Goal: Communication & Community: Participate in discussion

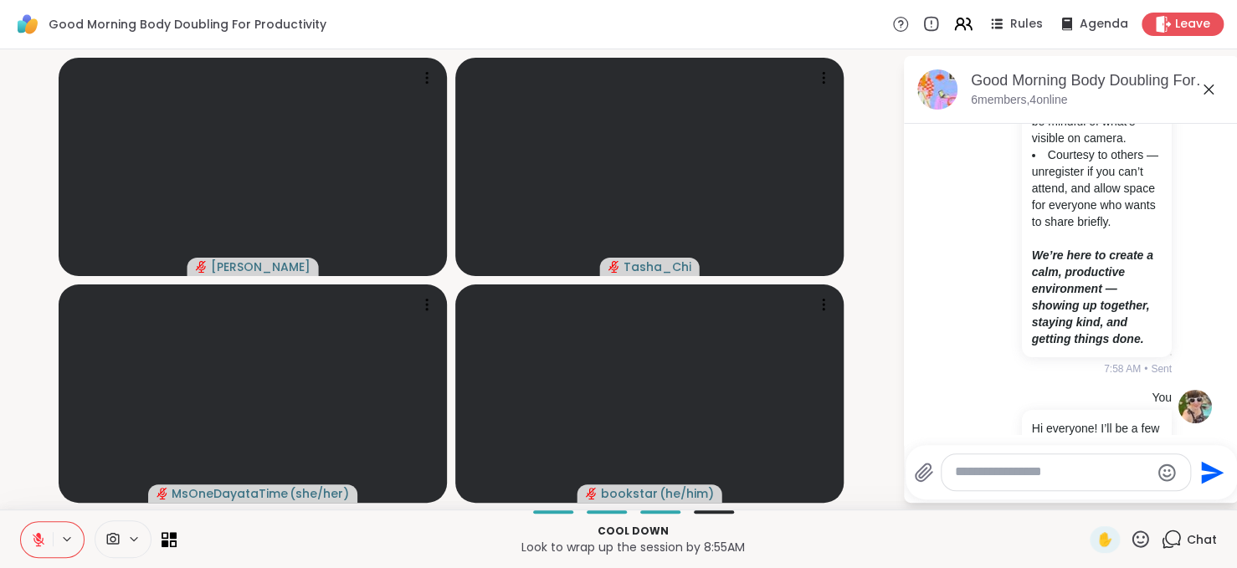
scroll to position [536, 0]
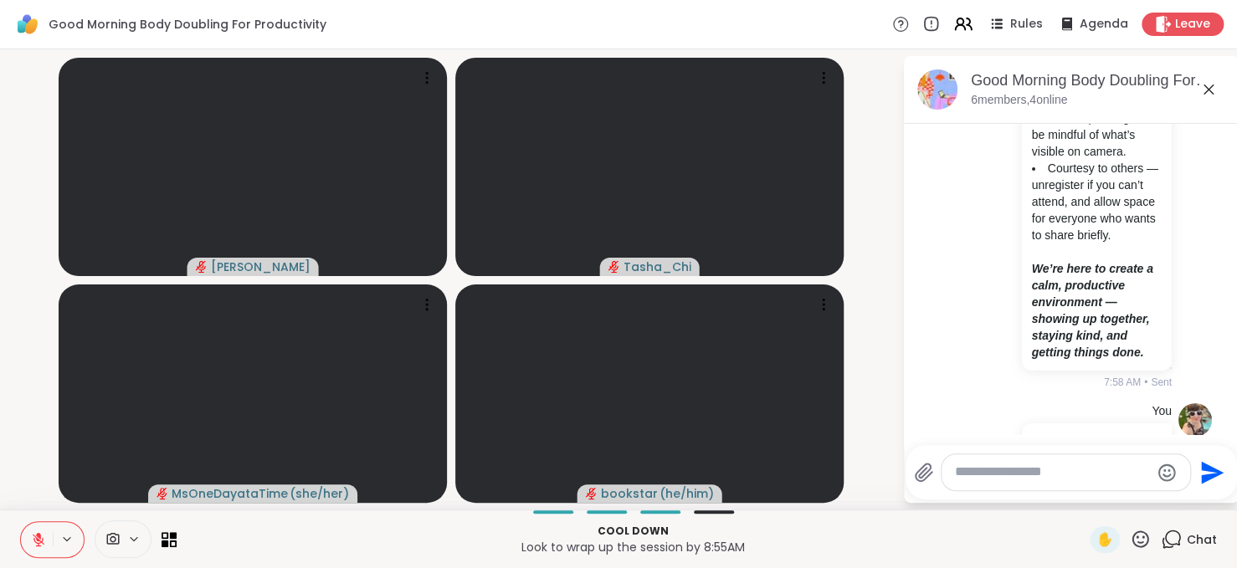
click at [985, 246] on div "You Body Doubling Session Guidelines Respect the focus space — be kind in speec…" at bounding box center [1069, 1] width 205 height 779
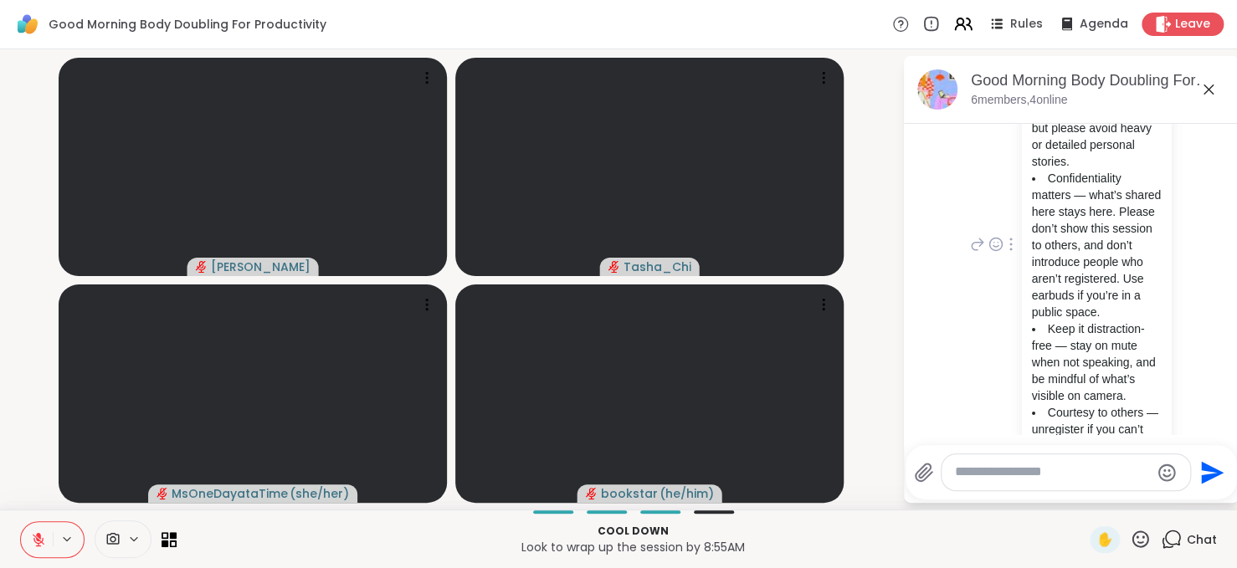
scroll to position [263, 0]
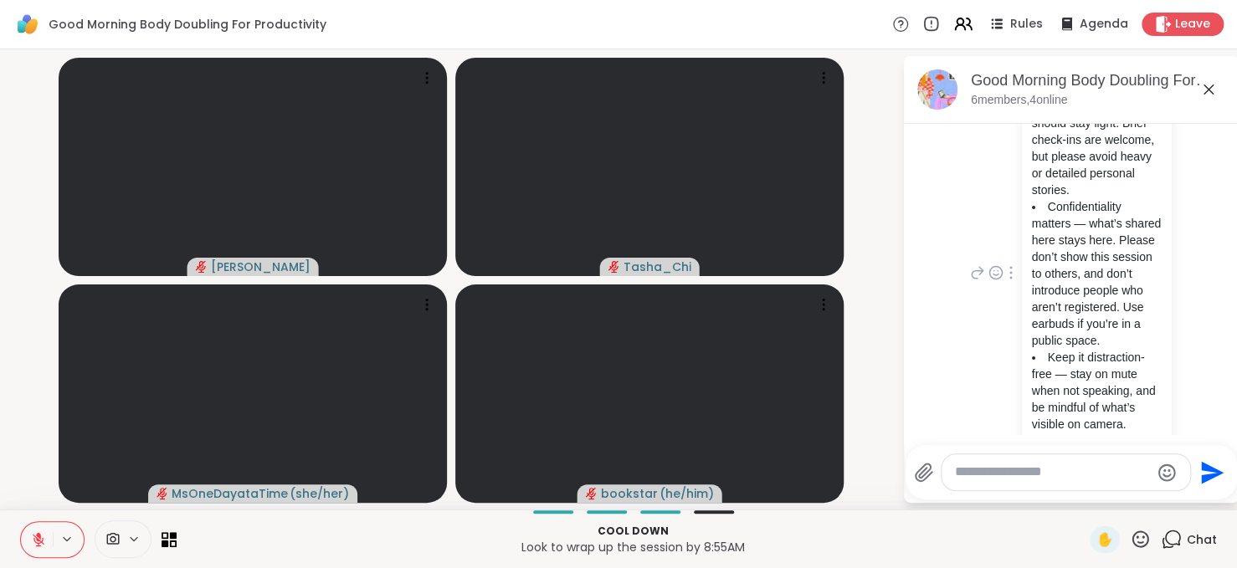
click at [1005, 283] on div at bounding box center [1011, 273] width 15 height 20
click at [993, 306] on icon at bounding box center [1001, 297] width 17 height 17
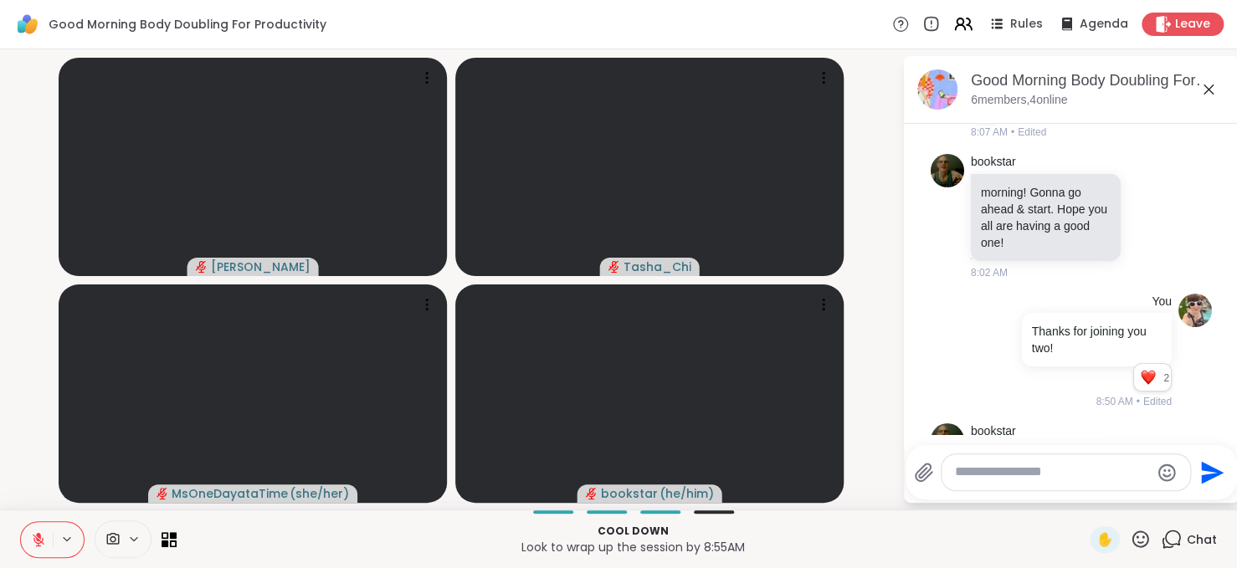
scroll to position [1311, 0]
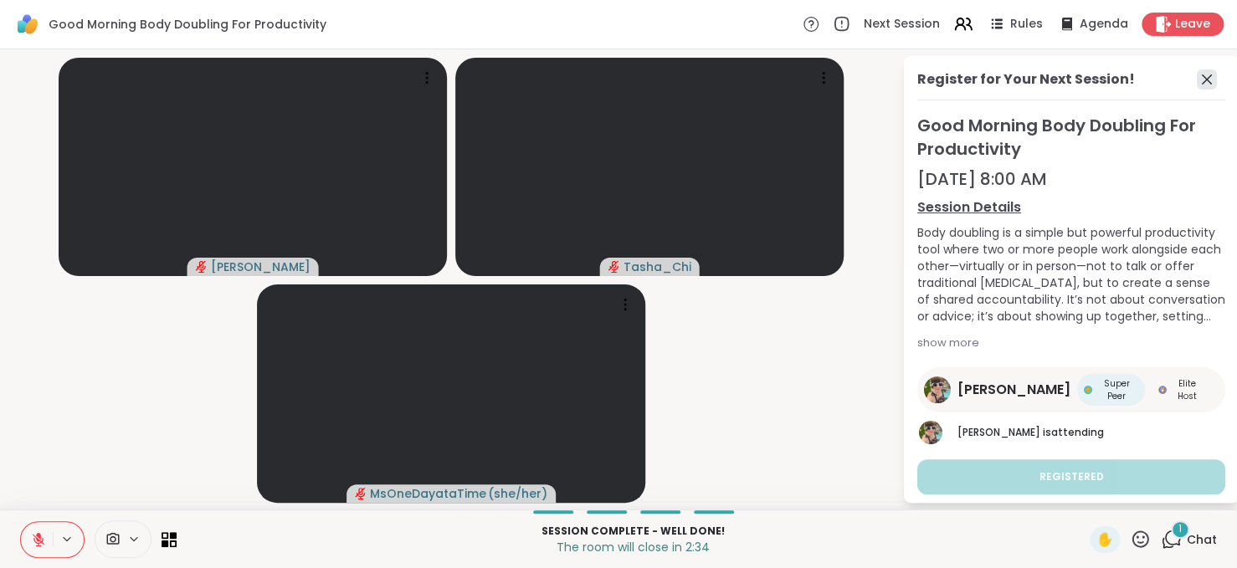
click at [1197, 74] on icon at bounding box center [1207, 79] width 20 height 20
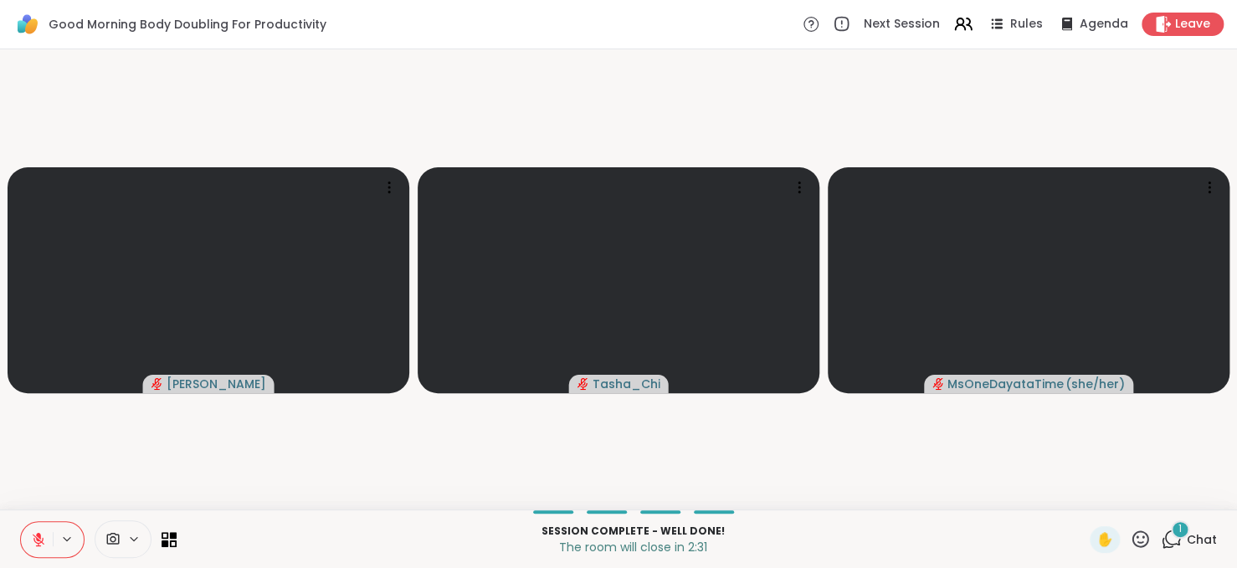
click at [1187, 542] on span "Chat" at bounding box center [1202, 540] width 30 height 17
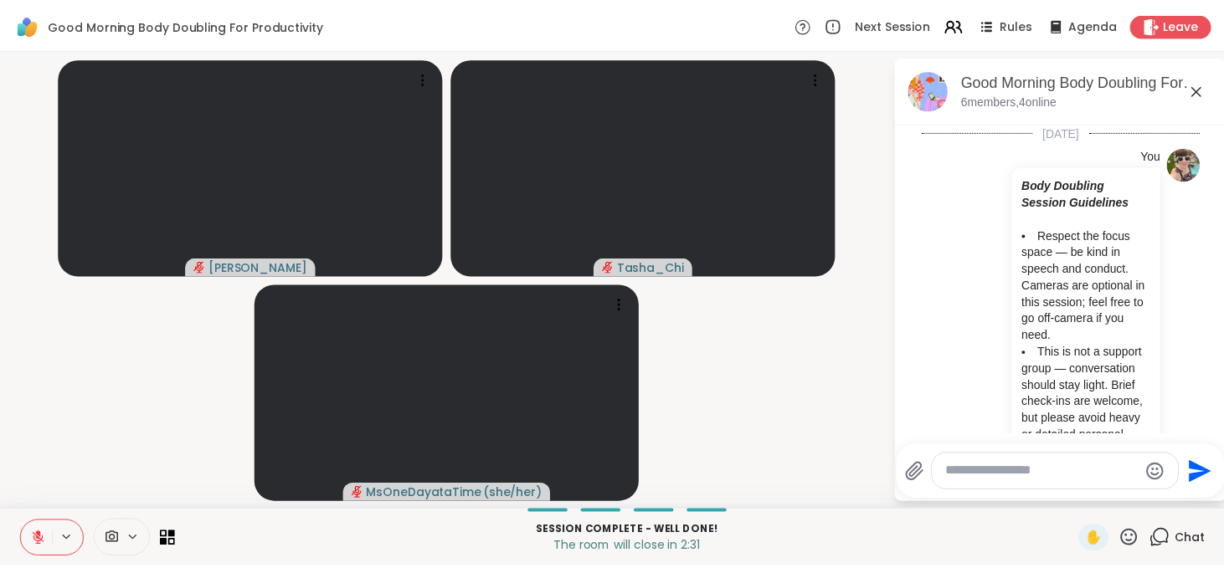
scroll to position [2208, 0]
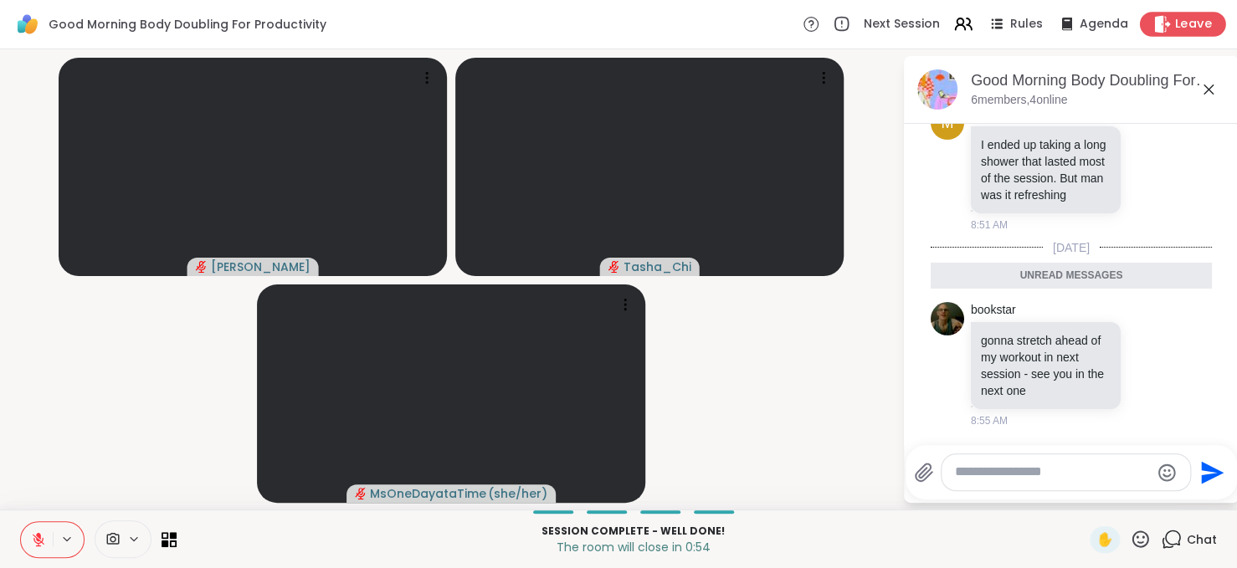
click at [1175, 28] on span "Leave" at bounding box center [1193, 25] width 37 height 18
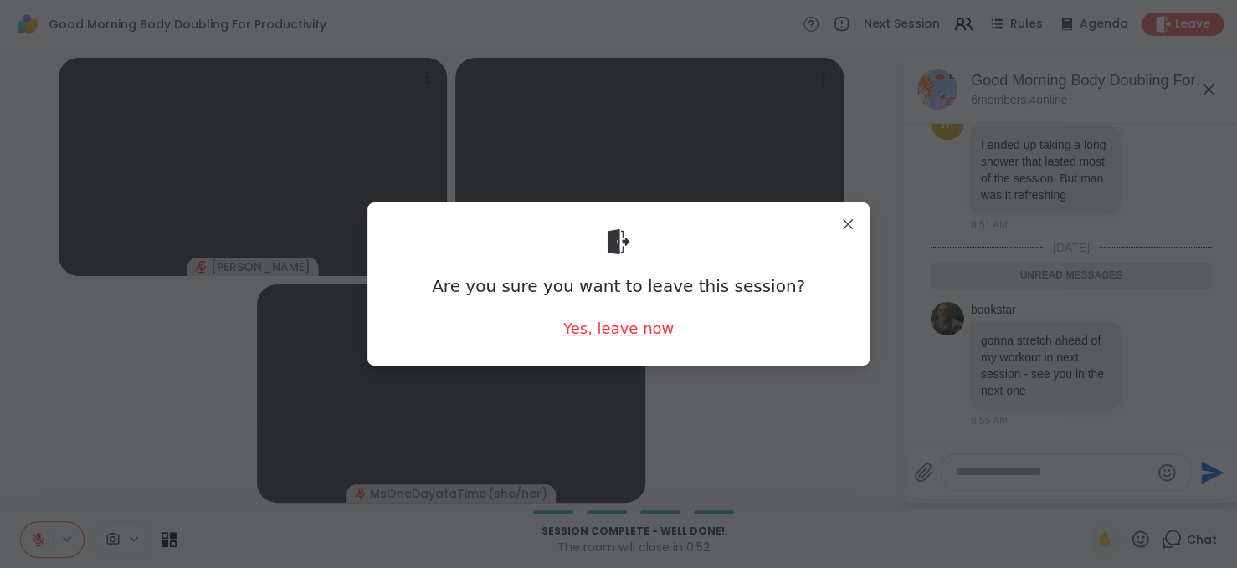
click at [636, 325] on div "Yes, leave now" at bounding box center [618, 328] width 111 height 21
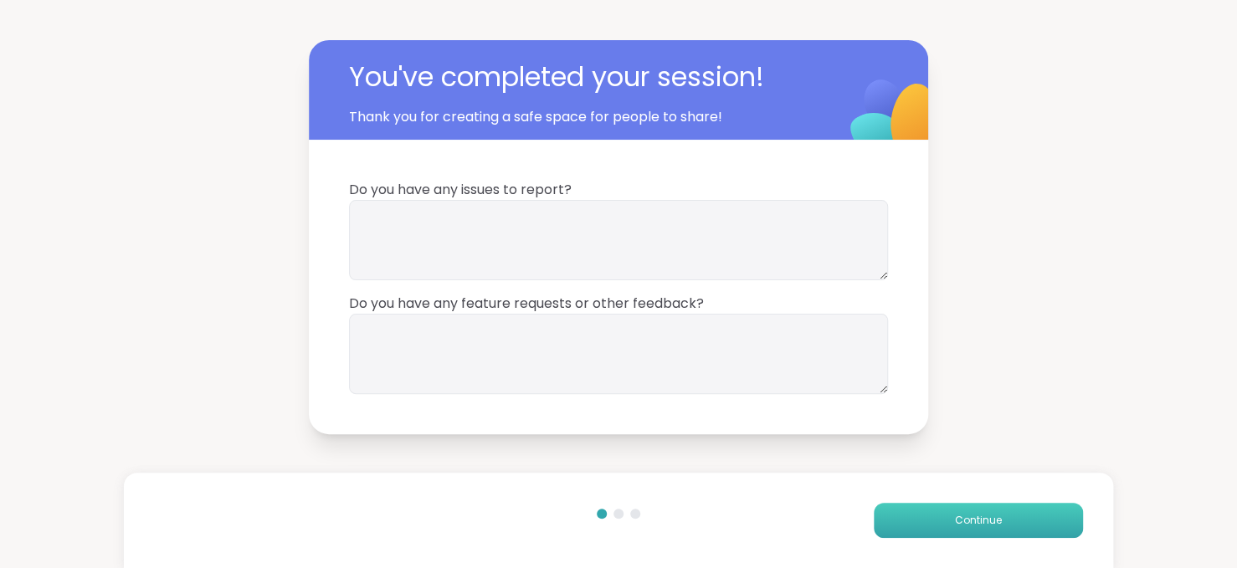
click at [955, 527] on span "Continue" at bounding box center [978, 520] width 47 height 15
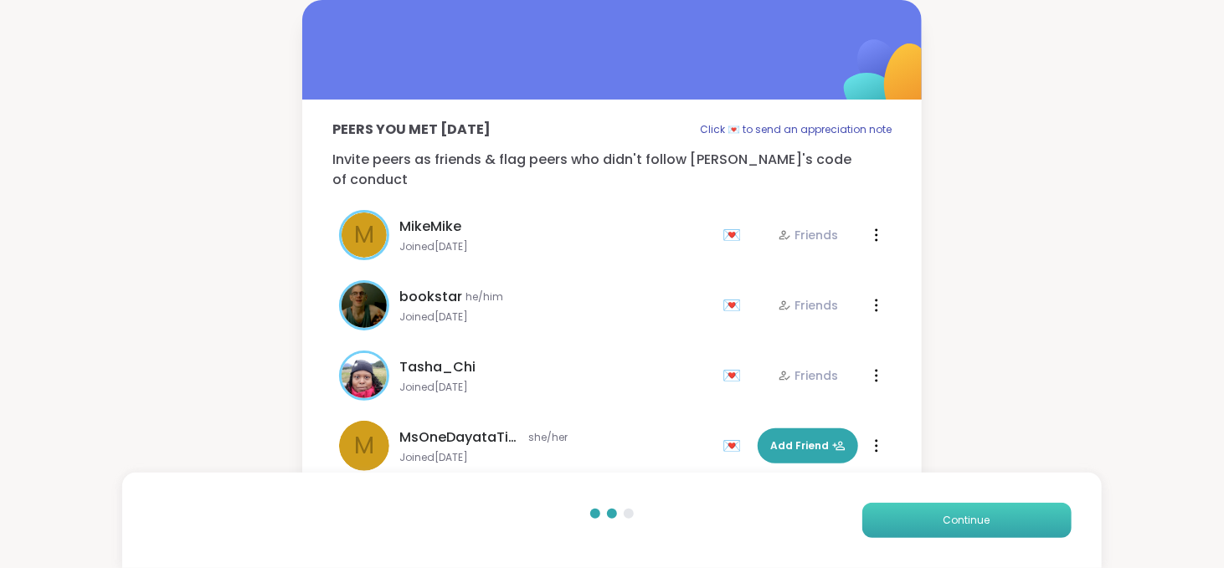
click at [946, 527] on span "Continue" at bounding box center [967, 520] width 47 height 15
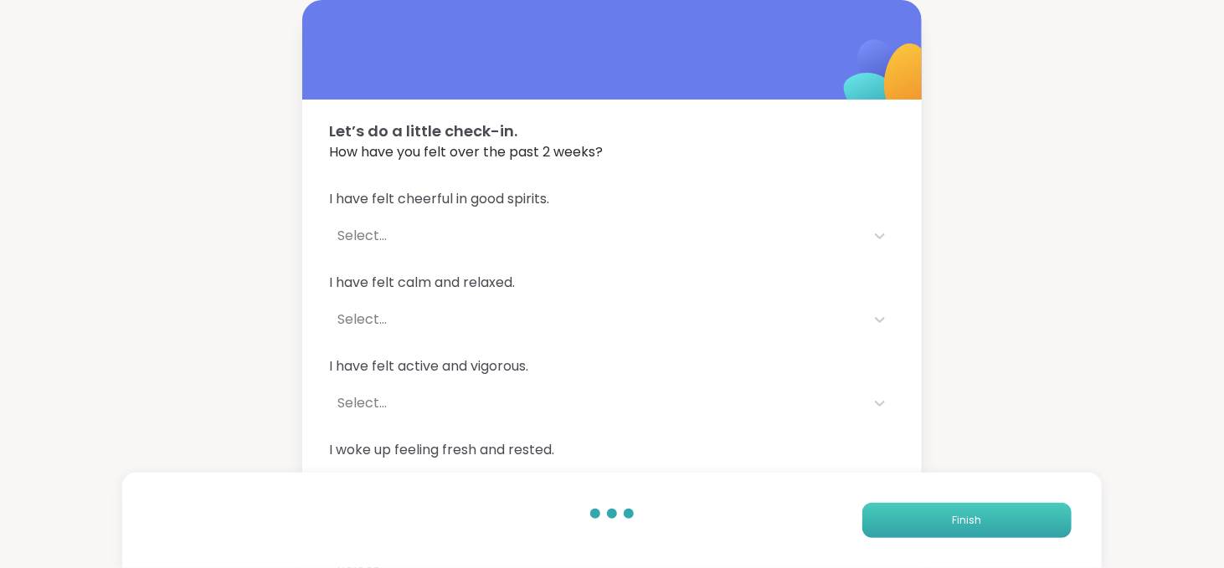
click at [946, 527] on button "Finish" at bounding box center [966, 520] width 209 height 35
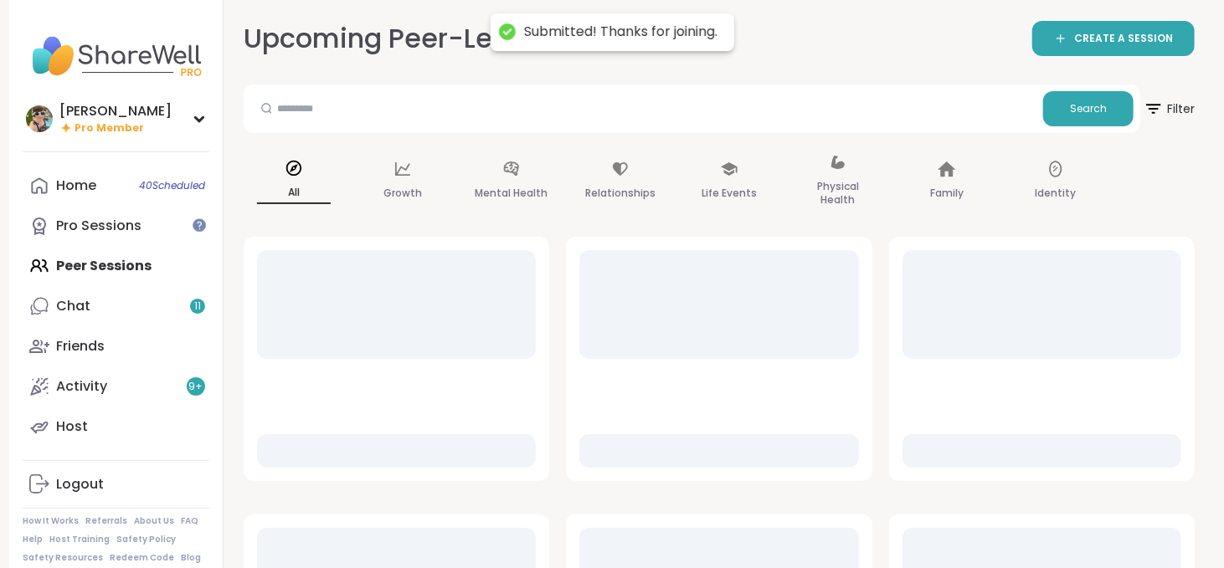
drag, startPoint x: 946, startPoint y: 527, endPoint x: 787, endPoint y: 340, distance: 245.9
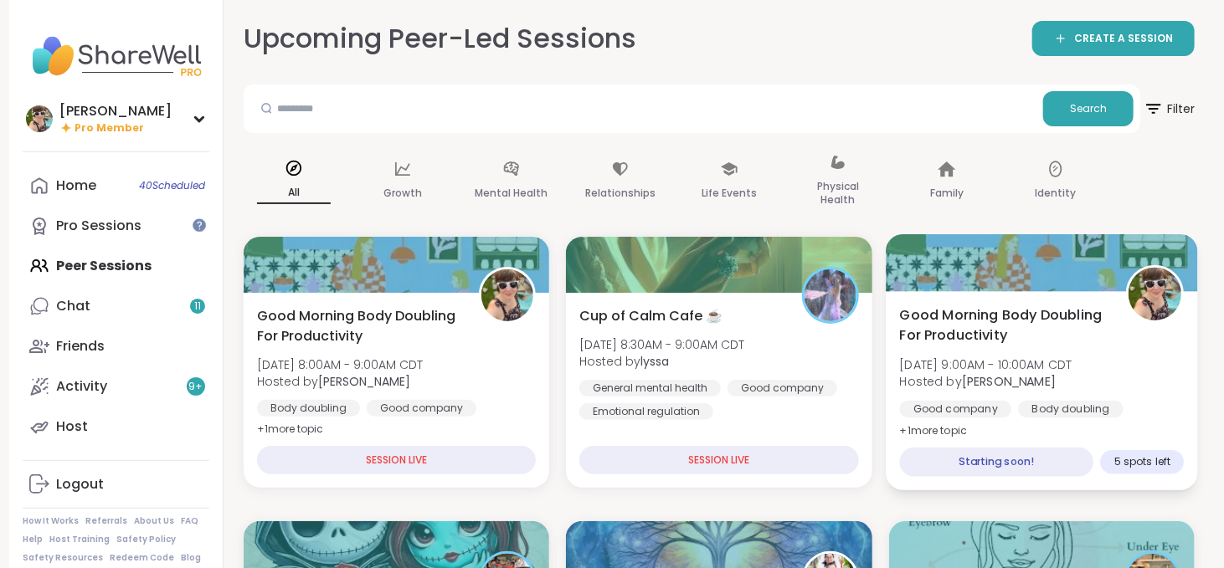
click at [1060, 345] on span "Good Morning Body Doubling For Productivity" at bounding box center [1003, 325] width 208 height 41
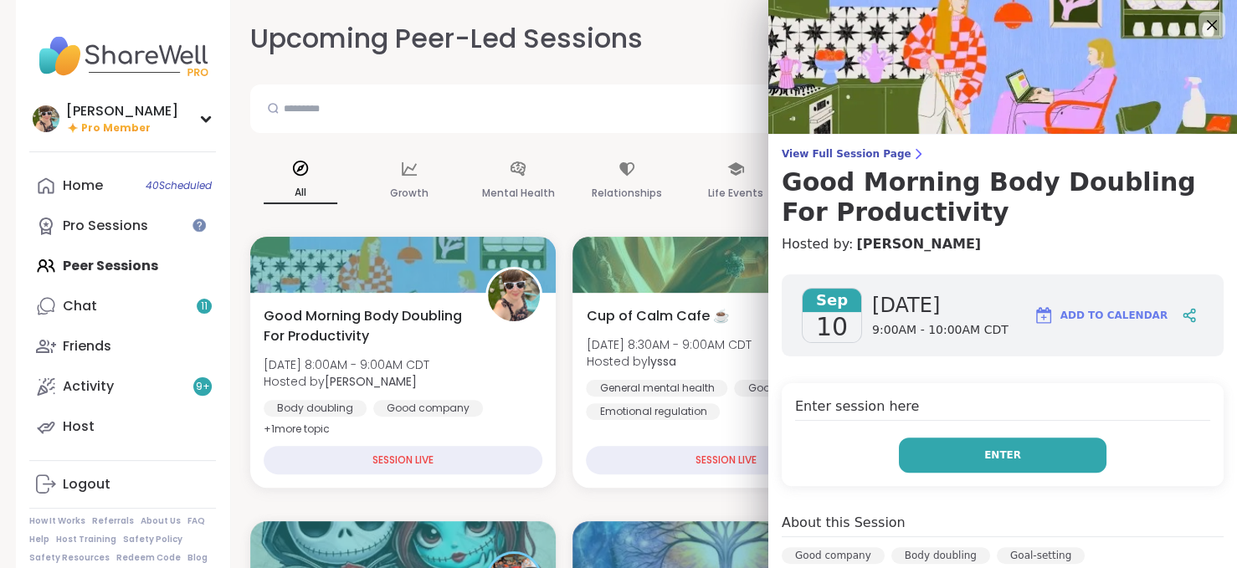
click at [987, 453] on span "Enter" at bounding box center [1003, 455] width 37 height 15
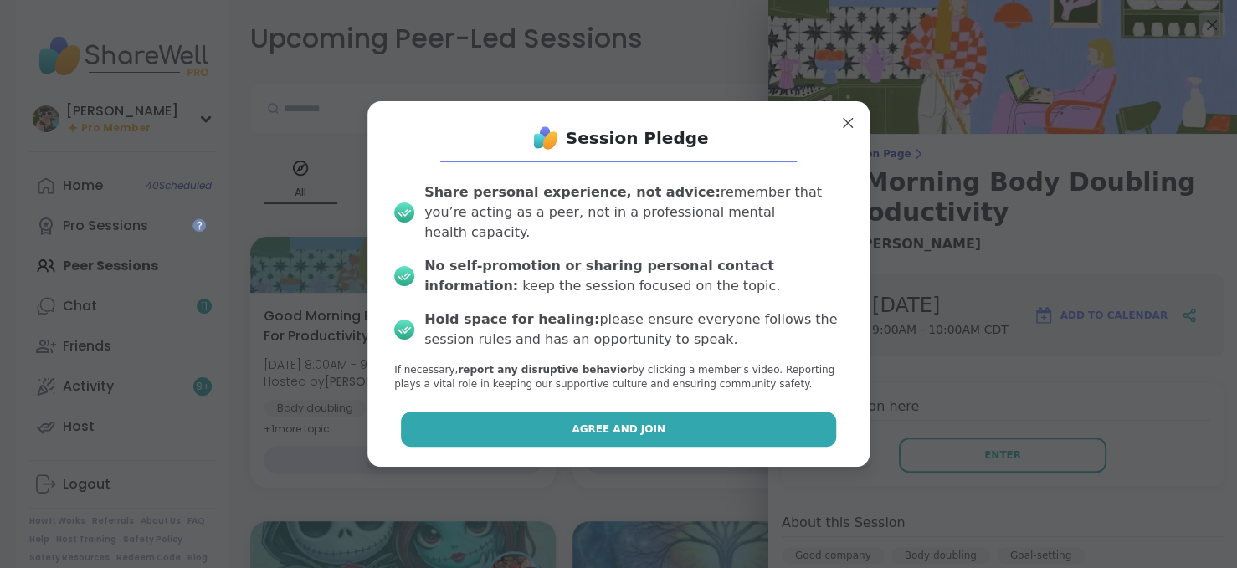
click at [723, 419] on button "Agree and Join" at bounding box center [619, 429] width 436 height 35
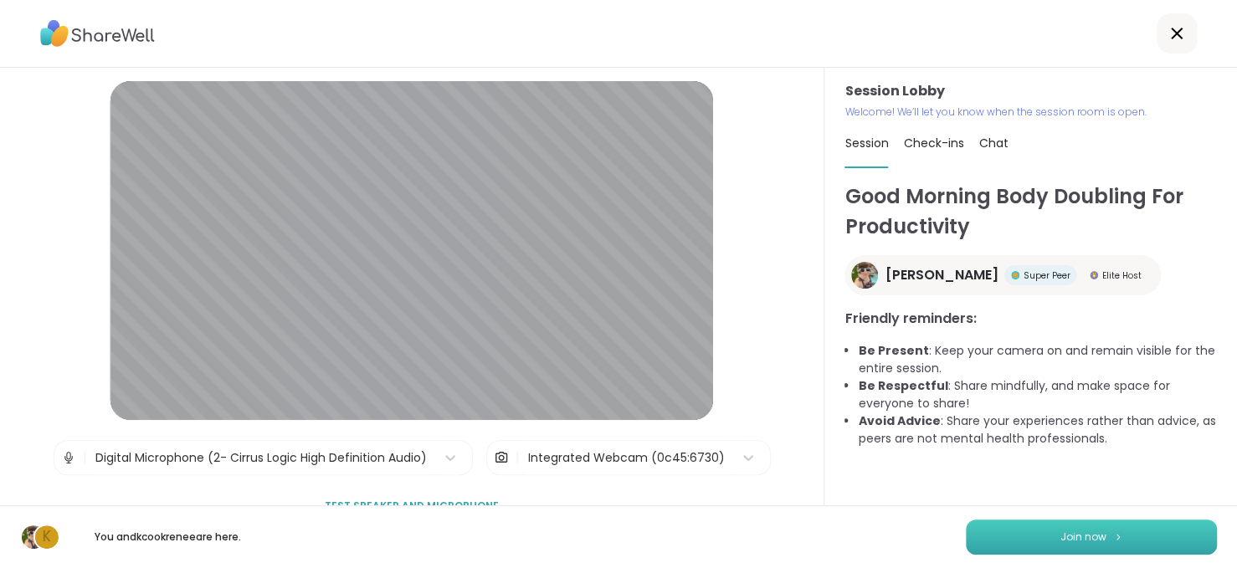
click at [1011, 521] on button "Join now" at bounding box center [1091, 537] width 251 height 35
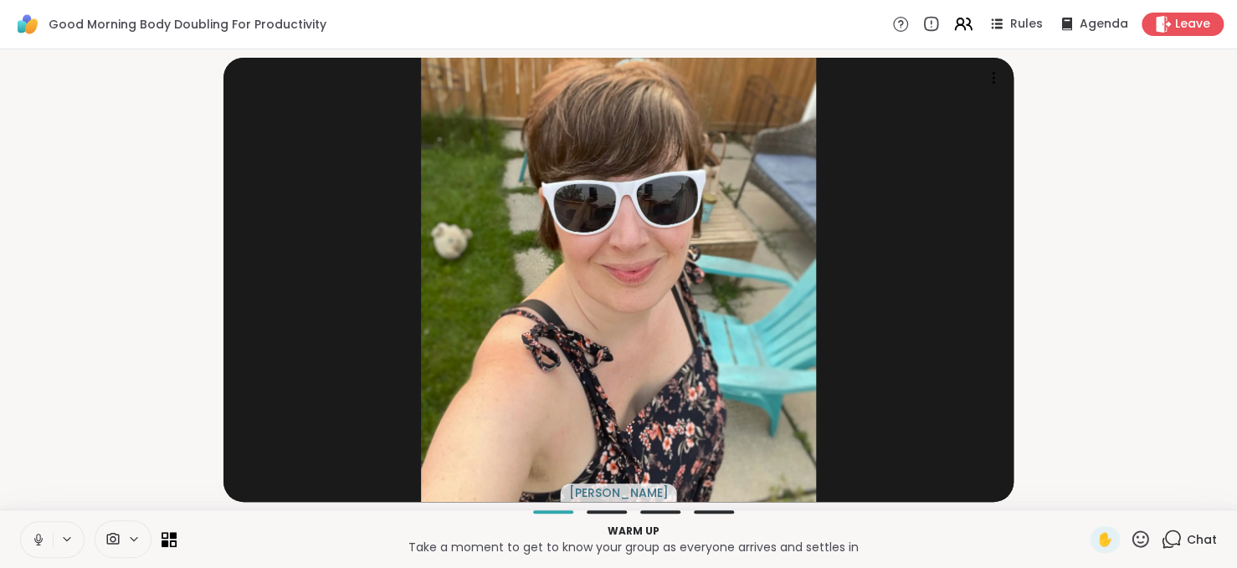
click at [37, 543] on icon at bounding box center [38, 539] width 15 height 15
click at [37, 538] on icon at bounding box center [38, 539] width 15 height 15
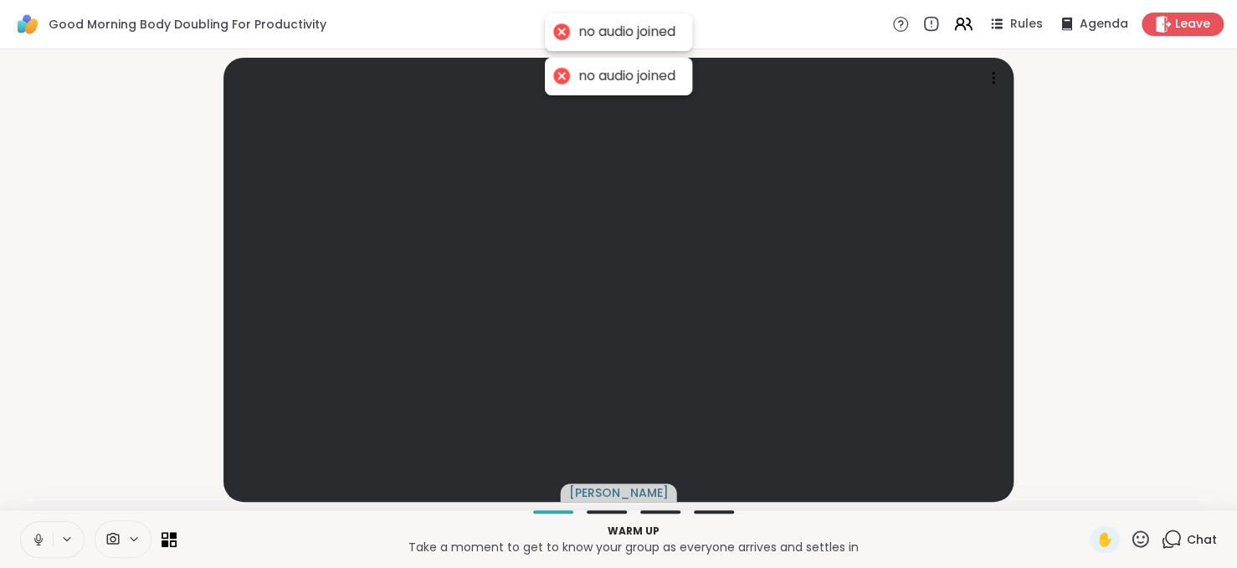
click at [38, 538] on icon at bounding box center [38, 539] width 15 height 15
click at [111, 546] on icon at bounding box center [112, 540] width 15 height 16
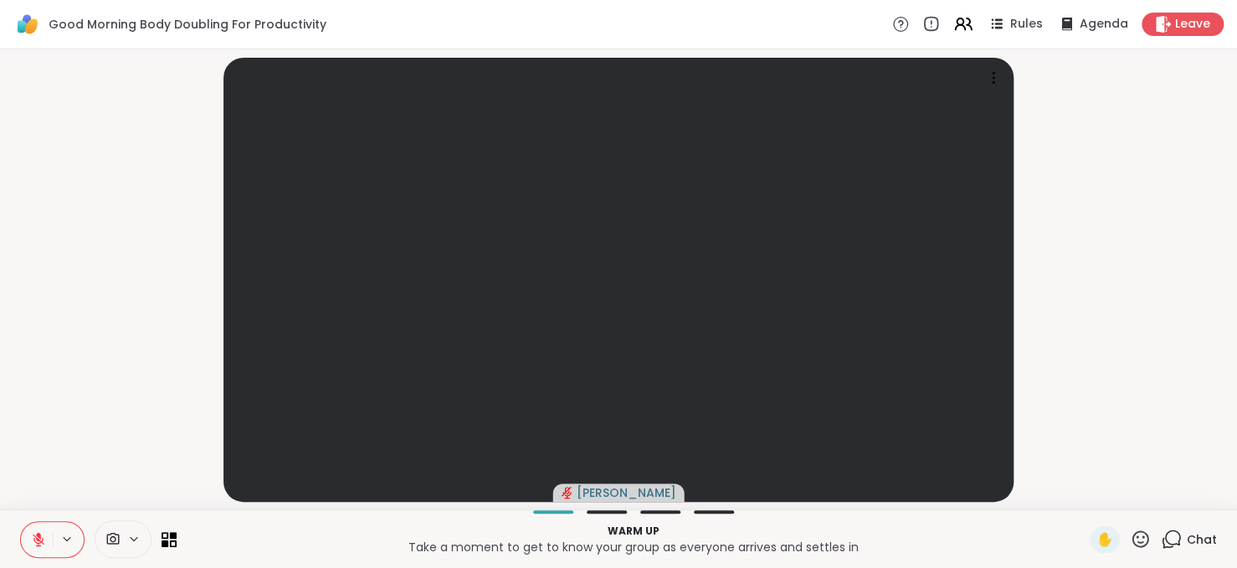
click at [1187, 535] on span "Chat" at bounding box center [1202, 540] width 30 height 17
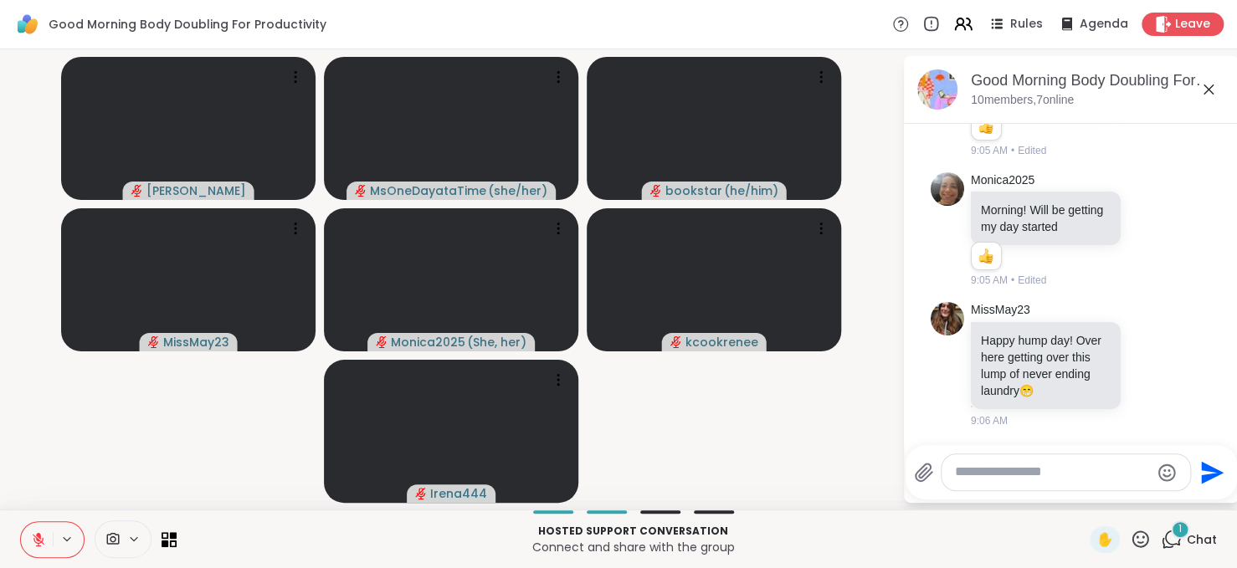
scroll to position [1275, 0]
click at [1075, 471] on textarea "Type your message" at bounding box center [1052, 473] width 195 height 18
click at [28, 533] on button at bounding box center [37, 539] width 32 height 35
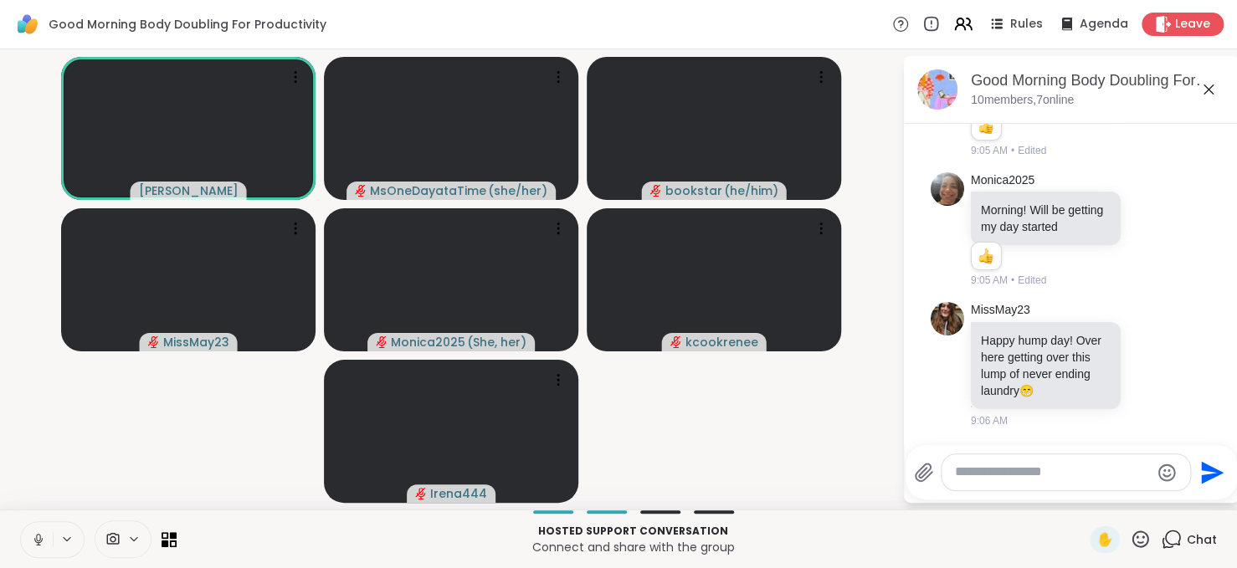
click at [32, 547] on icon at bounding box center [38, 539] width 15 height 15
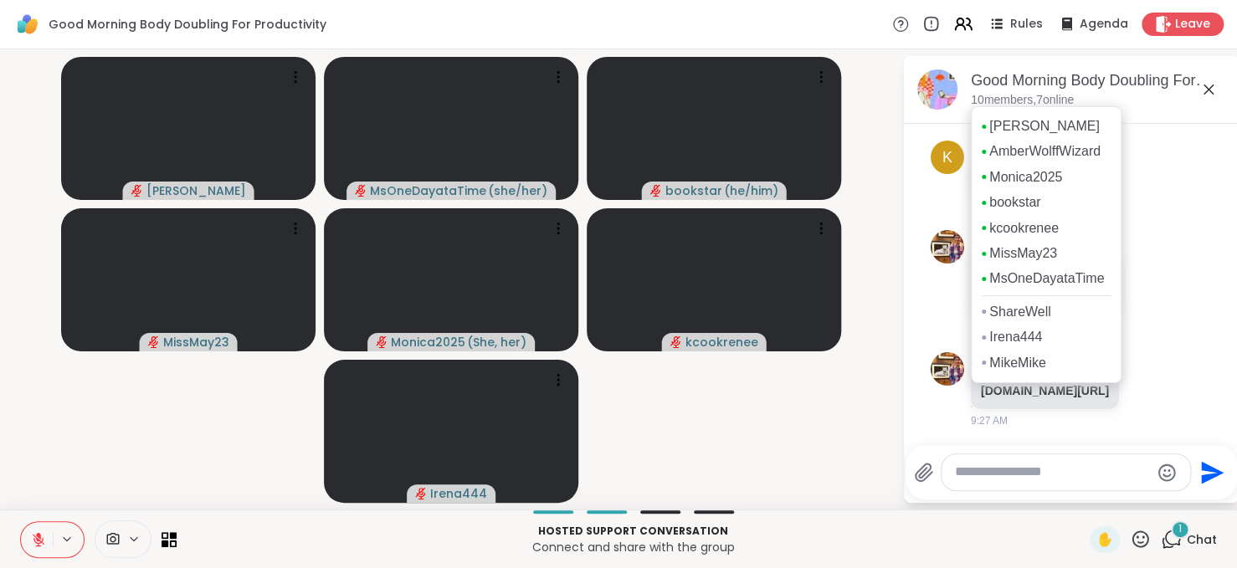
scroll to position [1666, 0]
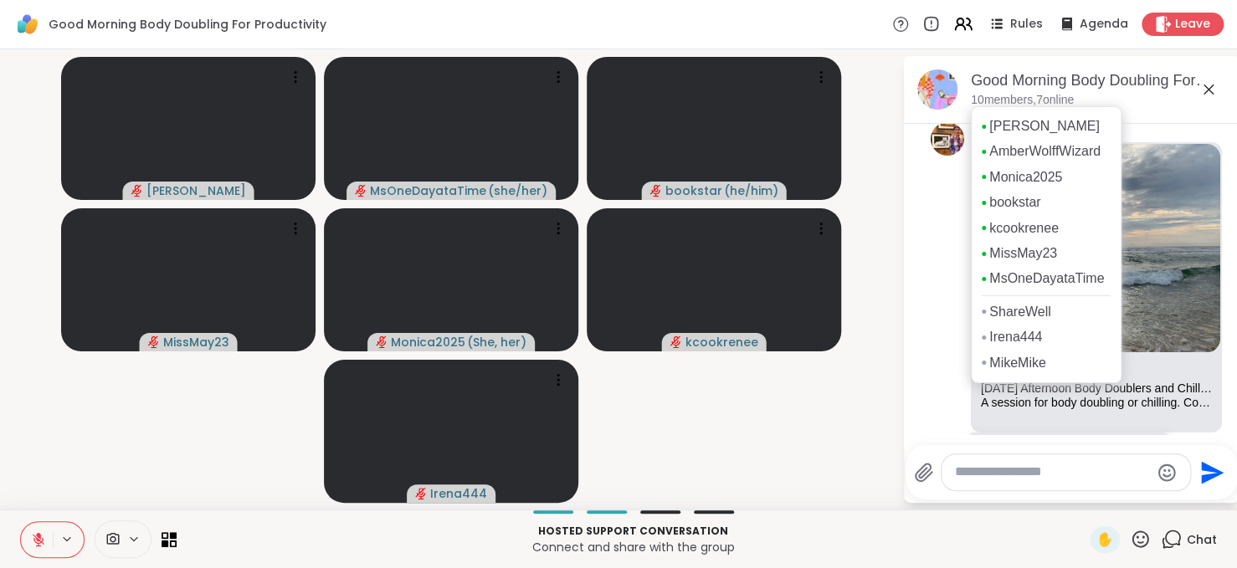
drag, startPoint x: 1043, startPoint y: 157, endPoint x: 1175, endPoint y: 181, distance: 134.3
click at [1175, 116] on div "AmberWolffWizard Hey everyone, ill make the 2-3:30 est body double 9:17 AM" at bounding box center [1071, 54] width 281 height 123
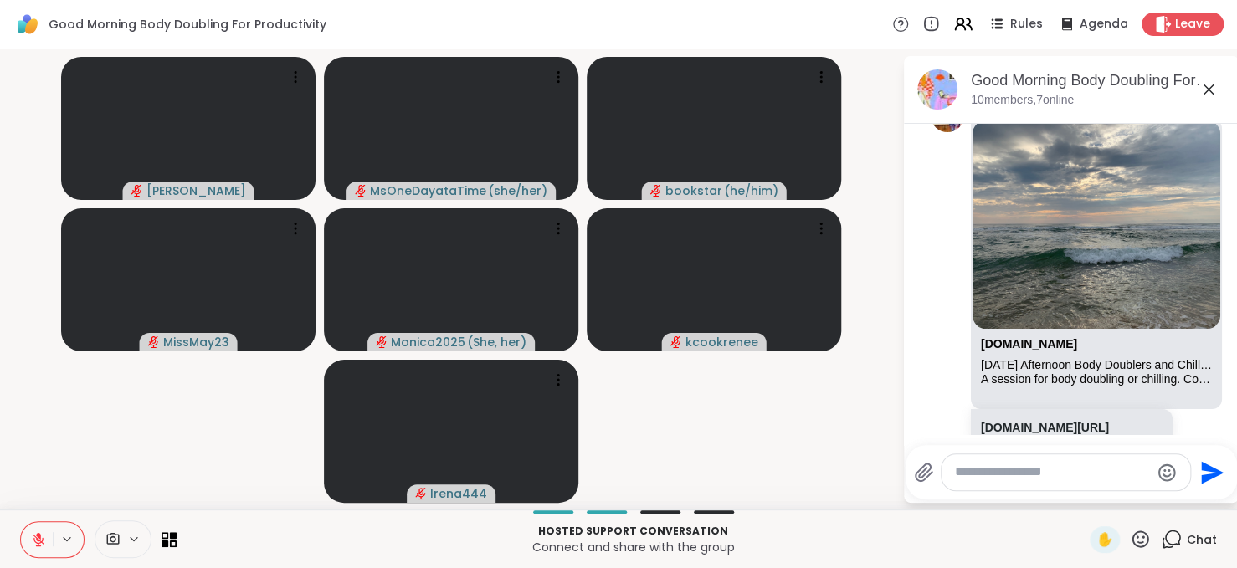
scroll to position [1939, 0]
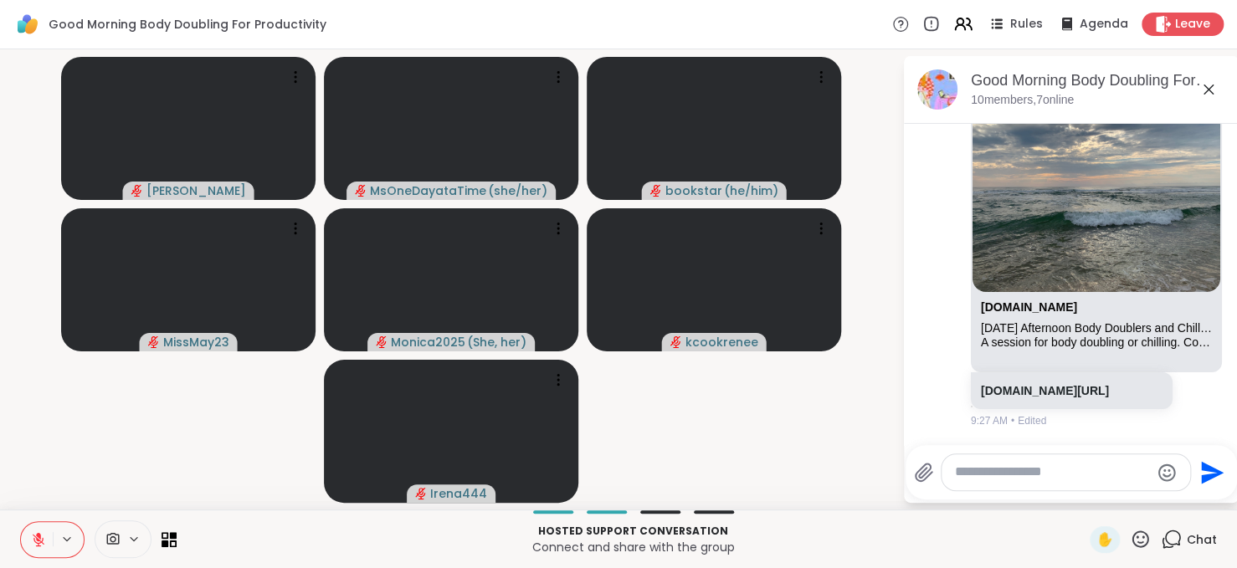
click at [1004, 481] on textarea "Type your message" at bounding box center [1052, 473] width 195 height 18
type textarea "**********"
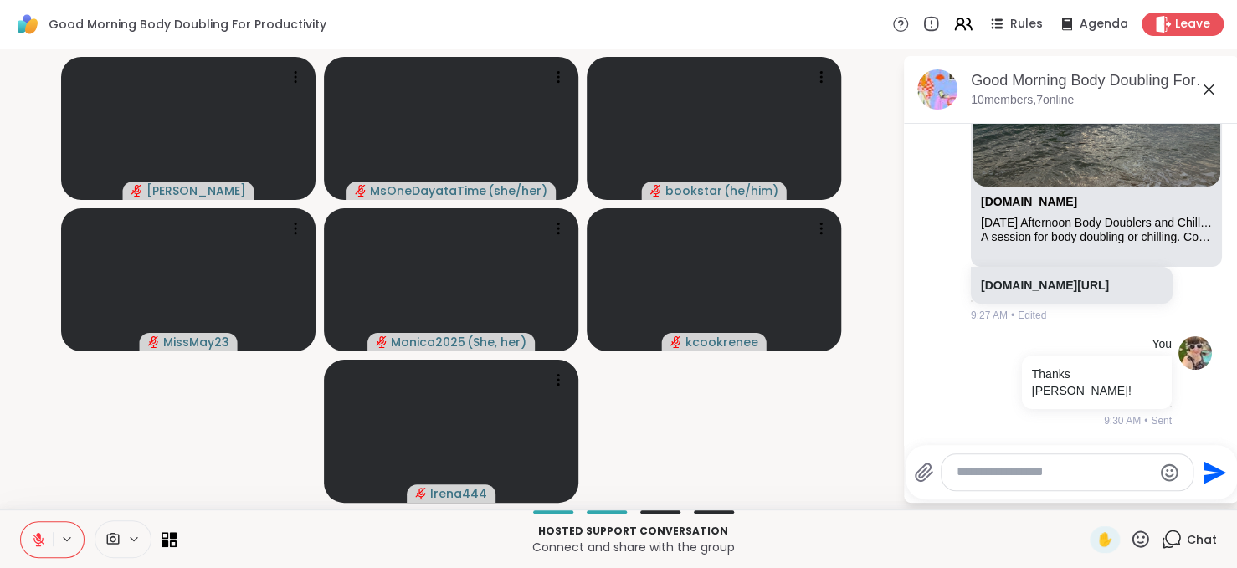
scroll to position [2029, 0]
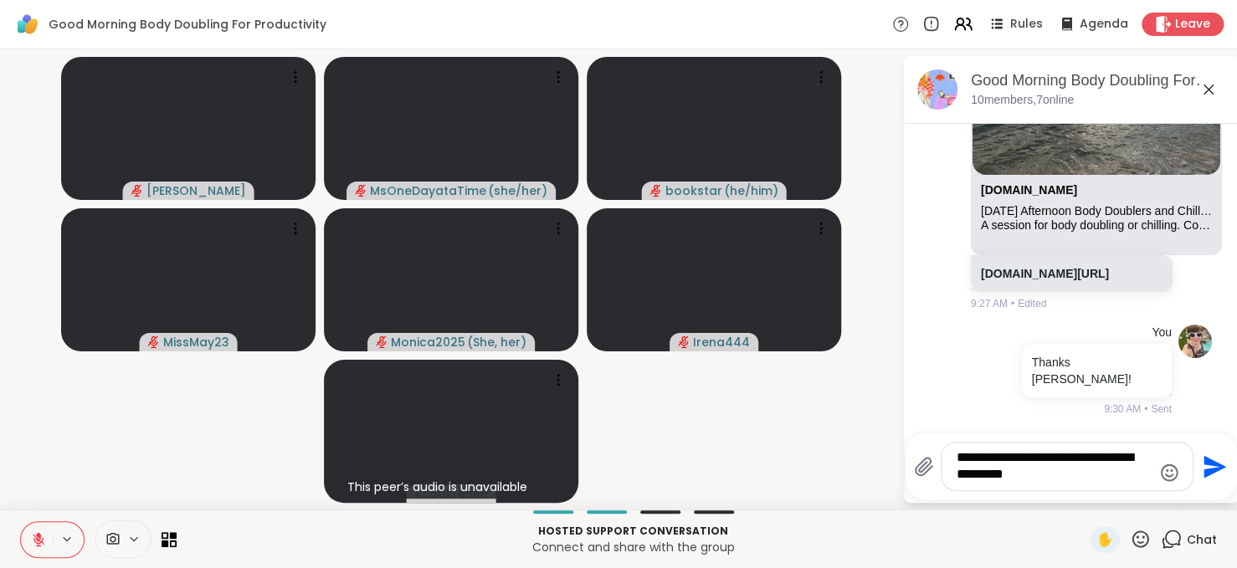
click at [1075, 478] on textarea "**********" at bounding box center [1054, 467] width 195 height 34
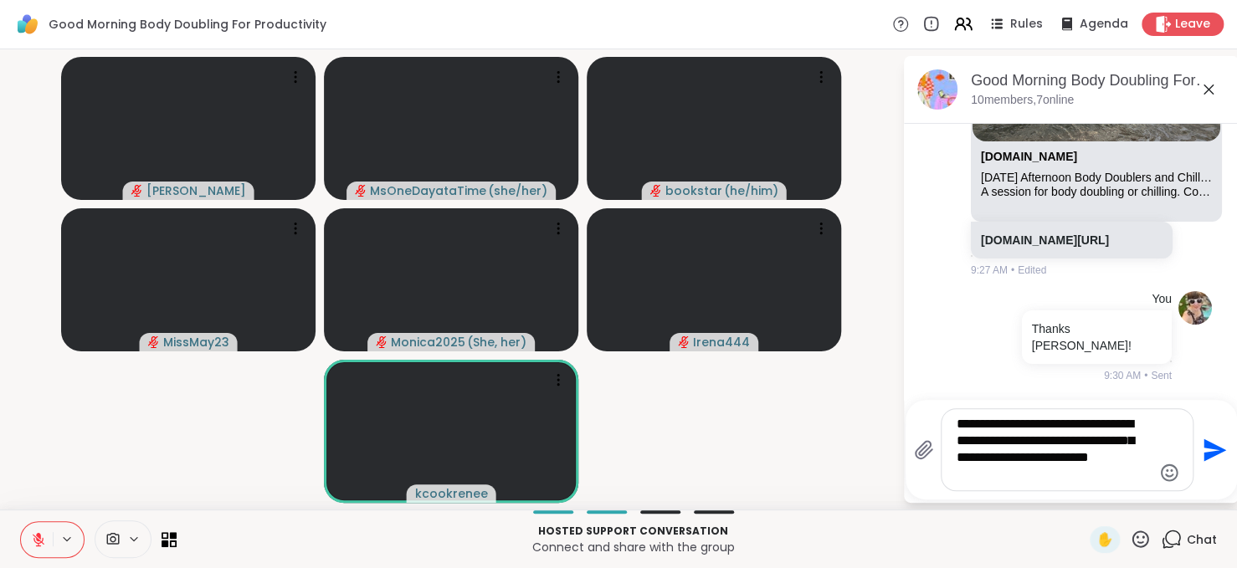
drag, startPoint x: 1053, startPoint y: 472, endPoint x: 1086, endPoint y: 458, distance: 35.6
click at [1086, 458] on textarea "**********" at bounding box center [1054, 450] width 195 height 68
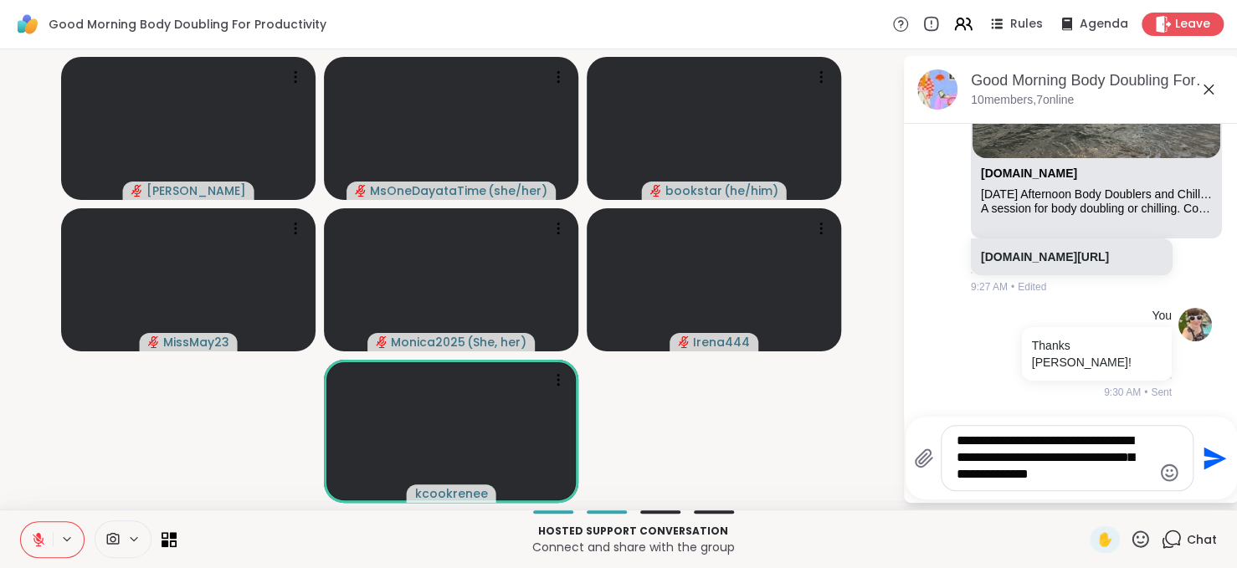
click at [1109, 461] on textarea "**********" at bounding box center [1054, 458] width 195 height 51
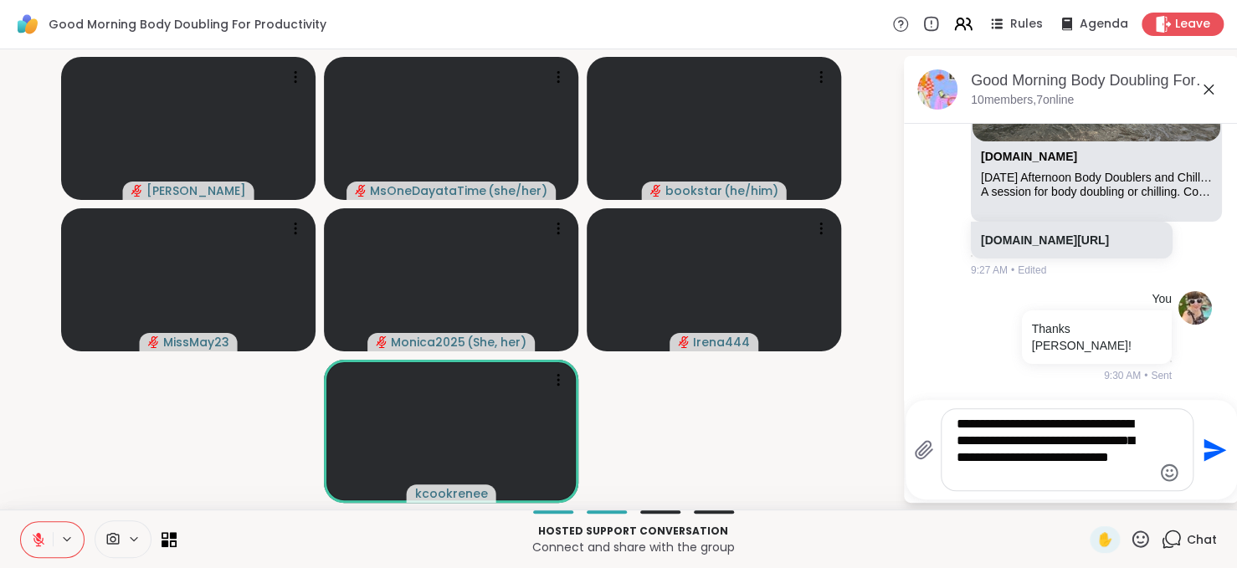
type textarea "**********"
click at [1204, 450] on icon "Send" at bounding box center [1213, 450] width 27 height 27
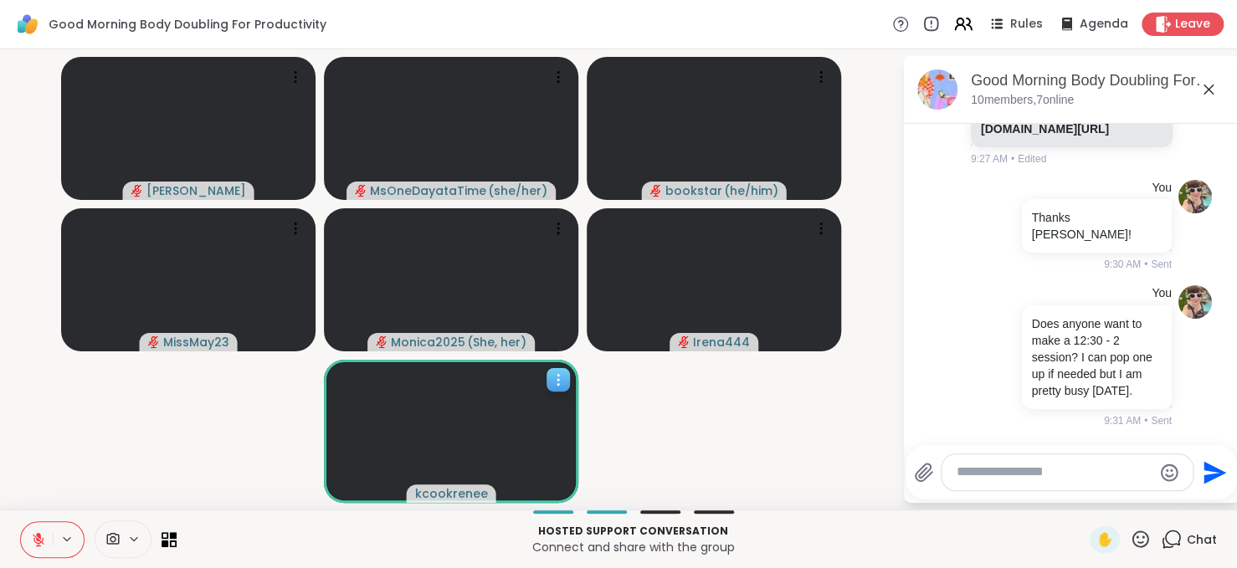
click at [559, 379] on icon at bounding box center [559, 380] width 2 height 2
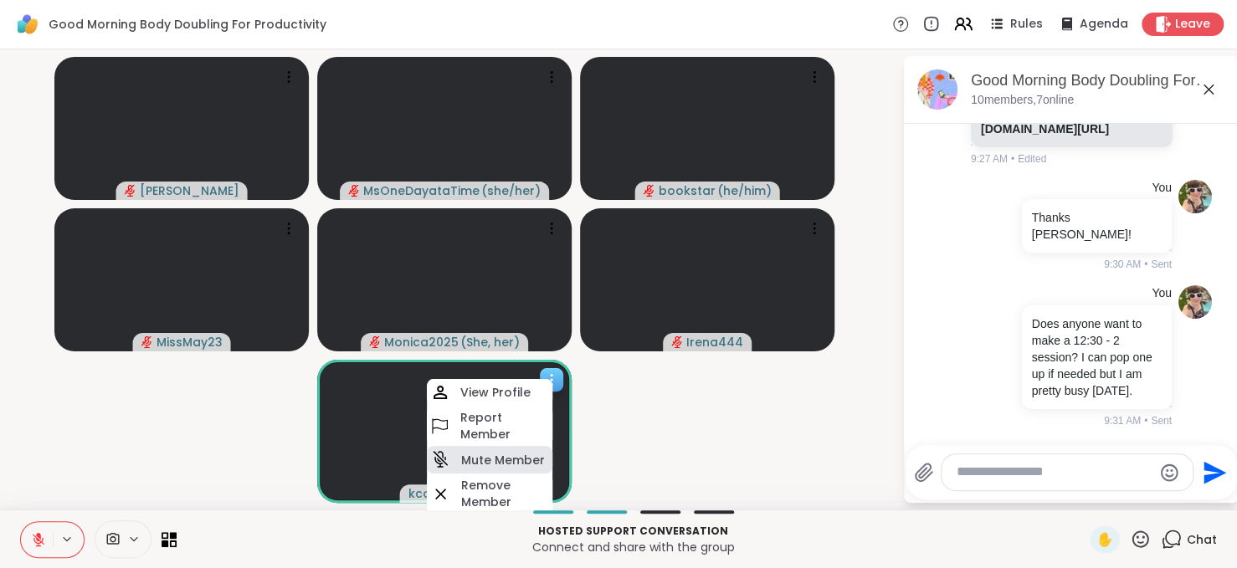
click at [512, 455] on h4 "Mute Member" at bounding box center [503, 460] width 84 height 17
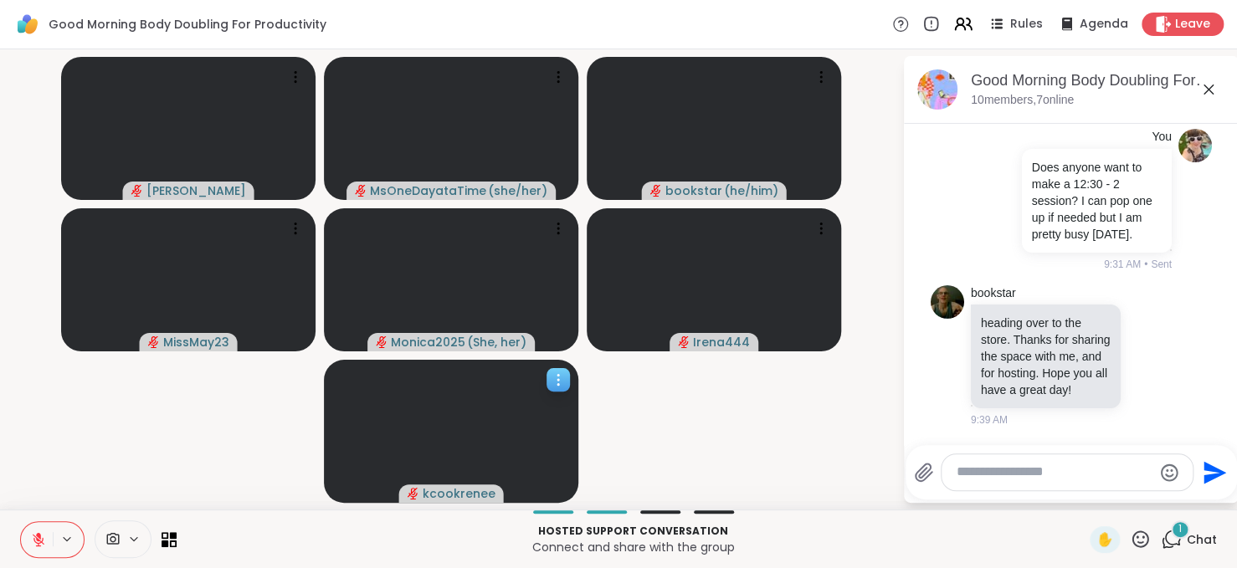
scroll to position [2374, 0]
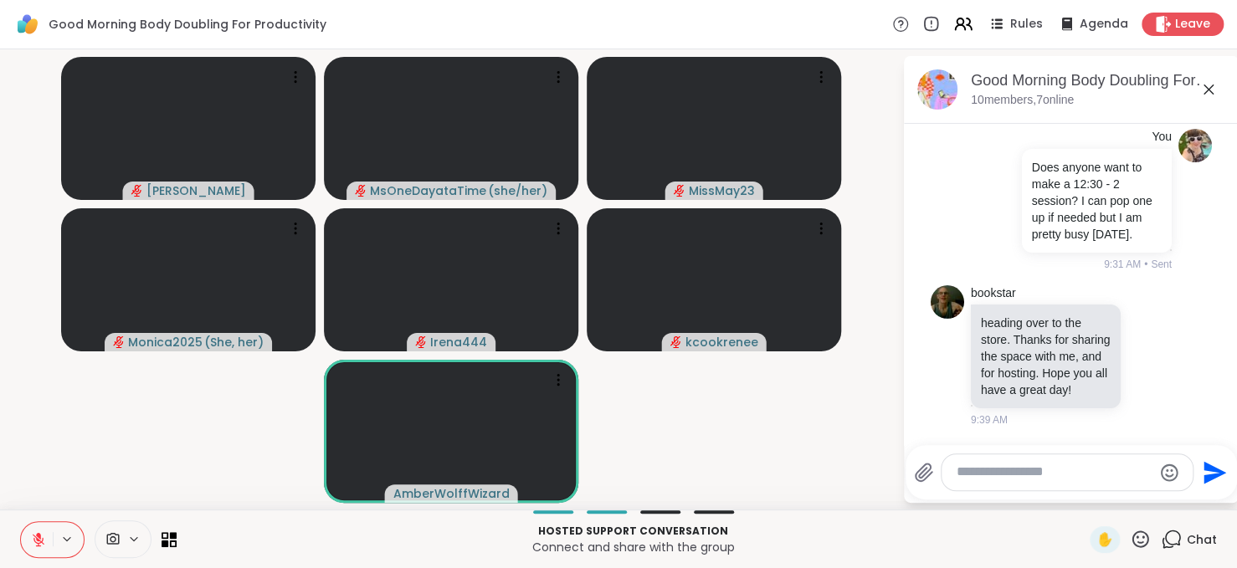
click at [35, 537] on icon at bounding box center [39, 540] width 12 height 12
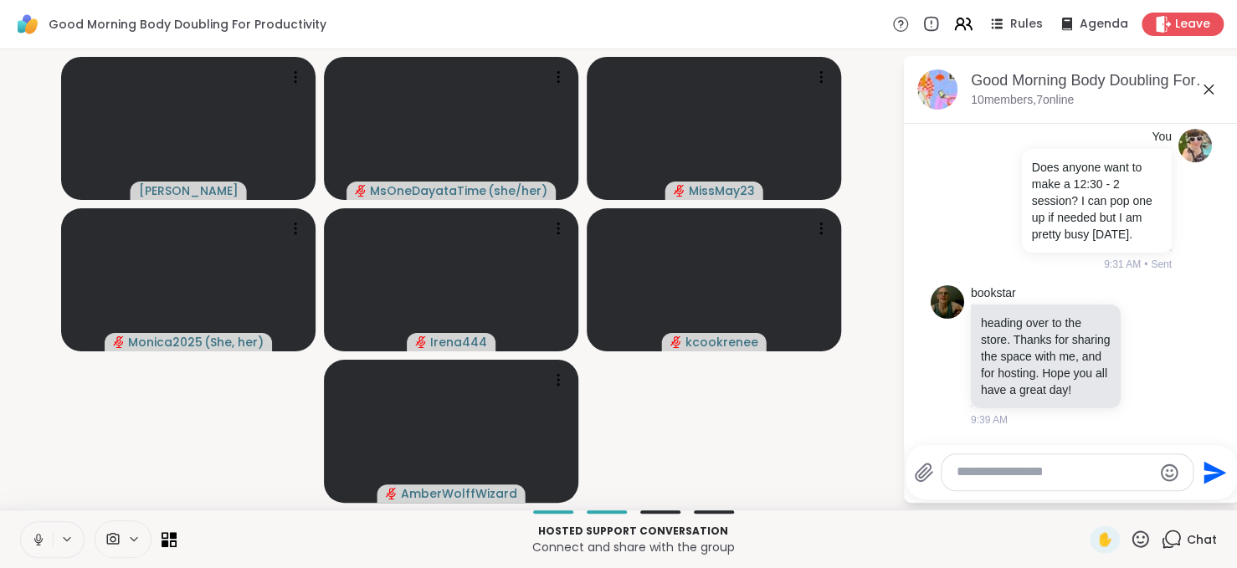
click at [37, 535] on icon at bounding box center [38, 538] width 4 height 8
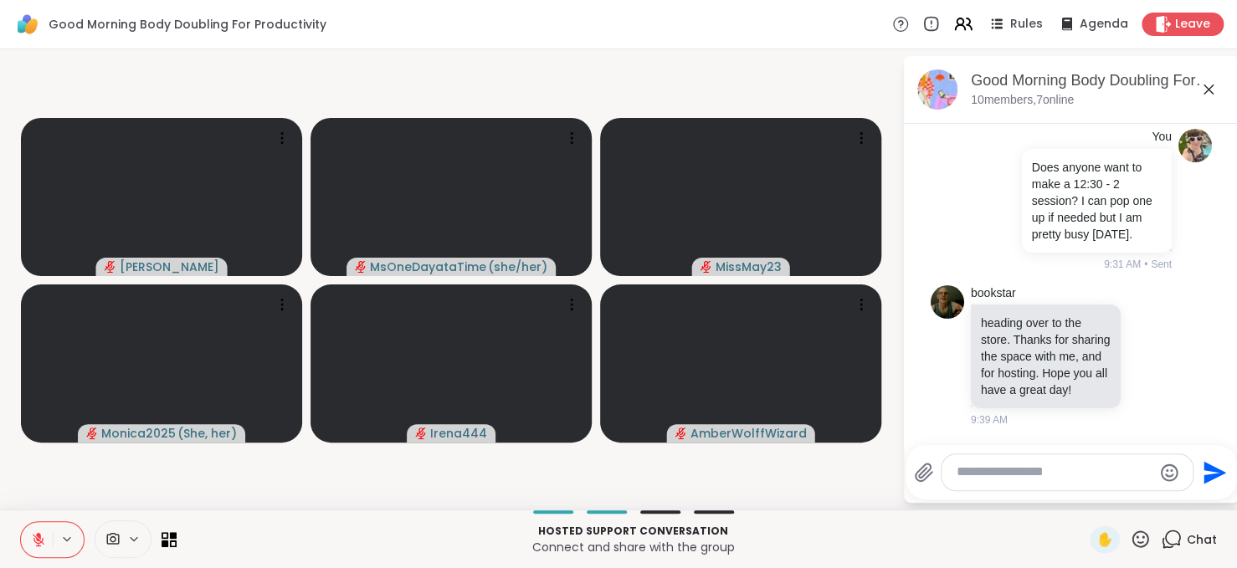
click at [1053, 464] on textarea "Type your message" at bounding box center [1054, 473] width 195 height 18
paste textarea "**********"
type textarea "**********"
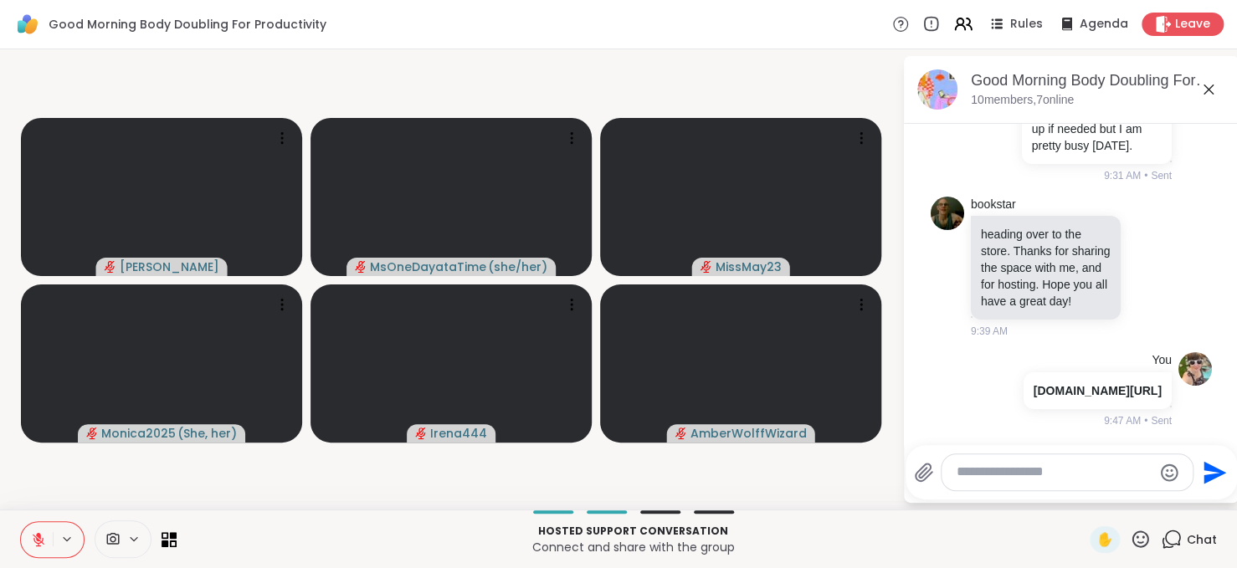
scroll to position [2512, 0]
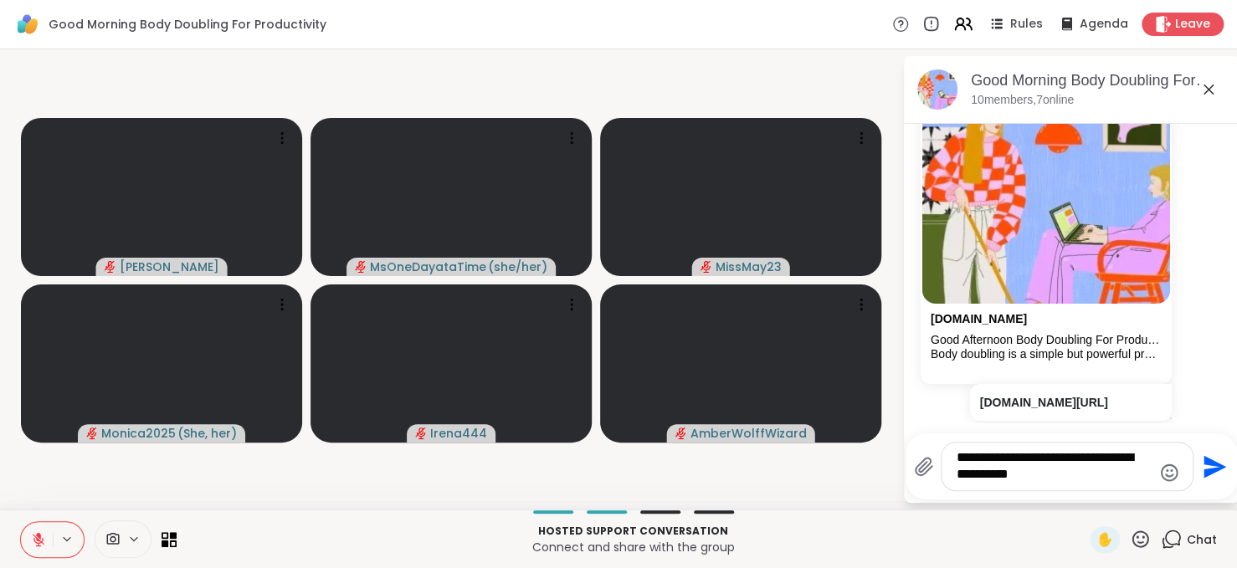
type textarea "**********"
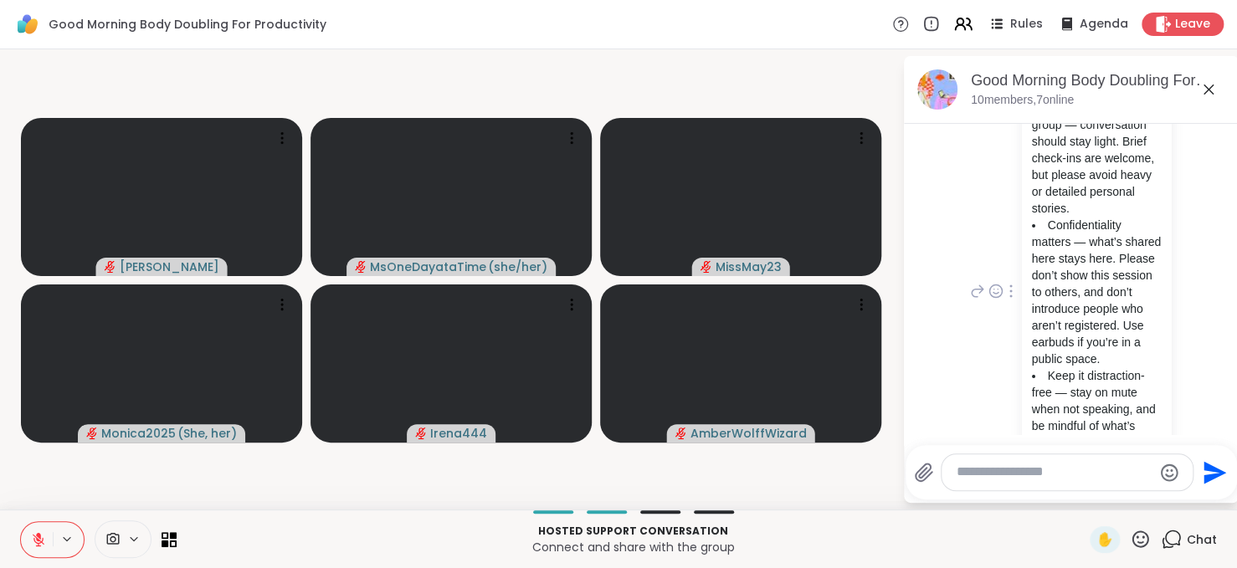
scroll to position [251, 0]
click at [1011, 291] on icon at bounding box center [1012, 285] width 2 height 12
click at [994, 316] on icon at bounding box center [1000, 308] width 13 height 15
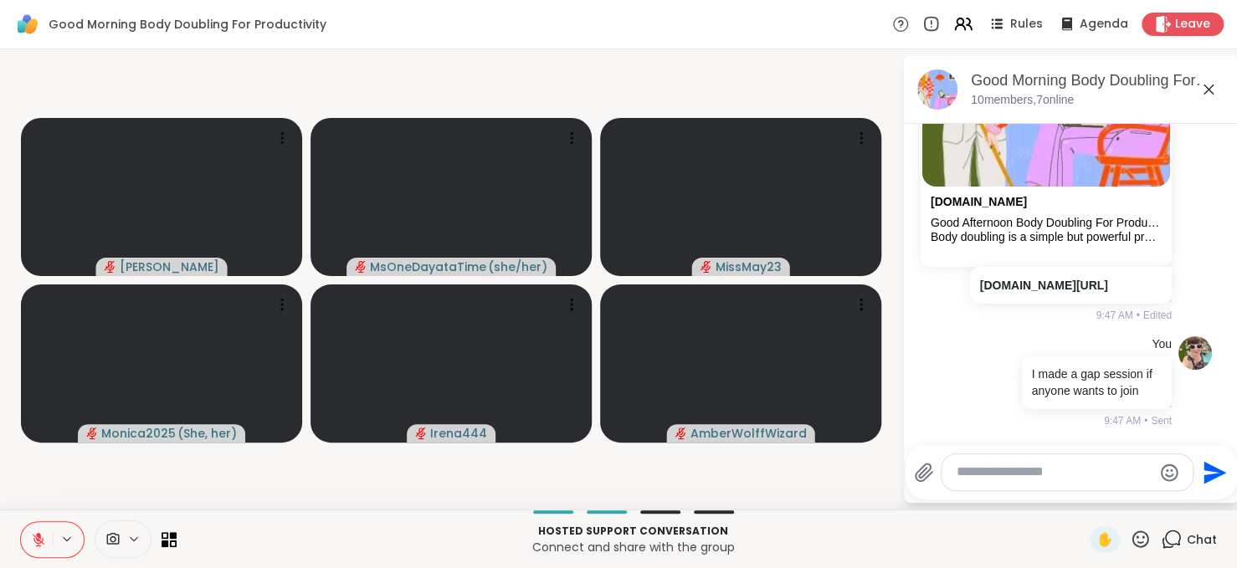
scroll to position [2908, 0]
click at [1001, 466] on textarea "Type your message" at bounding box center [1054, 473] width 195 height 18
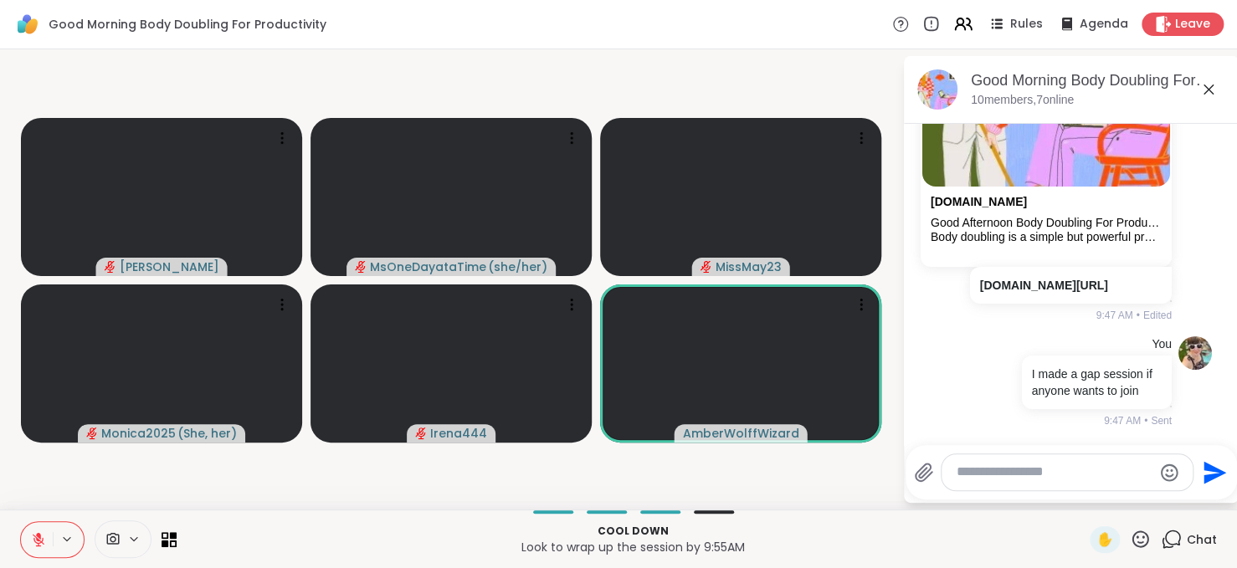
click at [1001, 466] on textarea "Type your message" at bounding box center [1054, 473] width 195 height 18
click at [23, 536] on button at bounding box center [37, 539] width 32 height 35
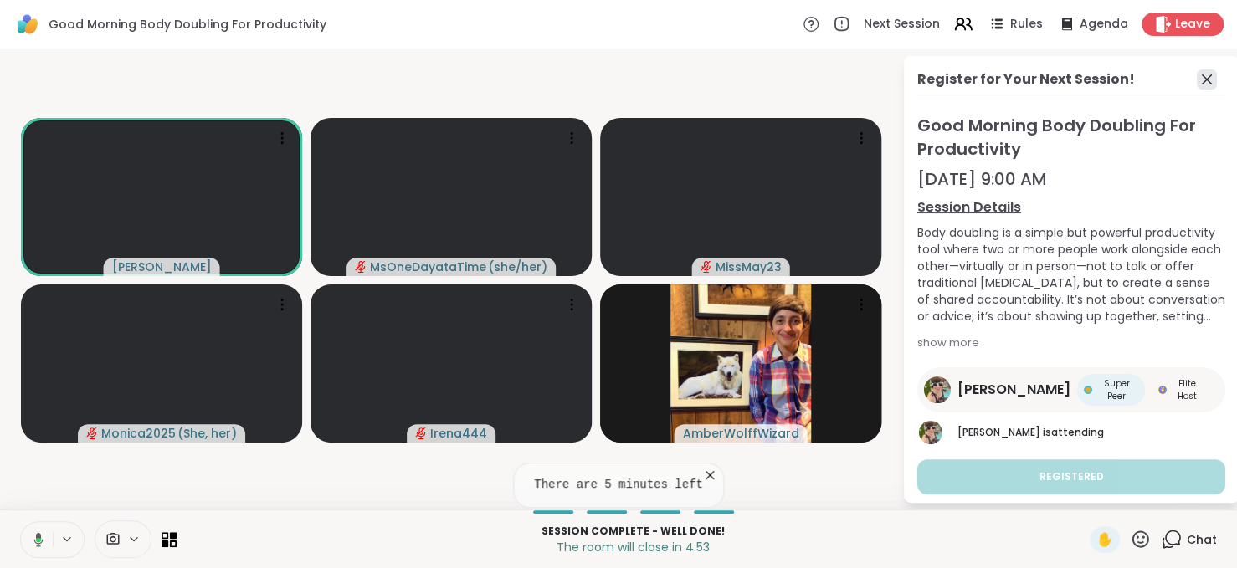
click at [1197, 83] on icon at bounding box center [1207, 79] width 20 height 20
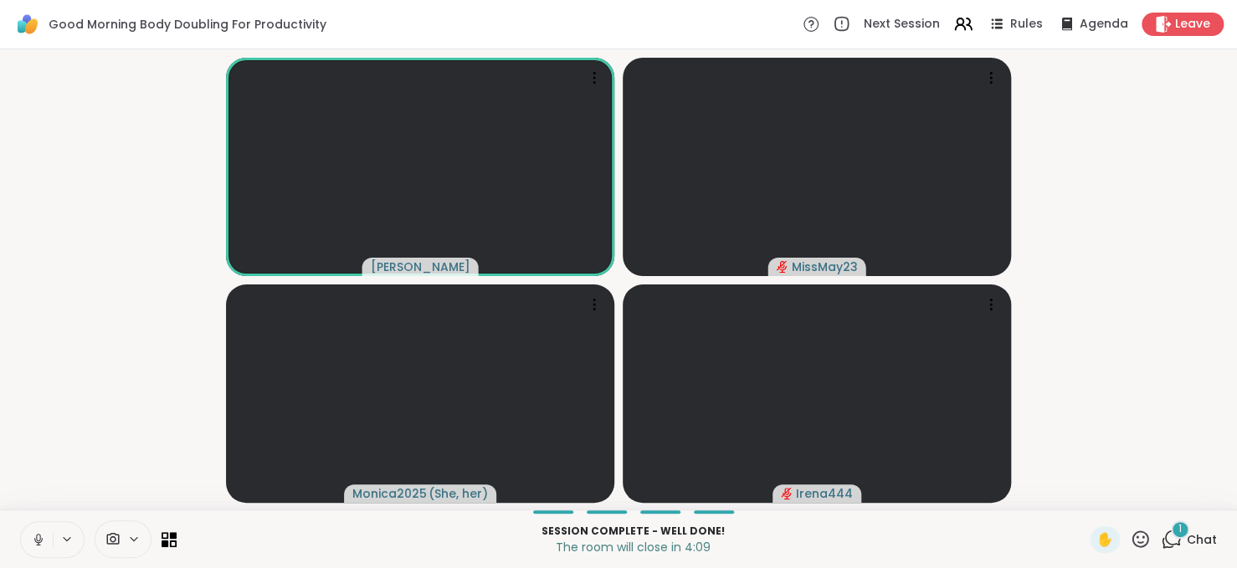
click at [1171, 532] on div "1" at bounding box center [1180, 530] width 18 height 18
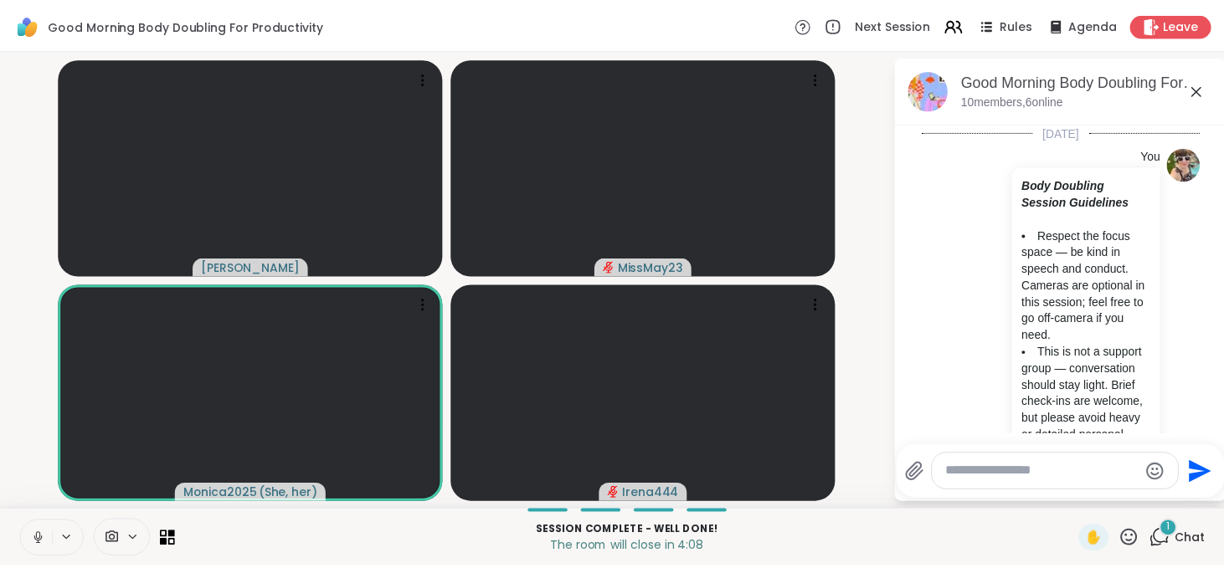
scroll to position [3071, 0]
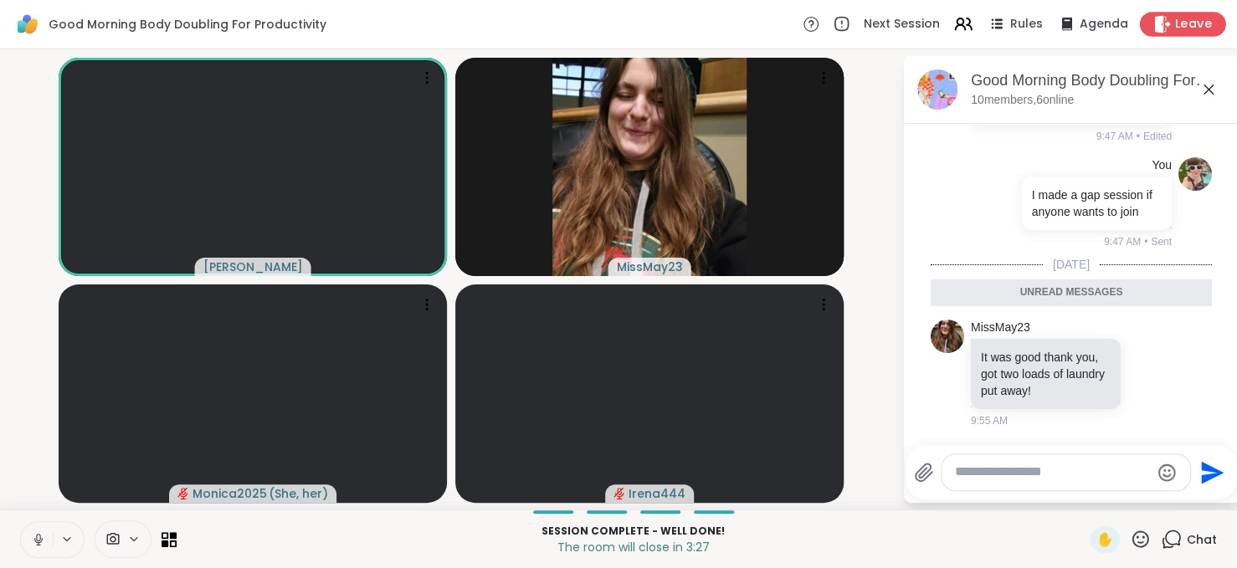
click at [1175, 23] on span "Leave" at bounding box center [1193, 25] width 37 height 18
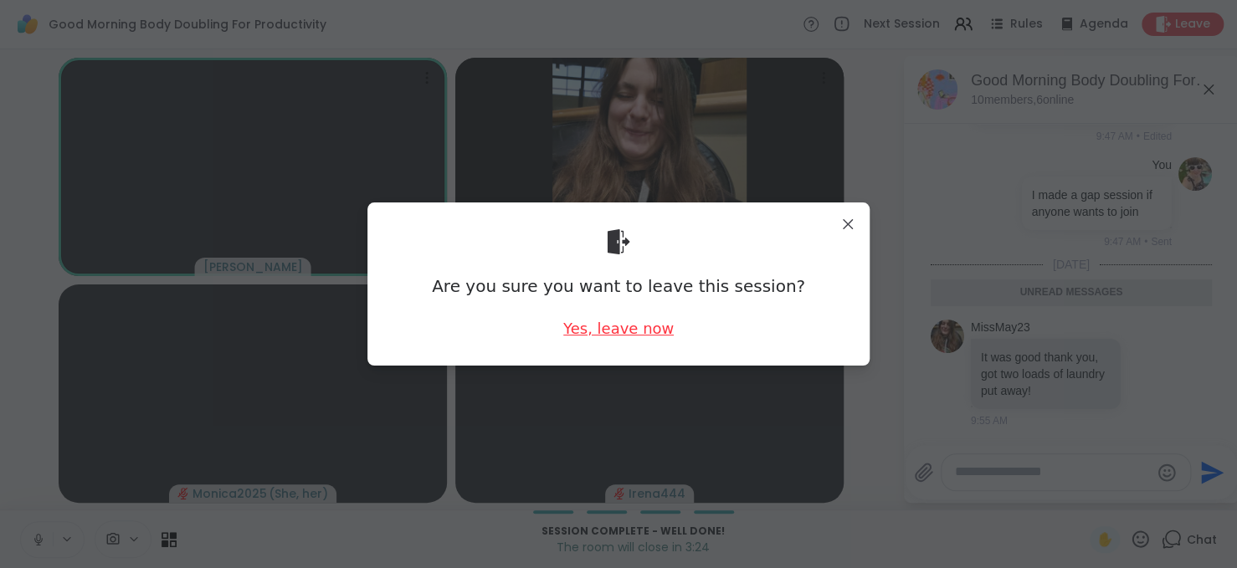
click at [620, 325] on div "Yes, leave now" at bounding box center [618, 328] width 111 height 21
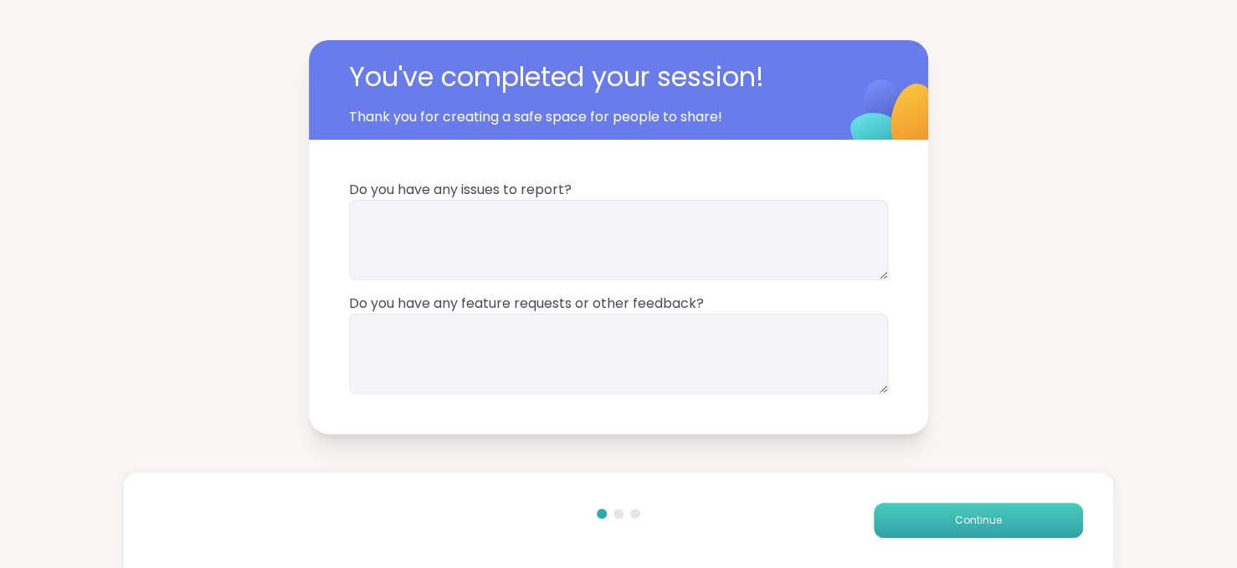
click at [937, 512] on button "Continue" at bounding box center [978, 520] width 209 height 35
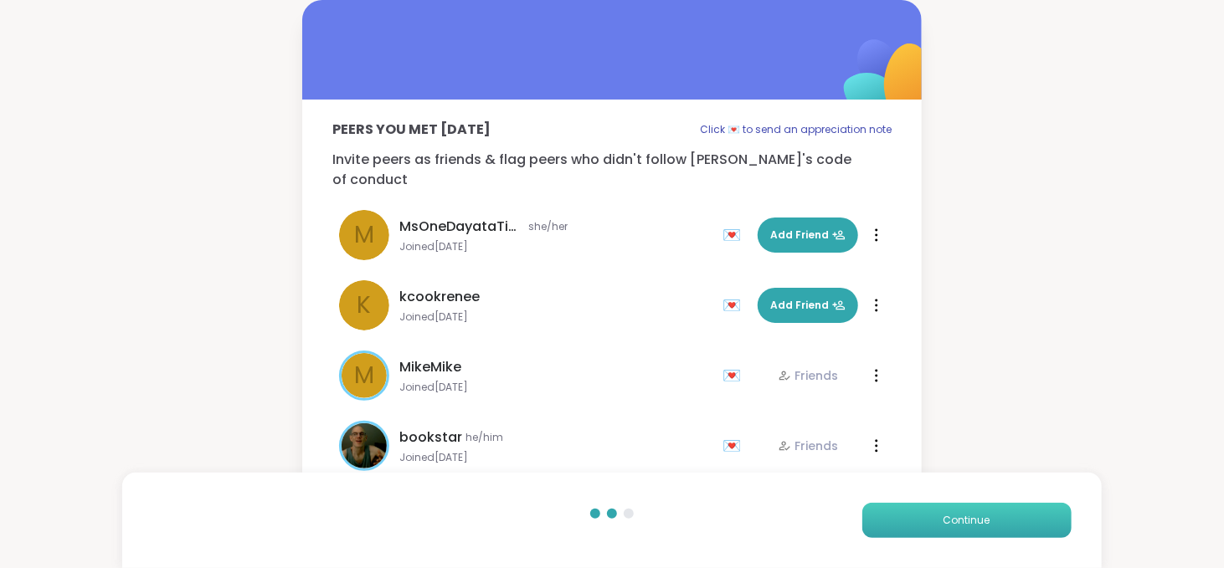
click at [937, 512] on button "Continue" at bounding box center [966, 520] width 209 height 35
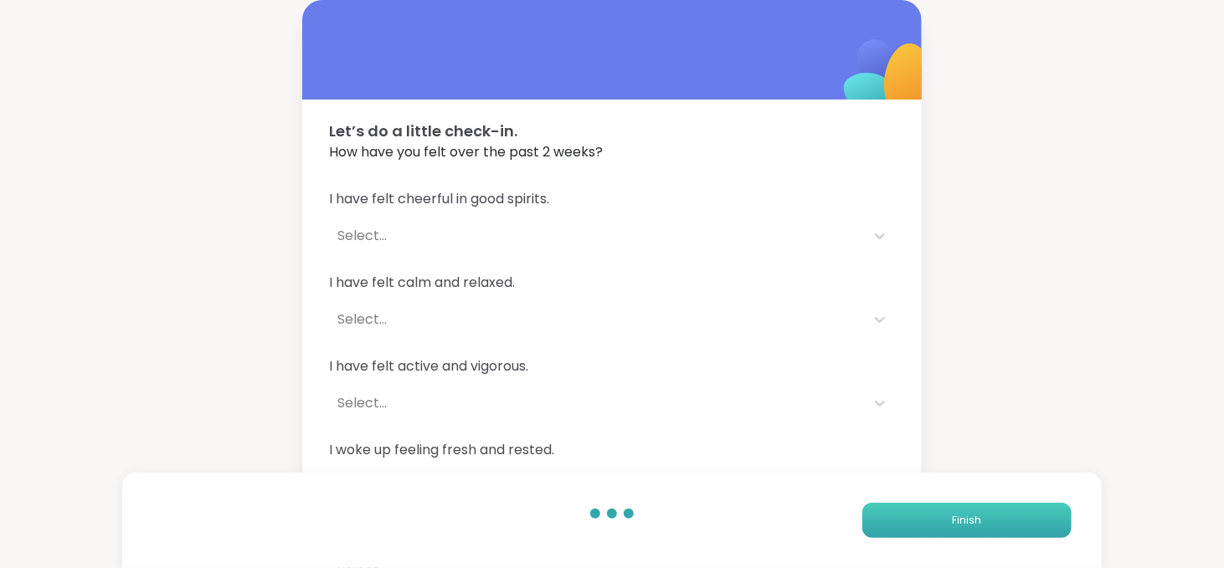
click at [937, 512] on button "Finish" at bounding box center [966, 520] width 209 height 35
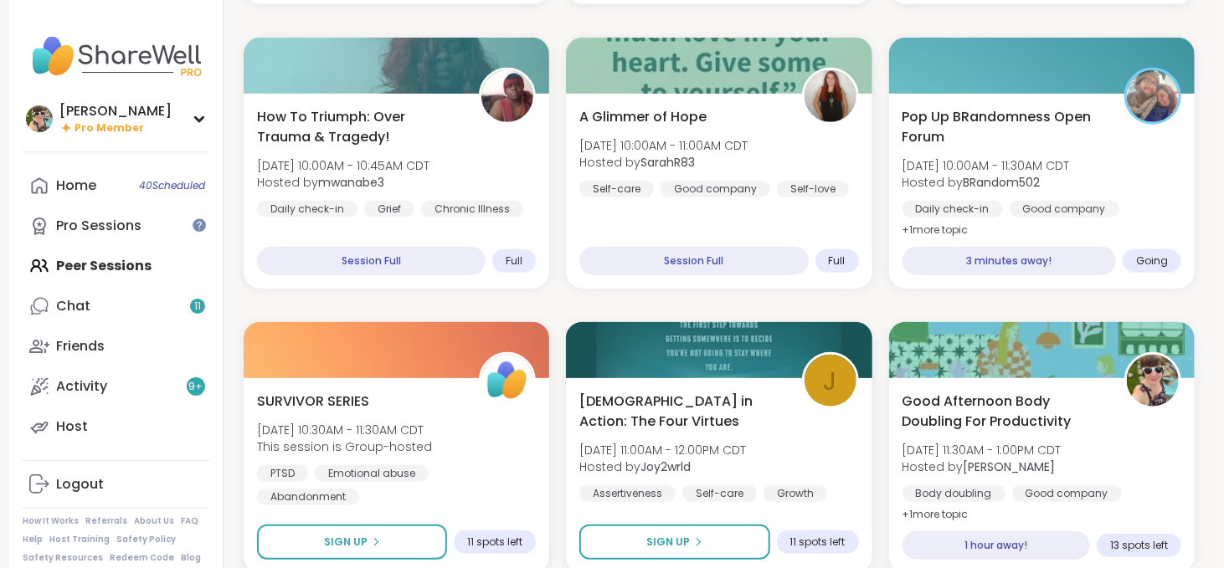
scroll to position [485, 0]
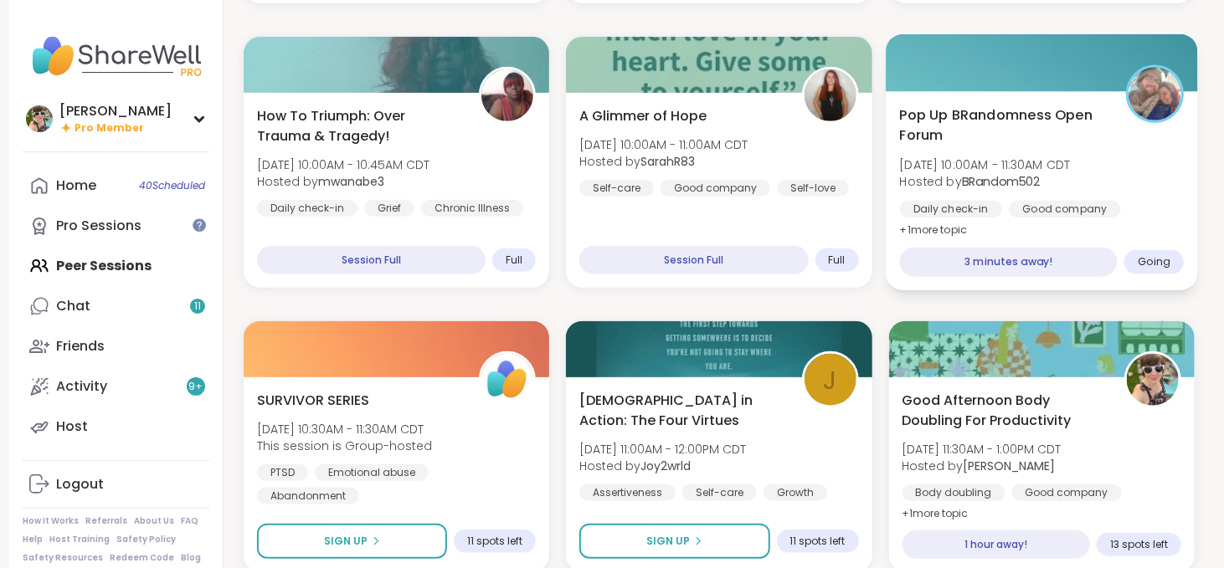
click at [1071, 134] on span "Pop Up BRandomness Open Forum" at bounding box center [1003, 125] width 208 height 41
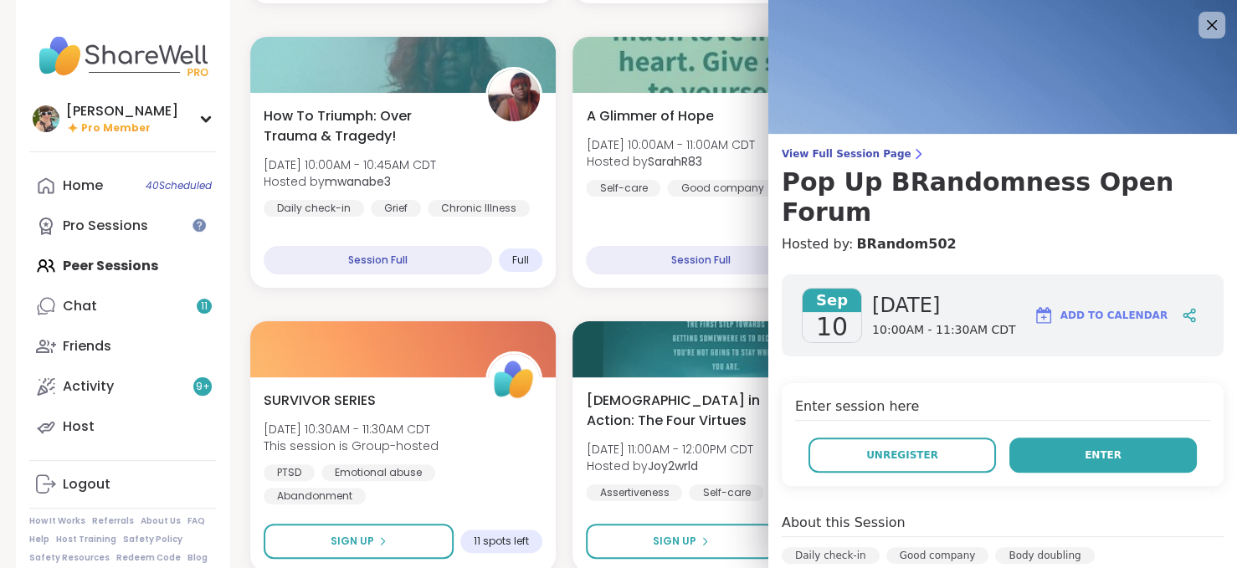
click at [1030, 438] on button "Enter" at bounding box center [1104, 455] width 188 height 35
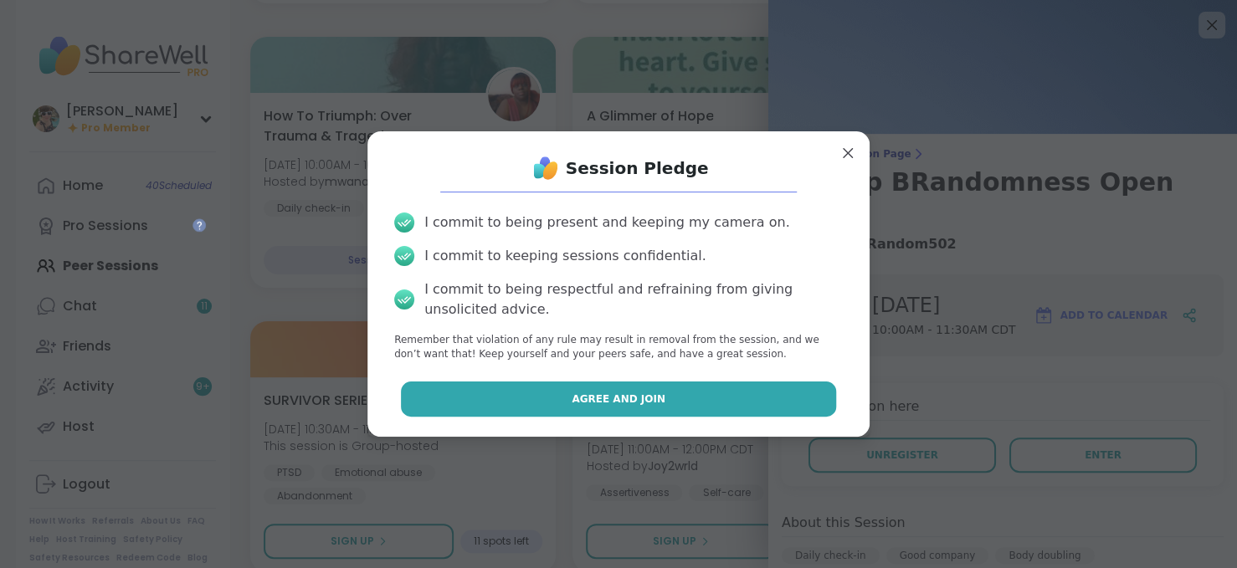
click at [744, 393] on button "Agree and Join" at bounding box center [619, 399] width 436 height 35
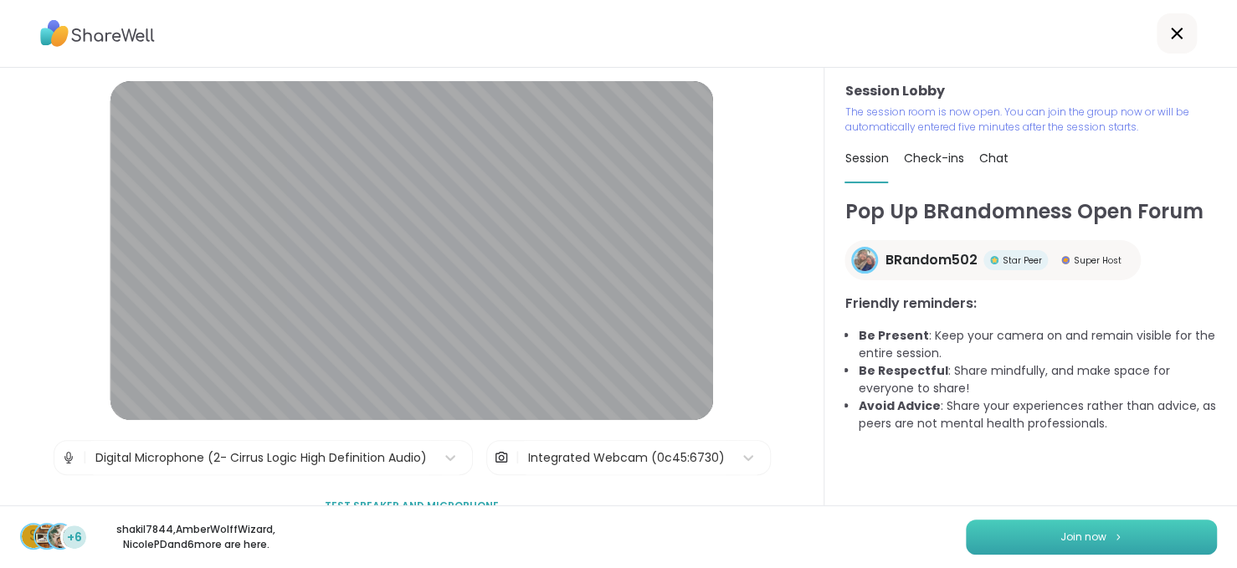
click at [1147, 532] on button "Join now" at bounding box center [1091, 537] width 251 height 35
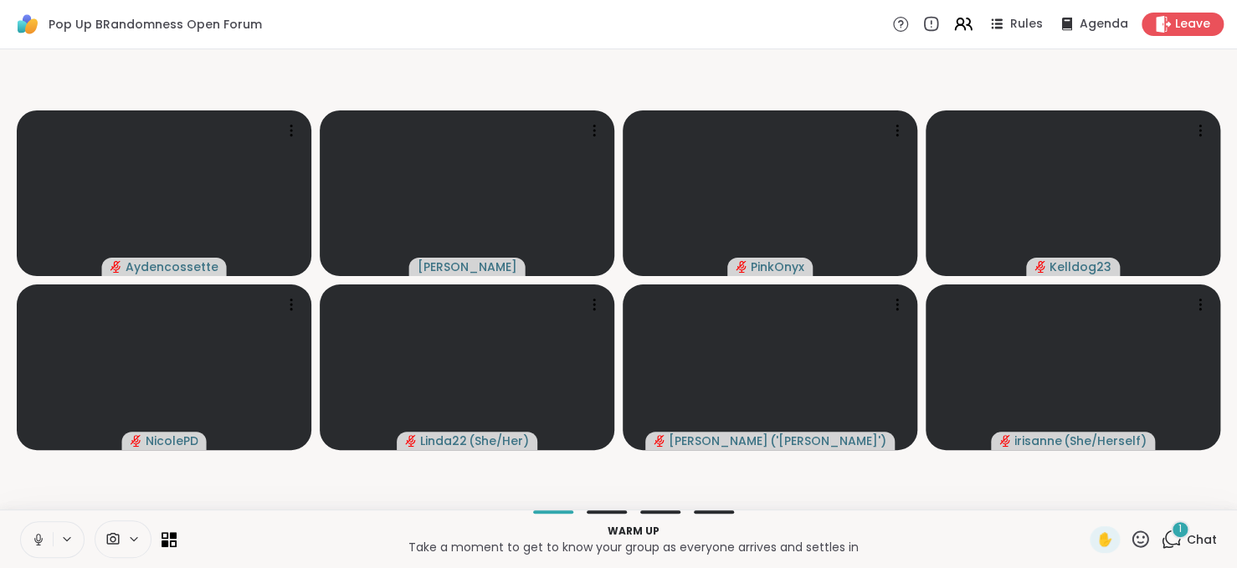
click at [34, 537] on icon at bounding box center [38, 539] width 15 height 15
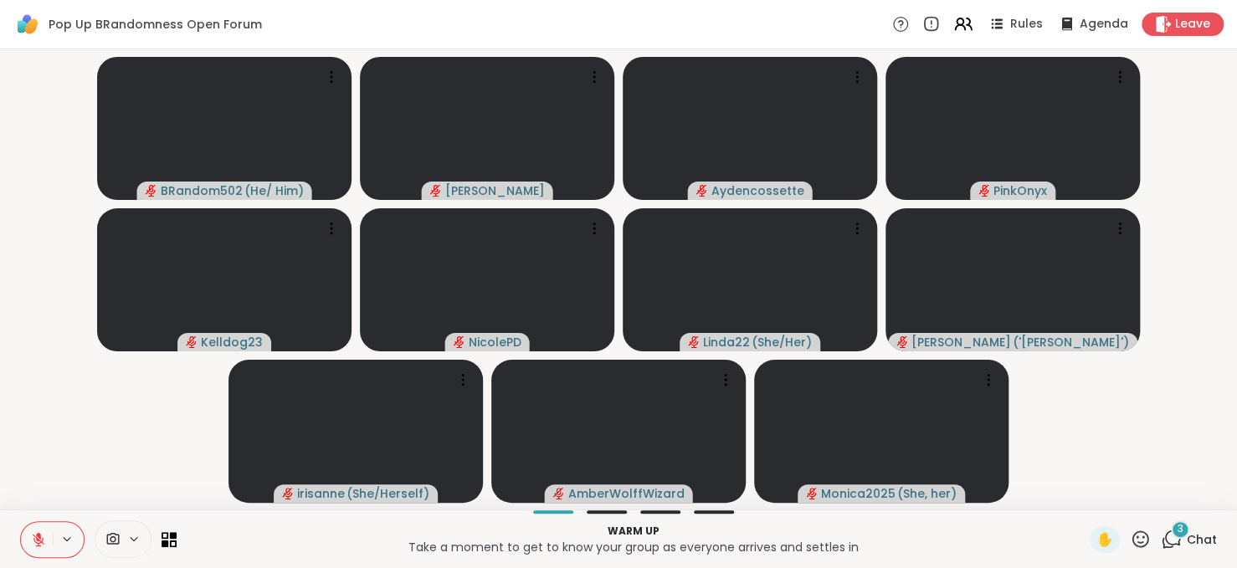
click at [1187, 545] on span "Chat" at bounding box center [1202, 540] width 30 height 17
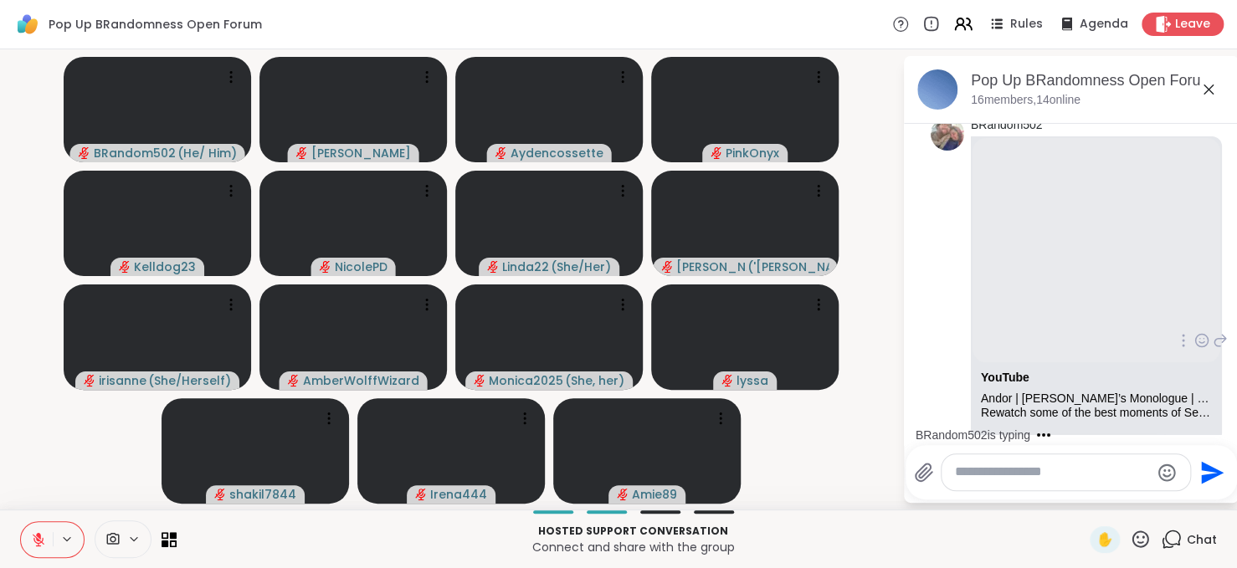
scroll to position [28, 0]
drag, startPoint x: 948, startPoint y: 275, endPoint x: 920, endPoint y: 208, distance: 71.7
click at [920, 208] on li "BRandom502 YouTube Andor | Maarva Andor’s Monologue | Disney+ Rewatch some of t…" at bounding box center [1072, 344] width 304 height 462
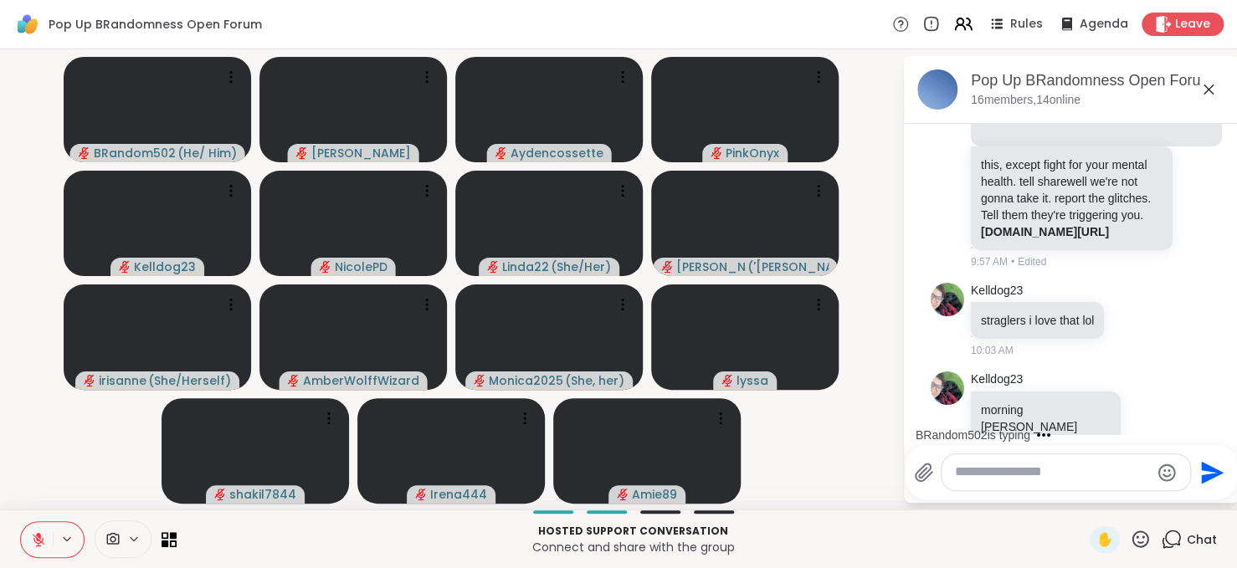
scroll to position [328, 0]
click at [1180, 188] on div "BRandom502 YouTube Andor | Maarva Andor’s Monologue | Disney+ Rewatch some of t…" at bounding box center [1071, 43] width 281 height 462
click at [1167, 206] on div "BRandom502 YouTube Andor | Maarva Andor’s Monologue | Disney+ Rewatch some of t…" at bounding box center [1071, 43] width 281 height 462
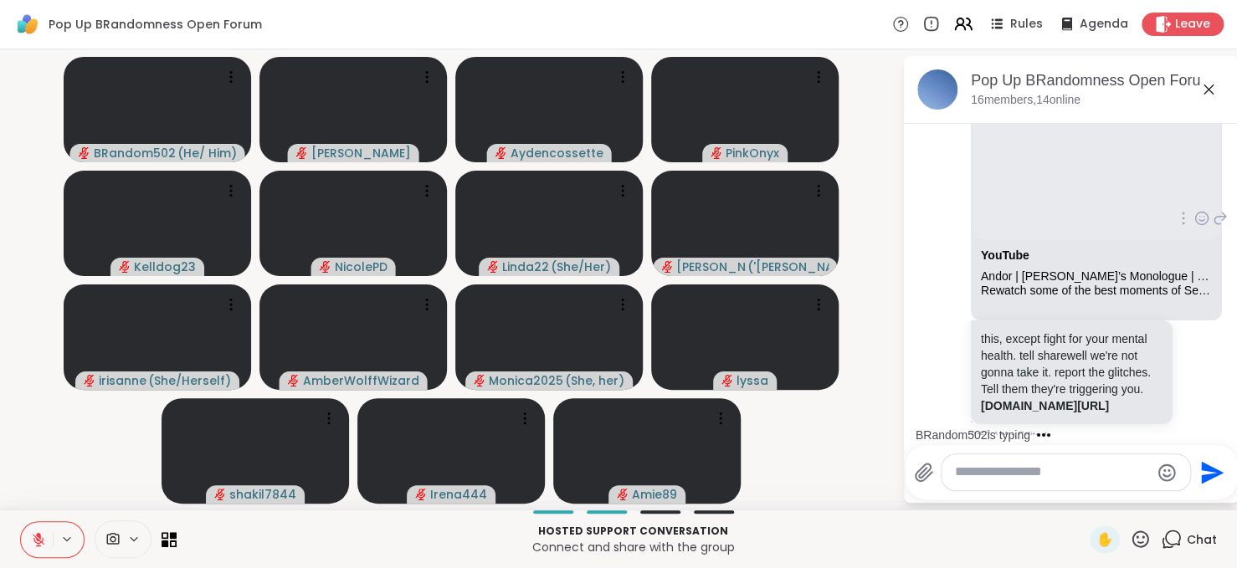
scroll to position [152, 0]
click at [1184, 225] on icon at bounding box center [1185, 219] width 2 height 12
click at [1196, 252] on icon at bounding box center [1204, 243] width 17 height 17
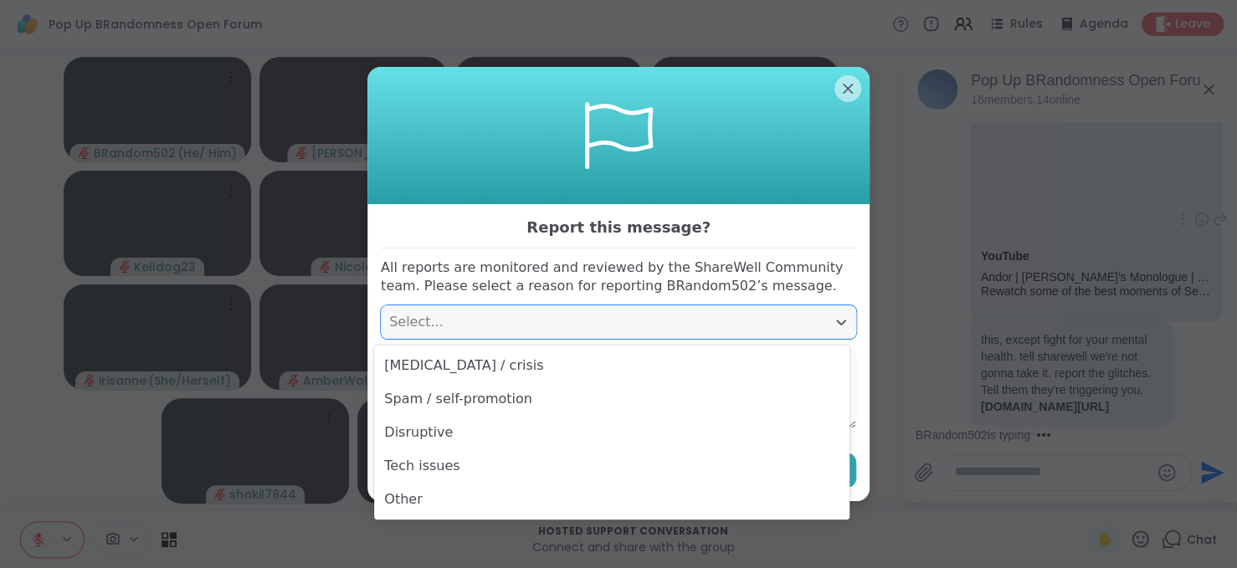
click at [527, 314] on div "Select..." at bounding box center [603, 322] width 429 height 20
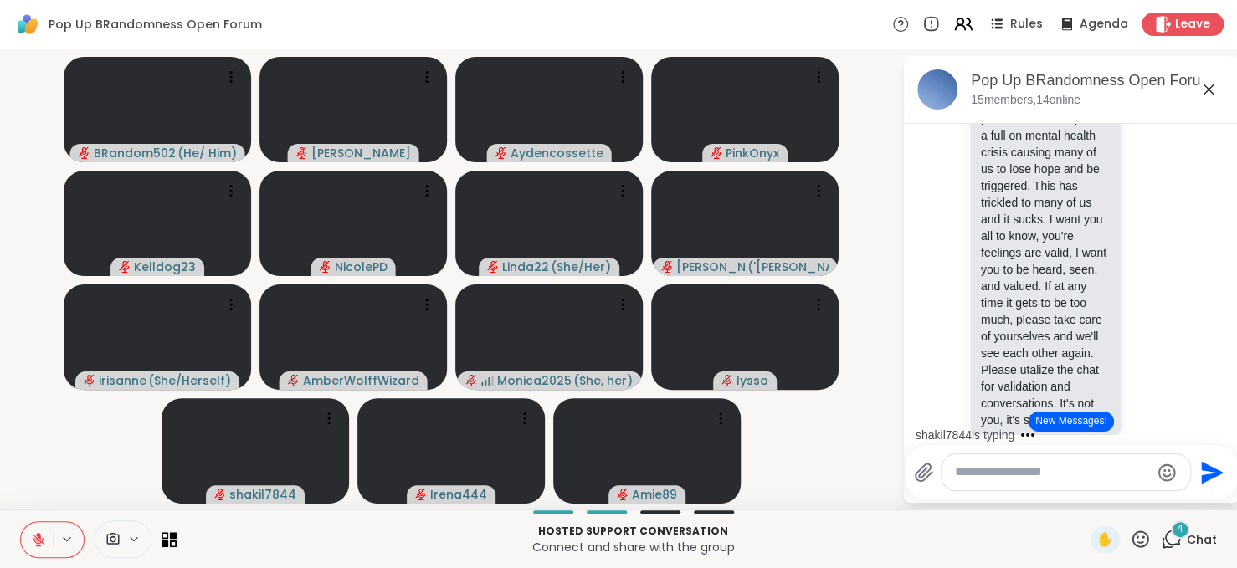
scroll to position [1942, 0]
click at [1130, 268] on icon at bounding box center [1131, 261] width 3 height 13
click at [1132, 312] on div at bounding box center [1132, 297] width 70 height 30
click at [1132, 279] on icon at bounding box center [1133, 273] width 2 height 12
click at [1144, 306] on icon at bounding box center [1152, 297] width 17 height 17
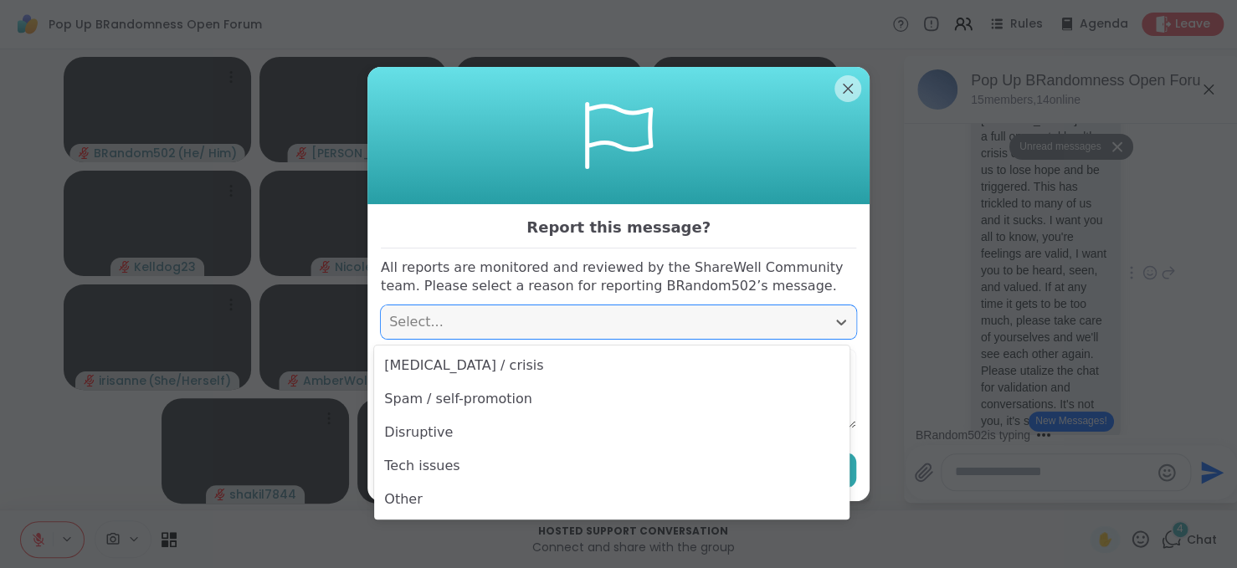
click at [670, 327] on div "Select..." at bounding box center [603, 322] width 429 height 20
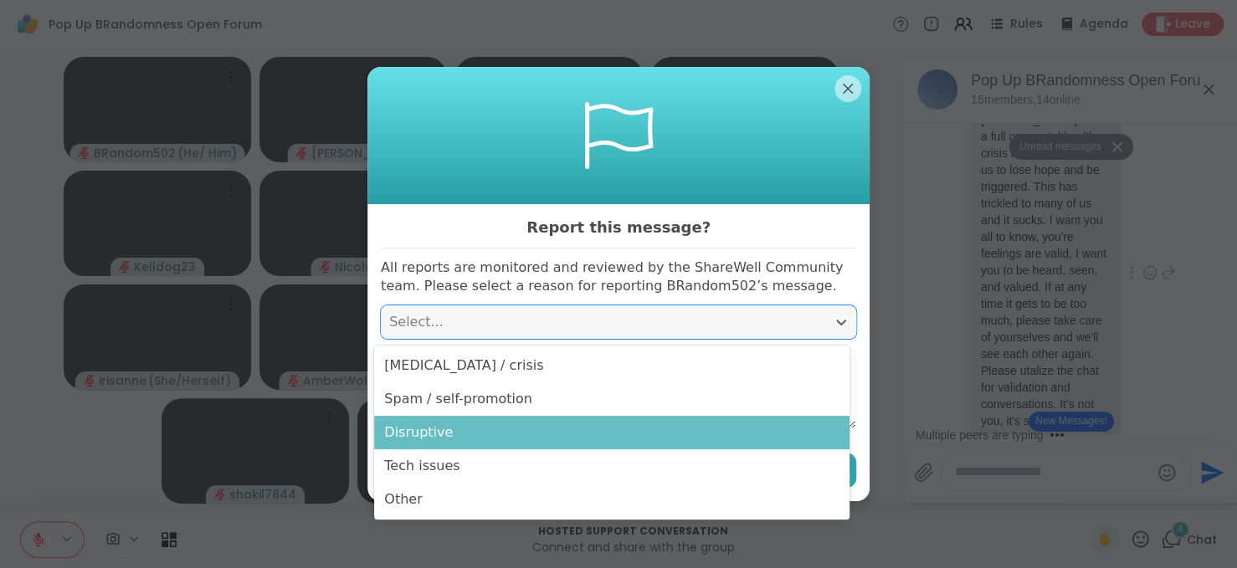
click at [645, 431] on div "Disruptive" at bounding box center [612, 432] width 476 height 33
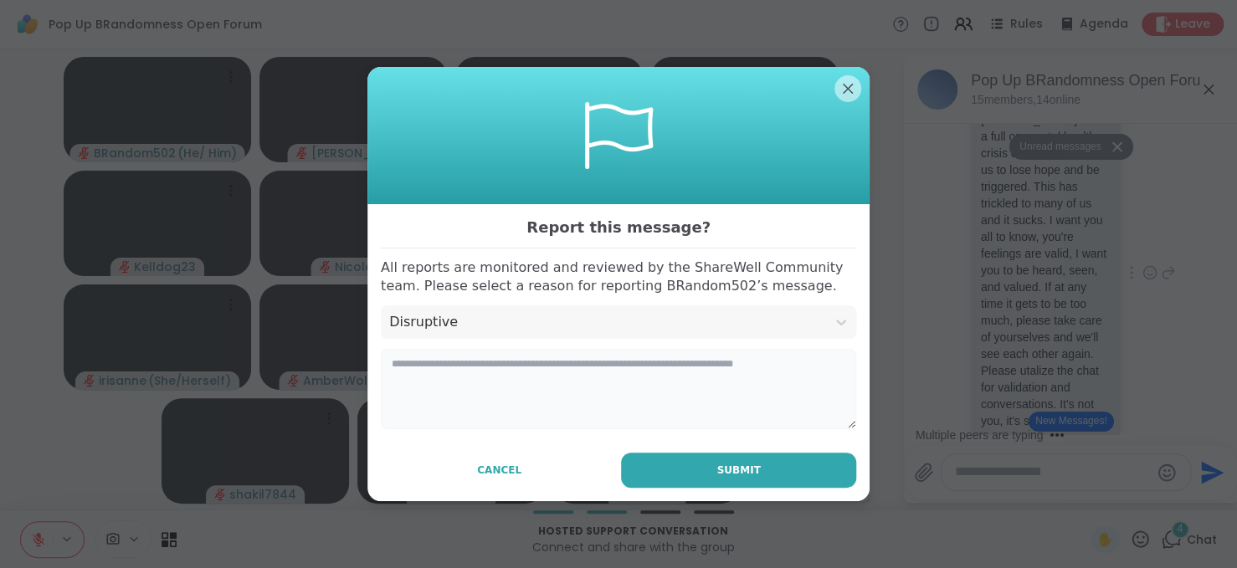
click at [625, 387] on textarea at bounding box center [619, 389] width 476 height 80
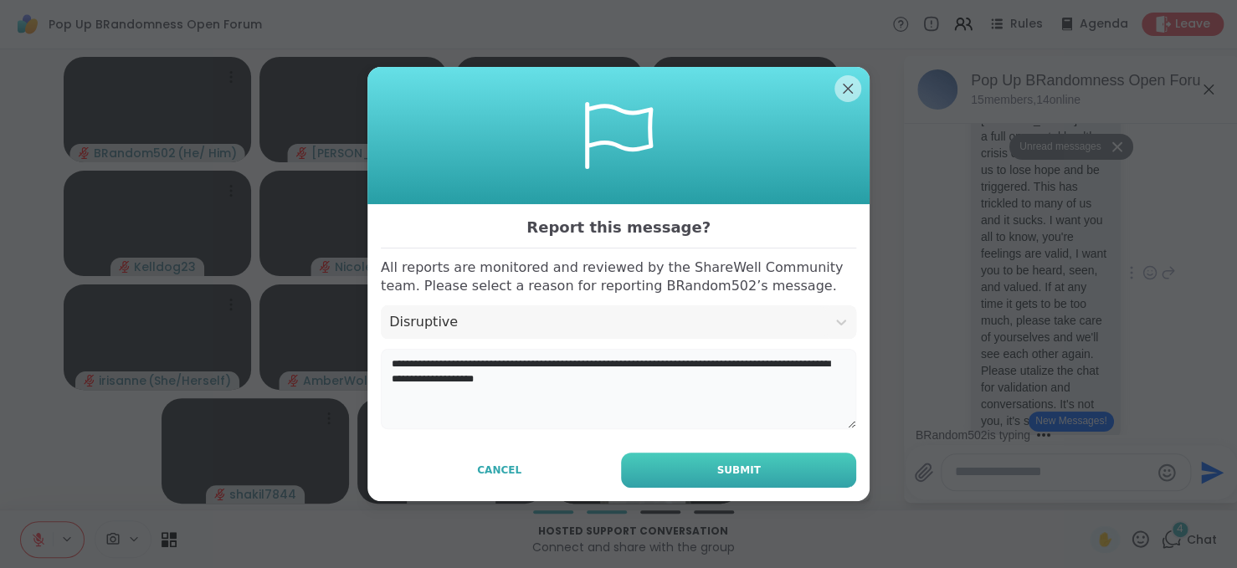
type textarea "**********"
click at [697, 484] on button "Submit" at bounding box center [738, 470] width 235 height 35
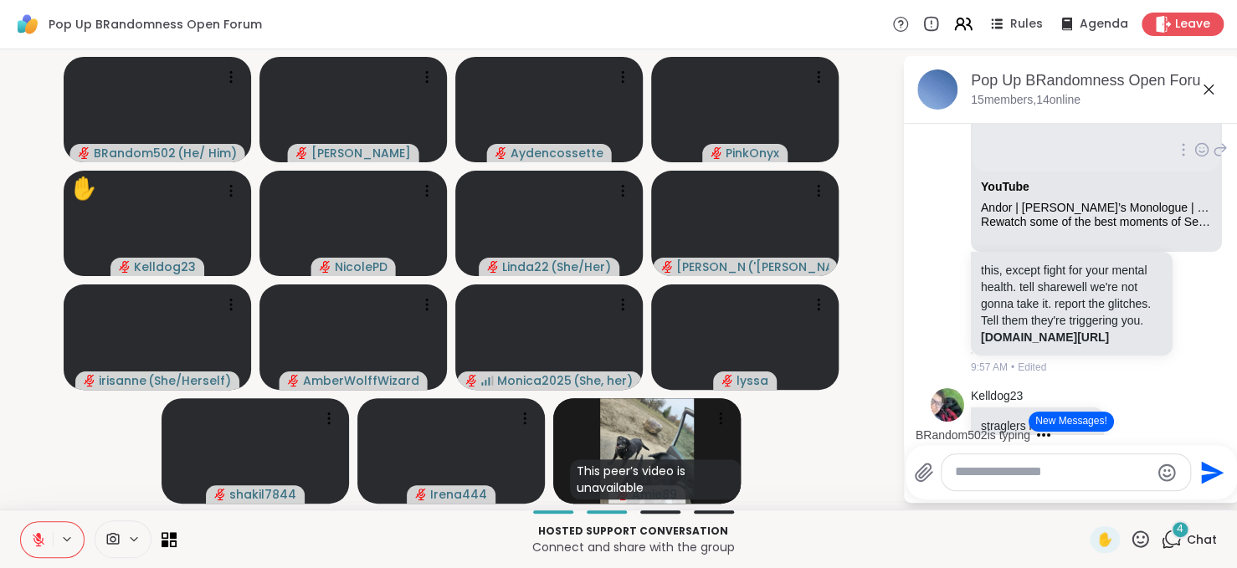
scroll to position [219, 0]
click at [1182, 158] on icon at bounding box center [1183, 151] width 3 height 13
click at [1196, 184] on icon at bounding box center [1204, 175] width 17 height 17
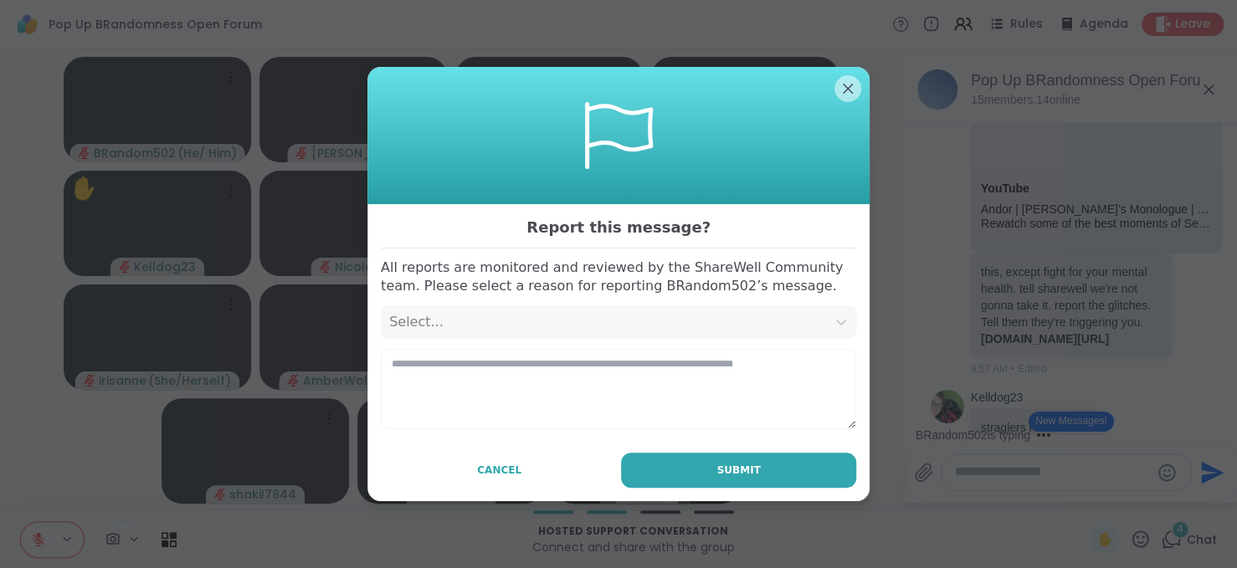
click at [747, 316] on div "Select..." at bounding box center [603, 322] width 429 height 20
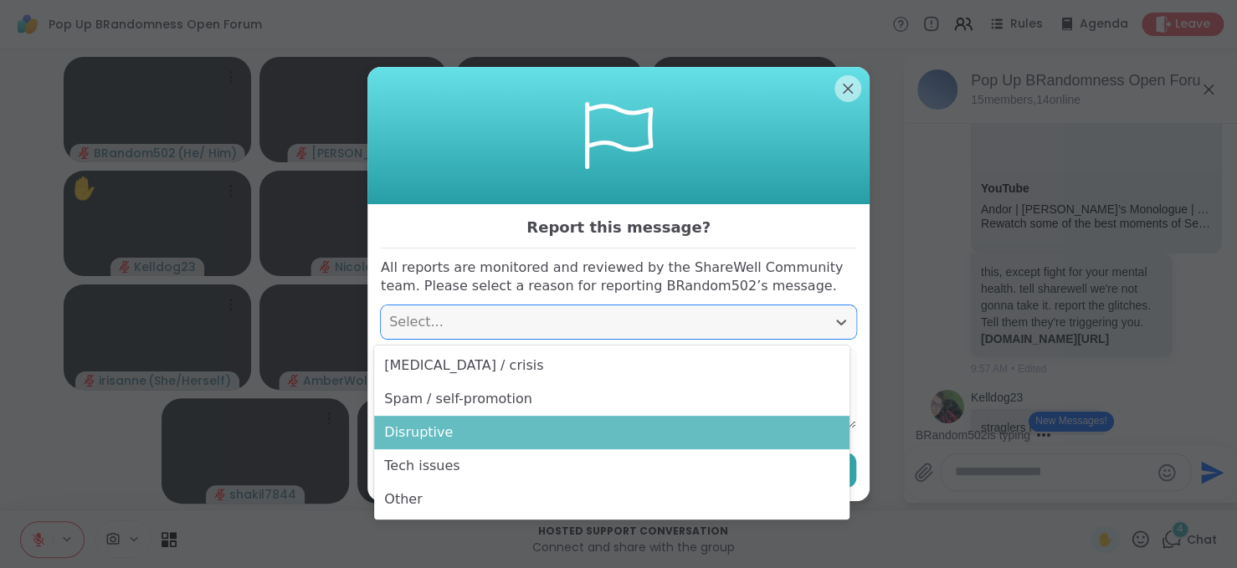
click at [724, 441] on div "Disruptive" at bounding box center [612, 432] width 476 height 33
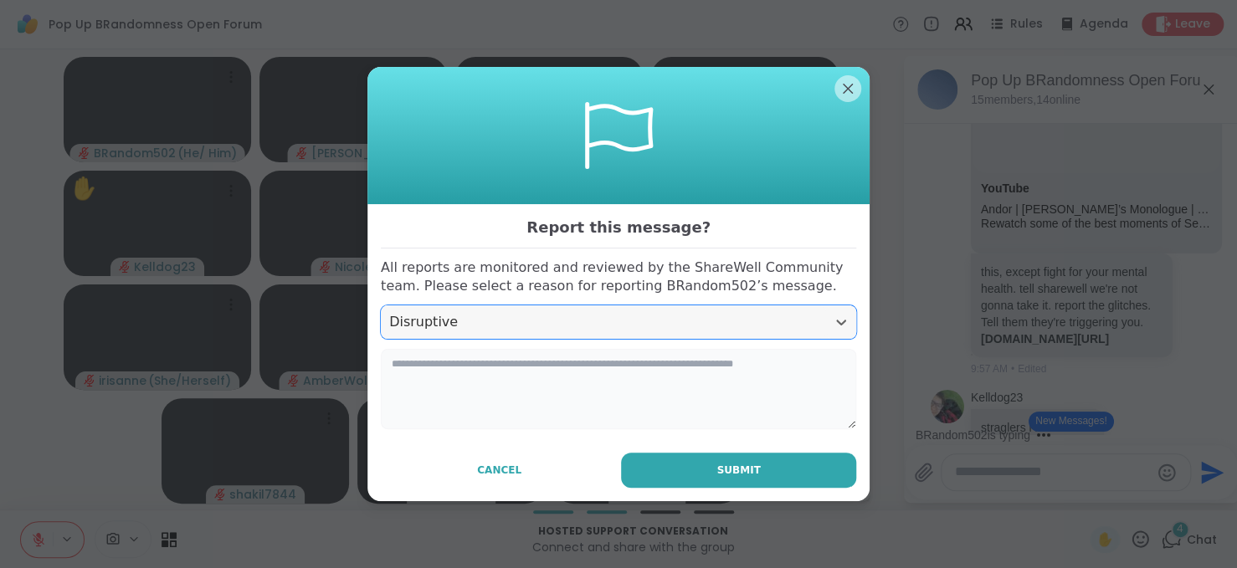
click at [677, 384] on textarea at bounding box center [619, 389] width 476 height 80
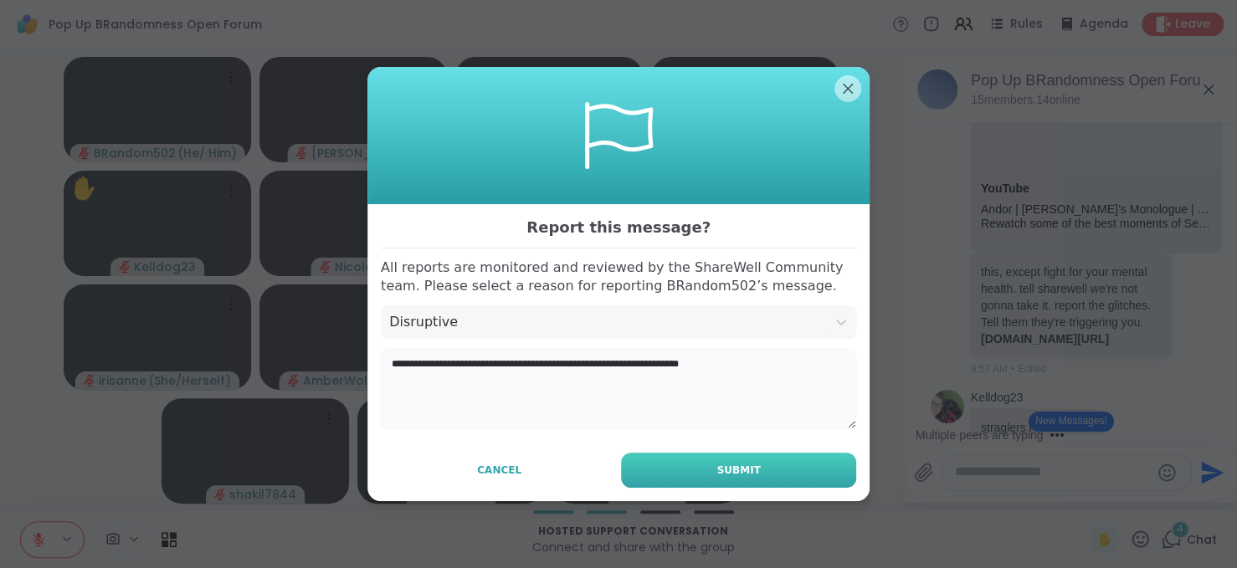
type textarea "**********"
click at [705, 471] on button "Submit" at bounding box center [738, 470] width 235 height 35
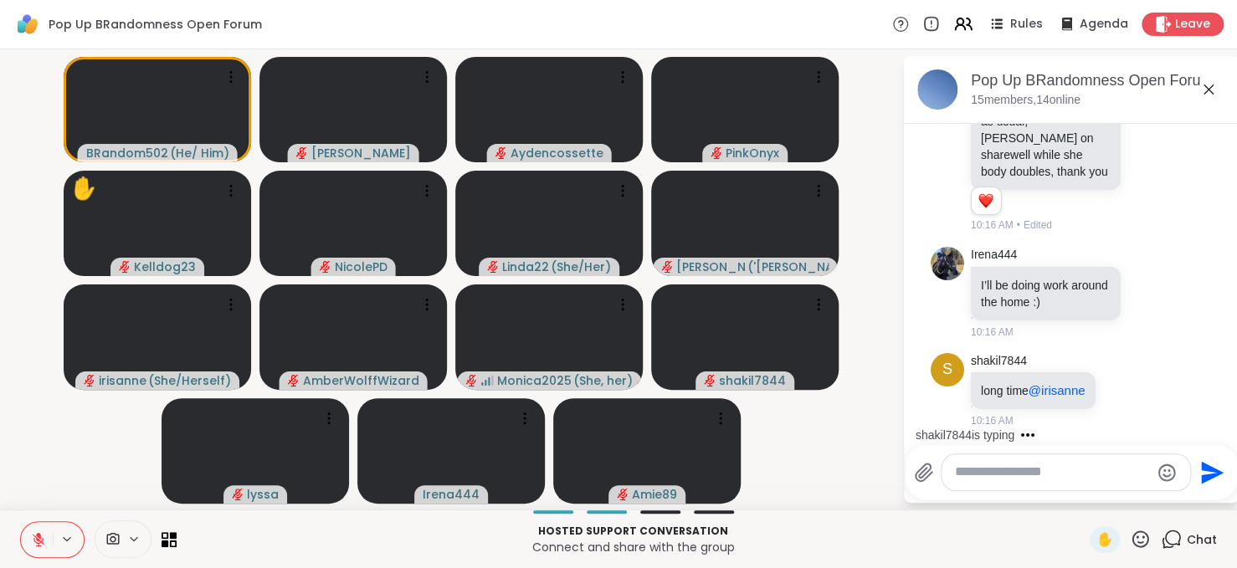
scroll to position [4199, 0]
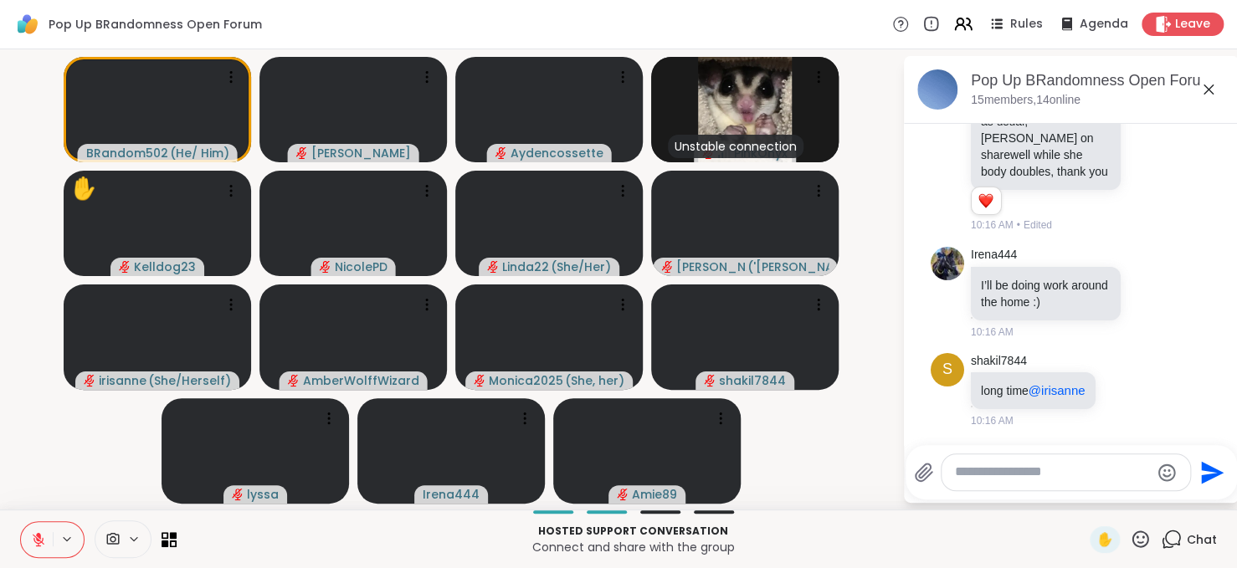
click at [1005, 468] on textarea "Type your message" at bounding box center [1052, 473] width 195 height 18
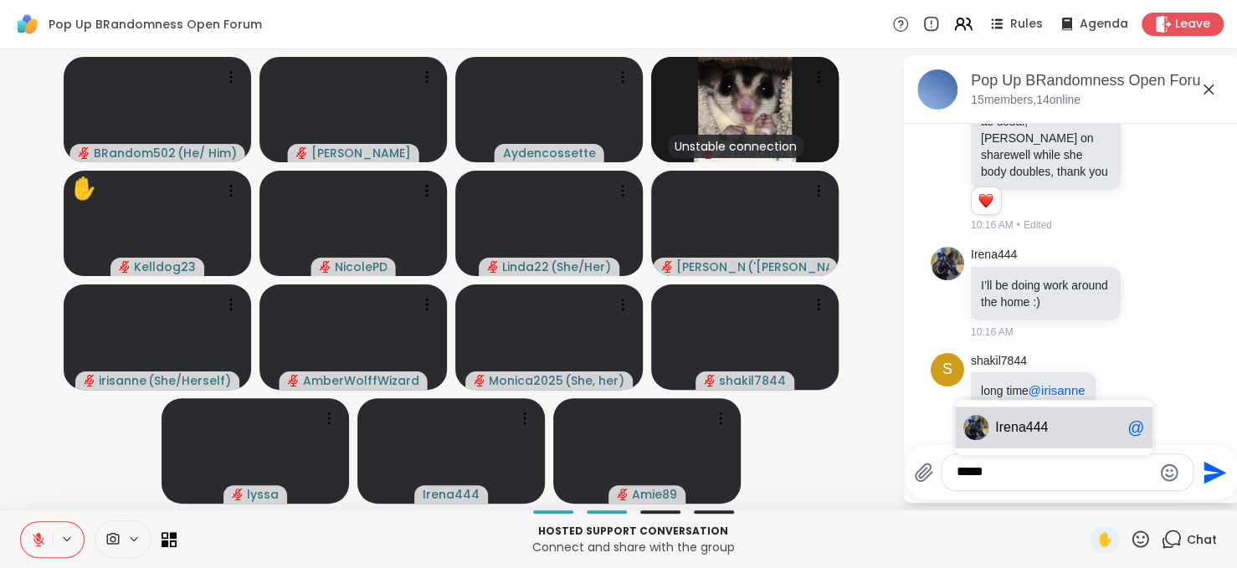
click at [1008, 436] on span "Iren" at bounding box center [1006, 427] width 23 height 17
click at [1008, 436] on span "Irena44" at bounding box center [1017, 427] width 45 height 17
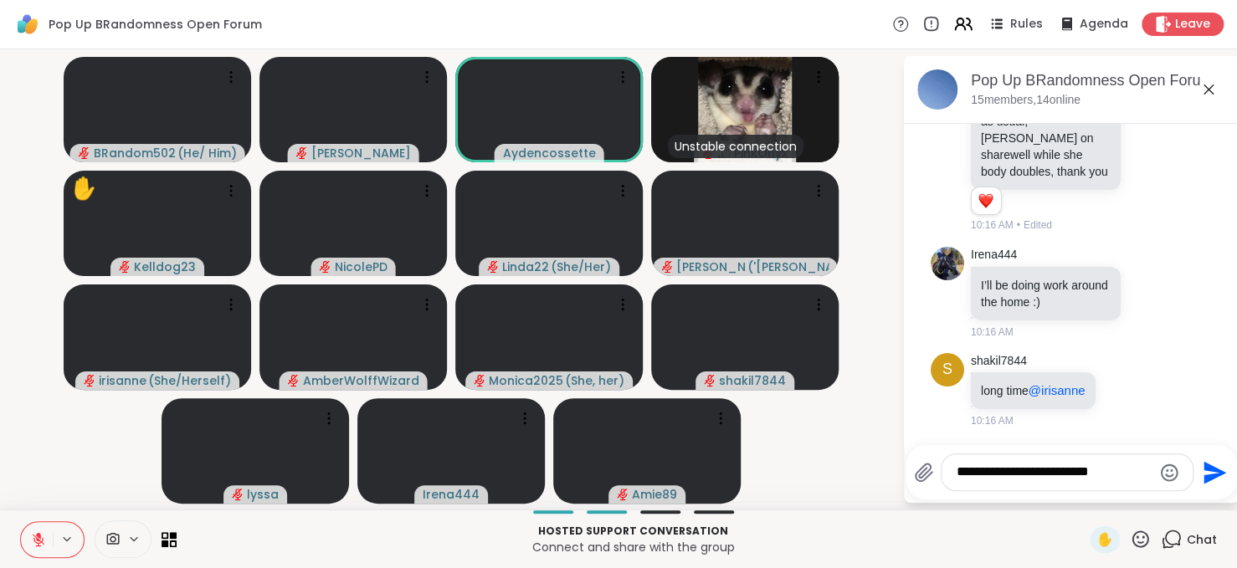
type textarea "**********"
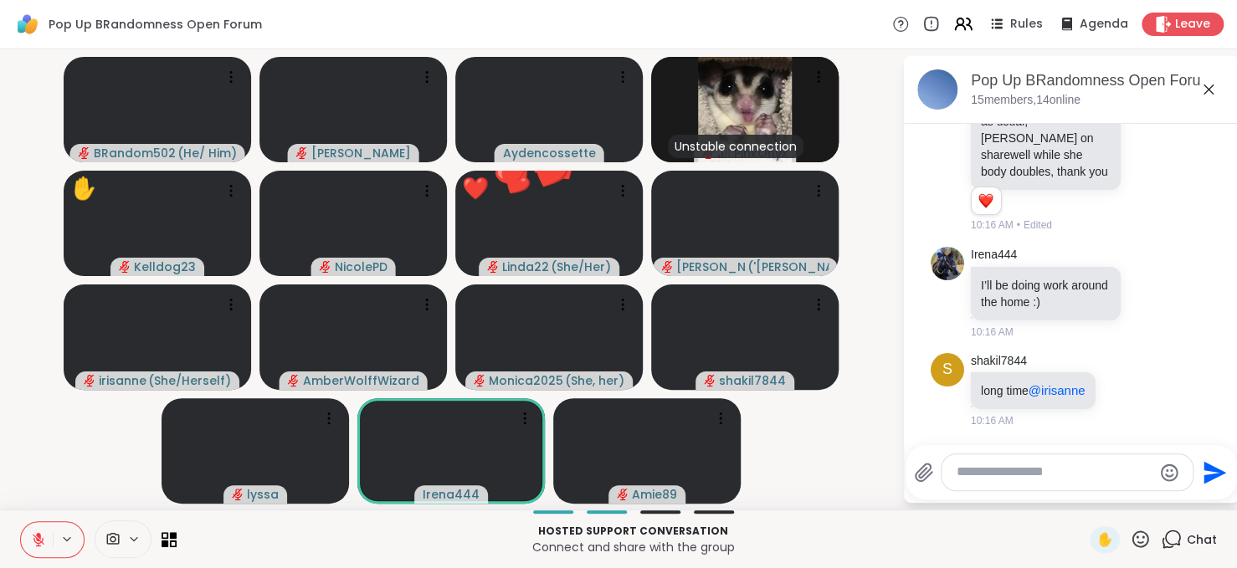
scroll to position [4304, 0]
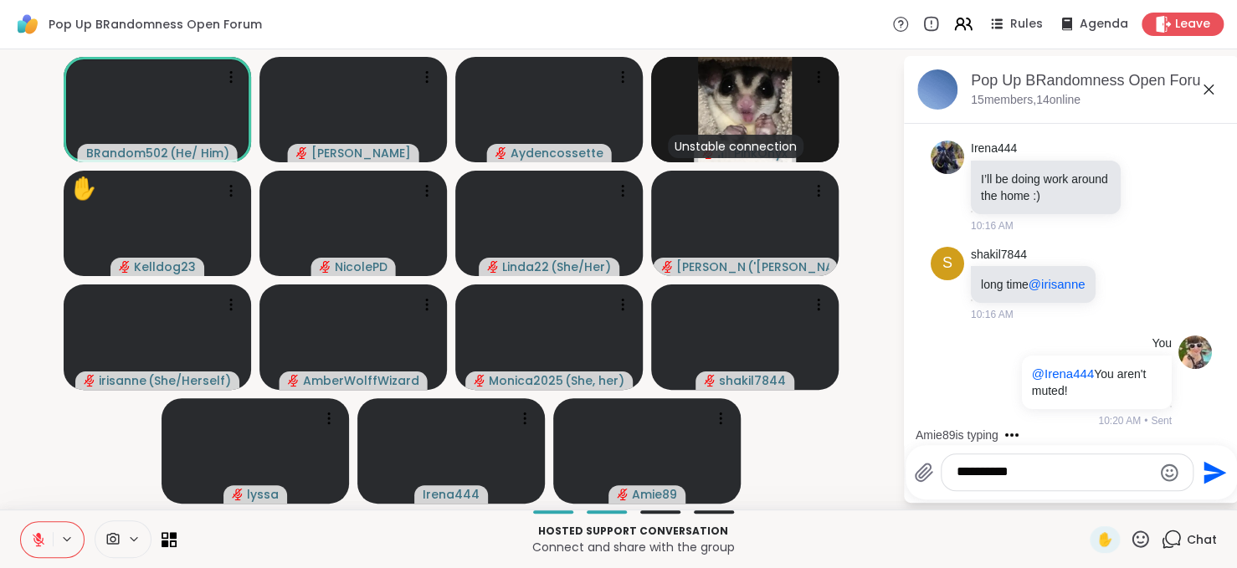
type textarea "**********"
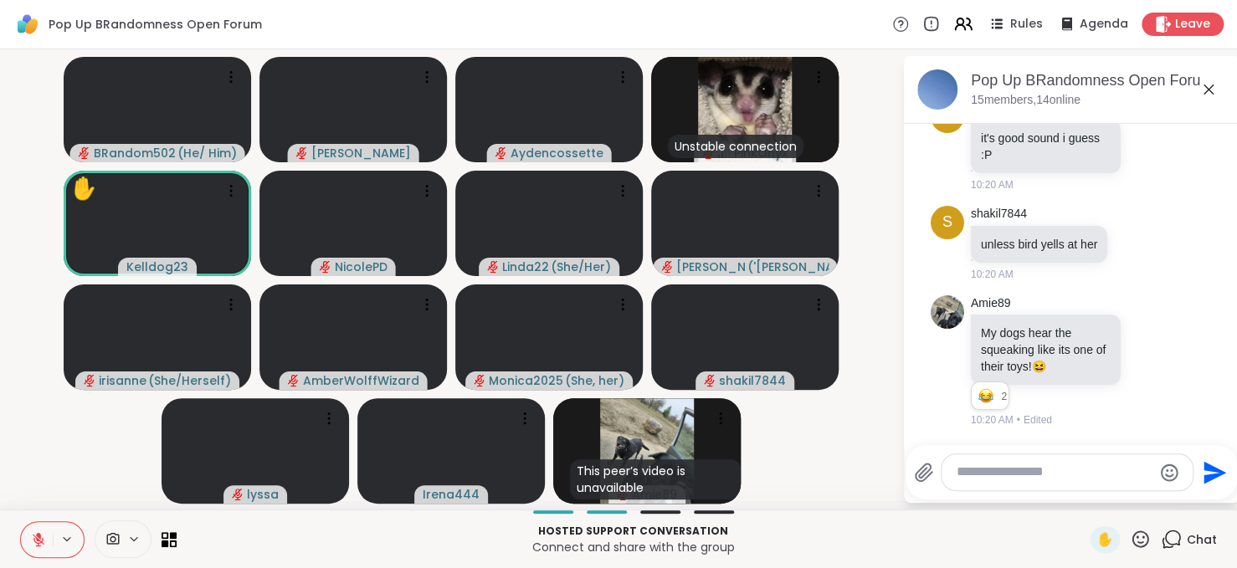
scroll to position [4751, 0]
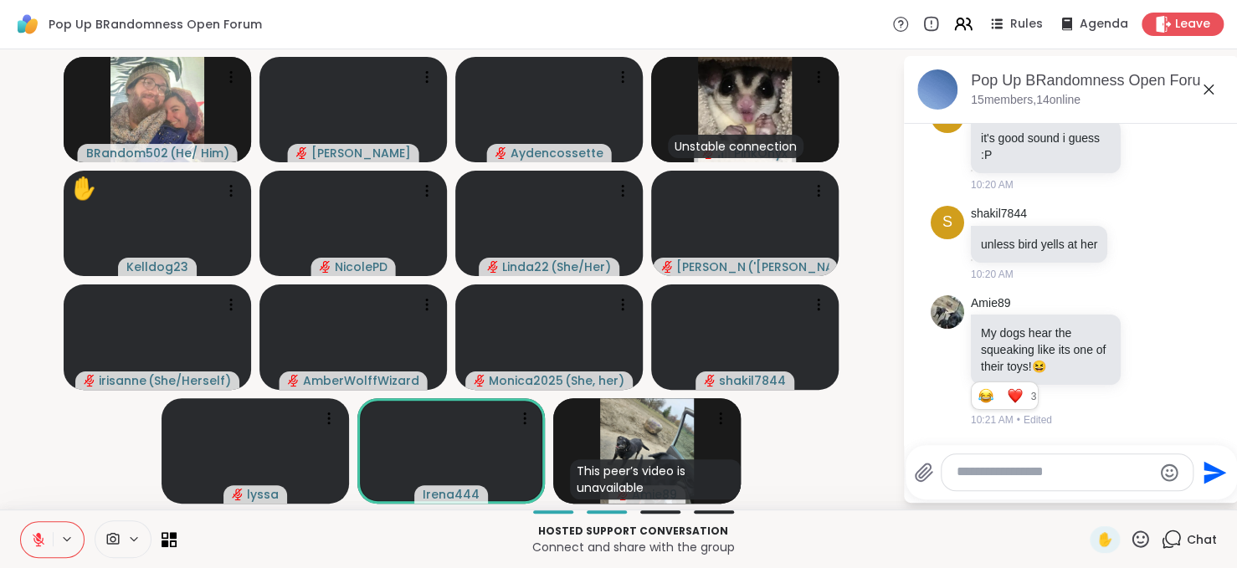
click at [36, 539] on icon at bounding box center [39, 540] width 12 height 12
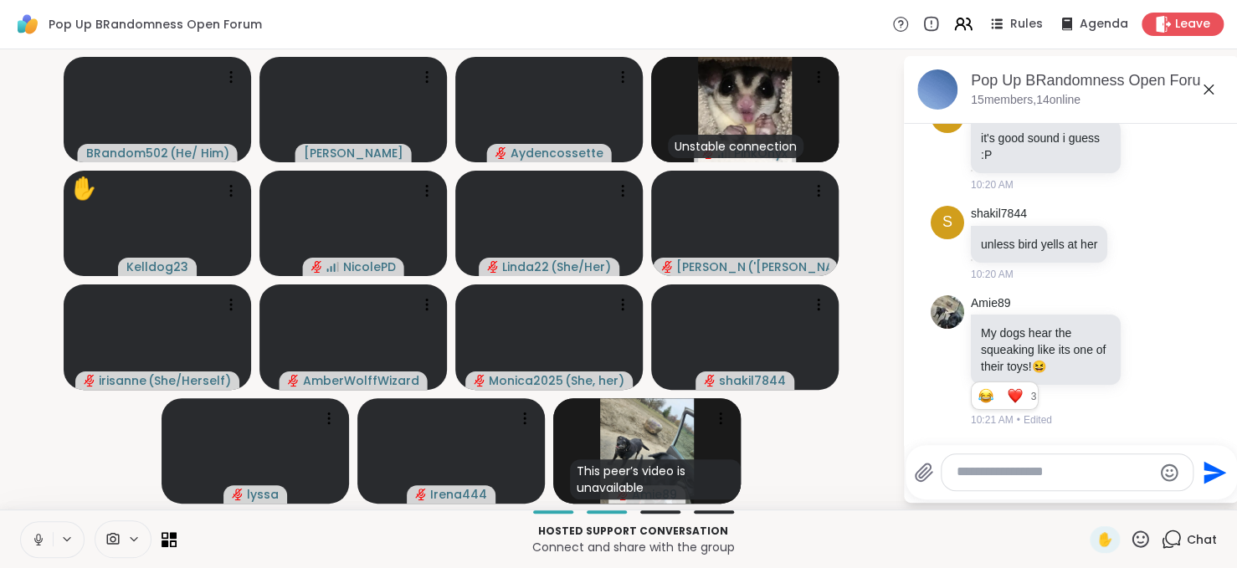
click at [36, 539] on icon at bounding box center [38, 538] width 4 height 8
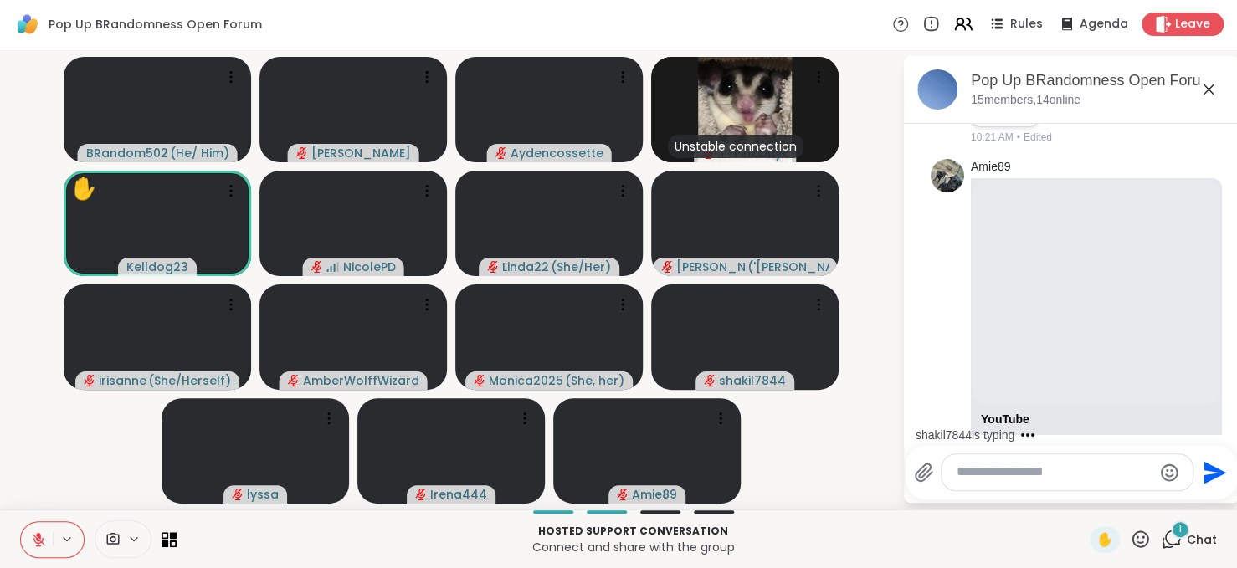
scroll to position [5251, 0]
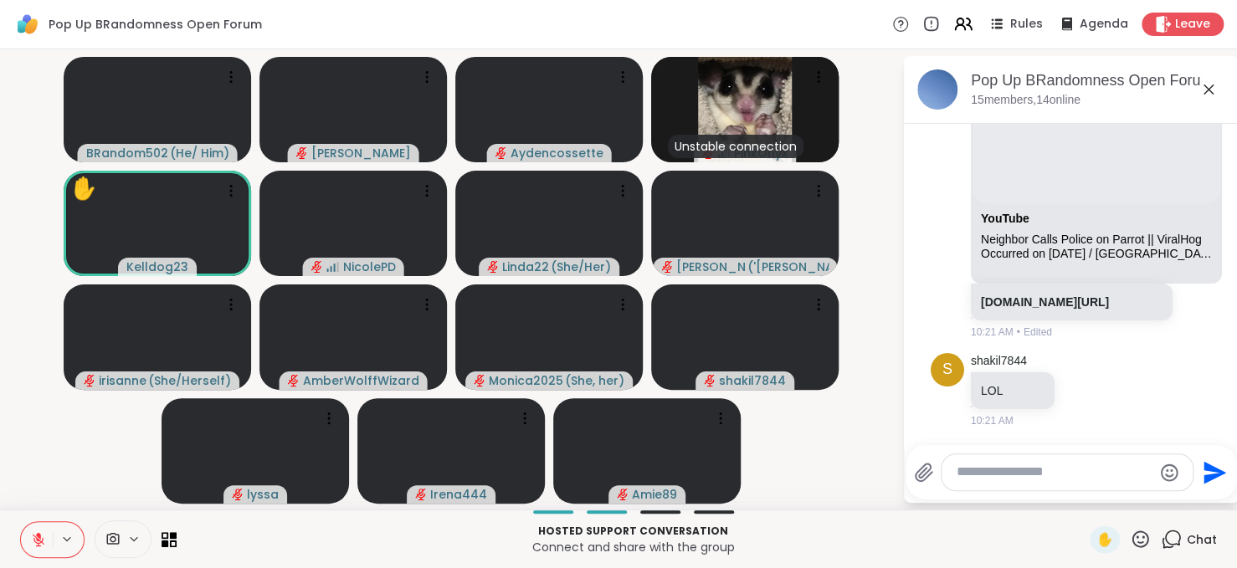
click at [1023, 473] on textarea "Type your message" at bounding box center [1054, 473] width 195 height 18
type textarea "**********"
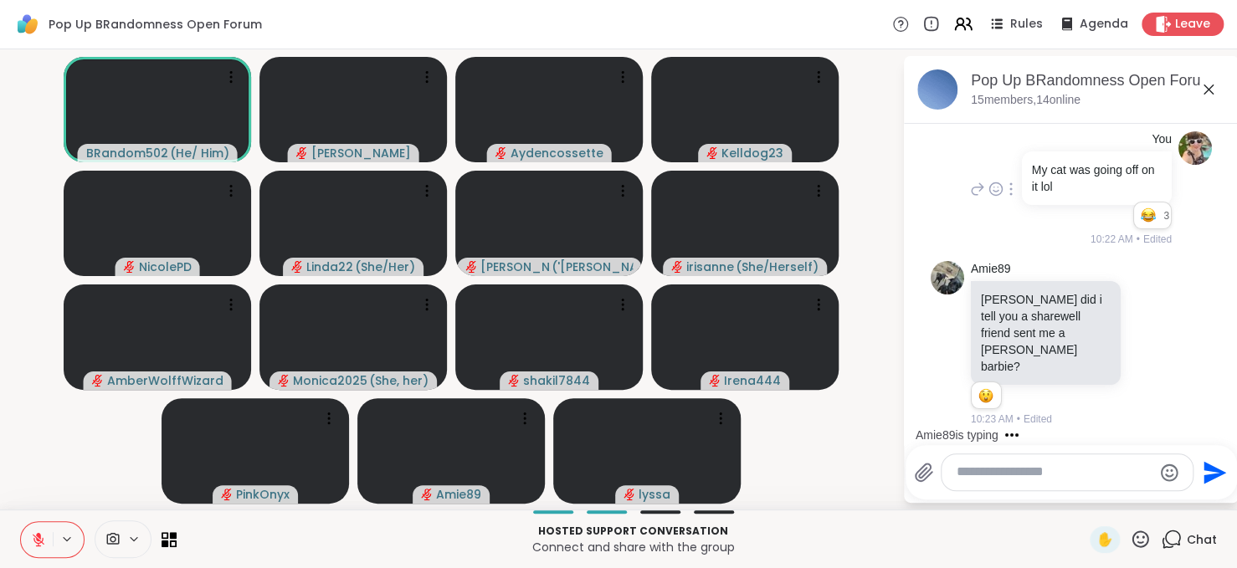
scroll to position [5561, 0]
click at [40, 538] on icon at bounding box center [38, 535] width 5 height 7
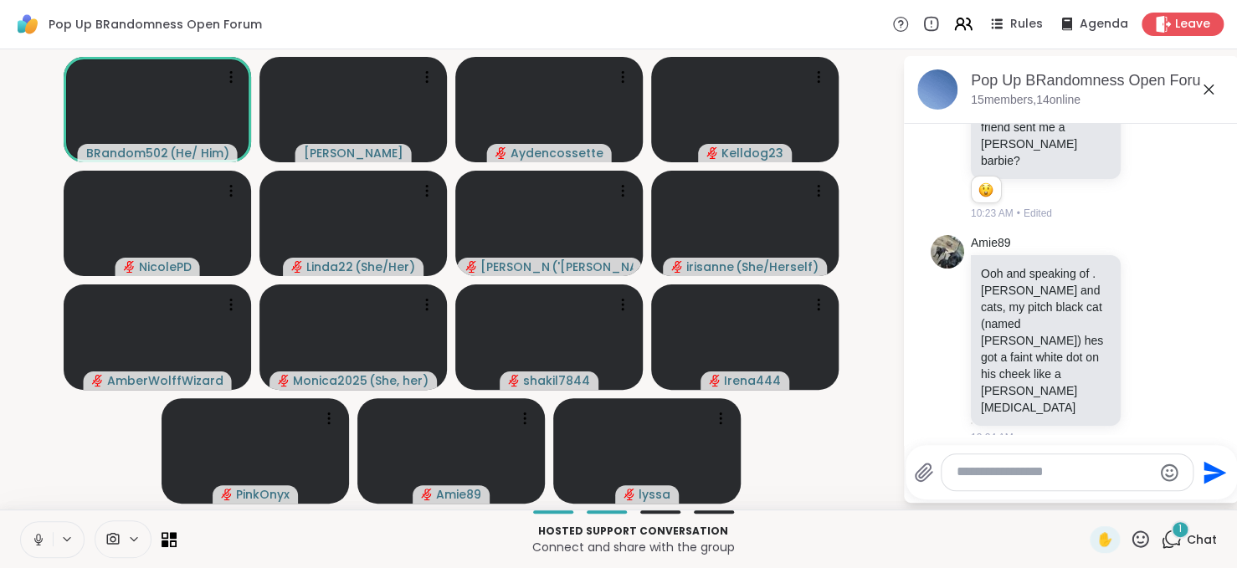
scroll to position [5767, 0]
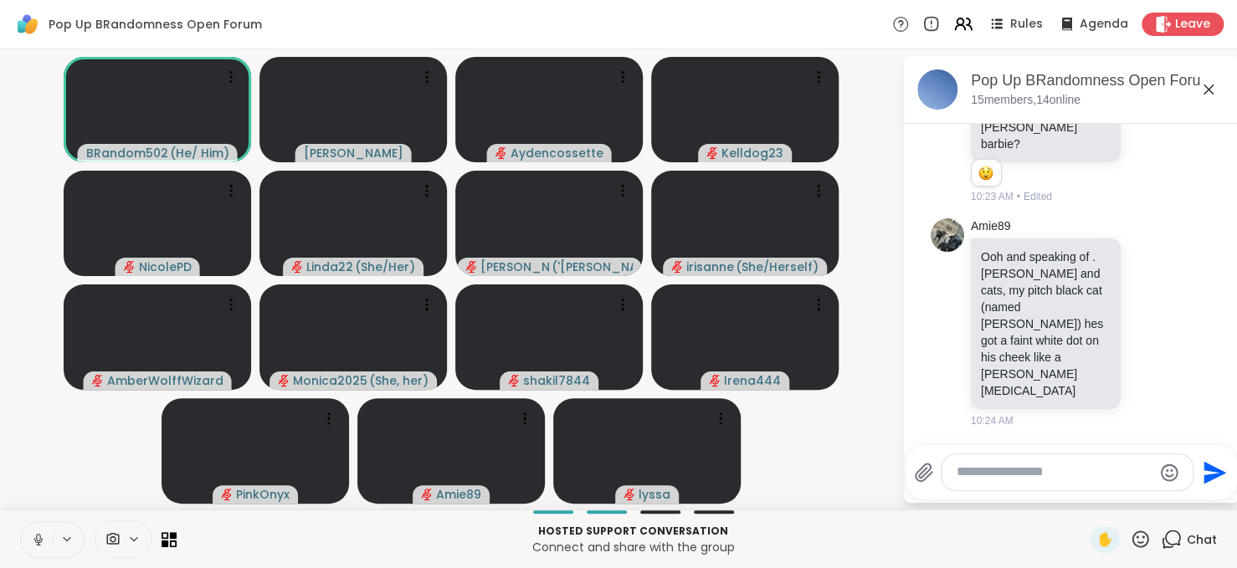
click at [36, 545] on icon at bounding box center [38, 544] width 4 height 1
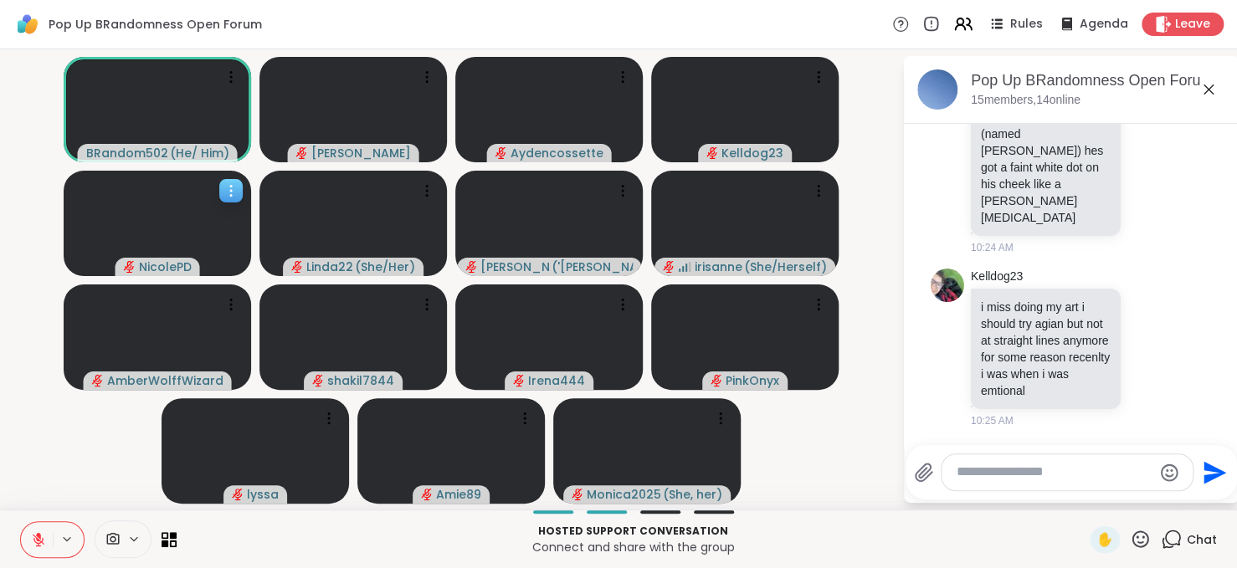
scroll to position [5939, 0]
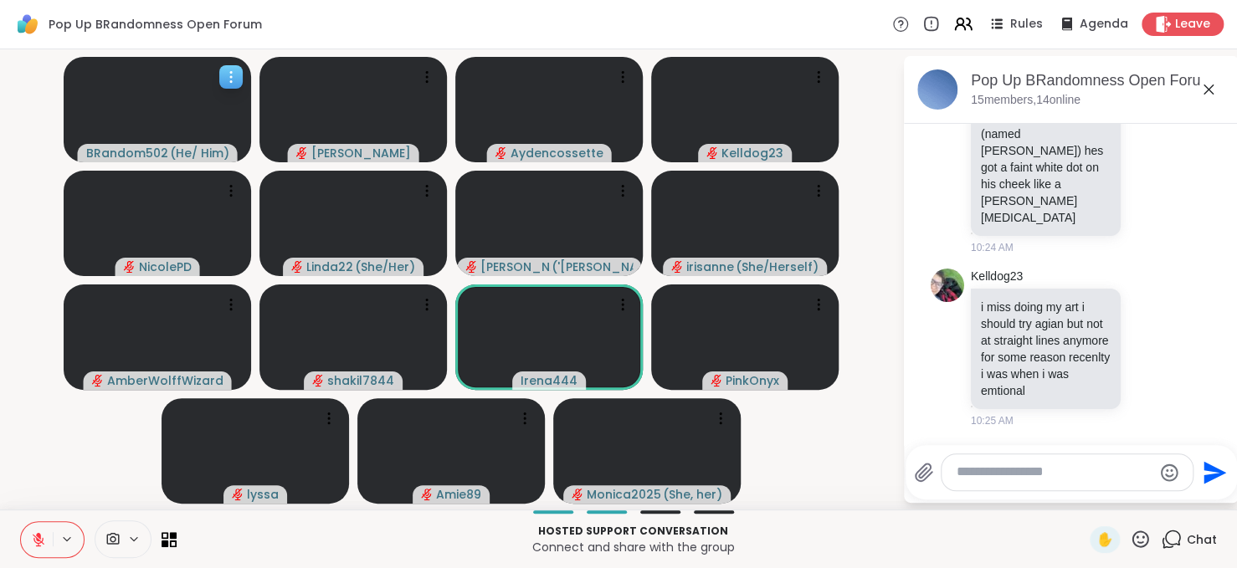
click at [162, 153] on span "BRandom502" at bounding box center [127, 153] width 82 height 17
click at [168, 545] on icon at bounding box center [170, 540] width 16 height 16
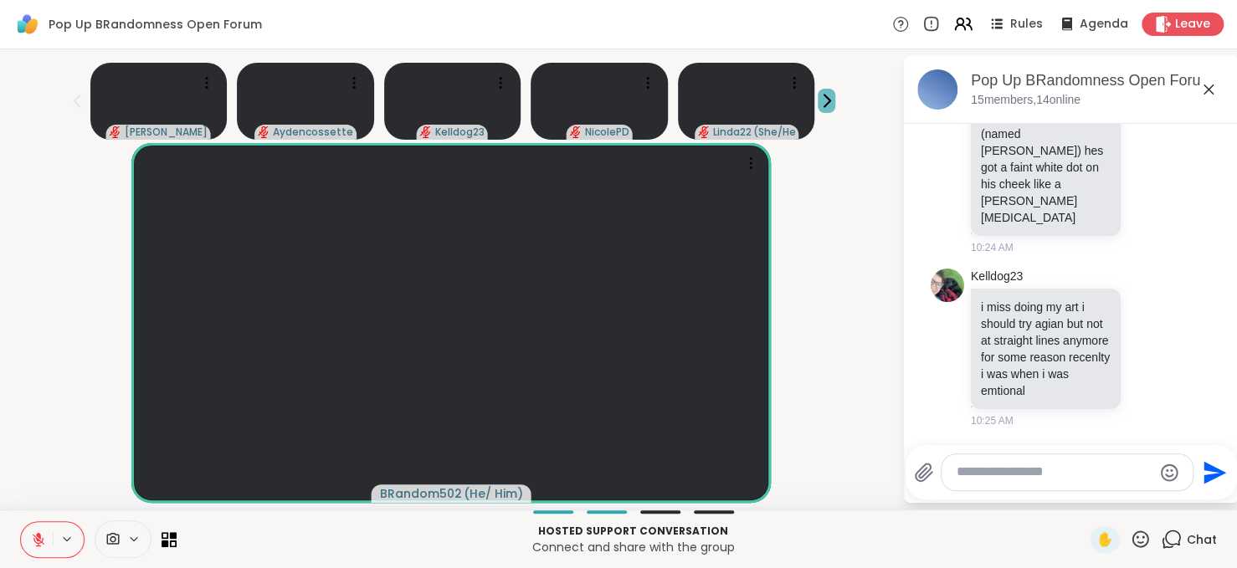
click at [825, 97] on icon at bounding box center [828, 101] width 6 height 12
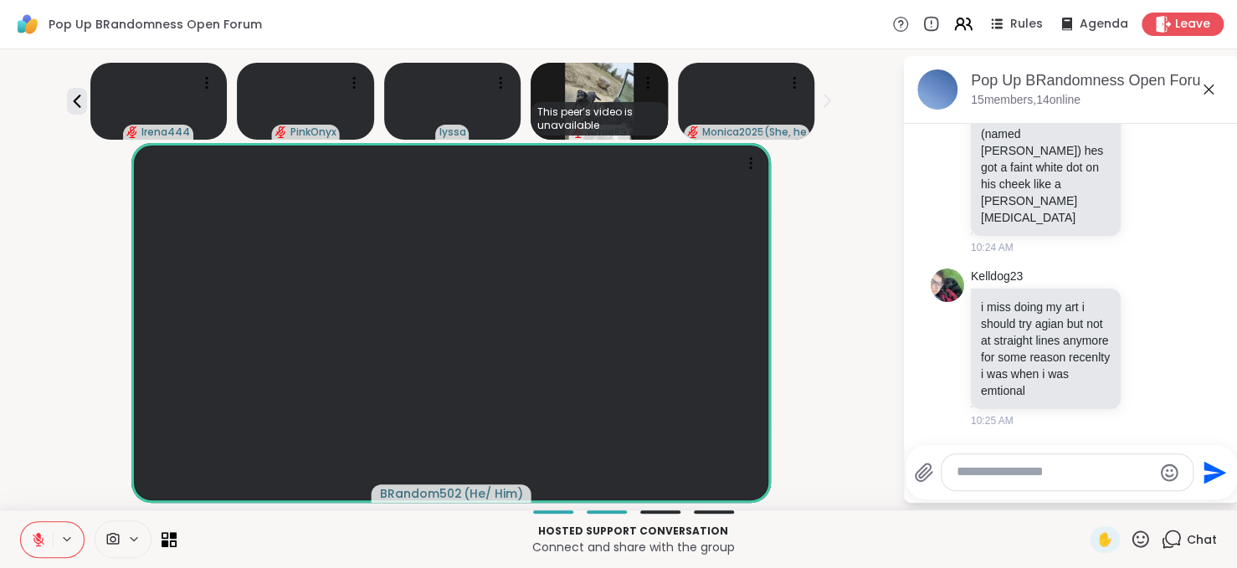
click at [825, 97] on icon at bounding box center [828, 101] width 6 height 12
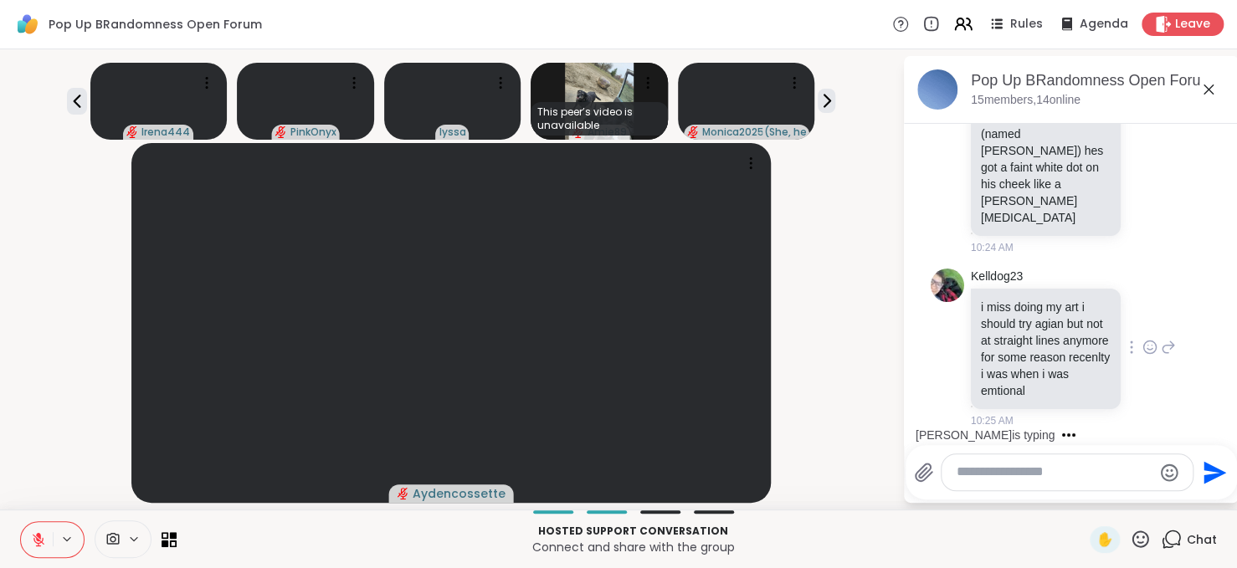
scroll to position [5831, 0]
click at [1143, 158] on icon at bounding box center [1150, 149] width 15 height 17
click at [1134, 140] on button "Select Reaction: Heart" at bounding box center [1150, 122] width 33 height 33
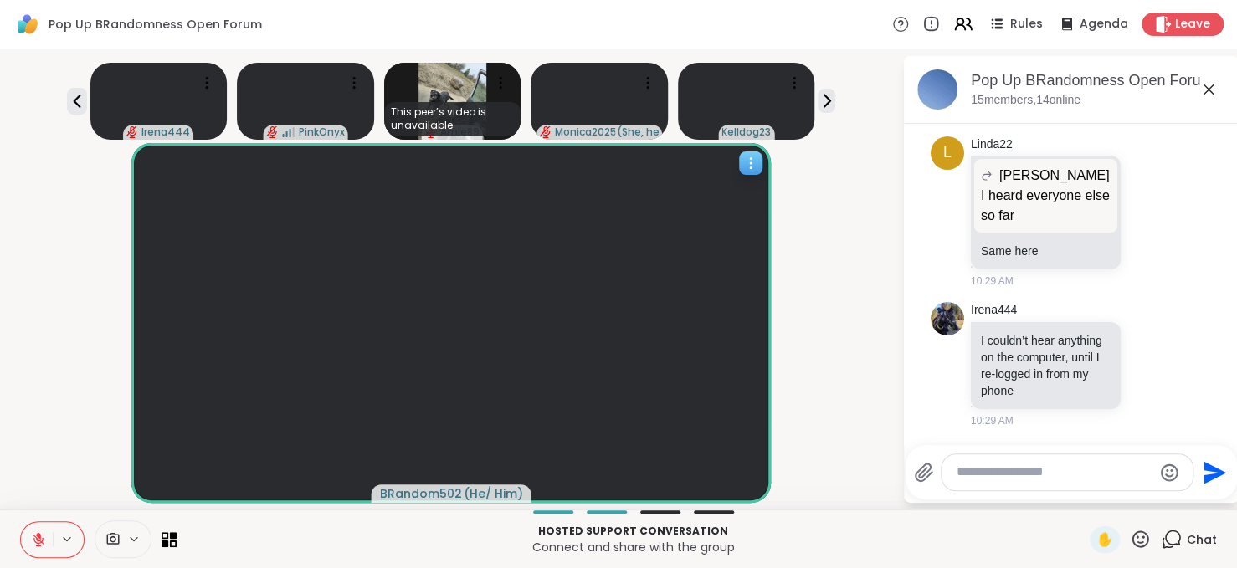
scroll to position [6627, 0]
click at [171, 529] on div at bounding box center [98, 540] width 157 height 38
click at [171, 542] on icon at bounding box center [174, 544] width 8 height 8
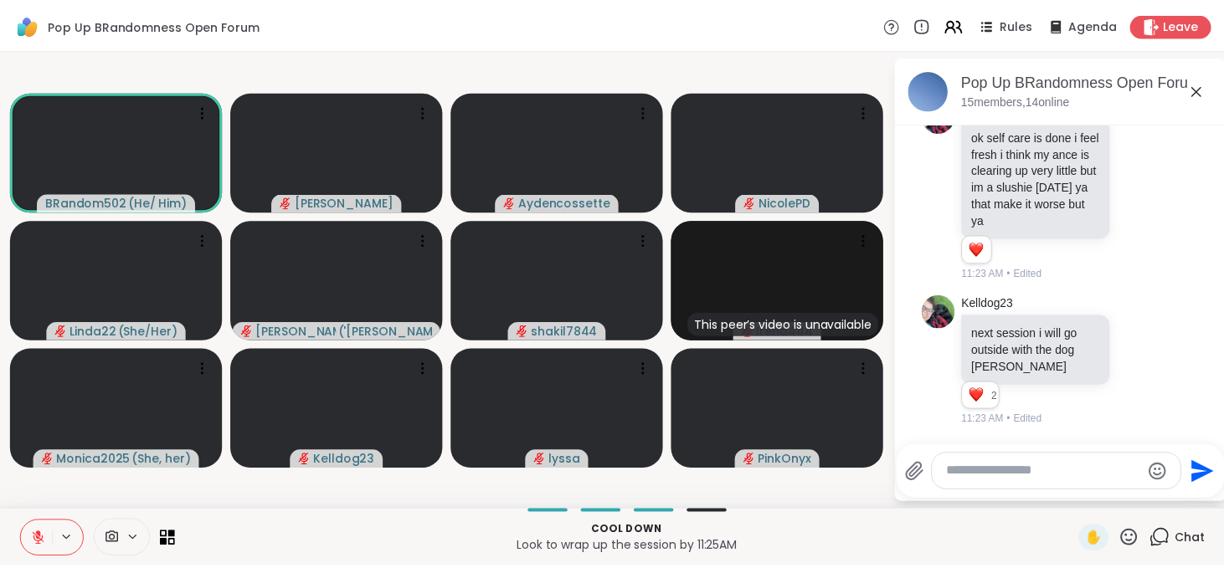
scroll to position [8916, 0]
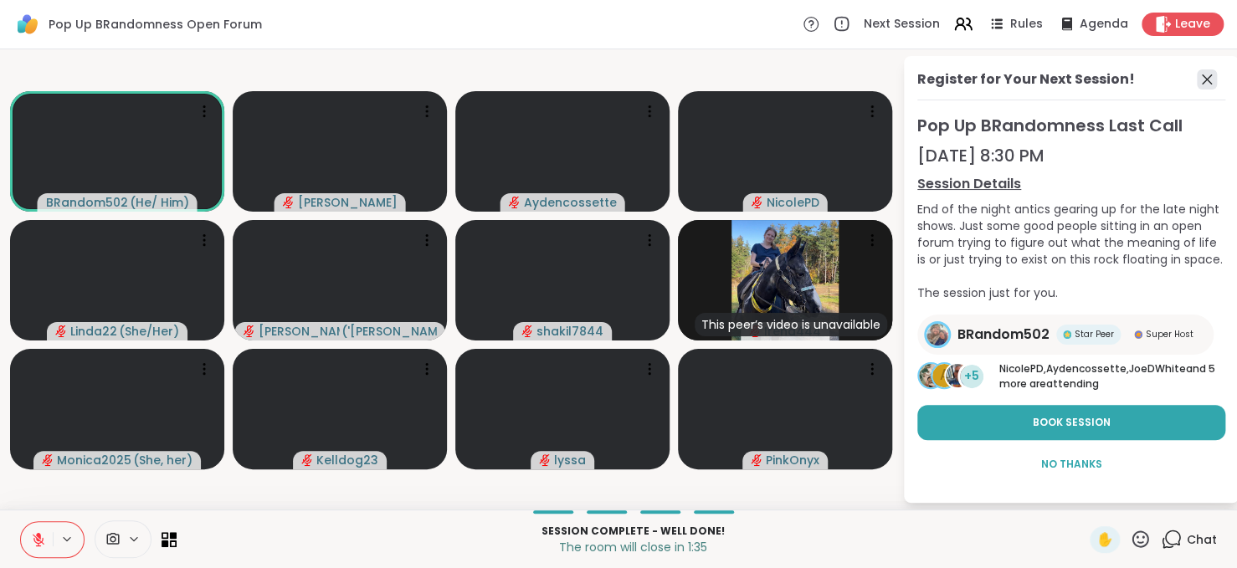
click at [1204, 78] on icon at bounding box center [1207, 79] width 20 height 20
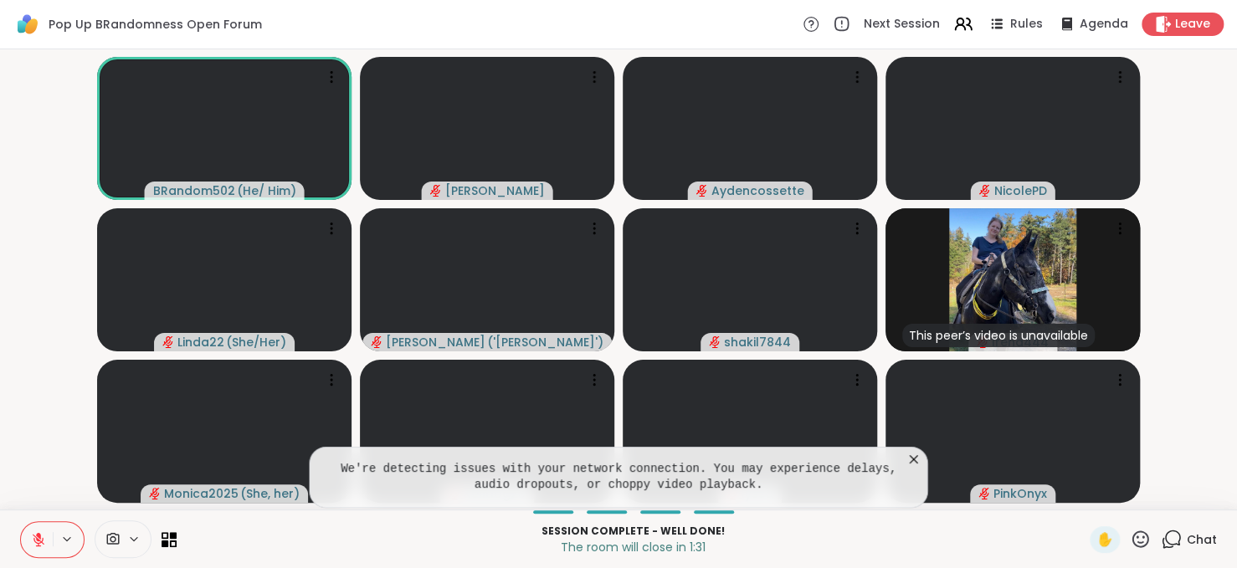
click at [914, 460] on icon at bounding box center [914, 459] width 8 height 8
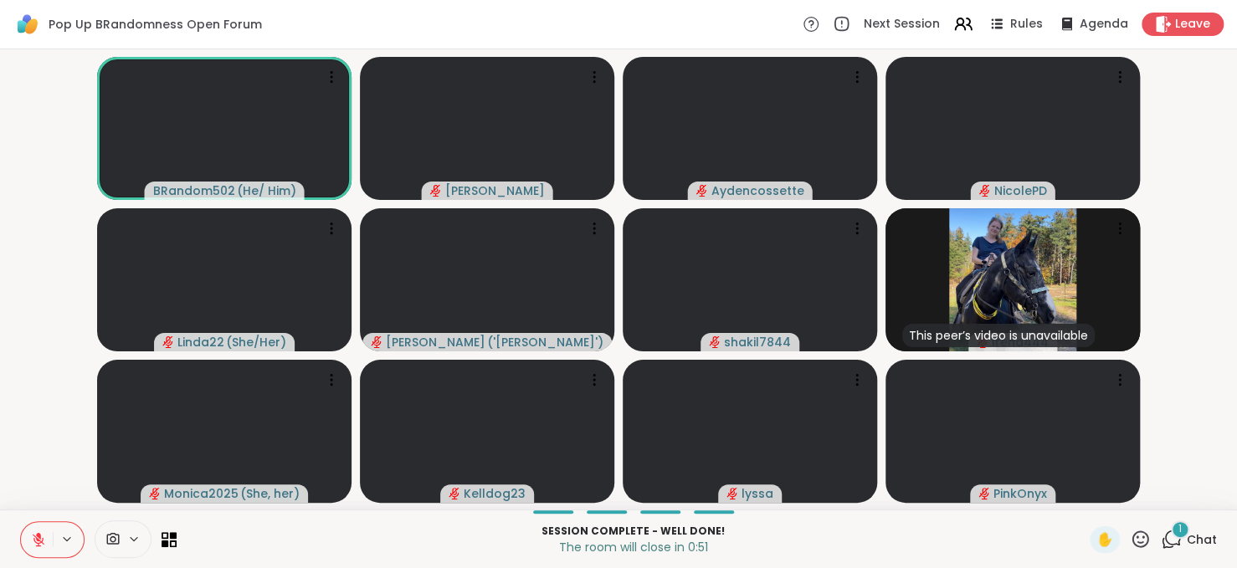
click at [34, 536] on icon at bounding box center [39, 540] width 12 height 12
click at [34, 536] on icon at bounding box center [38, 539] width 15 height 15
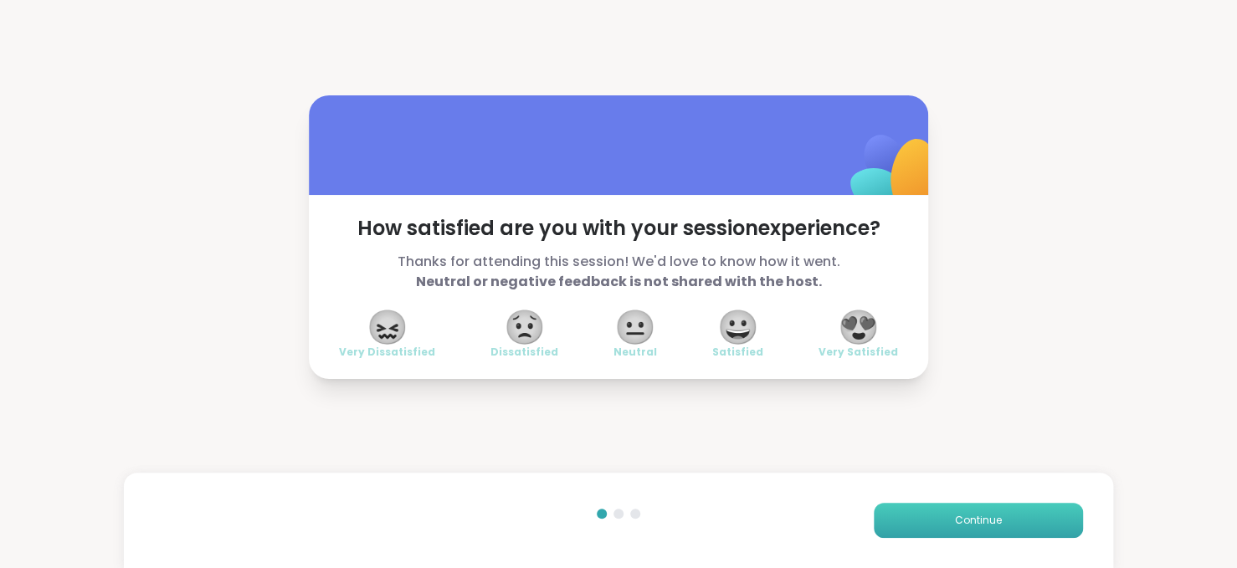
click at [985, 521] on span "Continue" at bounding box center [978, 520] width 47 height 15
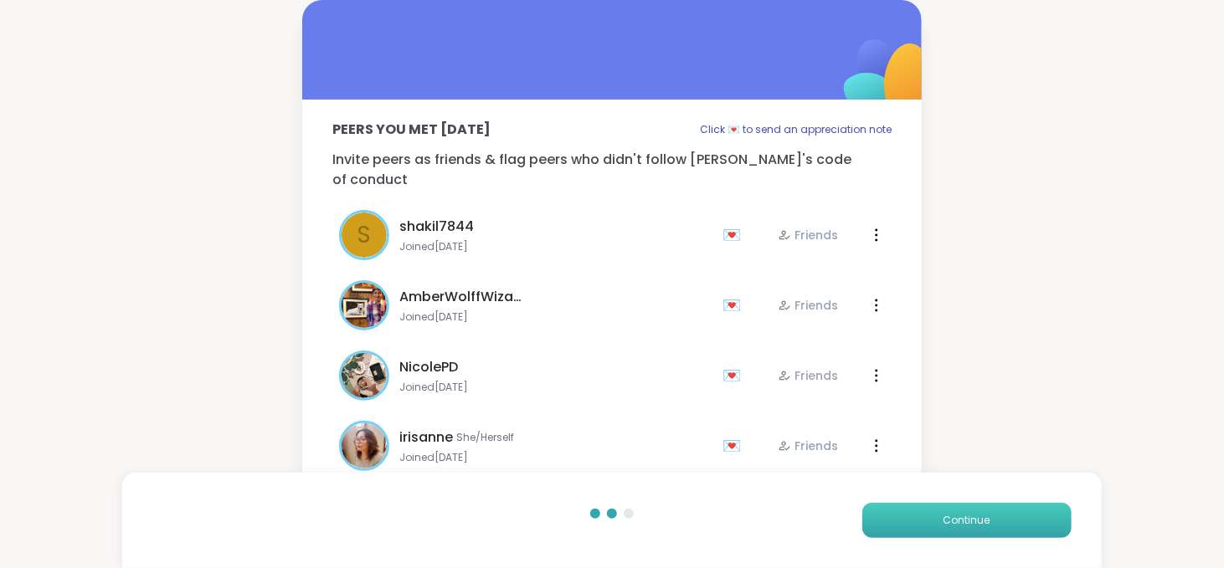
click at [985, 521] on span "Continue" at bounding box center [967, 520] width 47 height 15
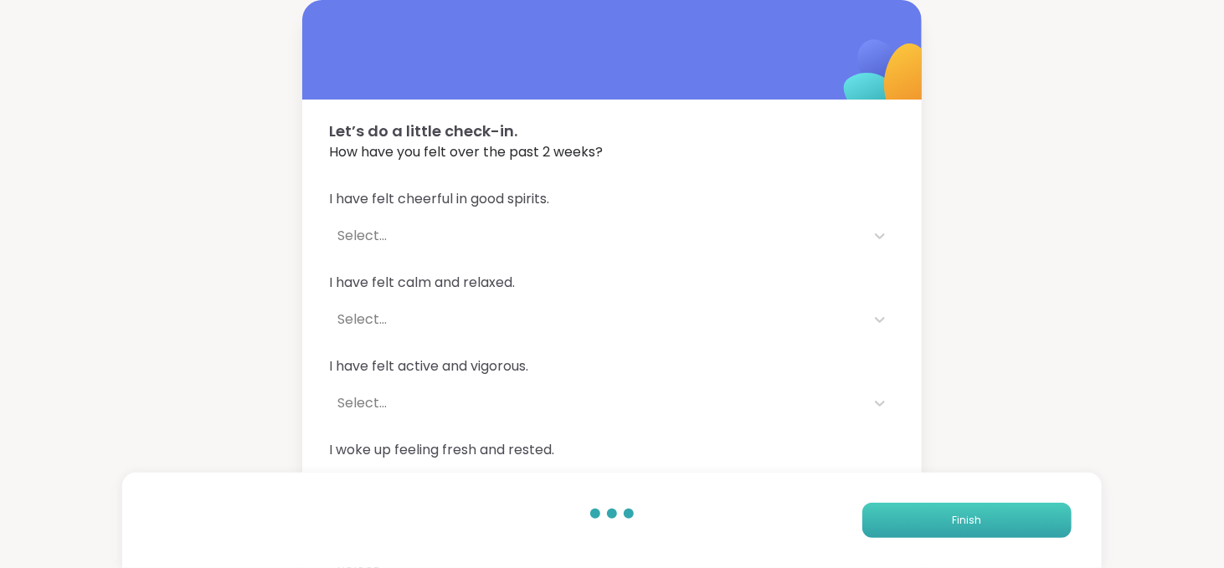
click at [985, 521] on button "Finish" at bounding box center [966, 520] width 209 height 35
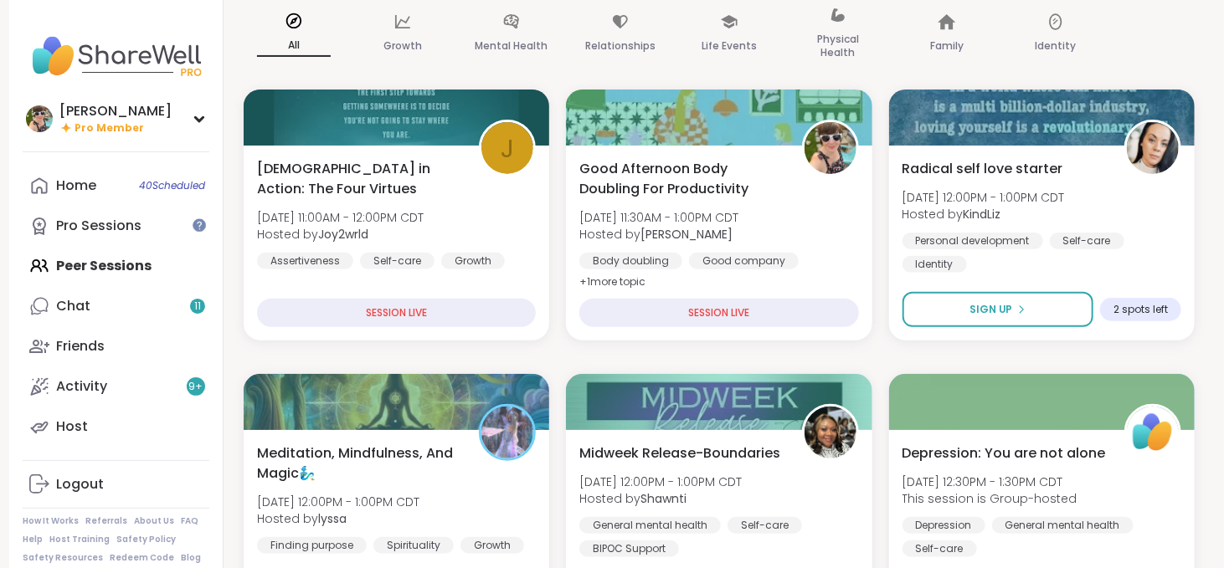
scroll to position [236, 0]
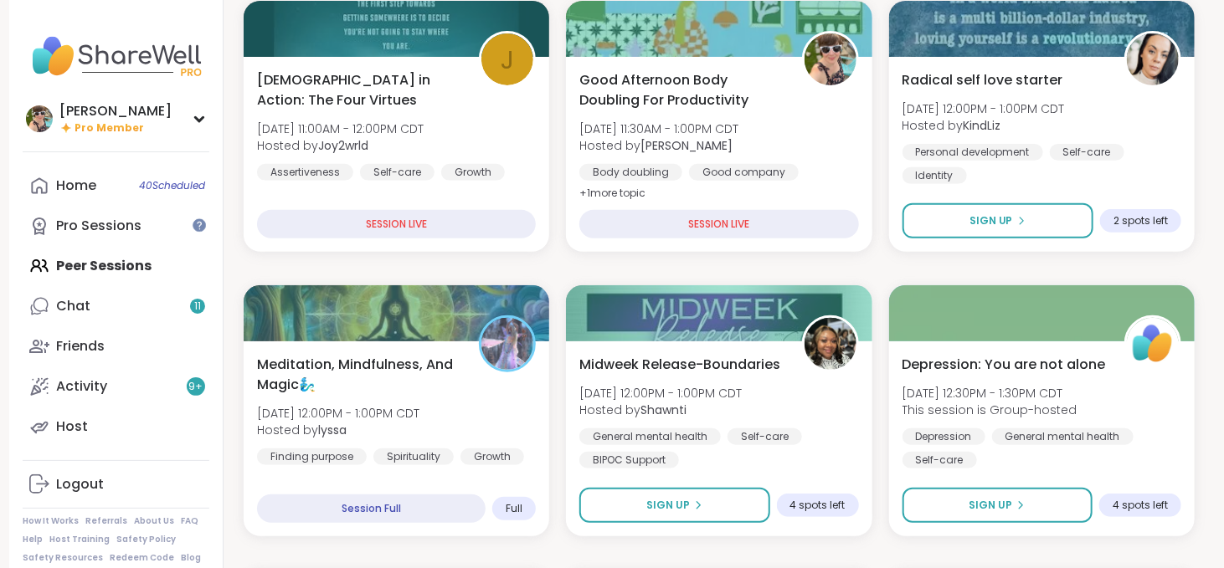
click at [847, 224] on div "SESSION LIVE" at bounding box center [718, 224] width 279 height 28
click at [753, 93] on span "Good Afternoon Body Doubling For Productivity" at bounding box center [681, 89] width 208 height 41
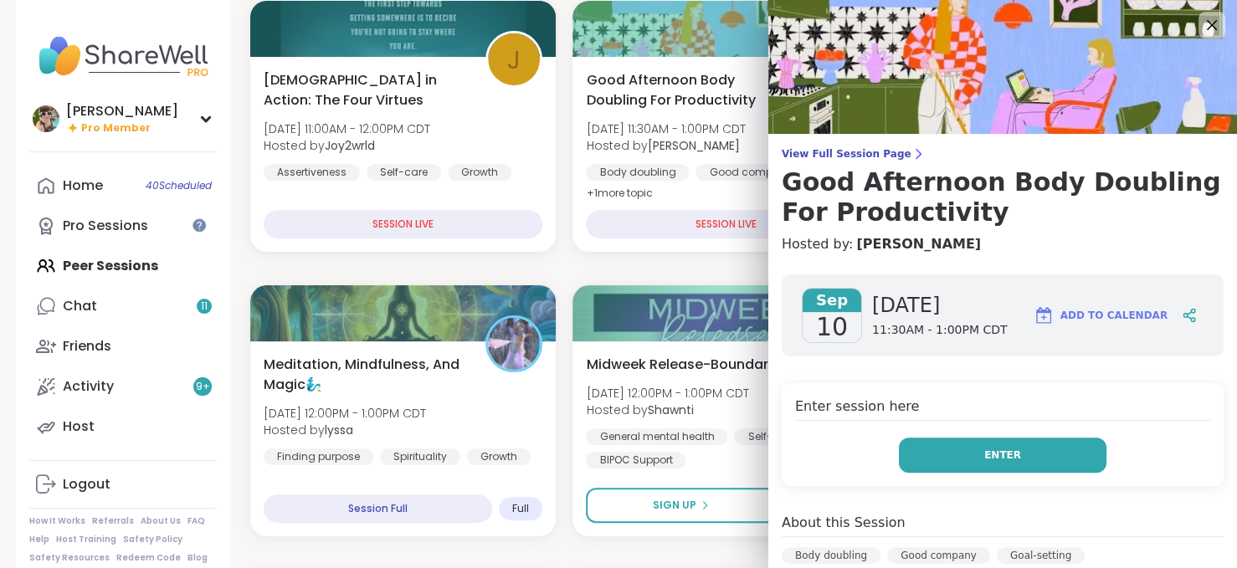
click at [1018, 450] on button "Enter" at bounding box center [1003, 455] width 208 height 35
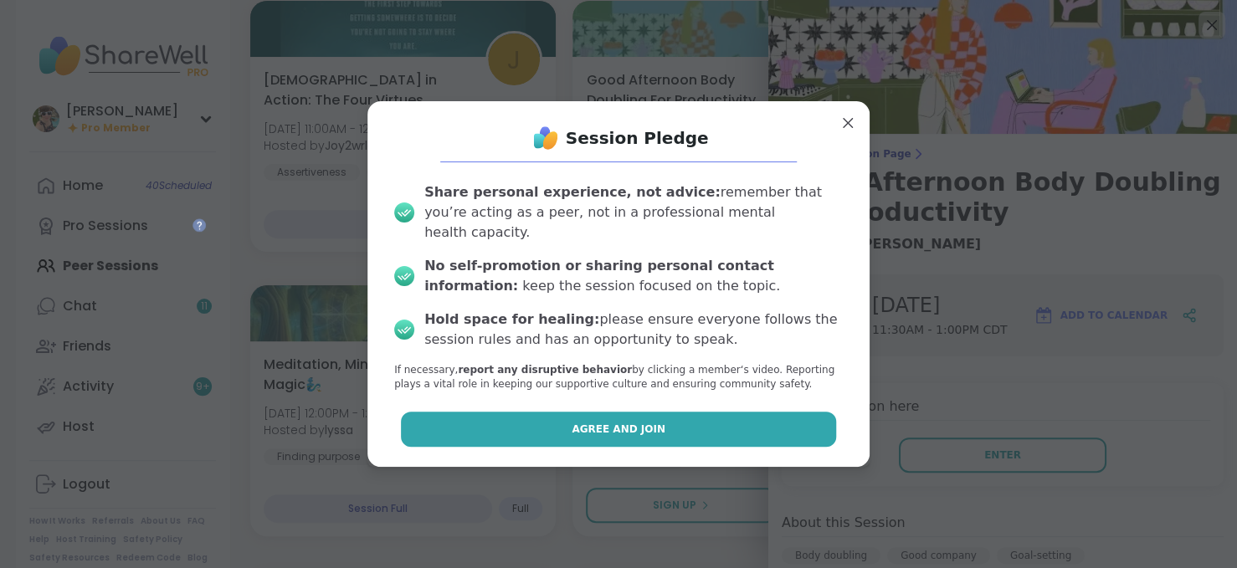
click at [783, 418] on button "Agree and Join" at bounding box center [619, 429] width 436 height 35
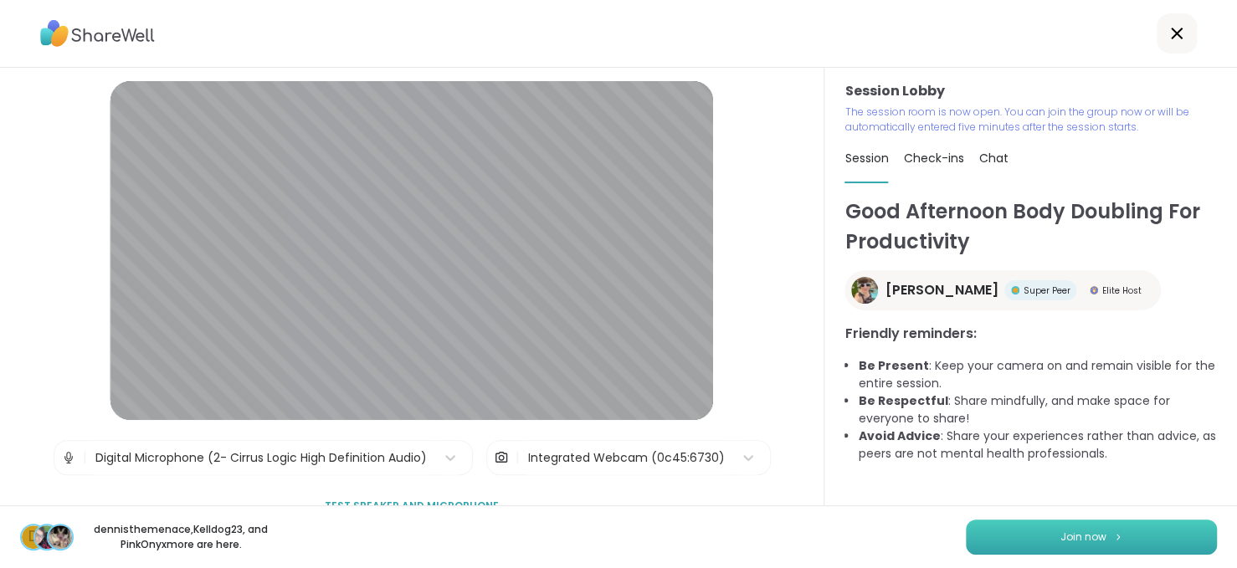
click at [998, 543] on button "Join now" at bounding box center [1091, 537] width 251 height 35
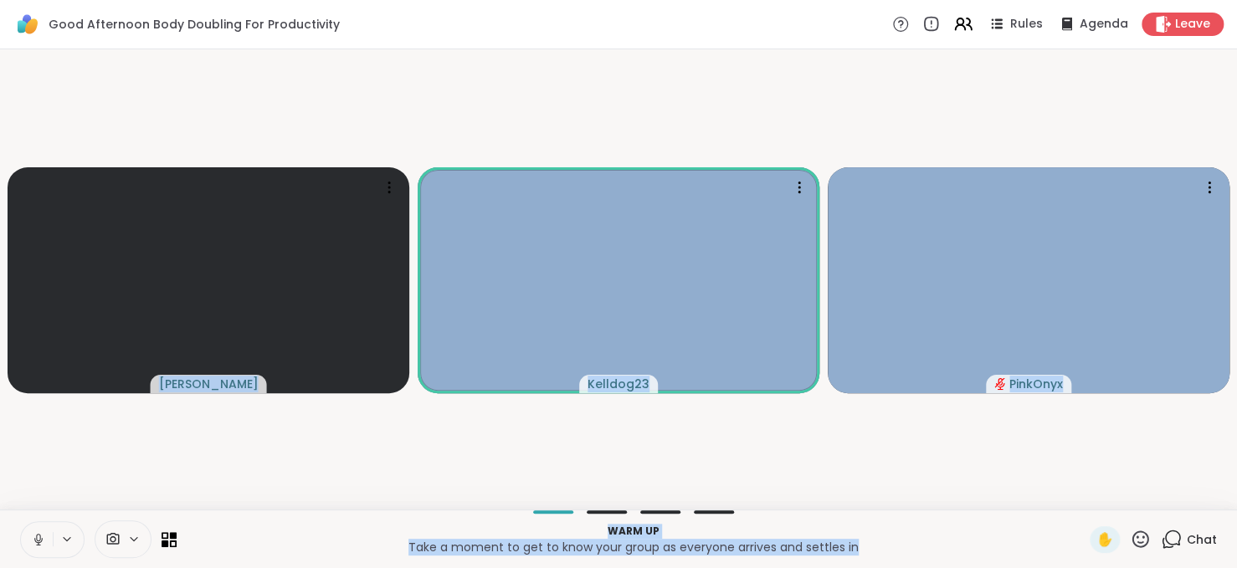
scroll to position [0, 13]
drag, startPoint x: 998, startPoint y: 543, endPoint x: 993, endPoint y: 127, distance: 416.1
click at [993, 127] on div "Good Afternoon Body Doubling For Productivity Rules Agenda Leave Adrienne_Queen…" at bounding box center [618, 284] width 1237 height 568
click at [799, 188] on icon at bounding box center [800, 188] width 2 height 2
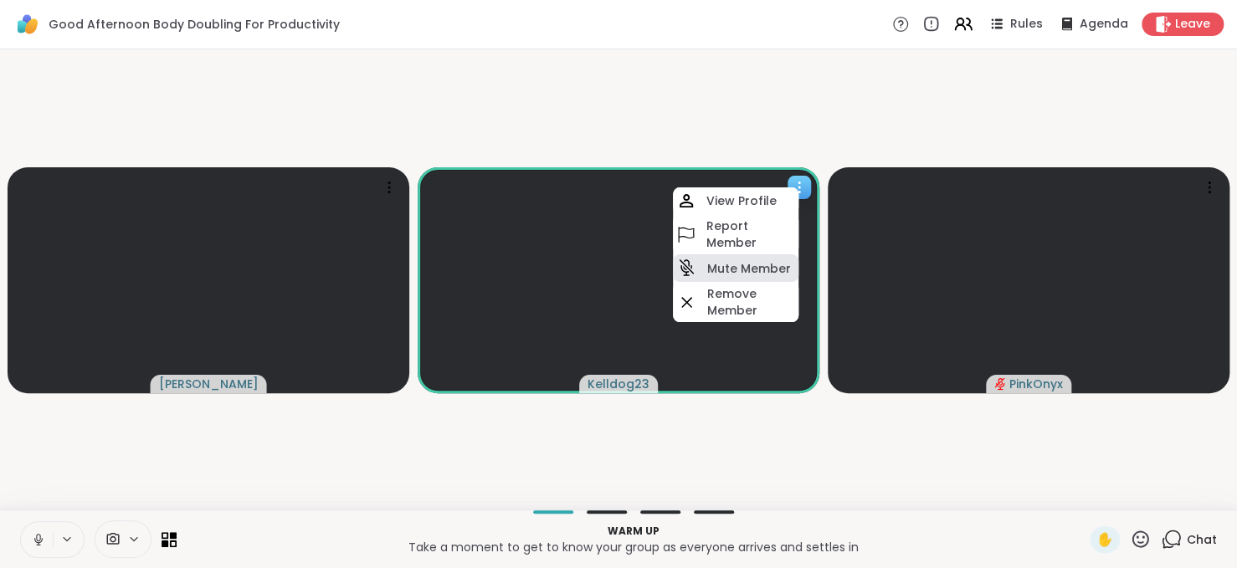
click at [733, 262] on h4 "Mute Member" at bounding box center [749, 268] width 84 height 17
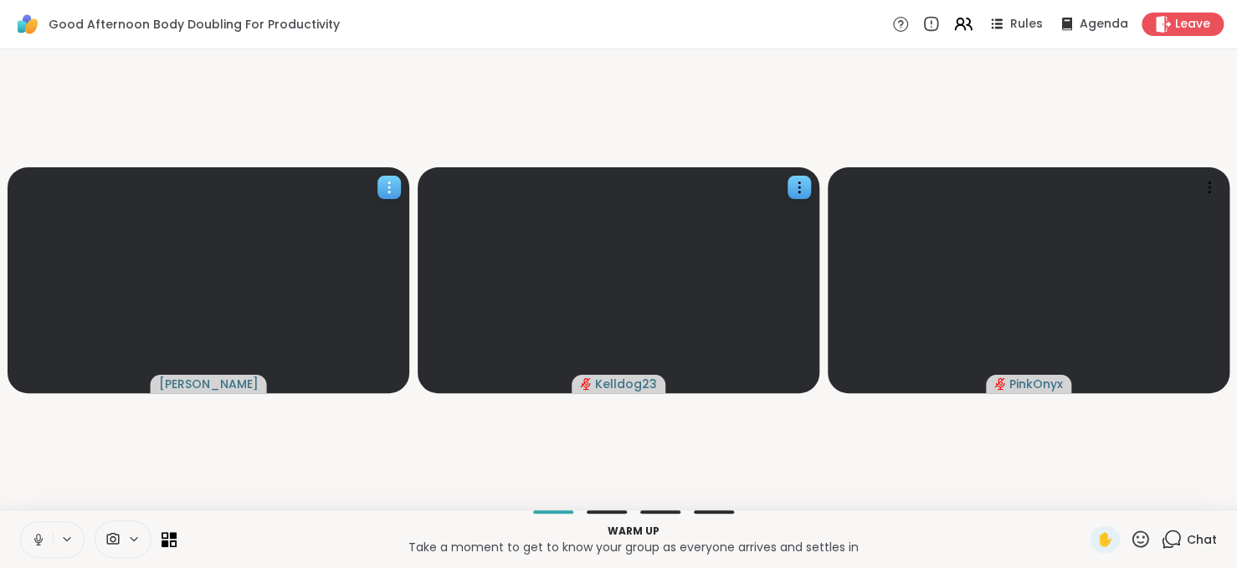
click at [381, 179] on icon at bounding box center [389, 187] width 17 height 17
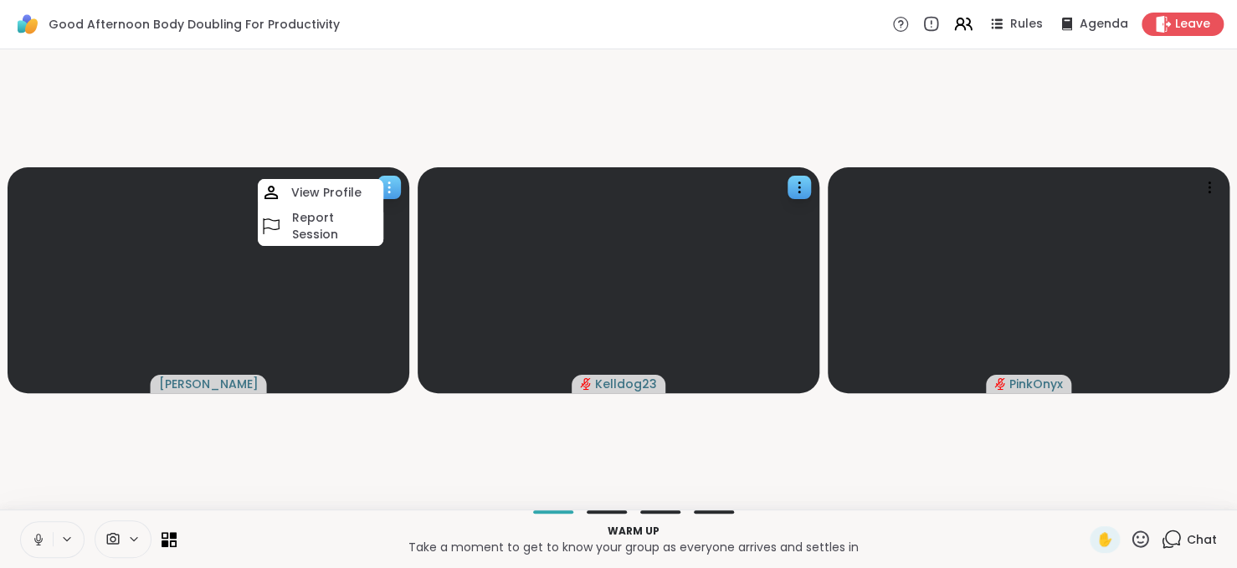
click at [295, 299] on video at bounding box center [209, 280] width 402 height 226
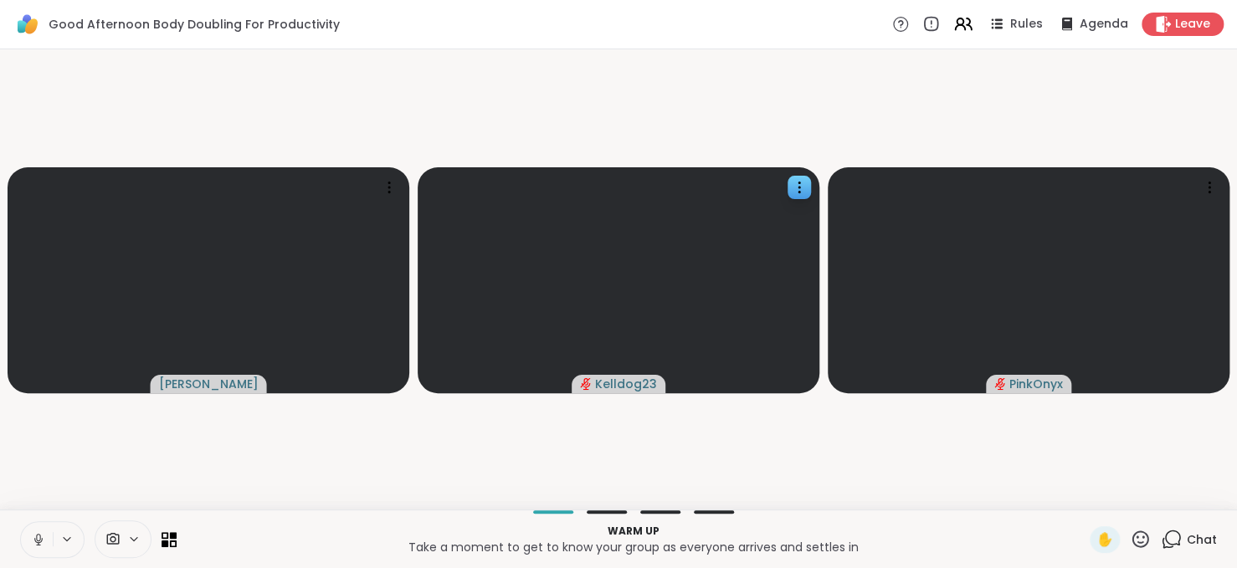
click at [31, 541] on icon at bounding box center [38, 539] width 15 height 15
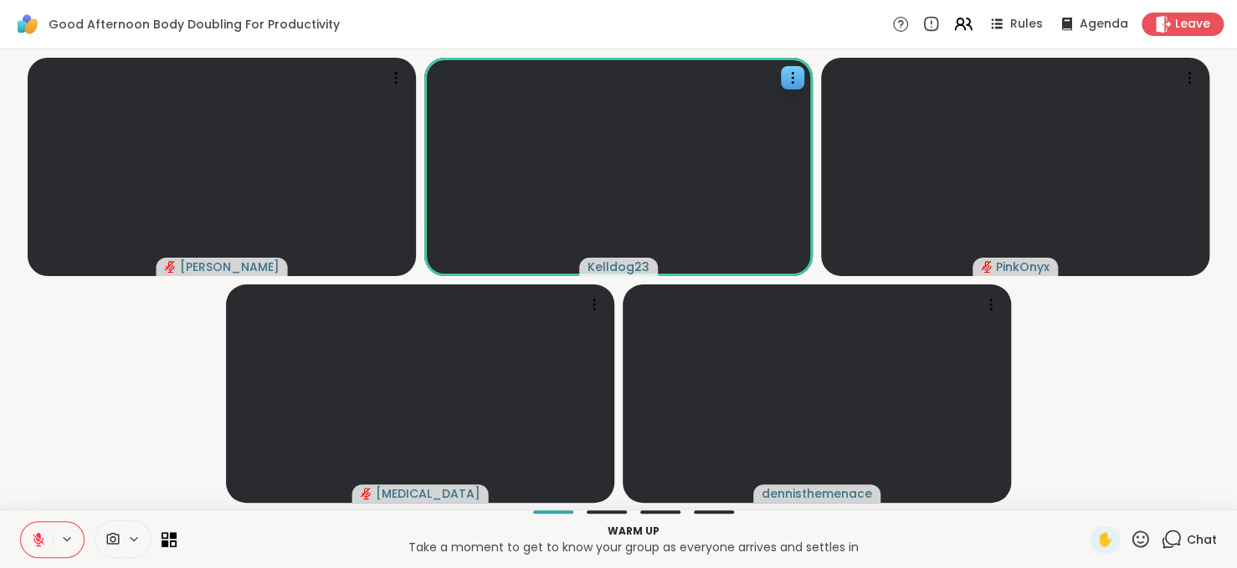
click at [31, 541] on icon at bounding box center [38, 539] width 15 height 15
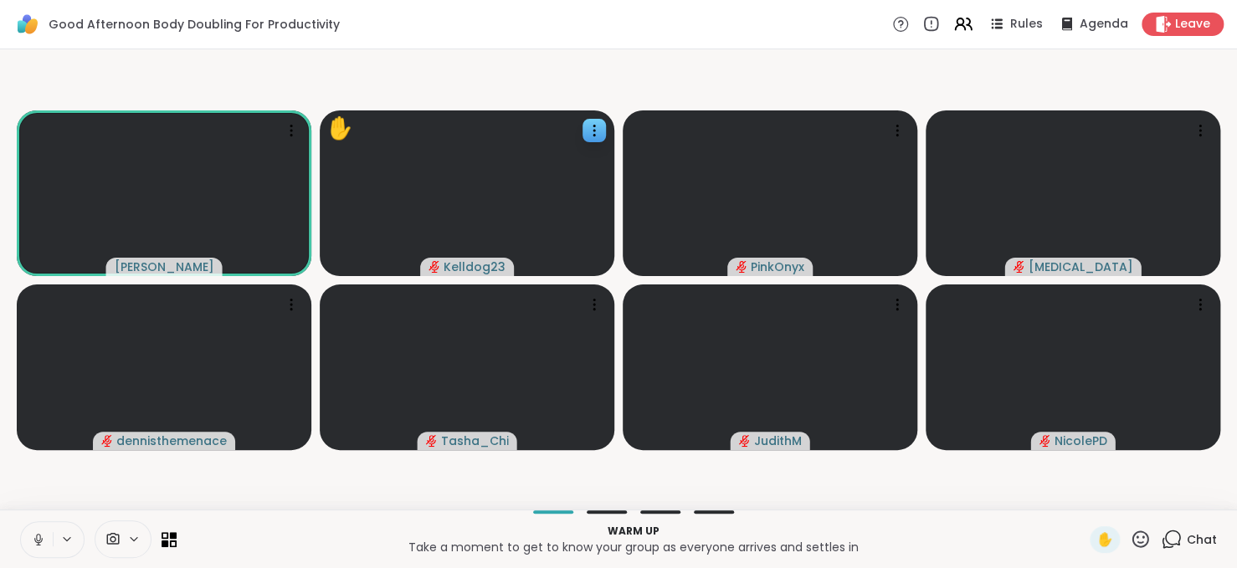
click at [1161, 542] on icon at bounding box center [1171, 539] width 21 height 21
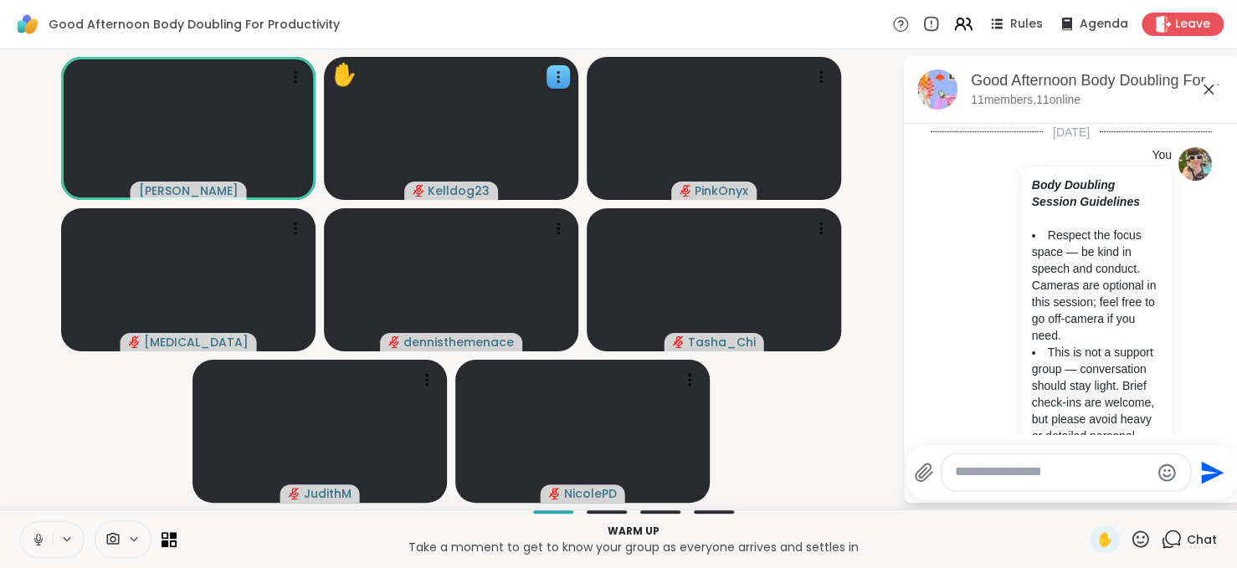
scroll to position [596, 0]
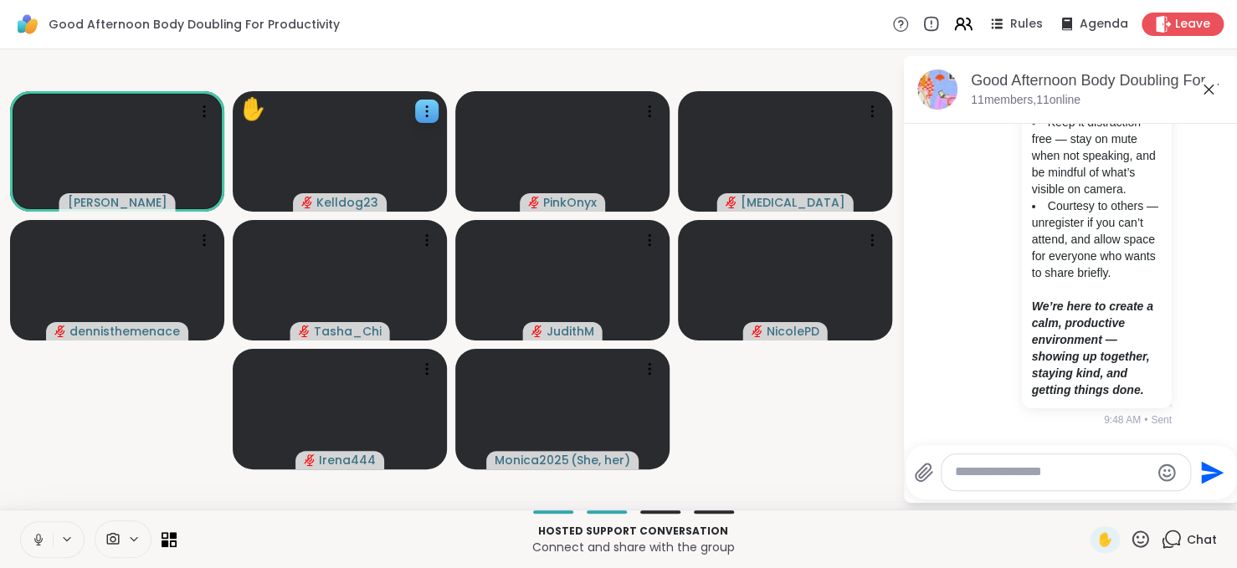
click at [933, 179] on div "You Body Doubling Session Guidelines Respect the focus space — be kind in speec…" at bounding box center [1071, 39] width 281 height 793
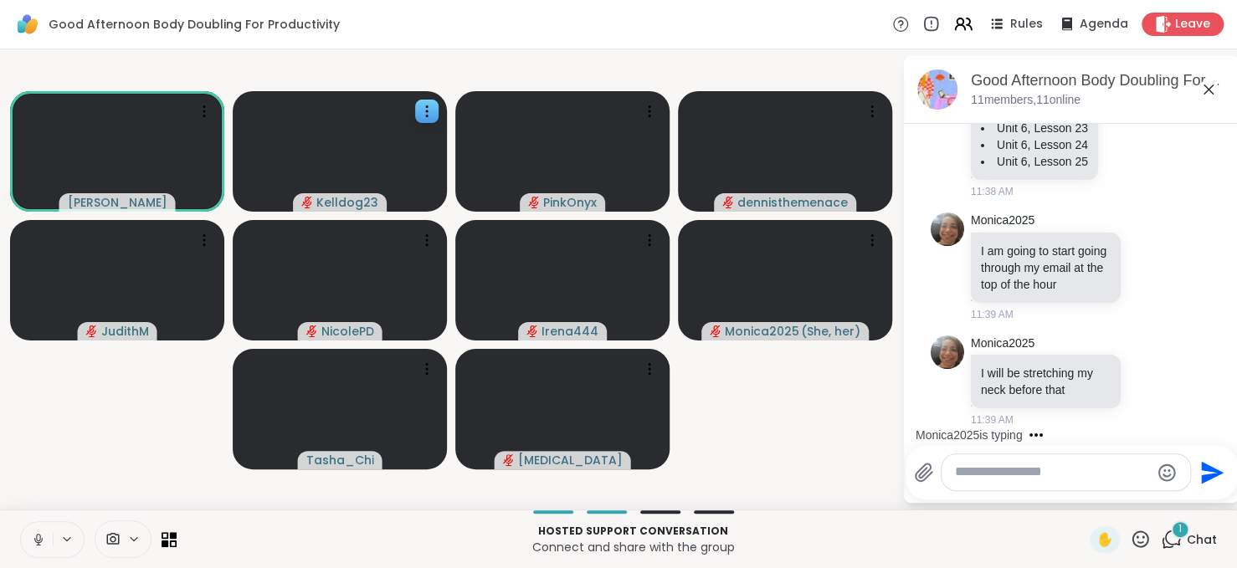
scroll to position [1709, 0]
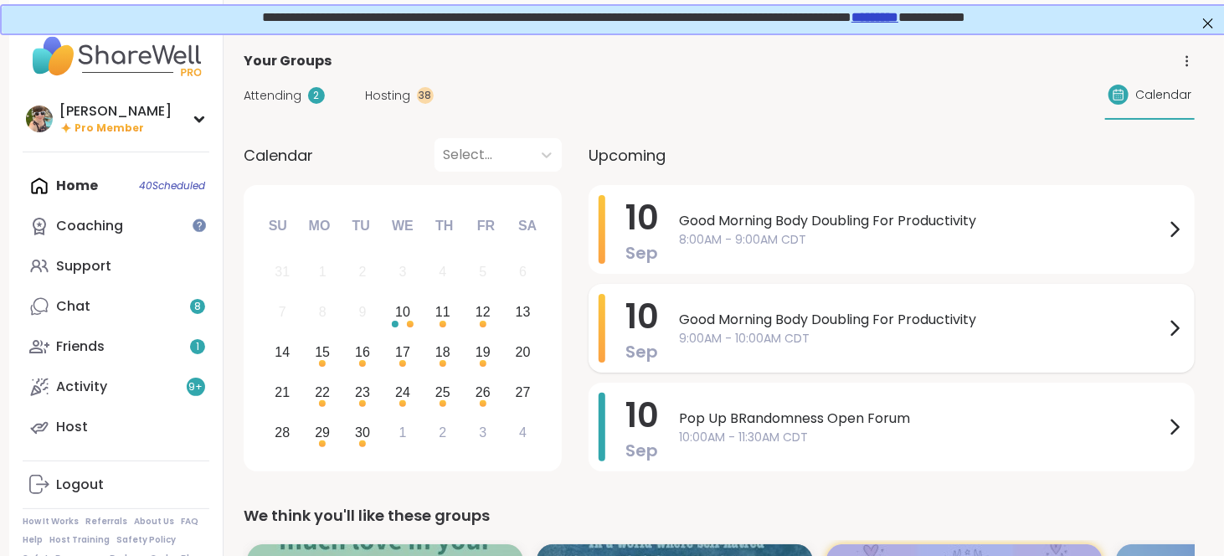
click at [723, 321] on span "Good Morning Body Doubling For Productivity" at bounding box center [922, 320] width 486 height 20
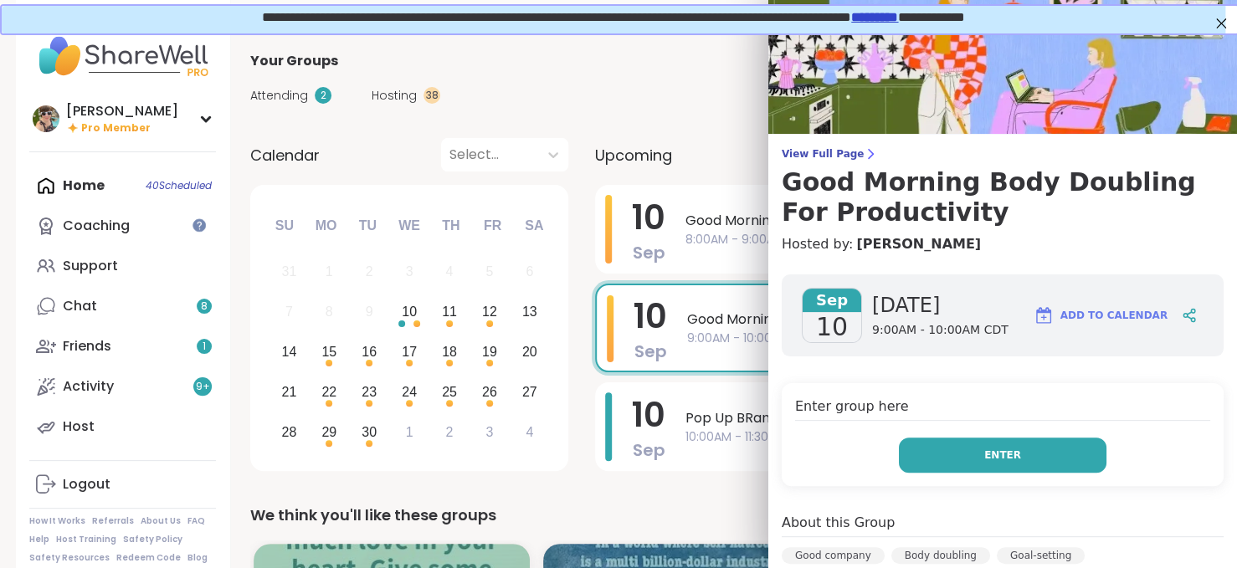
click at [951, 450] on button "Enter" at bounding box center [1003, 455] width 208 height 35
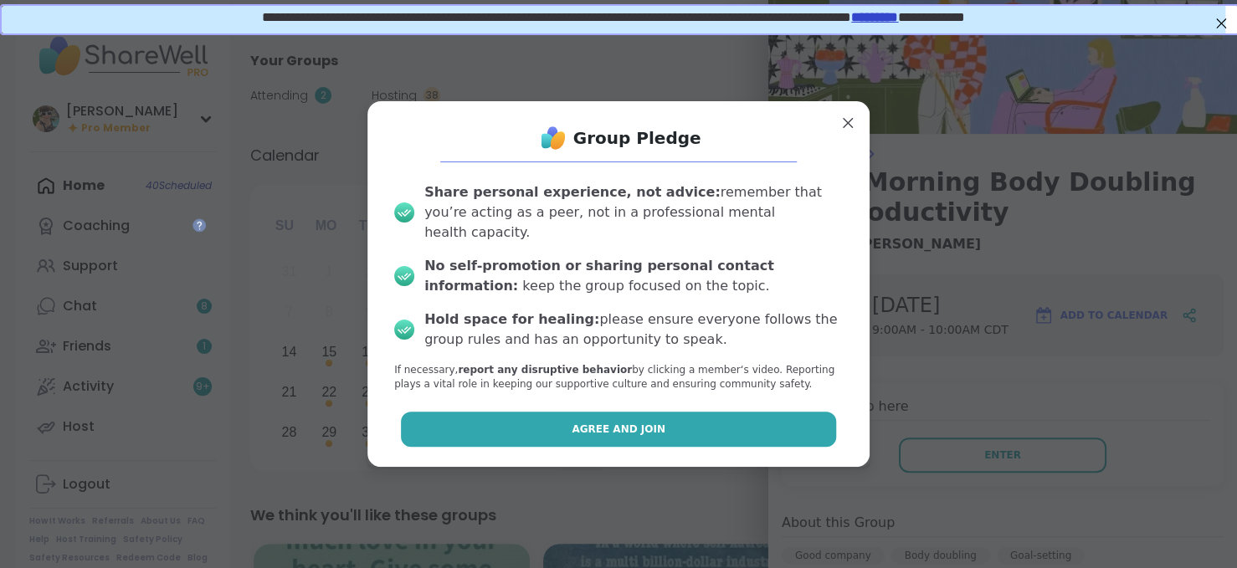
click at [678, 425] on button "Agree and Join" at bounding box center [619, 429] width 436 height 35
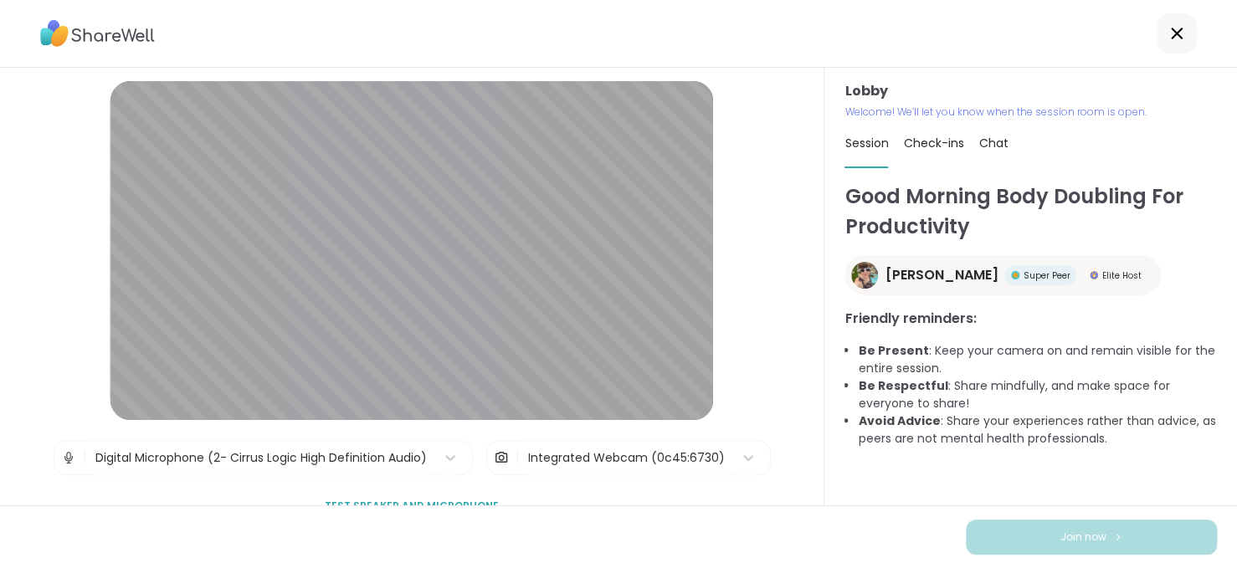
click at [991, 143] on span "Chat" at bounding box center [993, 143] width 29 height 17
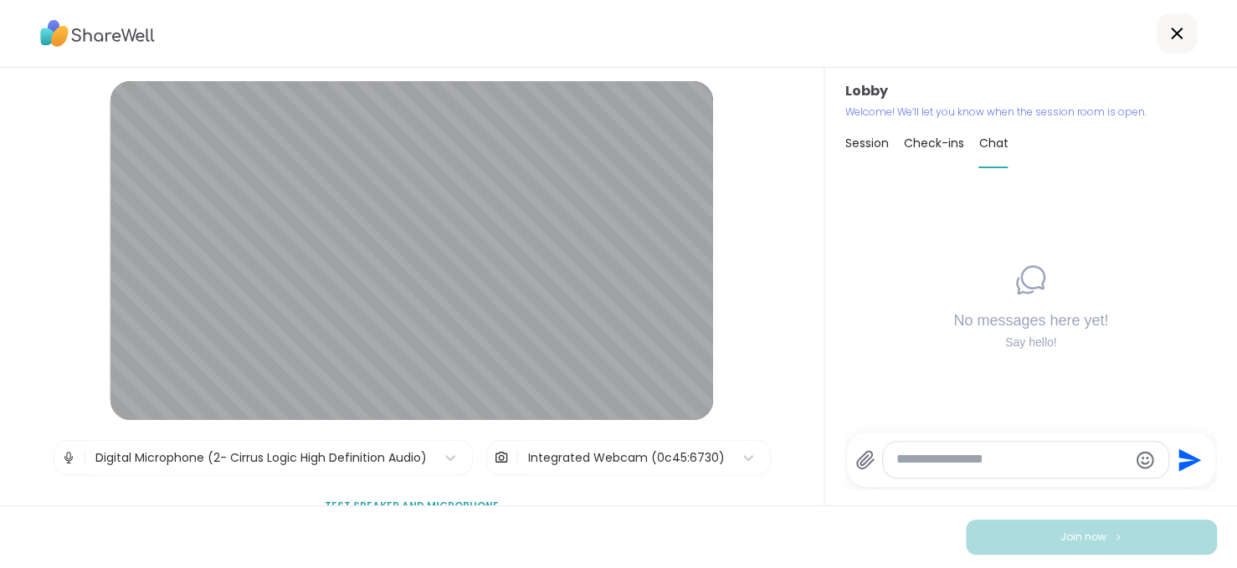
click at [922, 460] on textarea "Type your message" at bounding box center [1013, 460] width 232 height 18
paste textarea "**********"
type textarea "**********"
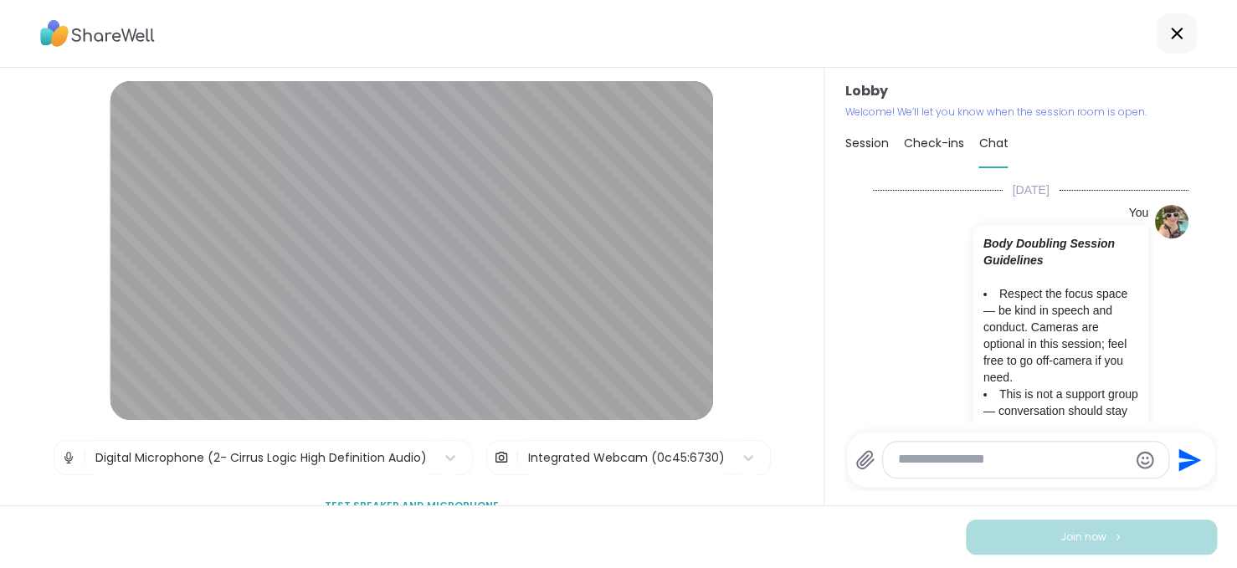
scroll to position [551, 0]
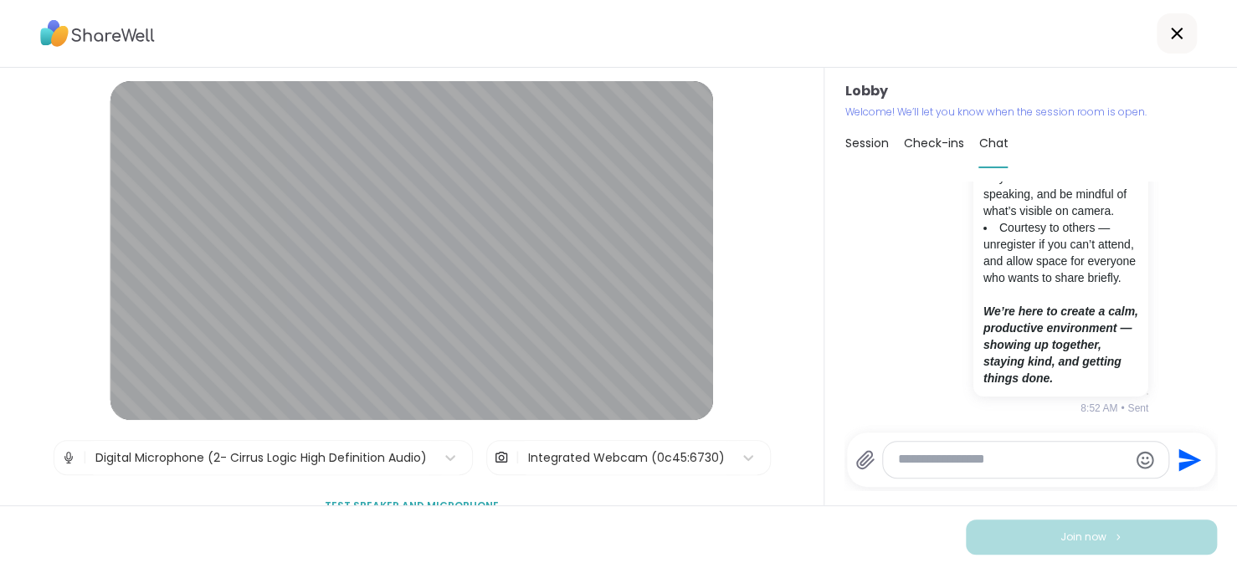
click at [904, 452] on textarea "Type your message" at bounding box center [1012, 460] width 228 height 18
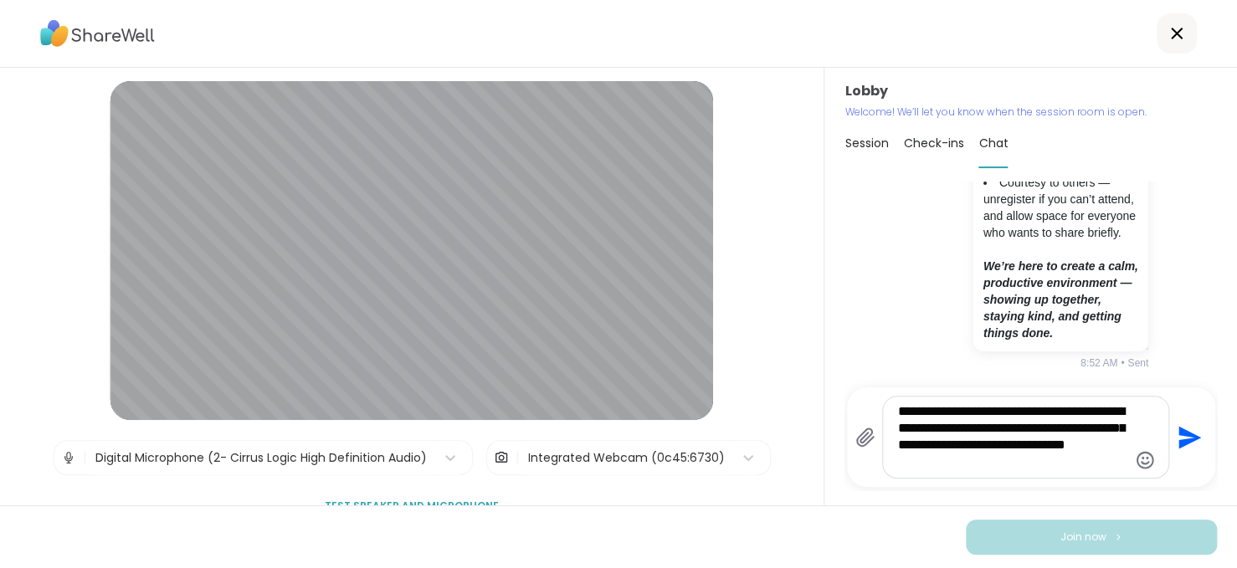
type textarea "**********"
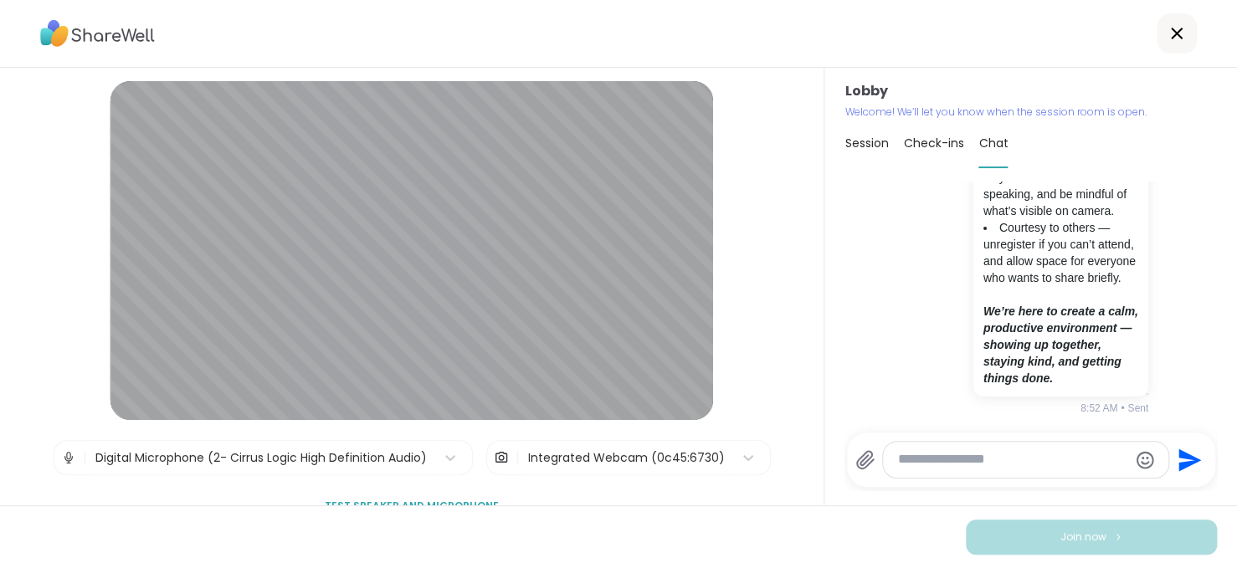
scroll to position [707, 0]
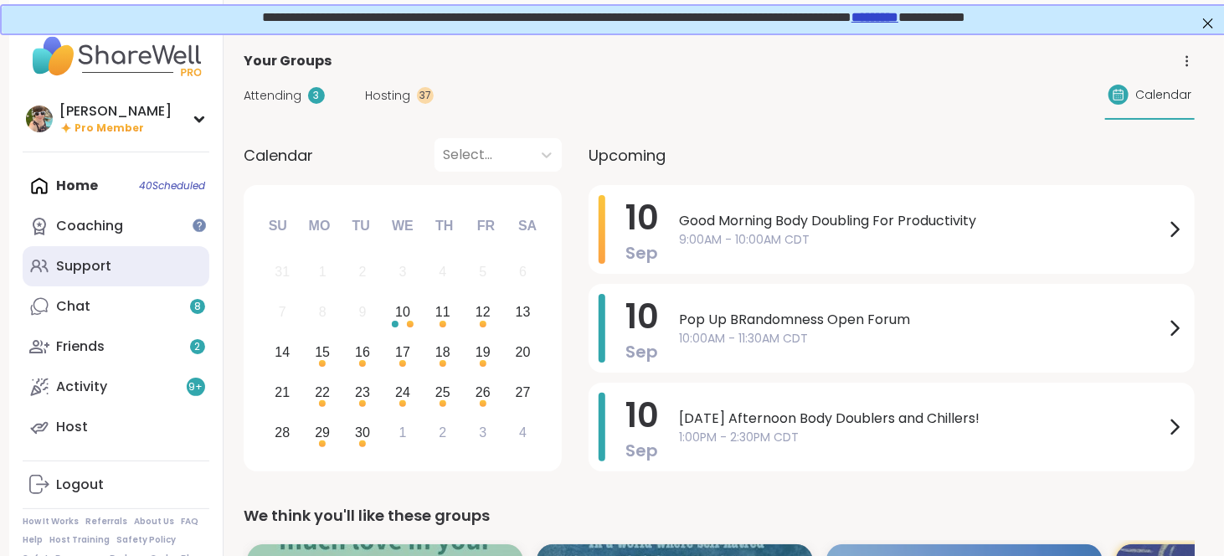
click at [117, 272] on link "Support" at bounding box center [116, 266] width 187 height 40
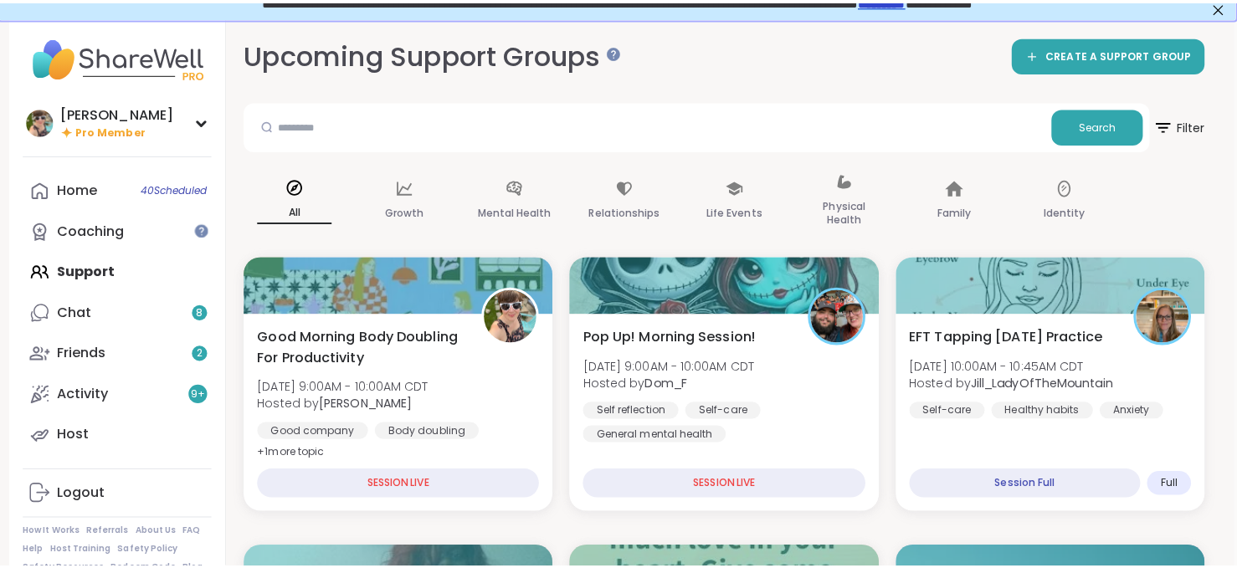
scroll to position [37, 3]
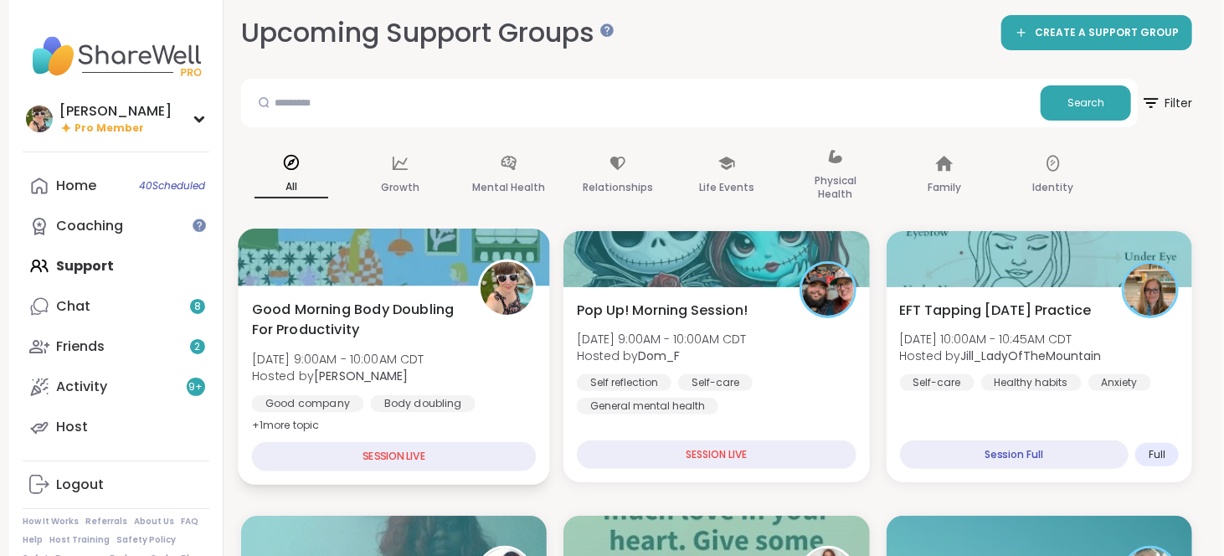
click at [377, 313] on span "Good Morning Body Doubling For Productivity" at bounding box center [356, 319] width 208 height 41
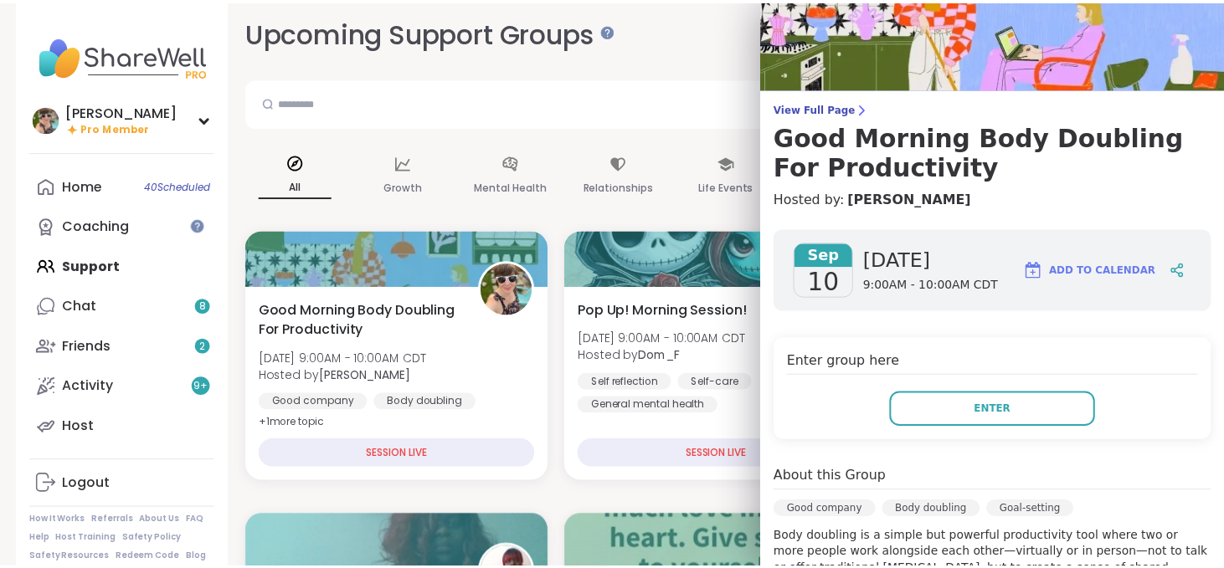
scroll to position [0, 0]
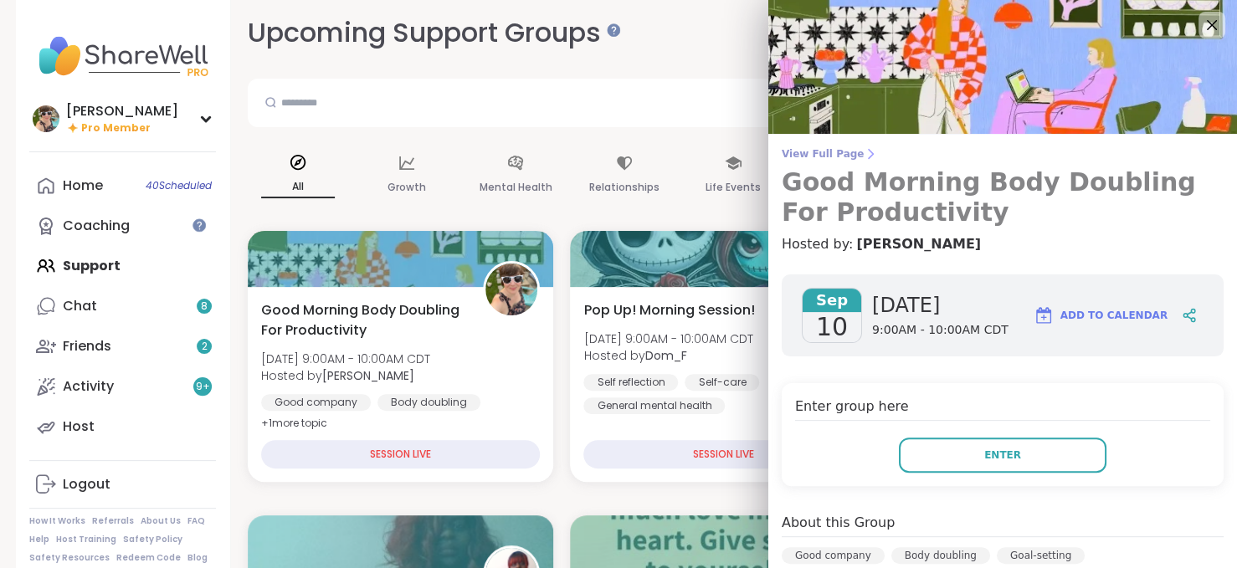
click at [829, 147] on span "View Full Page" at bounding box center [1003, 153] width 442 height 13
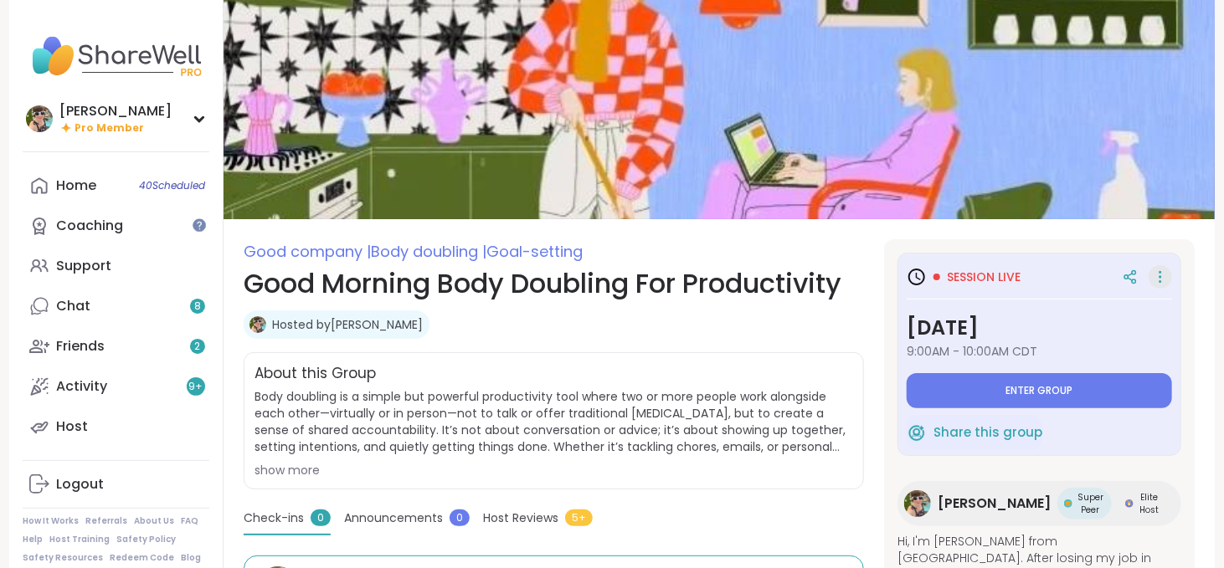
click at [1160, 281] on icon at bounding box center [1161, 282] width 2 height 2
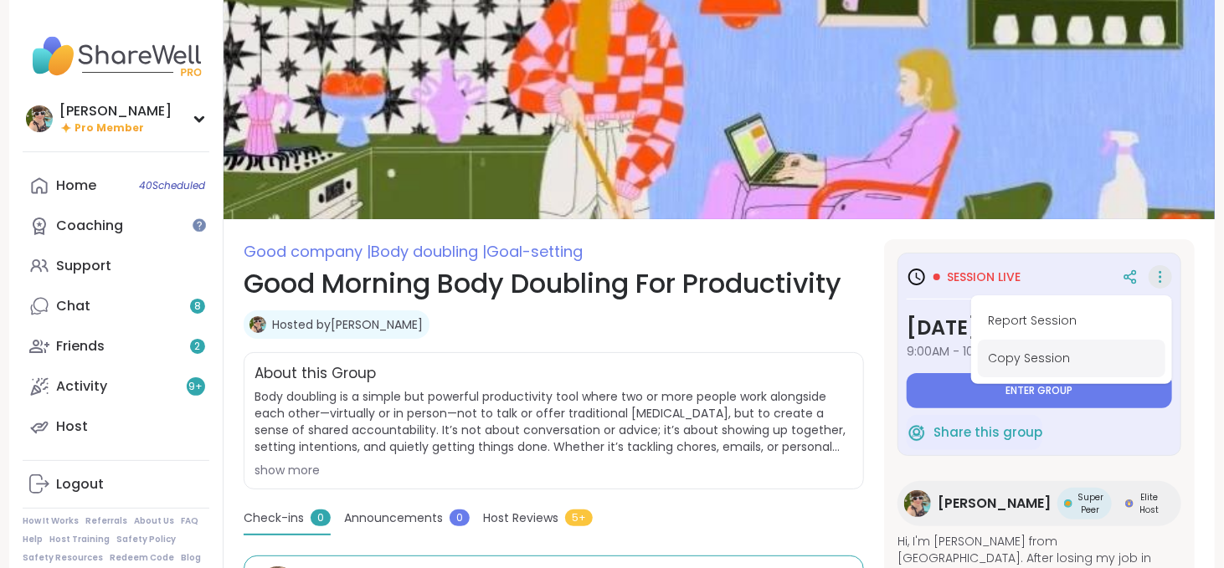
click at [1052, 366] on button "Copy Session" at bounding box center [1072, 359] width 188 height 38
type textarea "*"
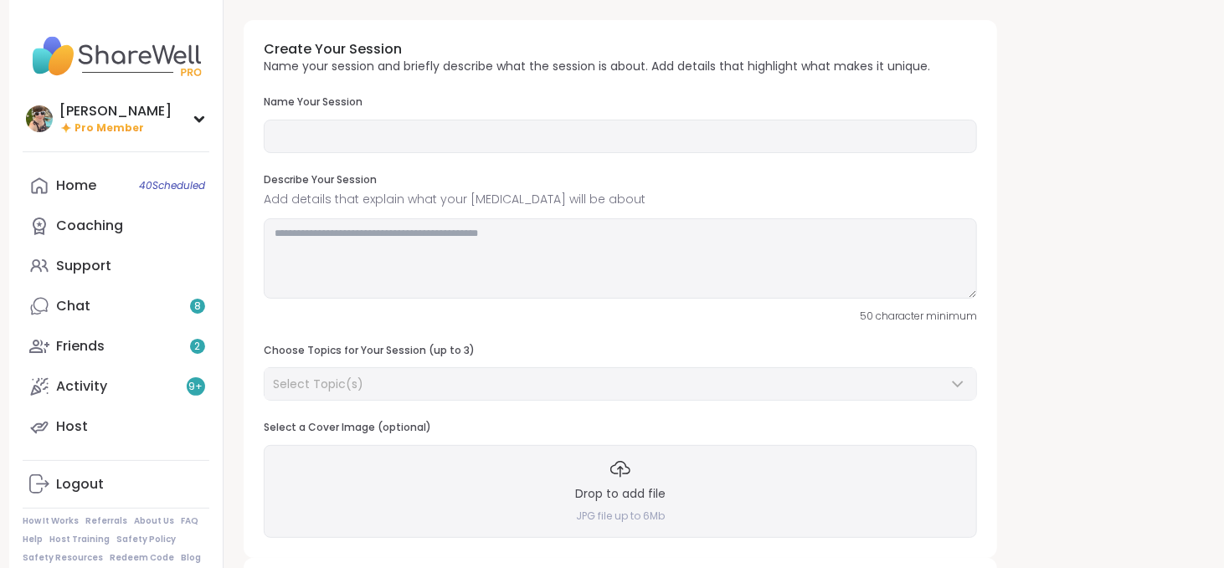
type input "**********"
type textarea "**********"
type input "**"
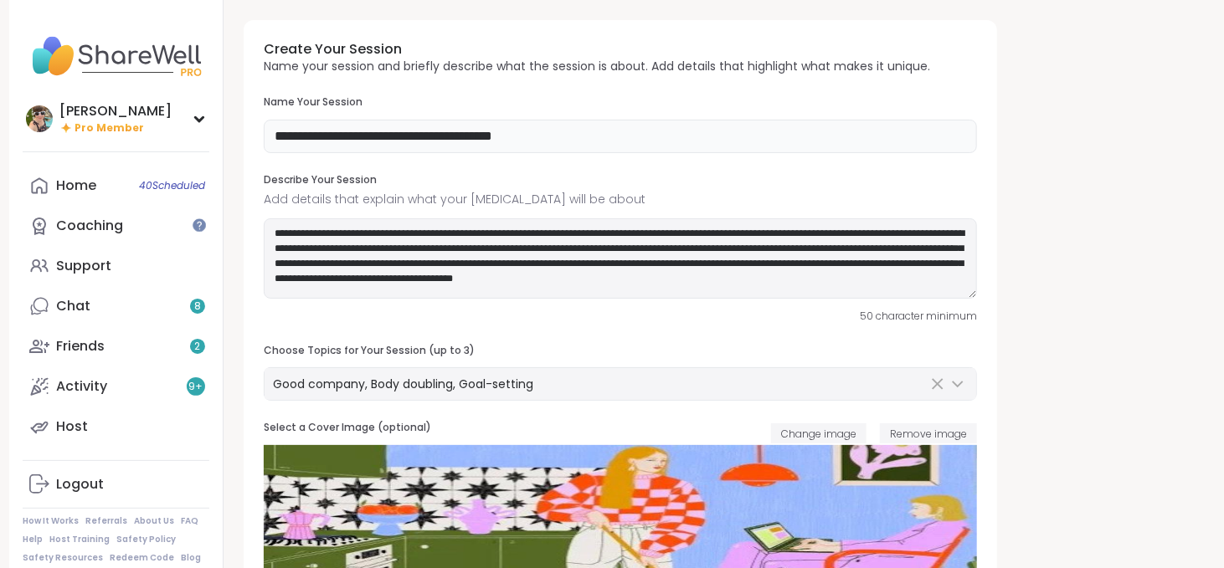
click at [354, 140] on input "**********" at bounding box center [620, 136] width 713 height 33
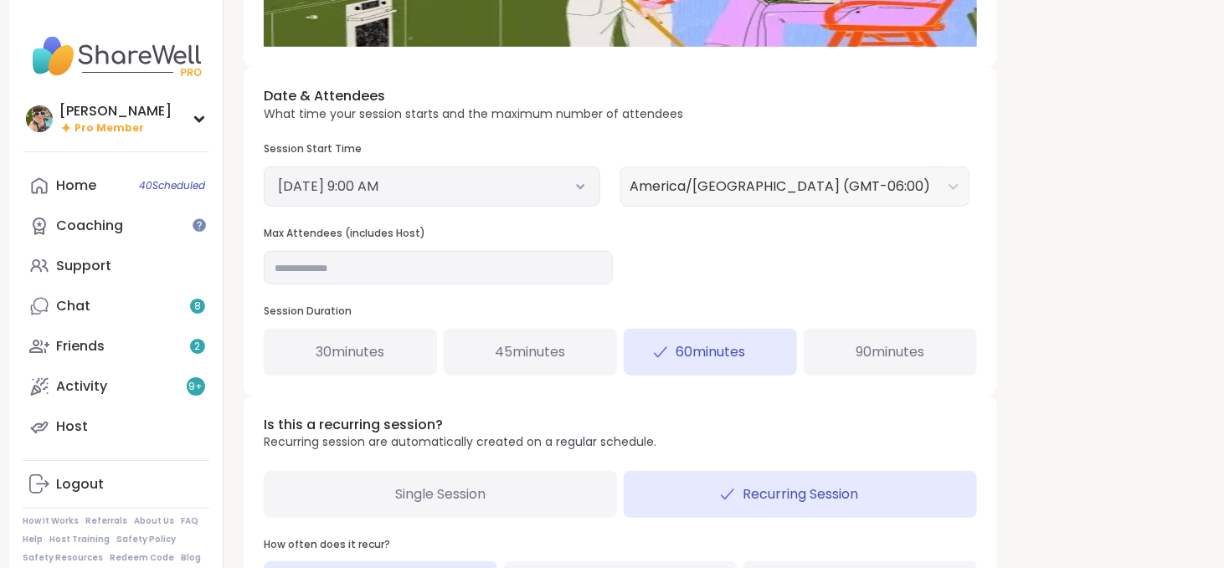
scroll to position [558, 0]
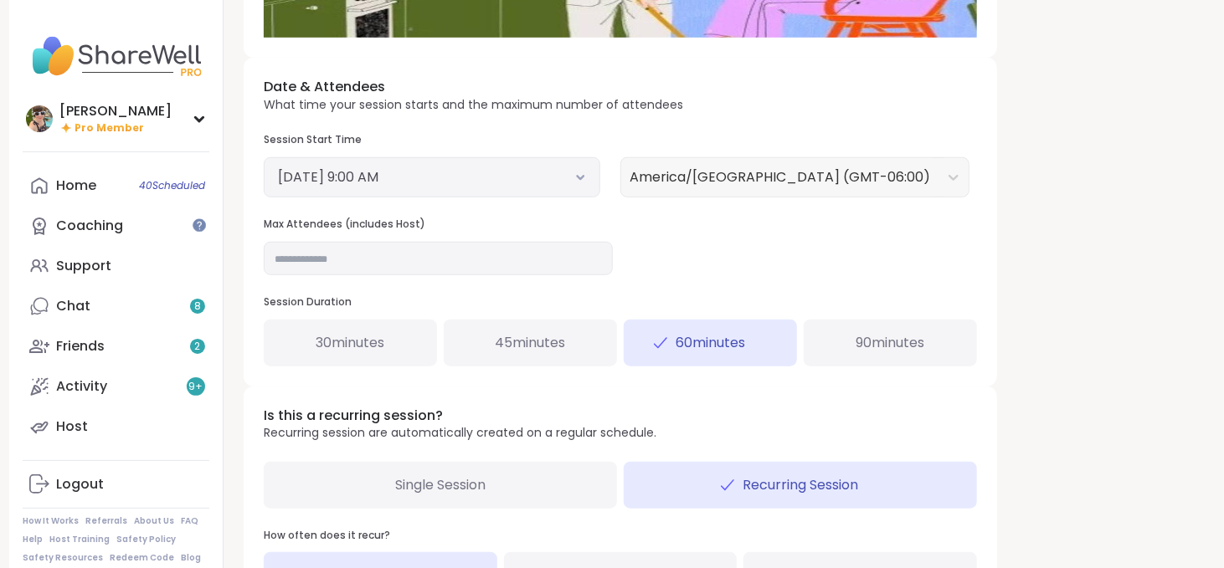
type input "**********"
click at [577, 183] on button "September 10, 2025 9:00 AM" at bounding box center [432, 177] width 308 height 20
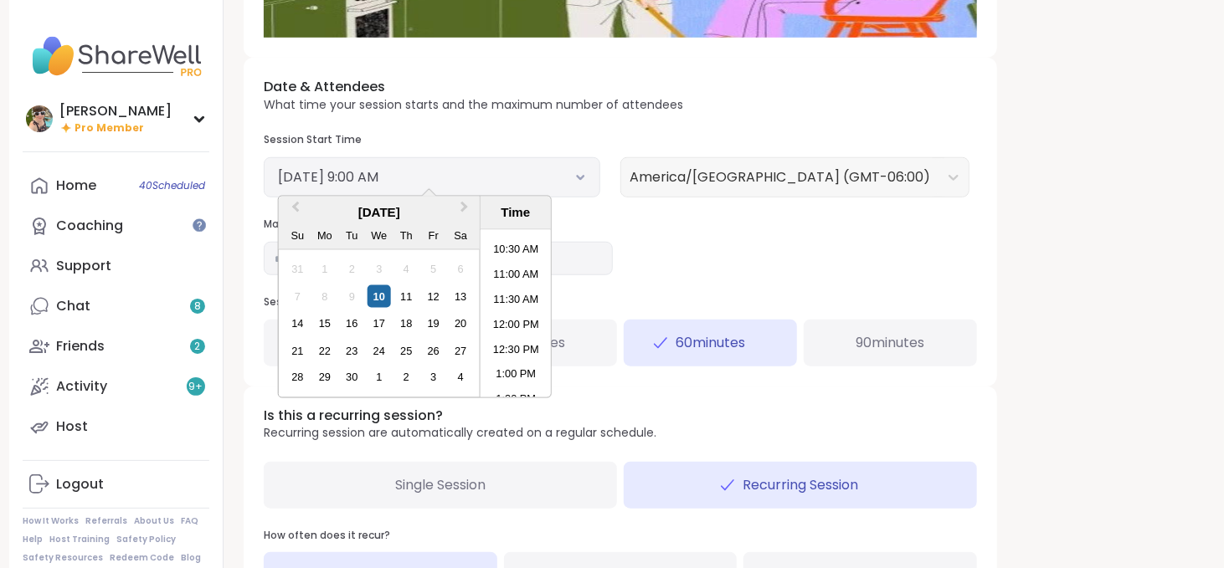
scroll to position [527, 0]
click at [512, 298] on li "11:30 AM" at bounding box center [516, 293] width 71 height 25
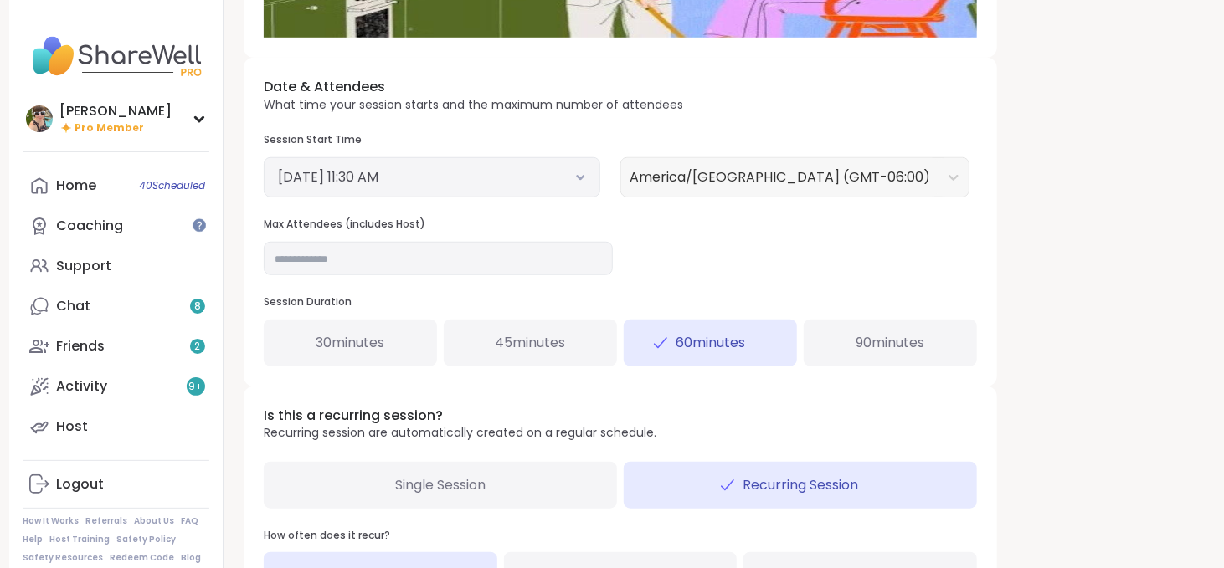
click at [738, 276] on div "Date & Attendees What time your session starts and the maximum number of attend…" at bounding box center [620, 222] width 753 height 328
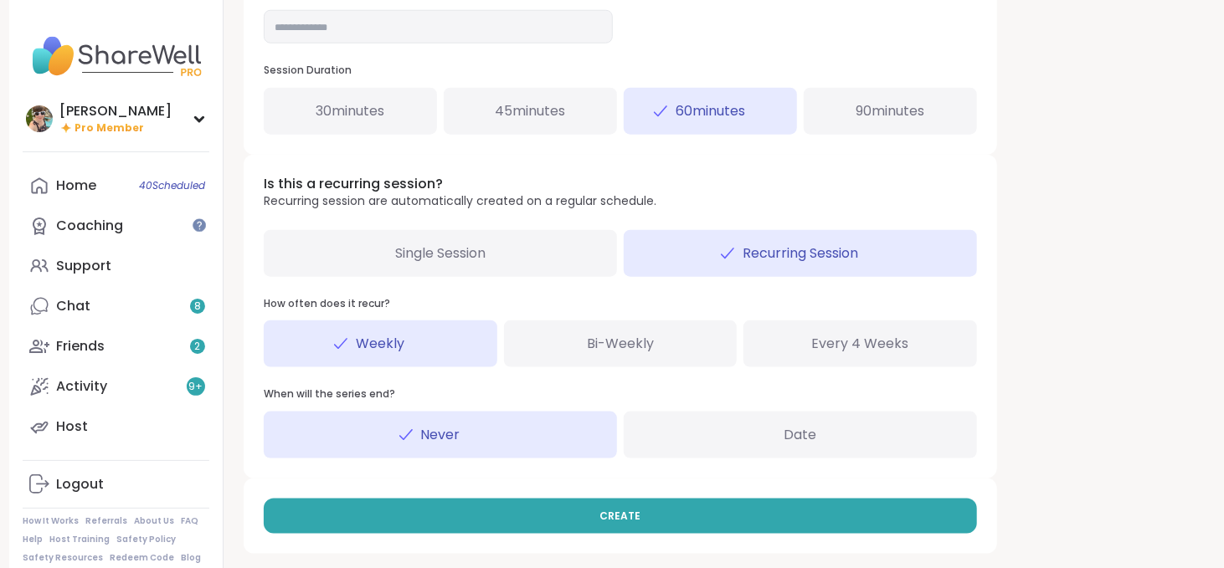
scroll to position [790, 0]
click at [550, 254] on div "Single Session" at bounding box center [440, 253] width 353 height 47
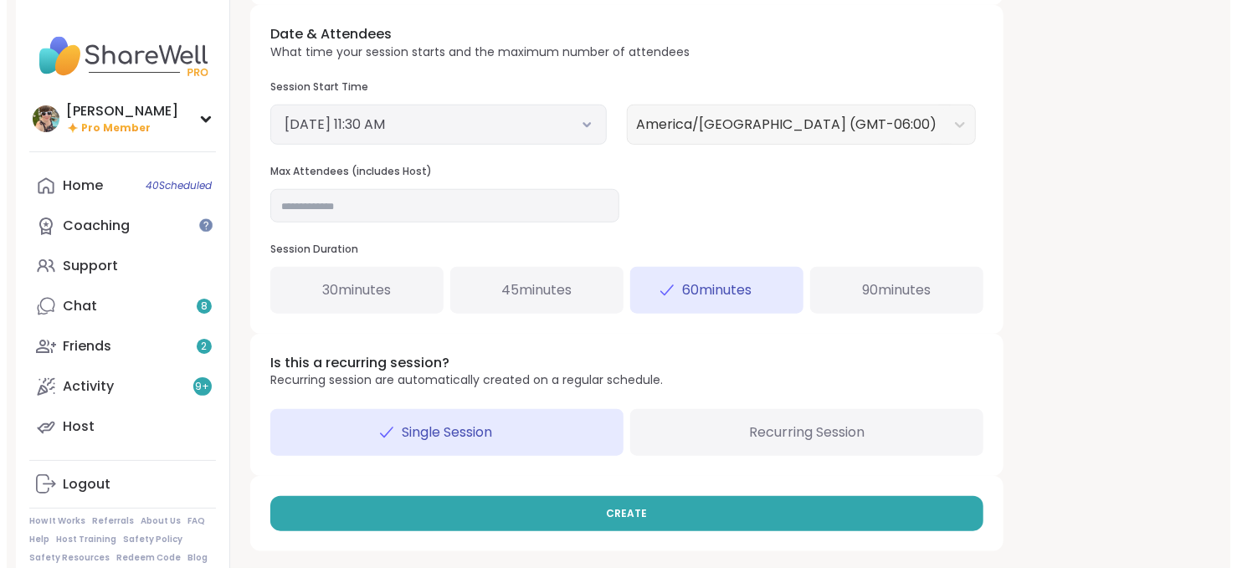
scroll to position [609, 0]
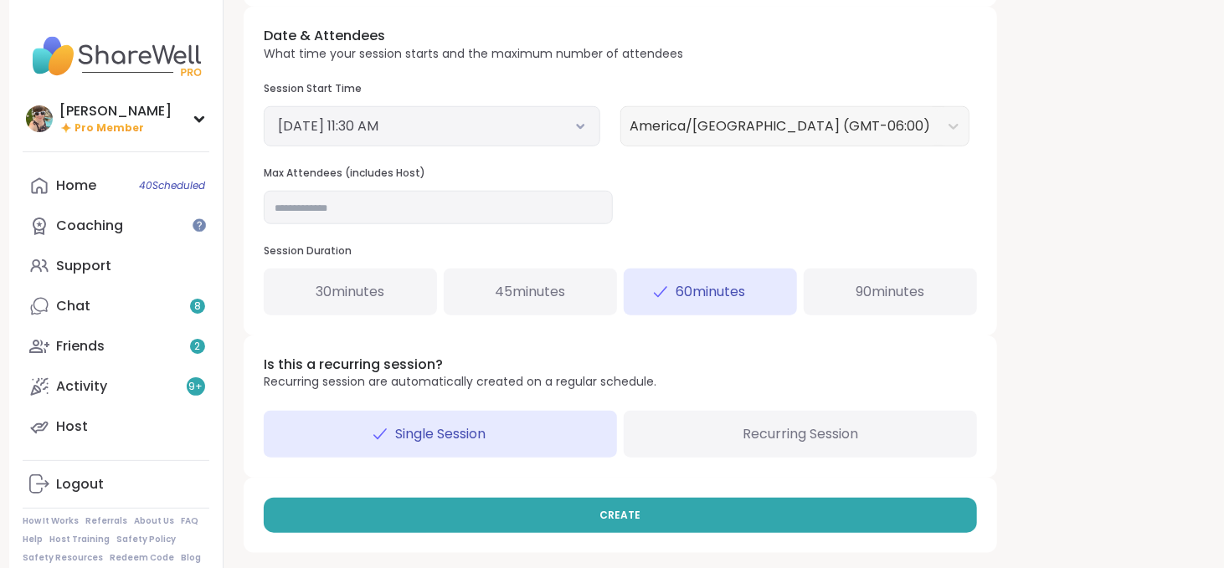
click at [876, 308] on div "90 minutes" at bounding box center [890, 292] width 173 height 47
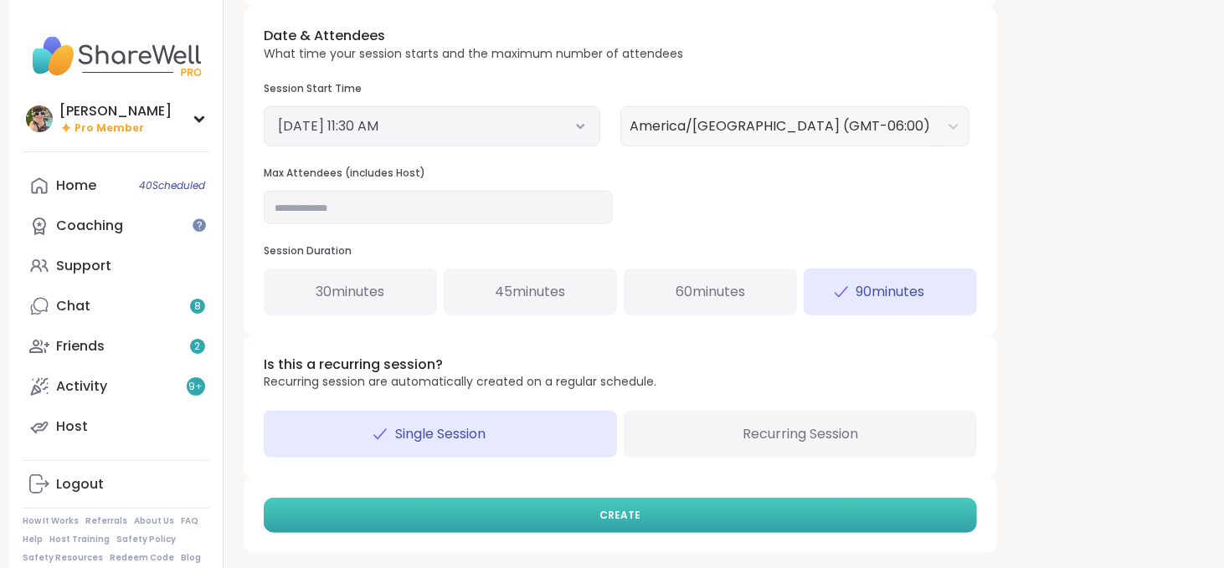
click at [687, 507] on button "CREATE" at bounding box center [620, 515] width 713 height 35
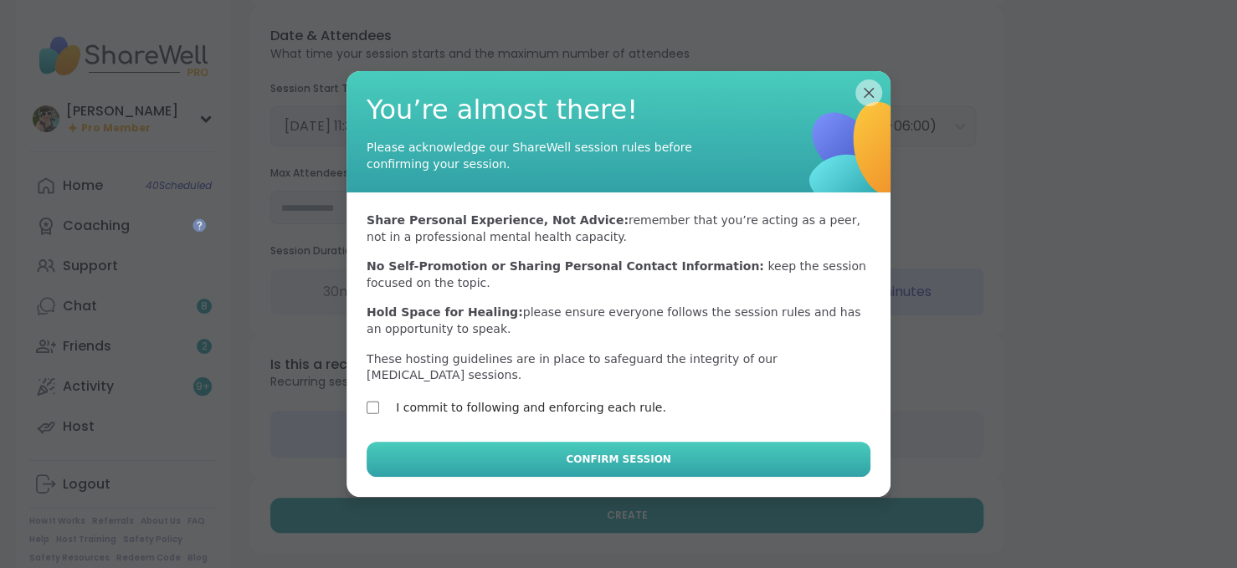
click at [543, 455] on button "Confirm Session" at bounding box center [619, 459] width 504 height 35
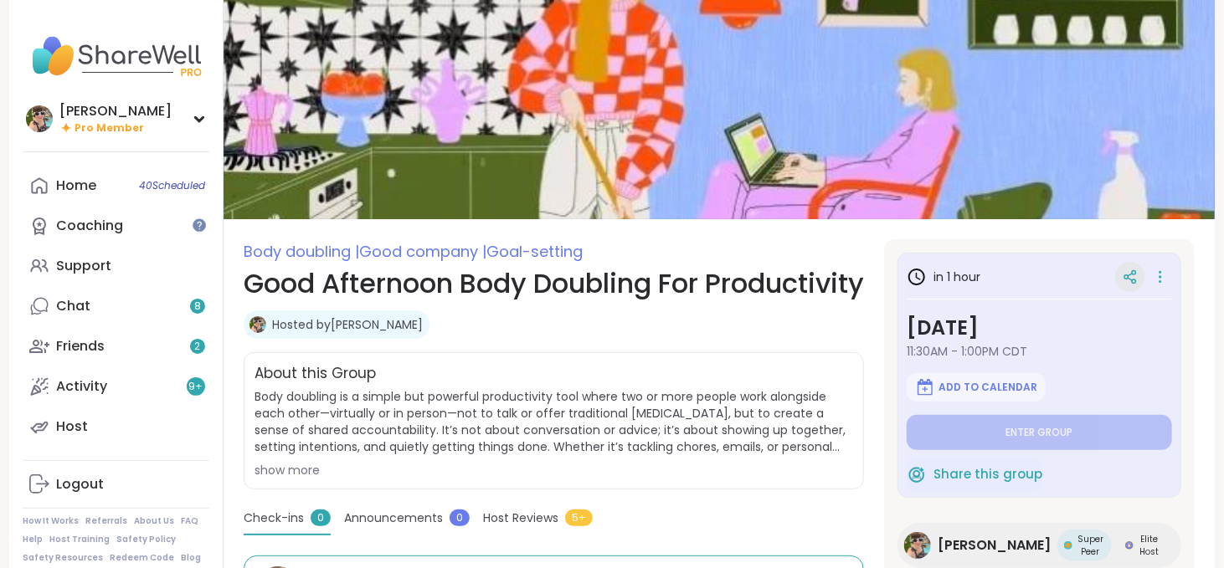
click at [1123, 280] on icon at bounding box center [1130, 277] width 15 height 15
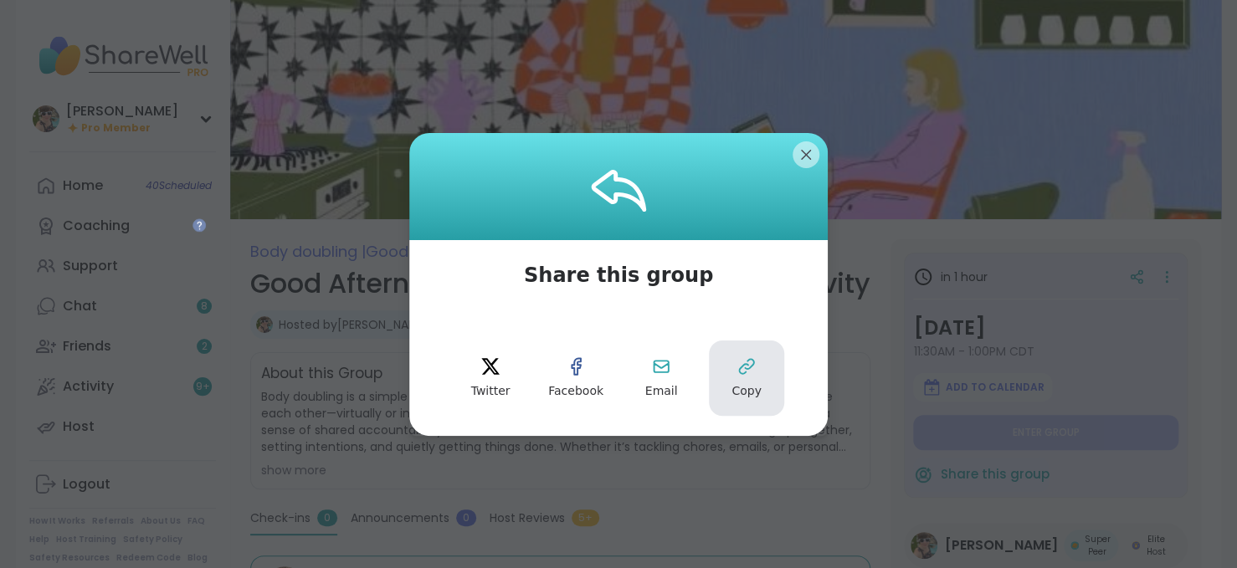
click at [743, 364] on icon at bounding box center [747, 367] width 20 height 20
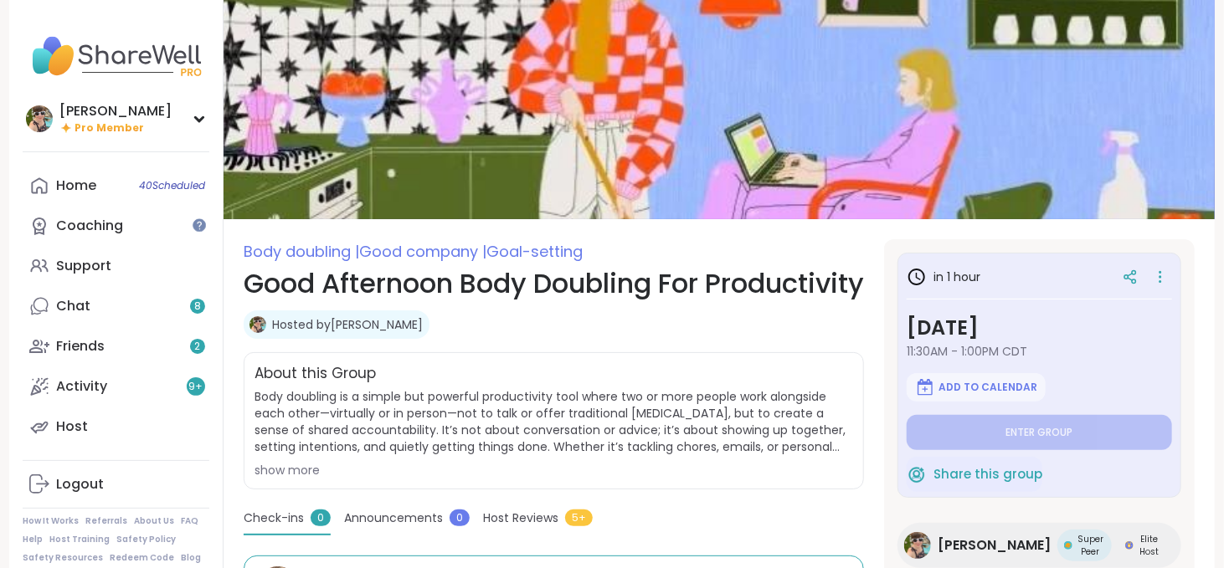
type textarea "*"
click at [1152, 280] on icon at bounding box center [1160, 276] width 17 height 23
click at [995, 237] on div "Body doubling | Good company | Goal-setting Good Afternoon Body Doubling For Pr…" at bounding box center [719, 415] width 991 height 830
click at [924, 383] on img at bounding box center [918, 388] width 20 height 20
type textarea "*"
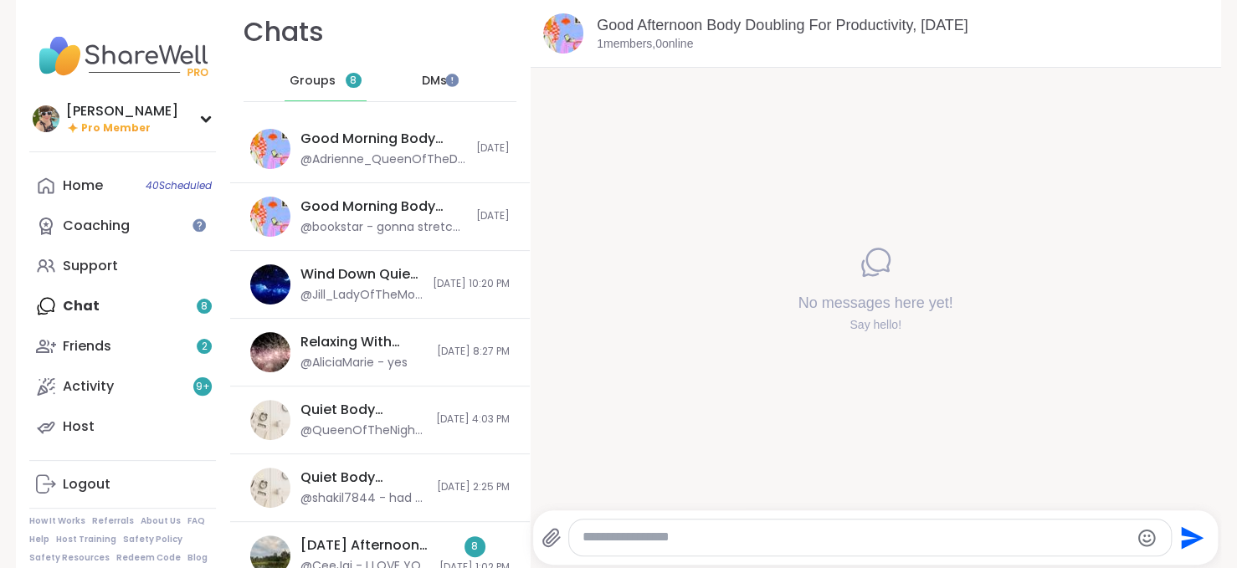
click at [645, 540] on textarea "Type your message" at bounding box center [856, 538] width 547 height 18
paste textarea "**********"
type textarea "**********"
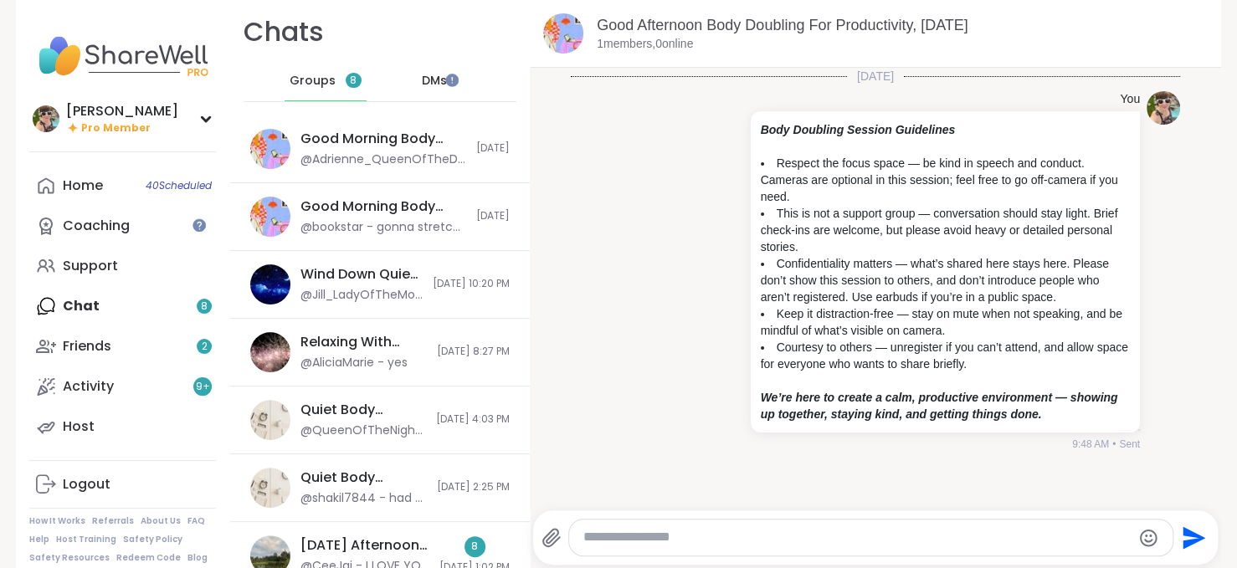
click at [291, 75] on span "Groups" at bounding box center [313, 81] width 46 height 17
click at [87, 224] on div "Coaching" at bounding box center [96, 226] width 67 height 18
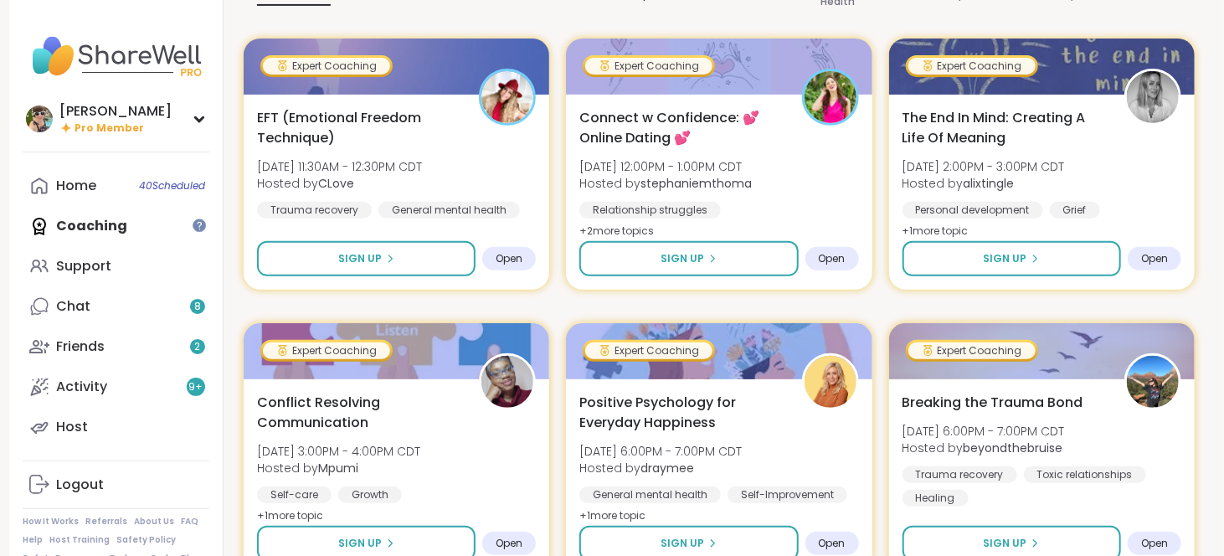
scroll to position [337, 0]
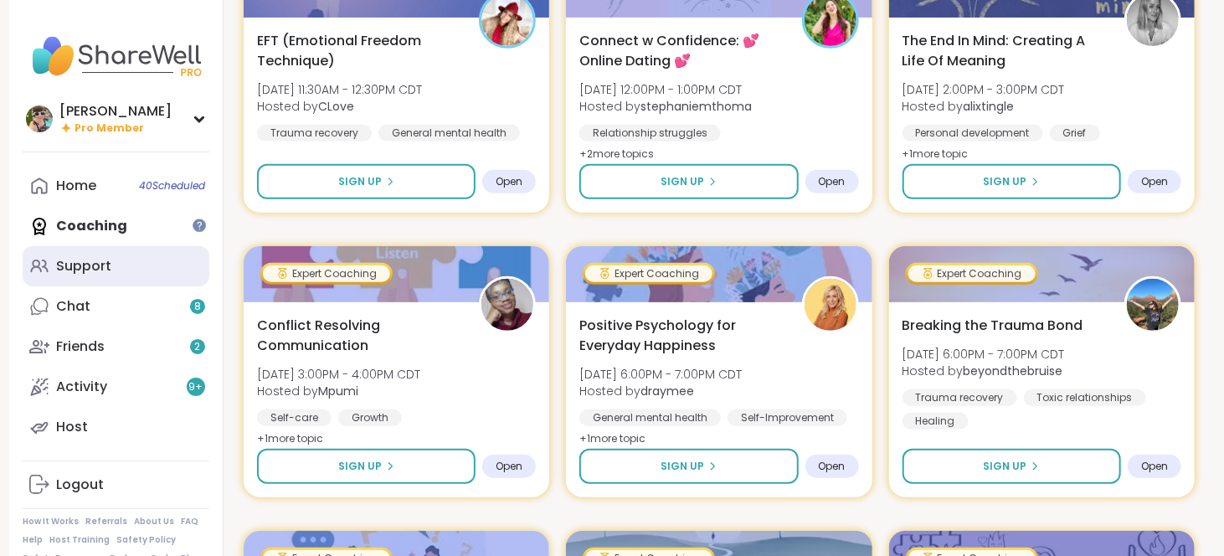
click at [102, 277] on link "Support" at bounding box center [116, 266] width 187 height 40
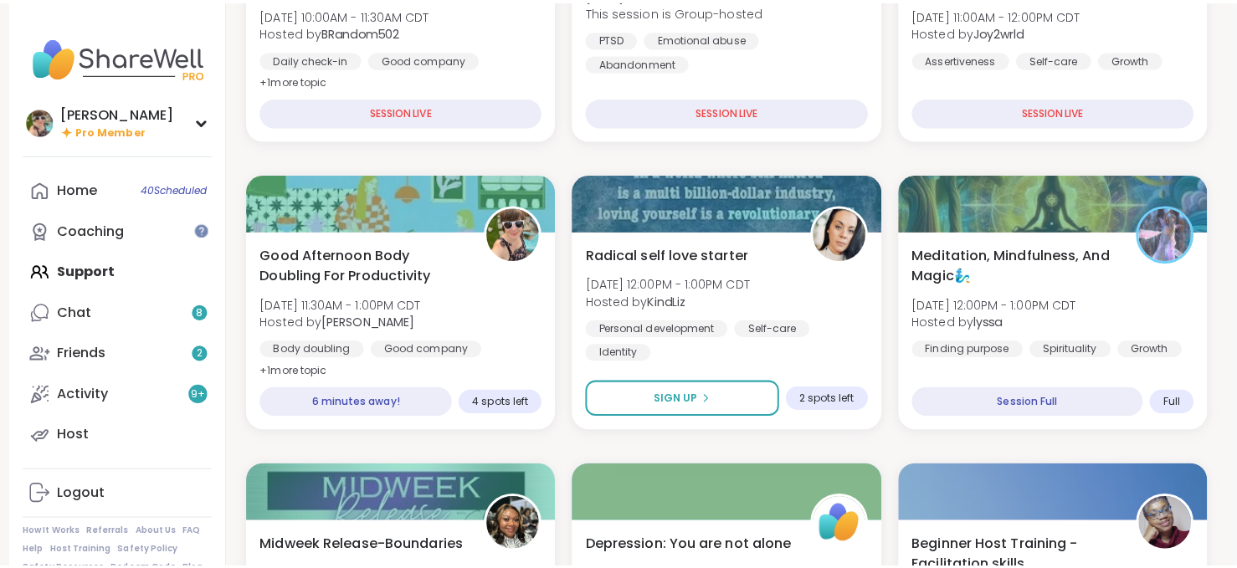
scroll to position [465, 0]
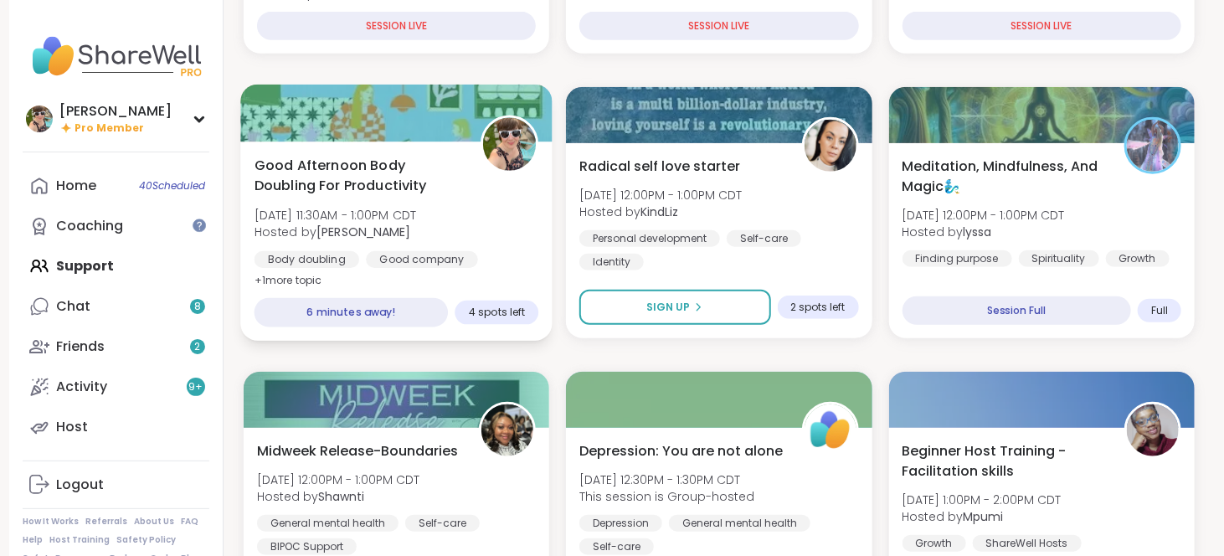
click at [410, 229] on b "[PERSON_NAME]" at bounding box center [363, 232] width 94 height 17
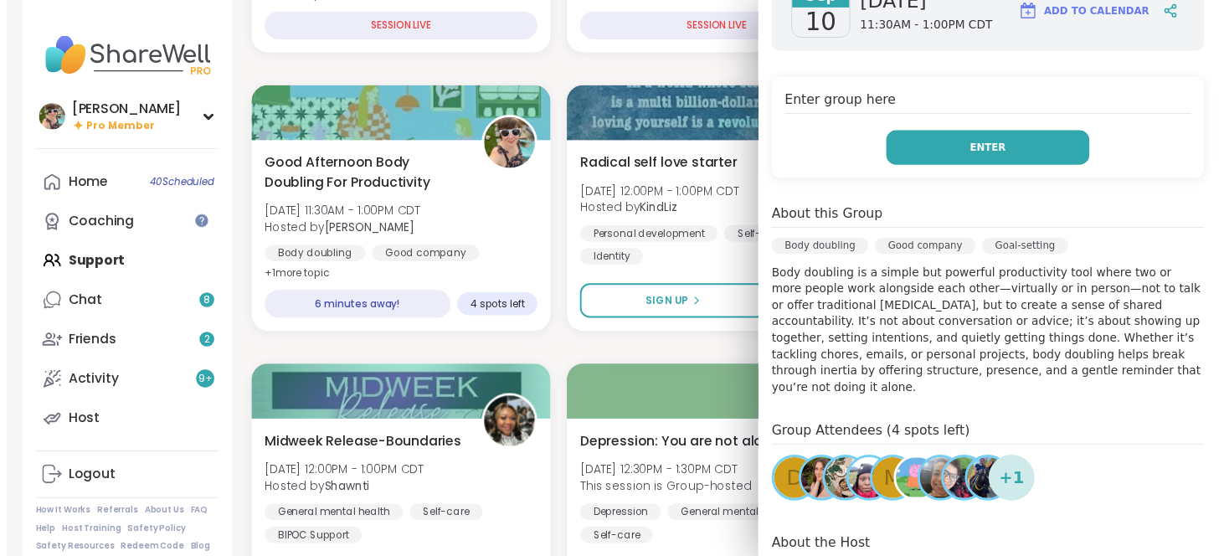
scroll to position [306, 0]
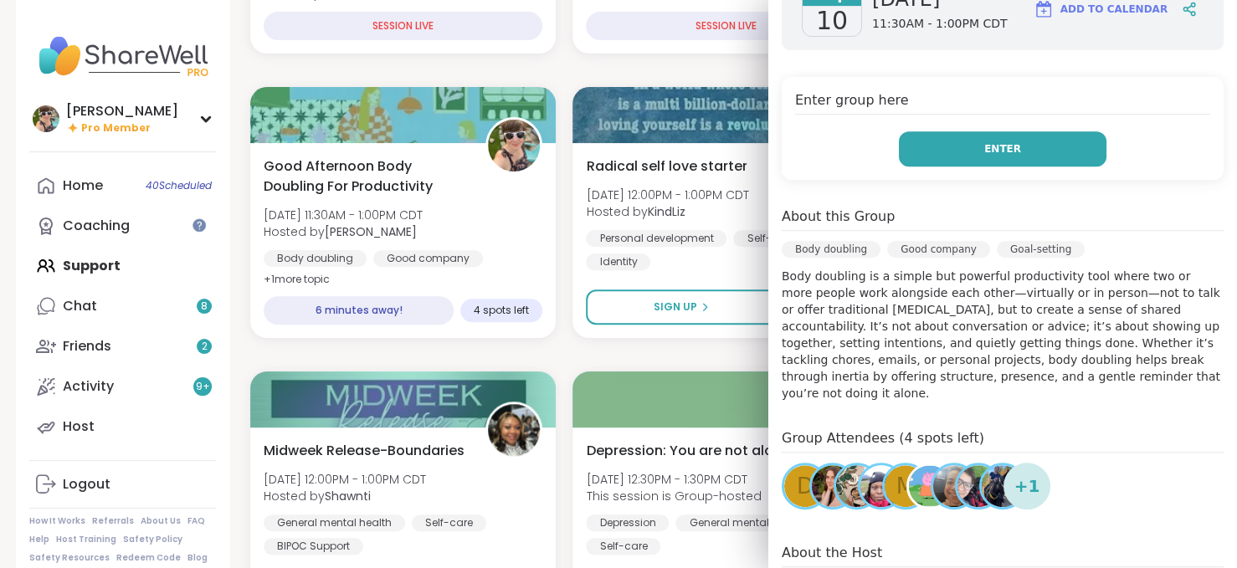
click at [1021, 438] on div "Group Attendees (4 spots left) d M + 1" at bounding box center [1003, 473] width 442 height 88
click at [909, 465] on img at bounding box center [930, 486] width 42 height 42
click at [990, 163] on button "Enter" at bounding box center [1003, 148] width 208 height 35
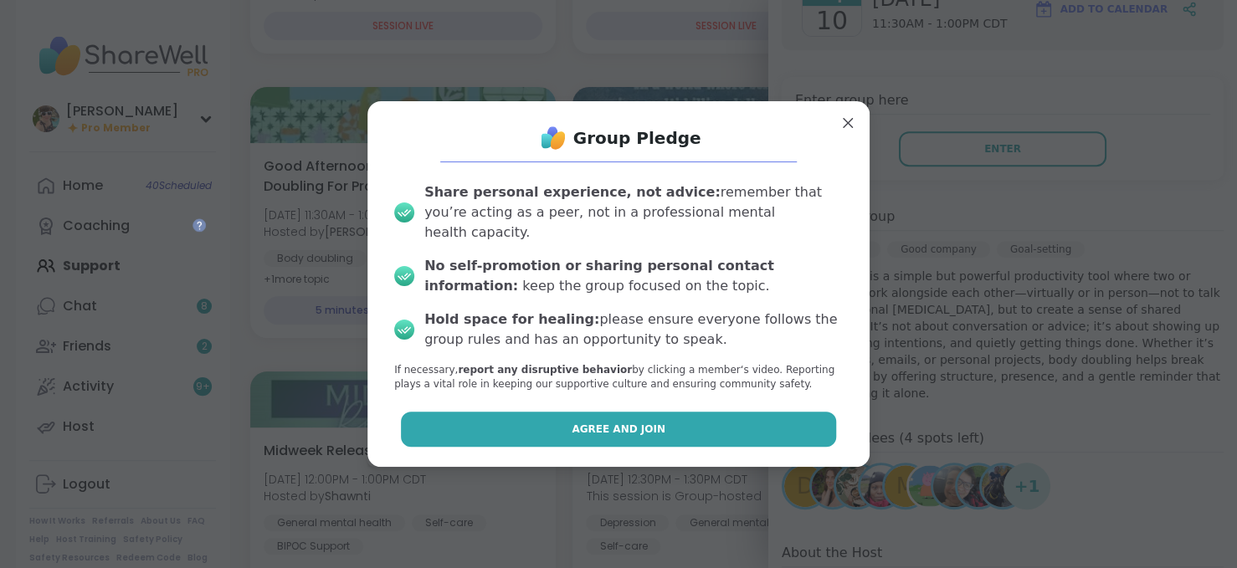
click at [609, 422] on span "Agree and Join" at bounding box center [619, 429] width 94 height 15
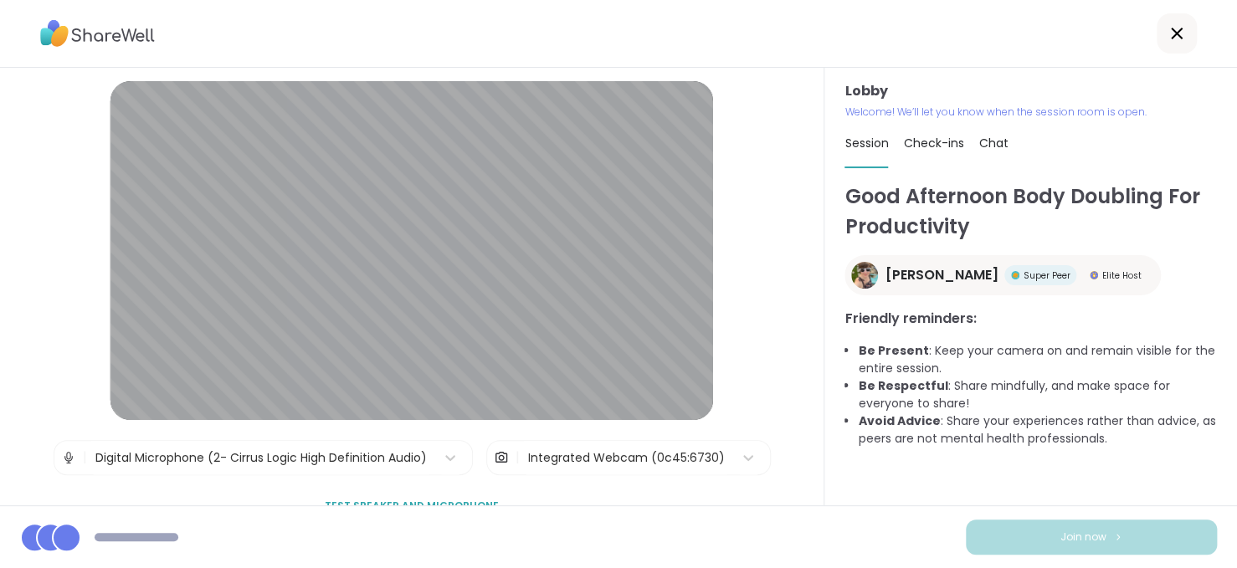
click at [981, 136] on span "Chat" at bounding box center [993, 143] width 29 height 17
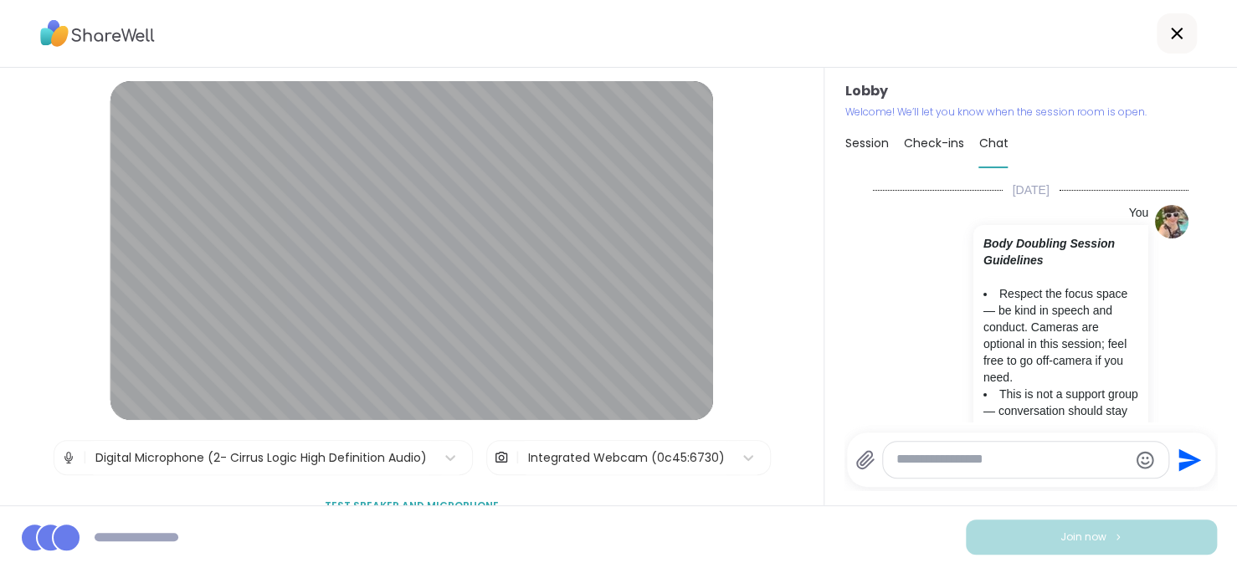
scroll to position [551, 0]
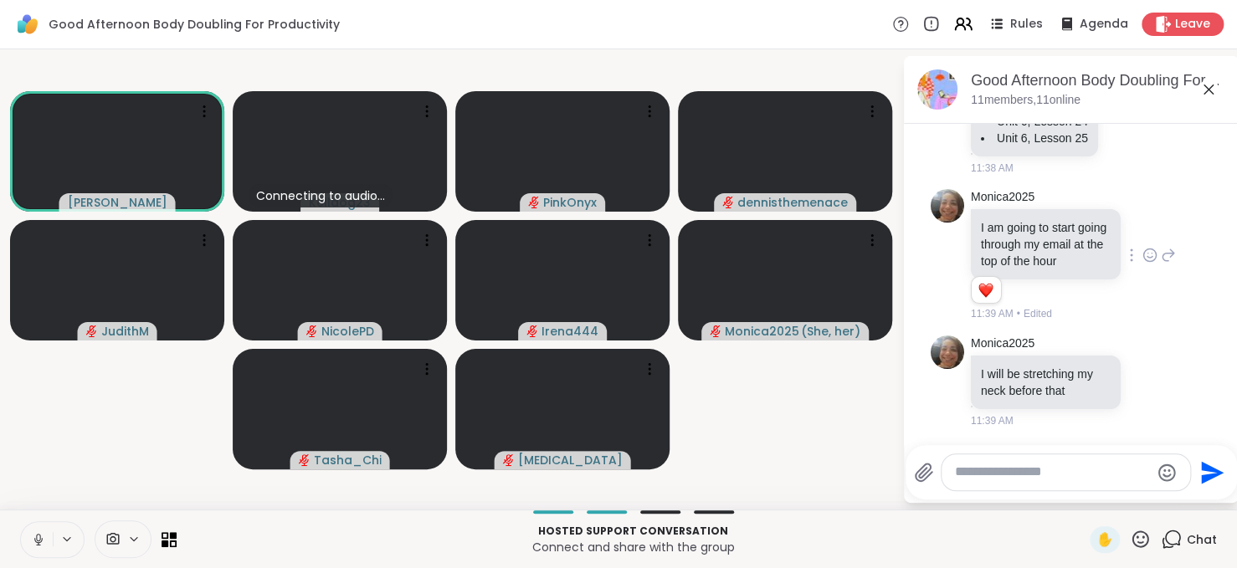
scroll to position [1733, 0]
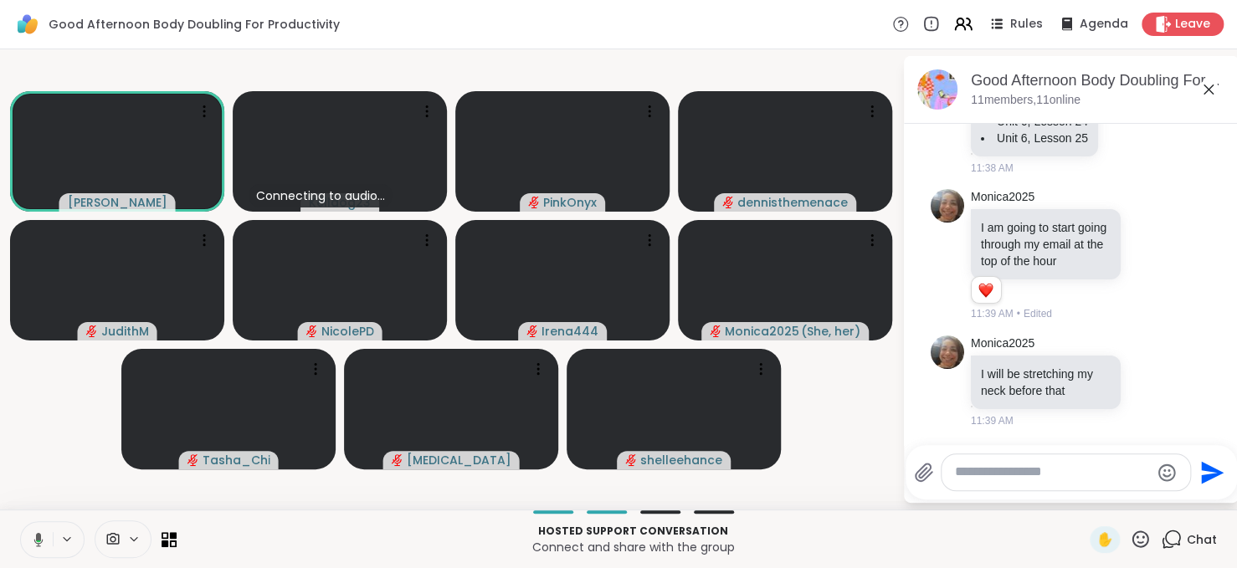
click at [997, 471] on textarea "Type your message" at bounding box center [1052, 473] width 195 height 18
paste textarea "**********"
type textarea "**********"
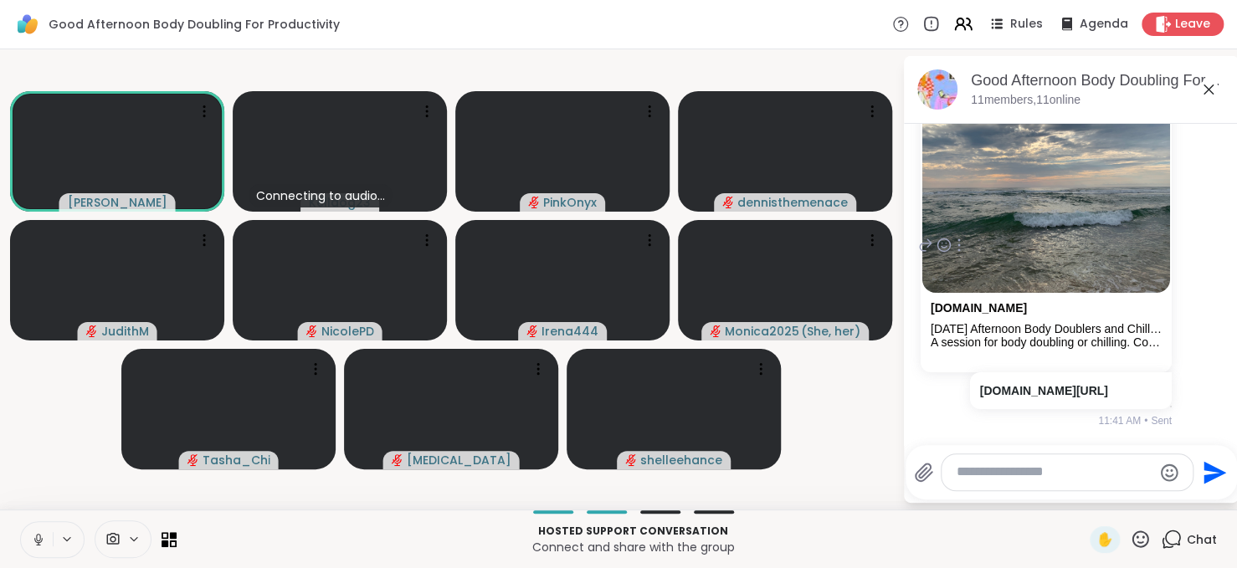
scroll to position [2146, 0]
click at [31, 542] on icon at bounding box center [38, 539] width 15 height 15
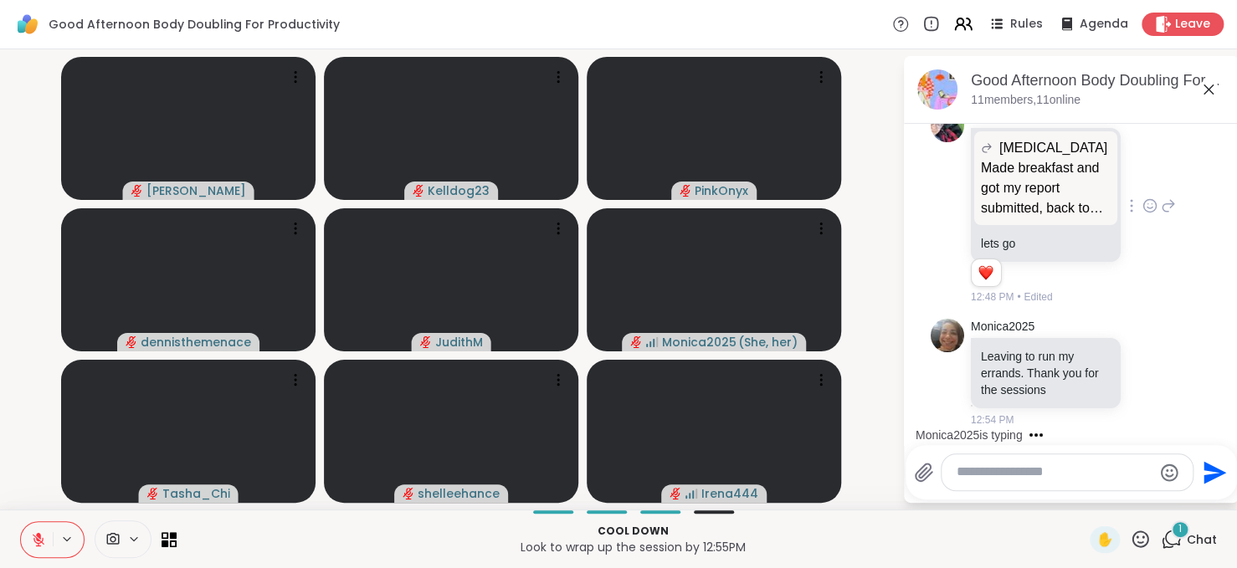
scroll to position [4441, 0]
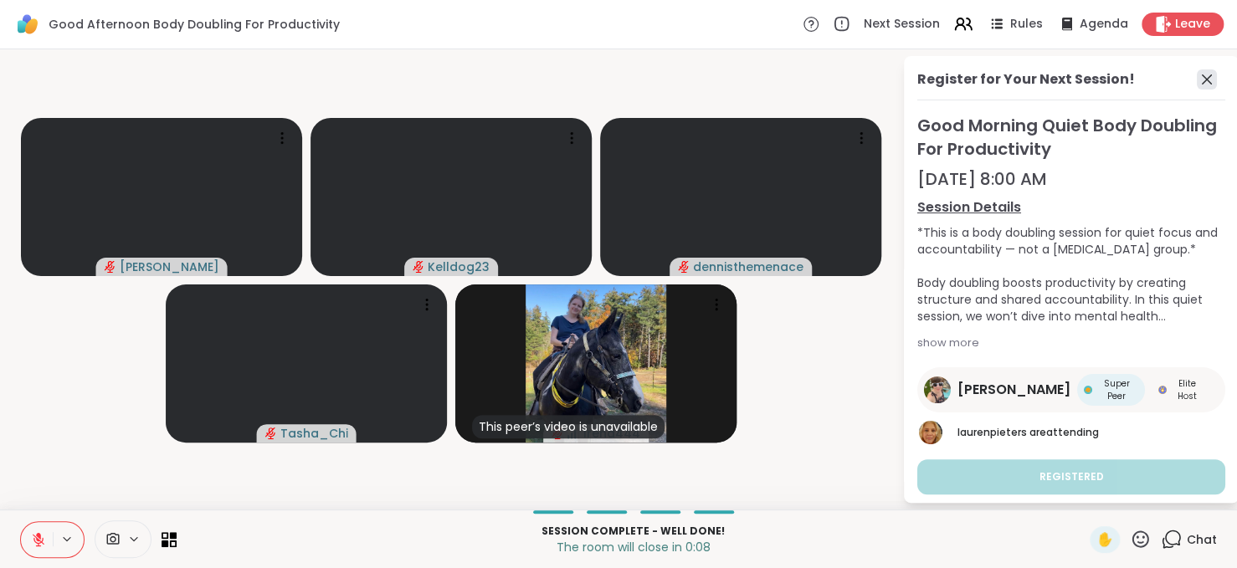
click at [1197, 83] on icon at bounding box center [1207, 79] width 20 height 20
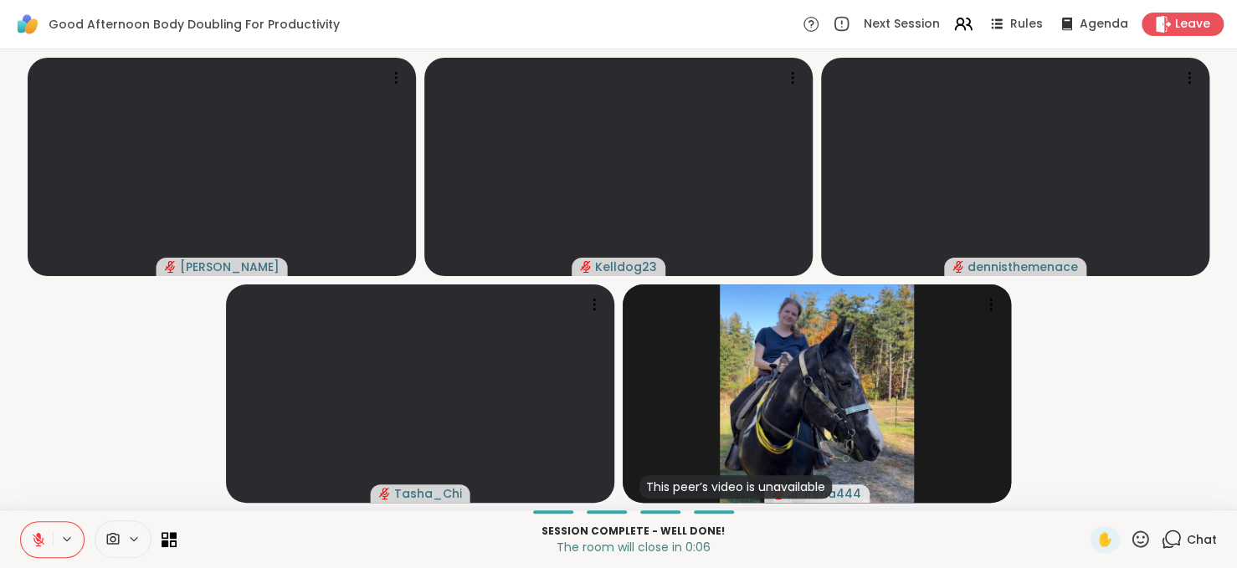
click at [1161, 527] on div "Chat" at bounding box center [1189, 540] width 56 height 27
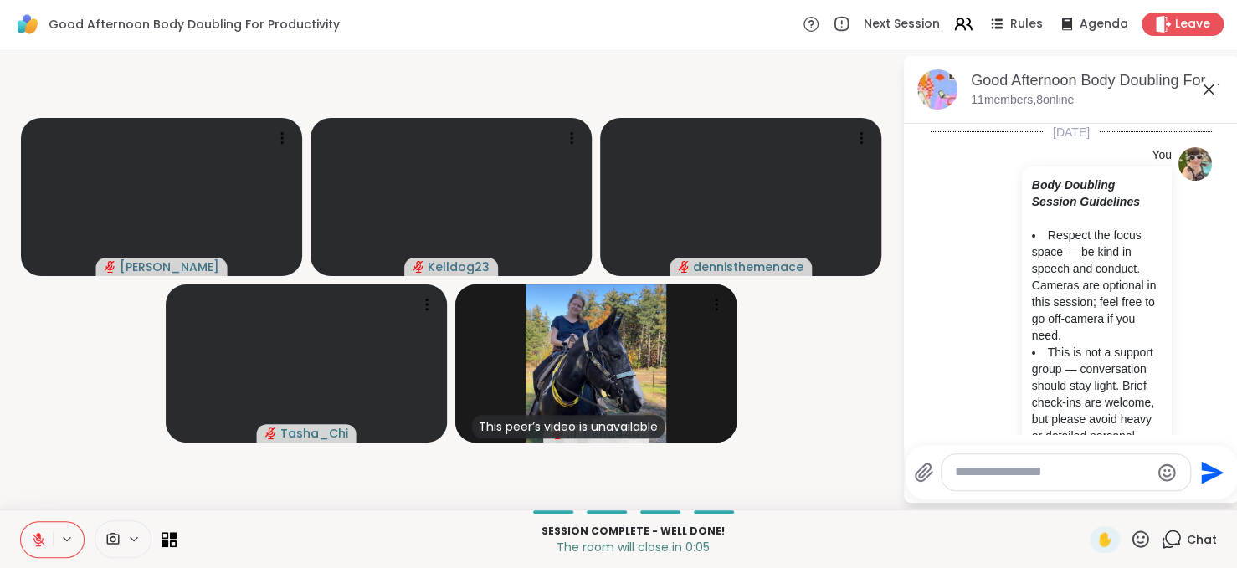
scroll to position [4425, 0]
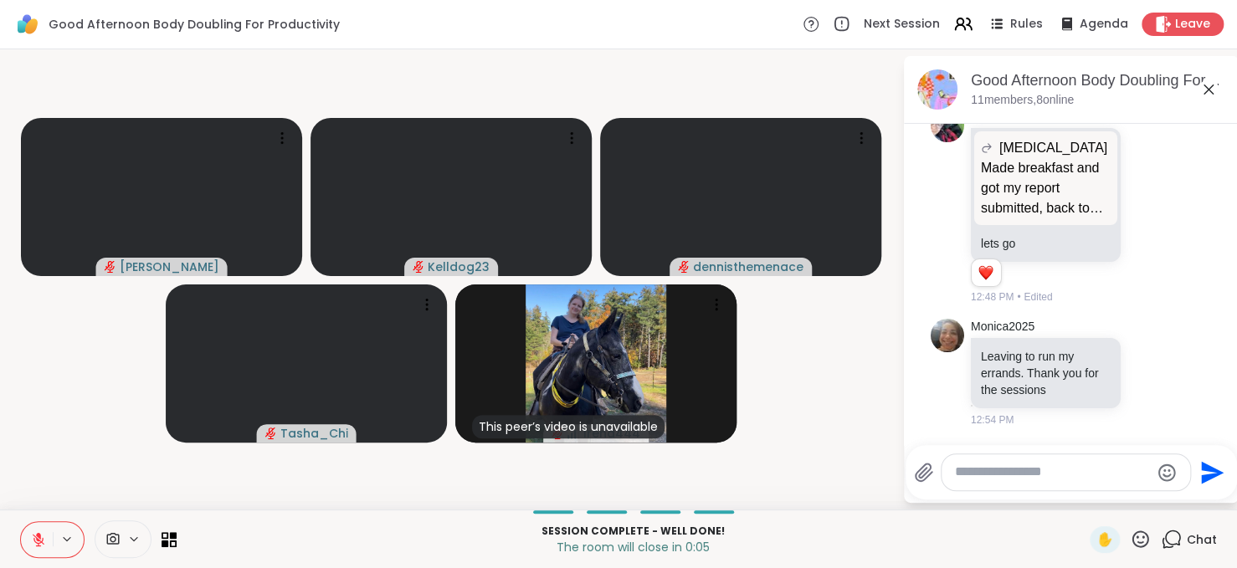
click at [1062, 472] on textarea "Type your message" at bounding box center [1052, 473] width 195 height 18
type textarea "**********"
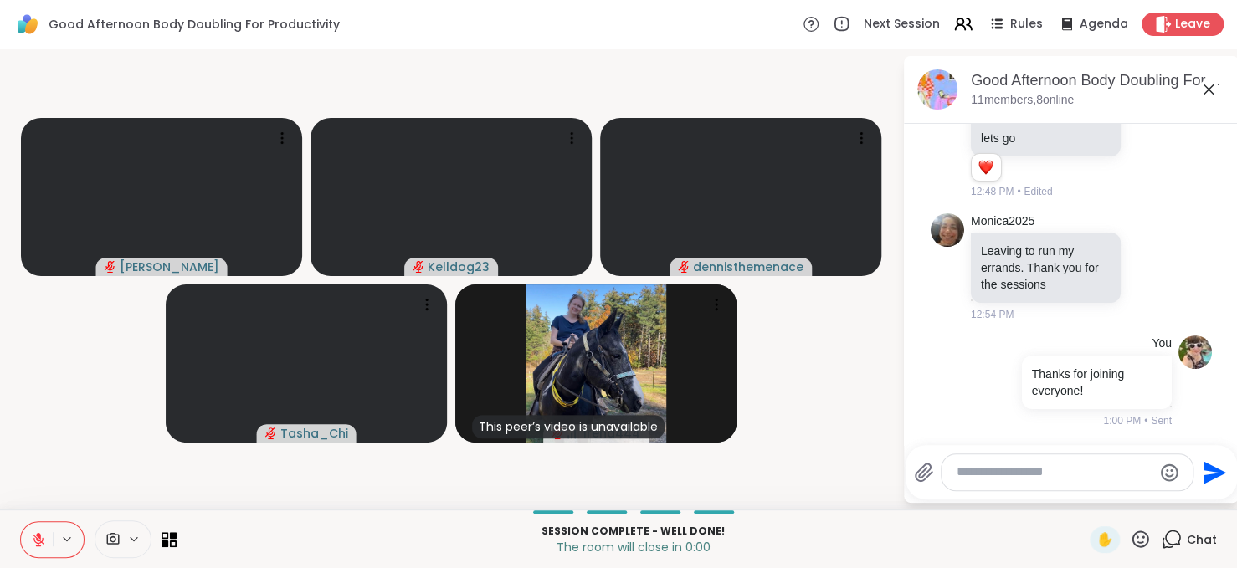
scroll to position [4531, 0]
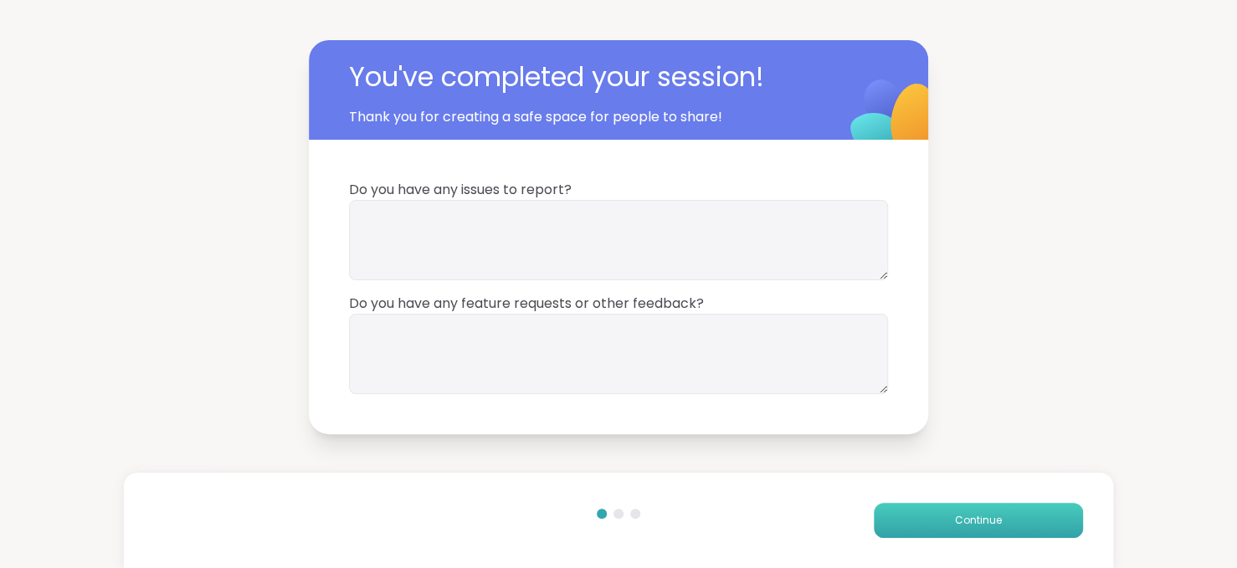
click at [924, 519] on button "Continue" at bounding box center [978, 520] width 209 height 35
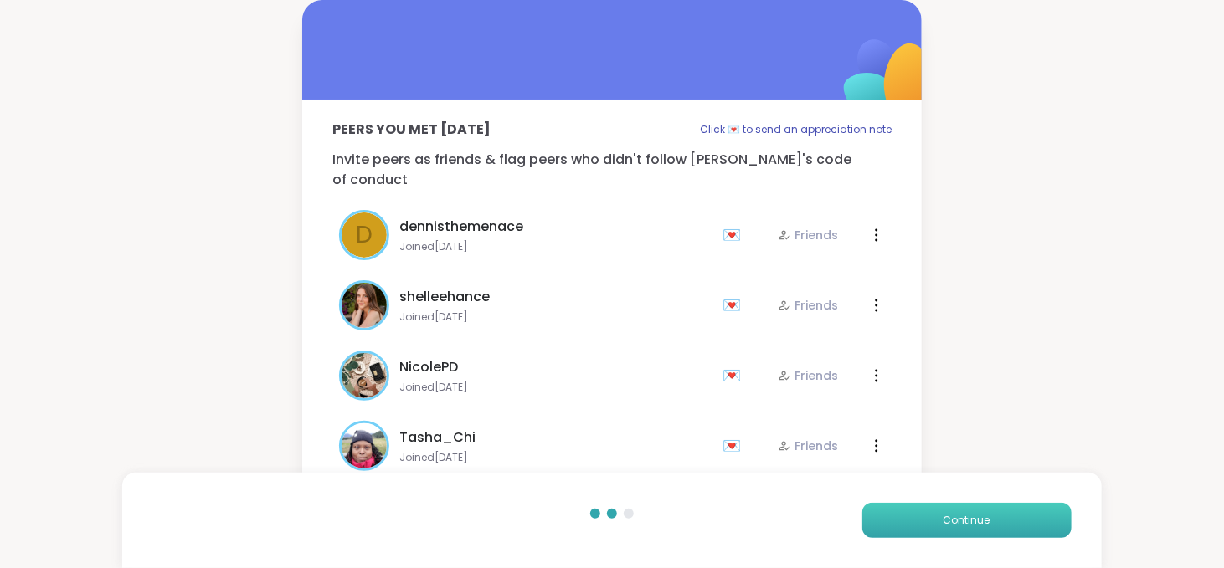
click at [924, 519] on button "Continue" at bounding box center [966, 520] width 209 height 35
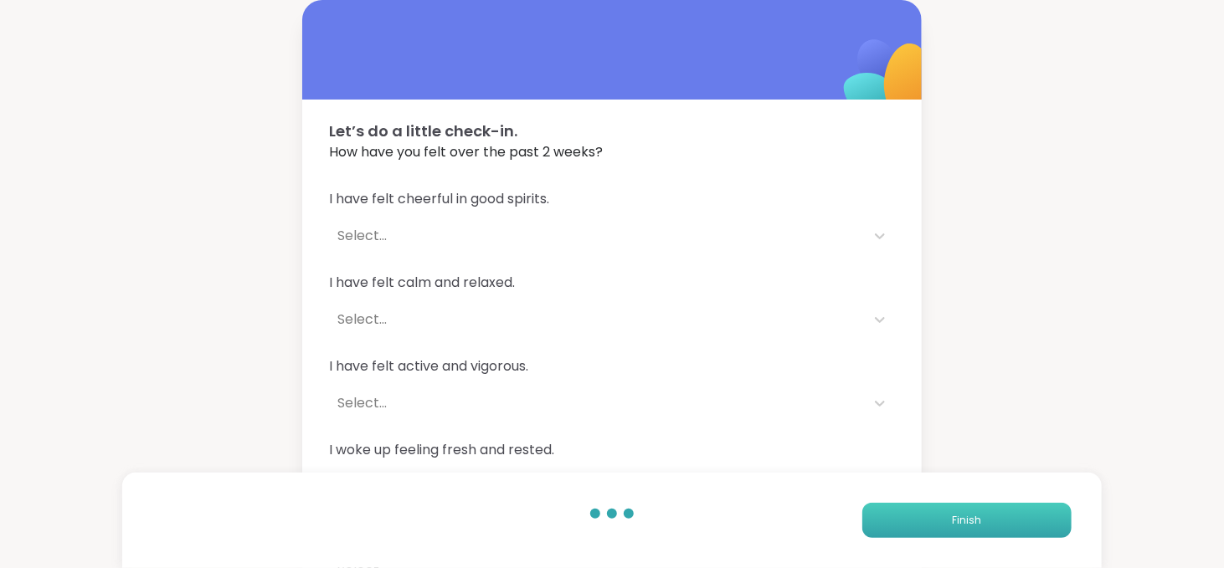
click at [924, 519] on button "Finish" at bounding box center [966, 520] width 209 height 35
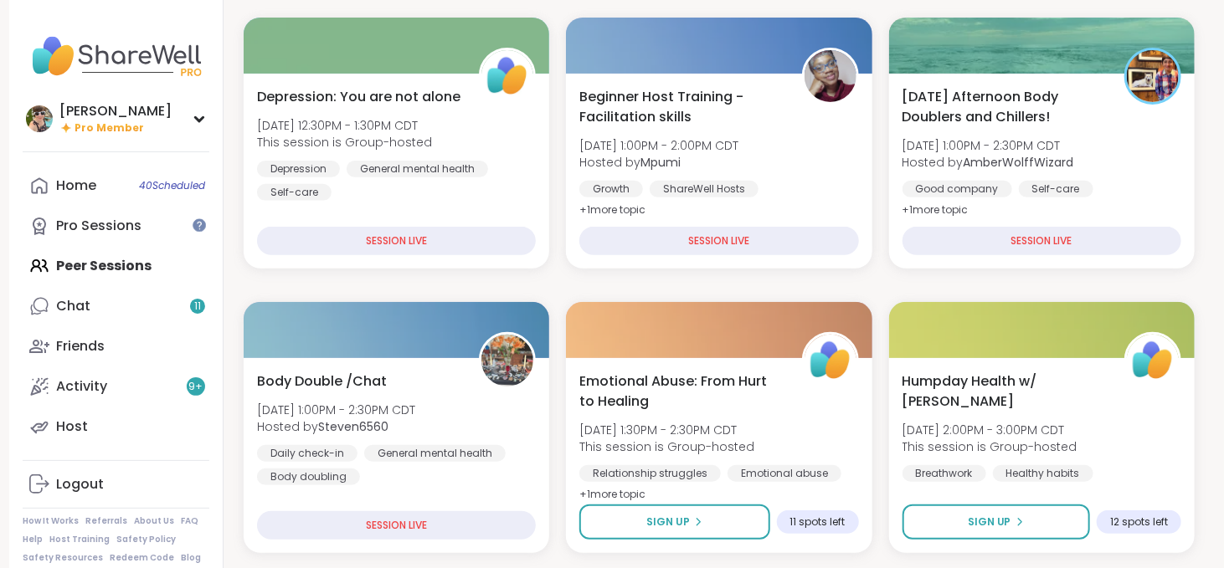
scroll to position [224, 0]
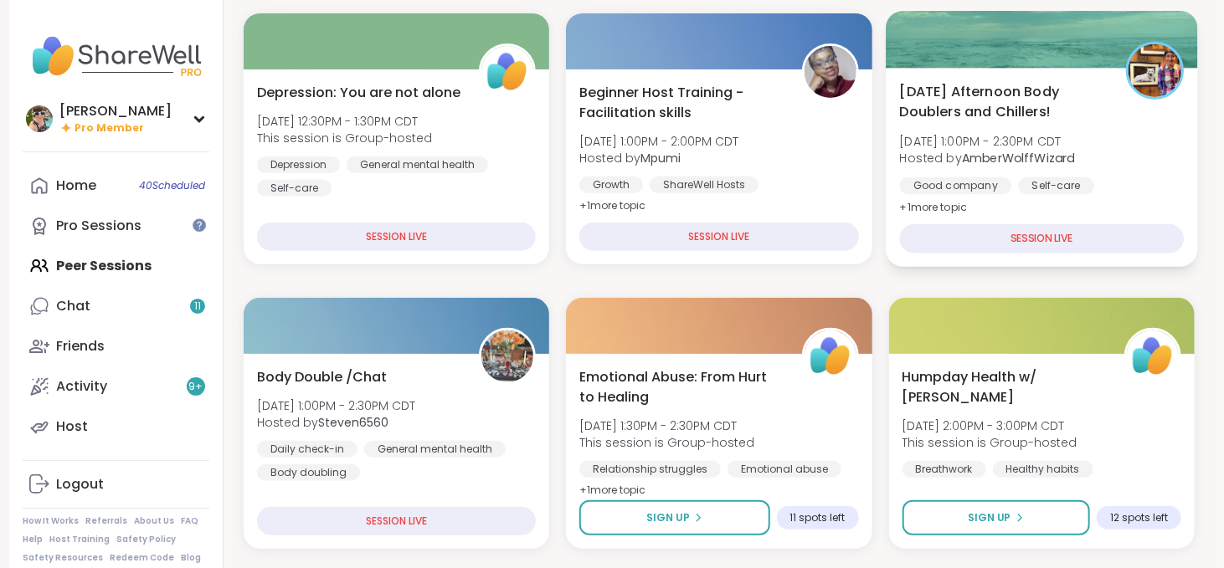
click at [948, 185] on div "Good company" at bounding box center [955, 185] width 112 height 17
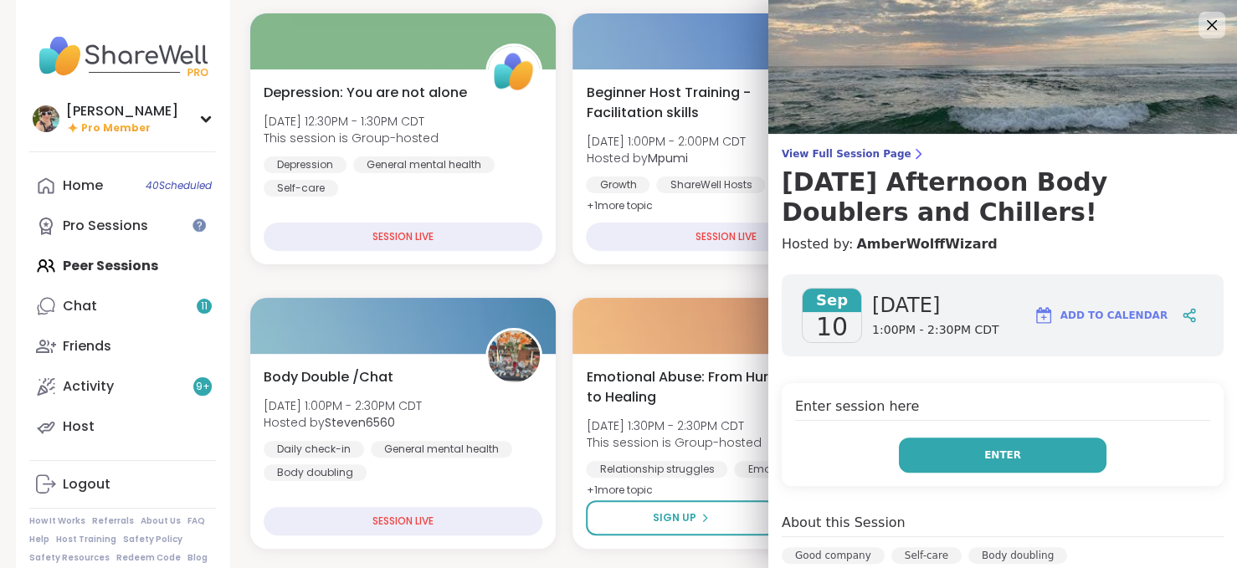
click at [968, 466] on button "Enter" at bounding box center [1003, 455] width 208 height 35
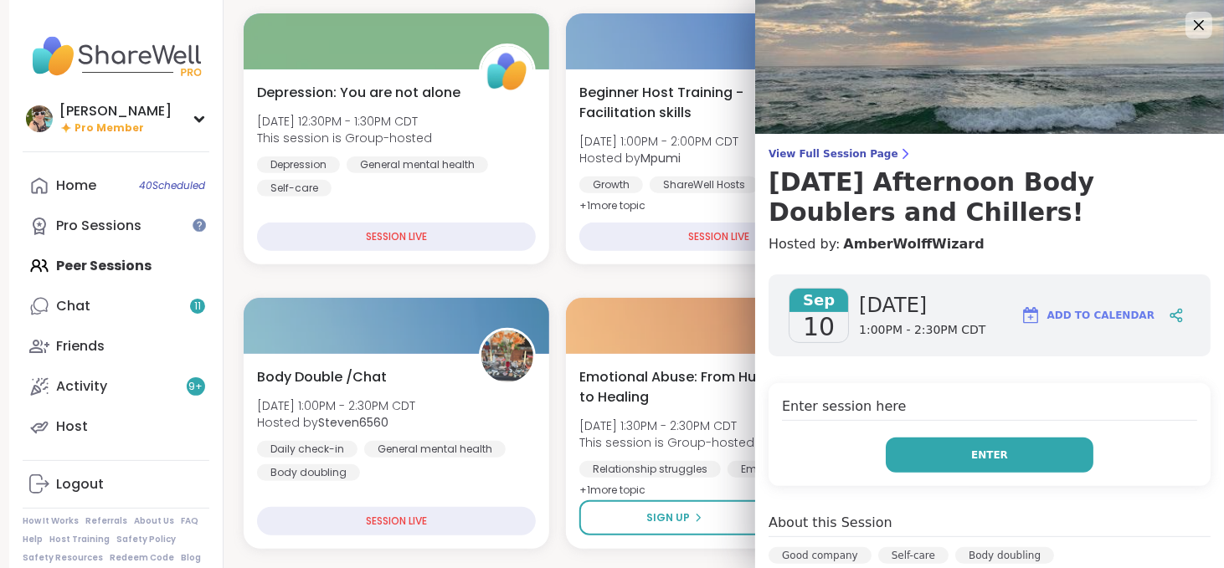
click at [982, 444] on button "Enter" at bounding box center [990, 455] width 208 height 35
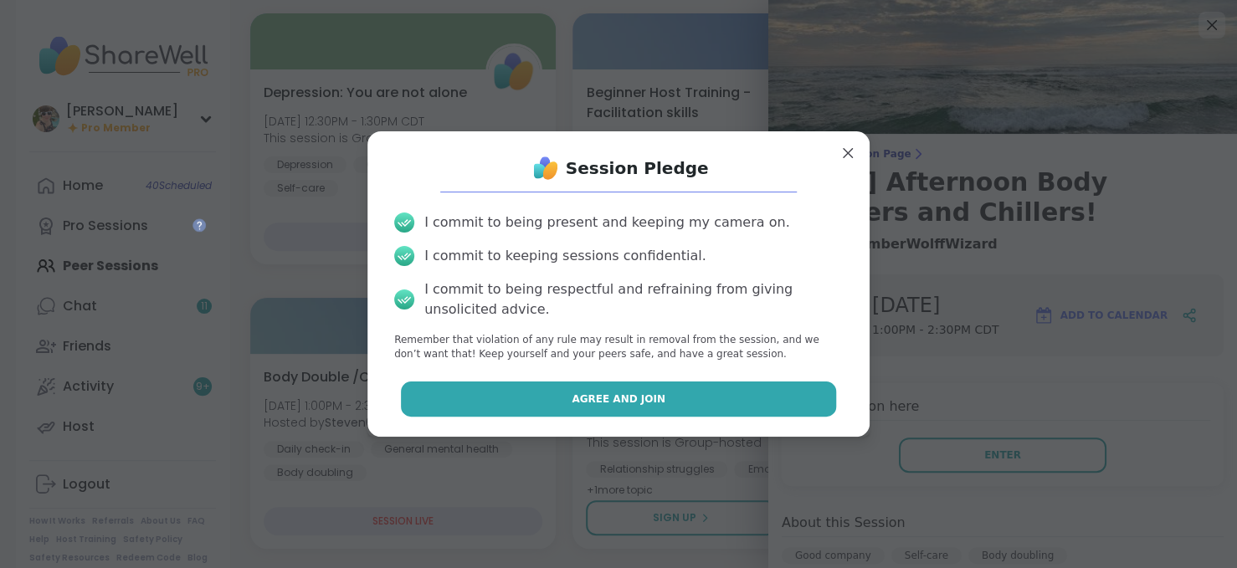
click at [620, 402] on span "Agree and Join" at bounding box center [619, 399] width 94 height 15
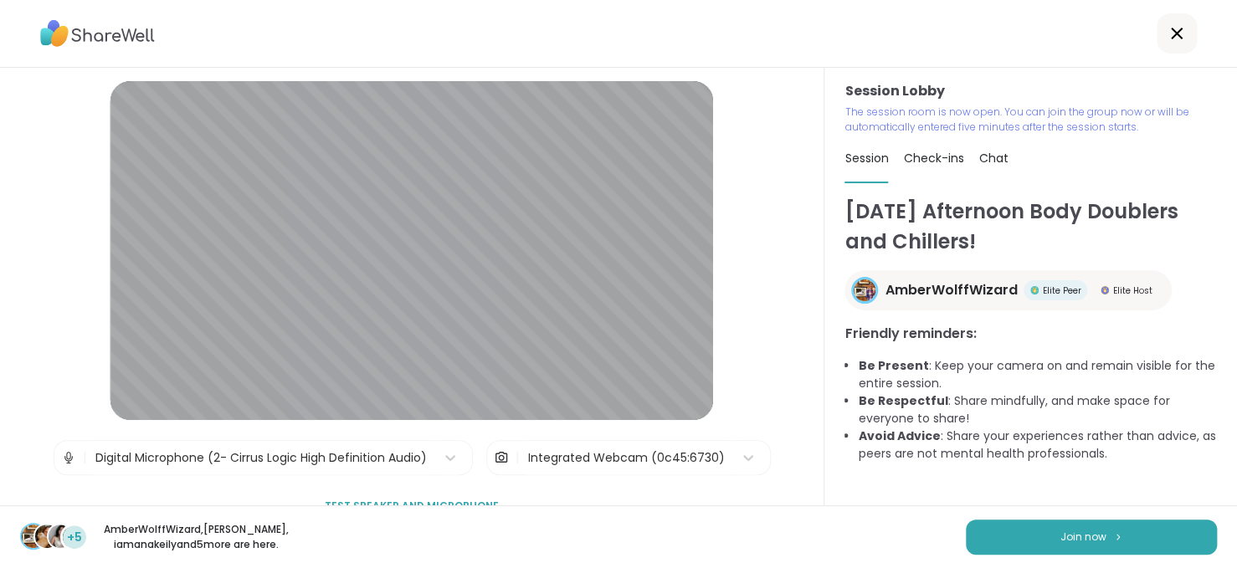
click at [1026, 513] on div "+5 AmberWolffWizard , LuAnn , iamanakeily and 5 more are here. Join now" at bounding box center [618, 537] width 1237 height 63
click at [1027, 521] on button "Join now" at bounding box center [1091, 537] width 251 height 35
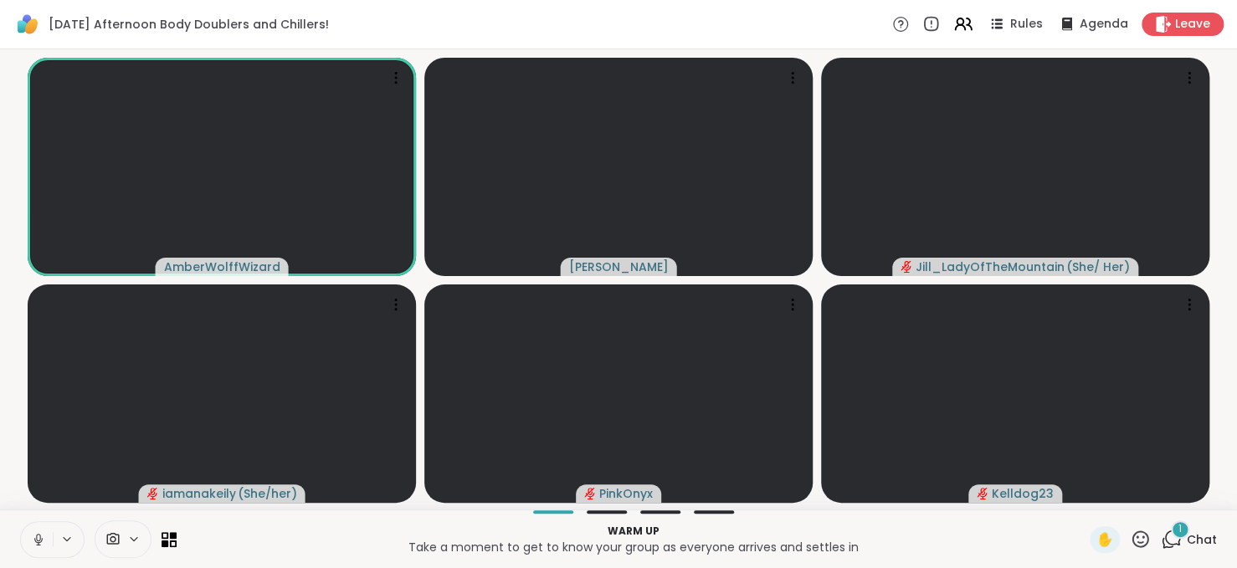
click at [1192, 540] on span "Chat" at bounding box center [1202, 540] width 30 height 17
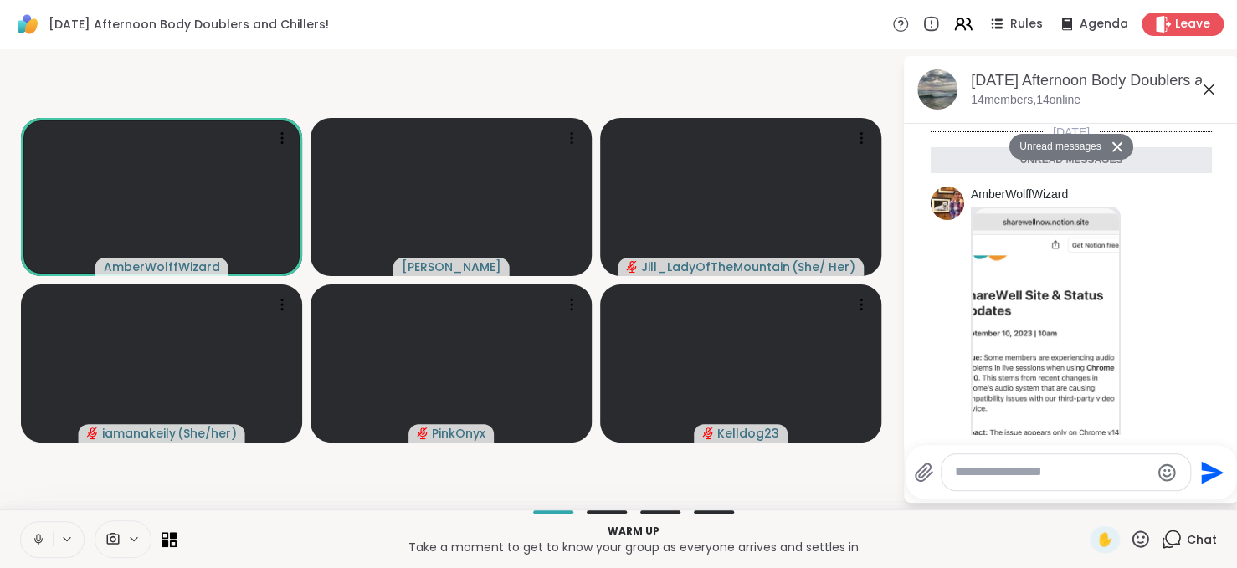
scroll to position [210, 0]
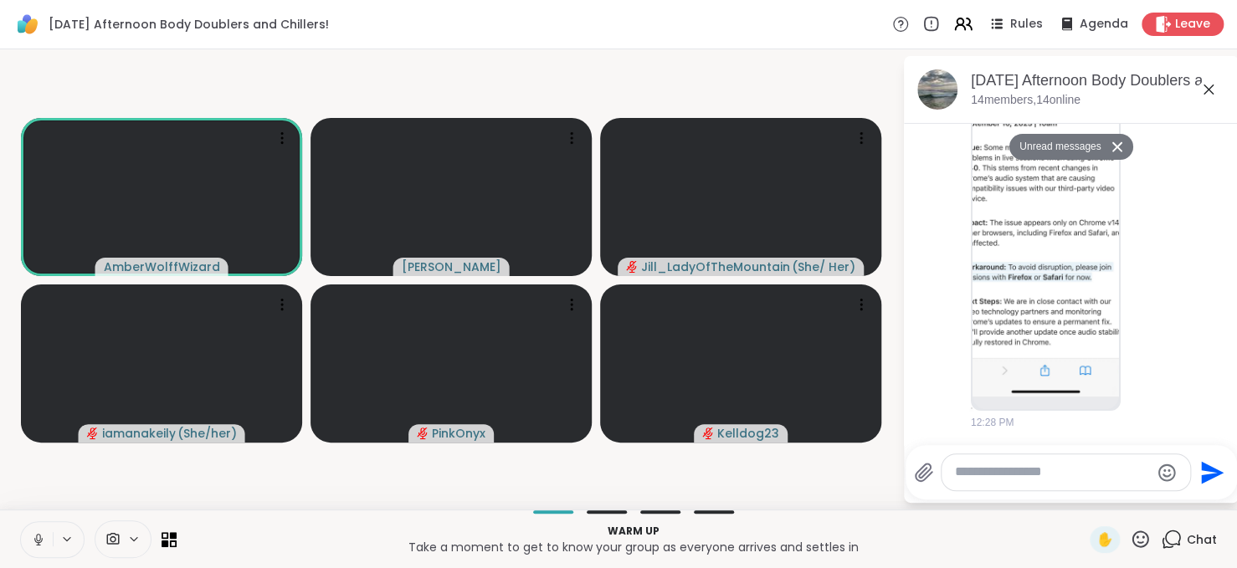
click at [1026, 468] on textarea "Type your message" at bounding box center [1052, 473] width 195 height 18
type textarea "**********"
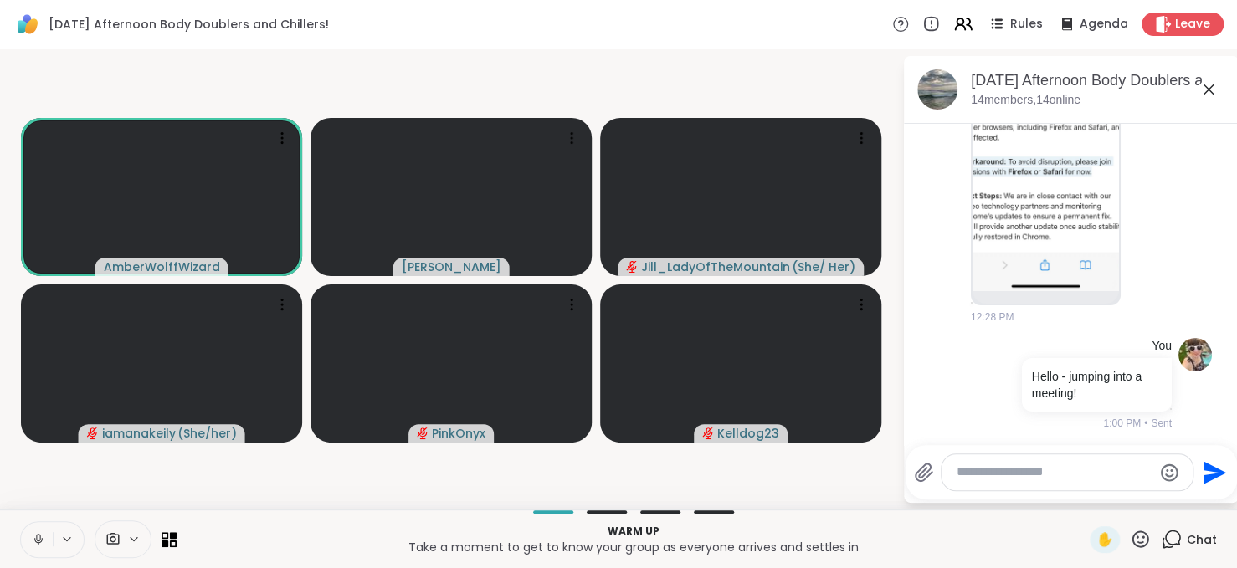
click at [44, 545] on icon at bounding box center [38, 539] width 15 height 15
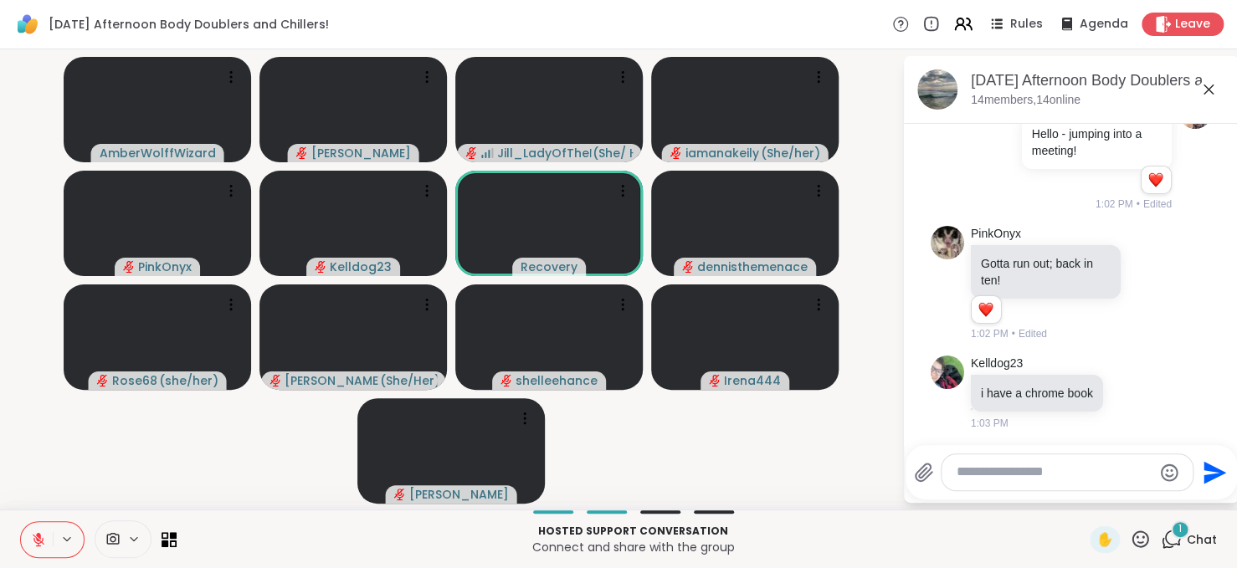
scroll to position [657, 0]
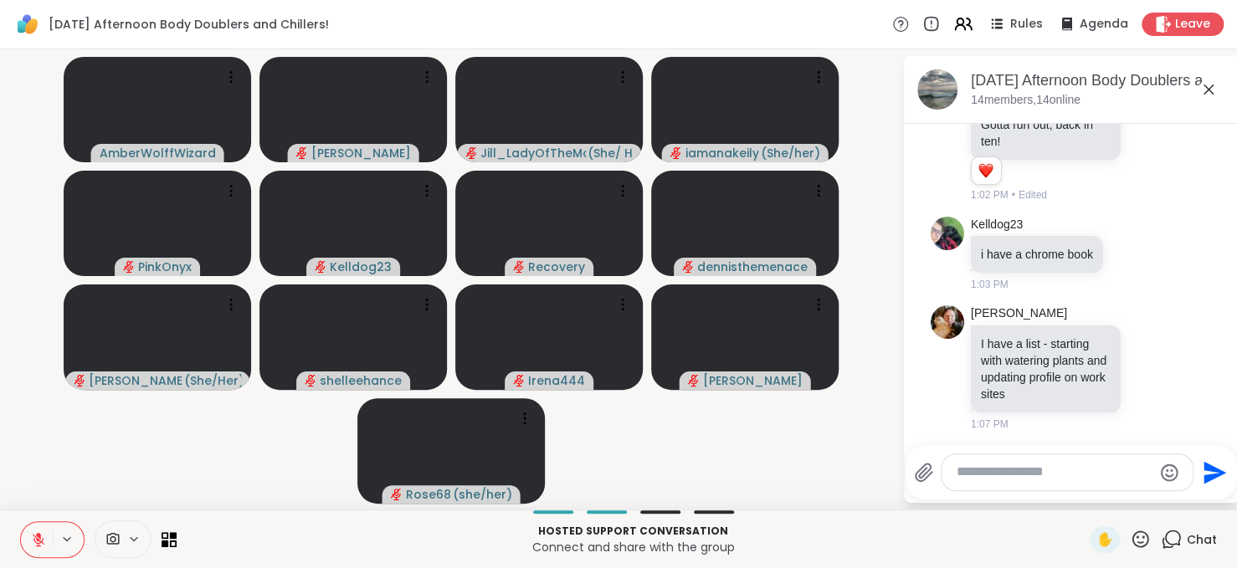
click at [986, 475] on textarea "Type your message" at bounding box center [1054, 473] width 195 height 18
type textarea "**********"
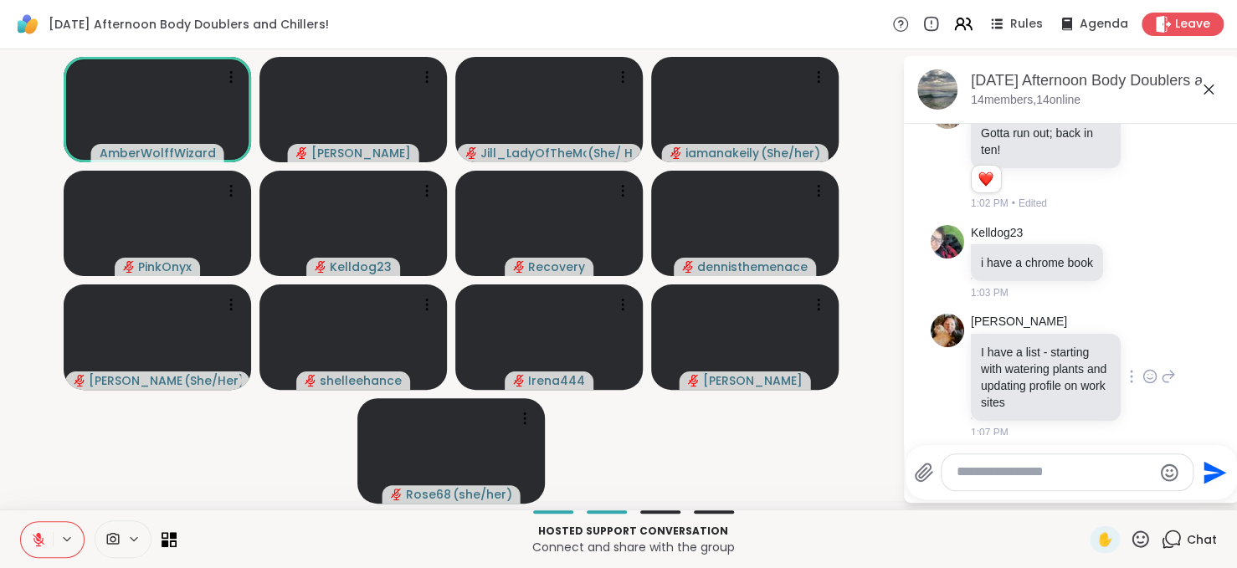
scroll to position [747, 0]
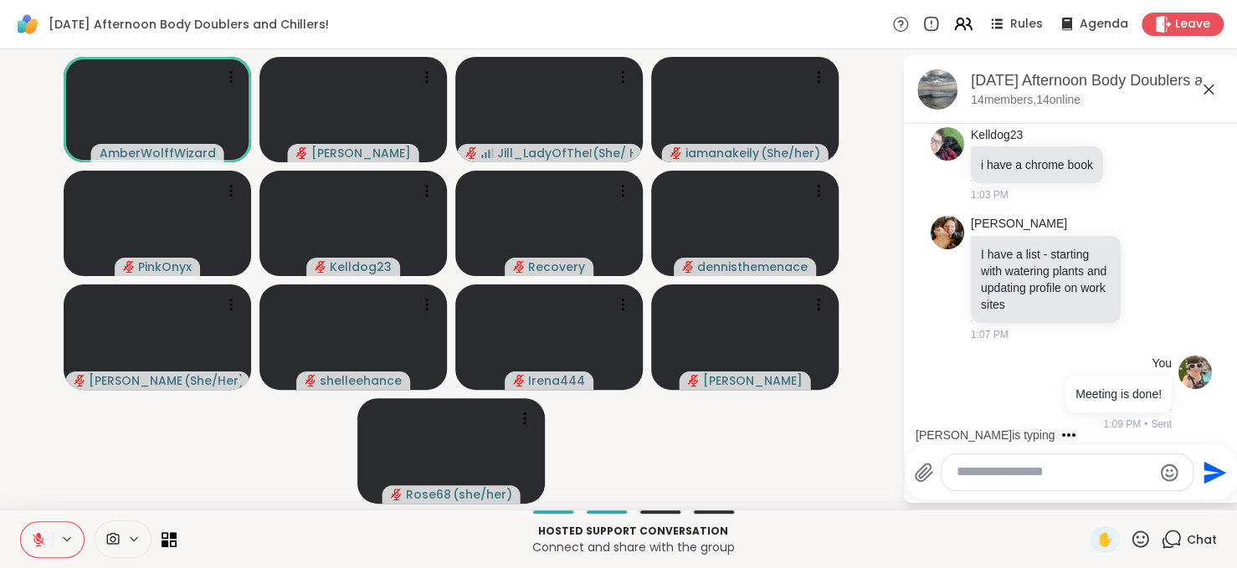
click at [36, 543] on icon at bounding box center [38, 539] width 15 height 15
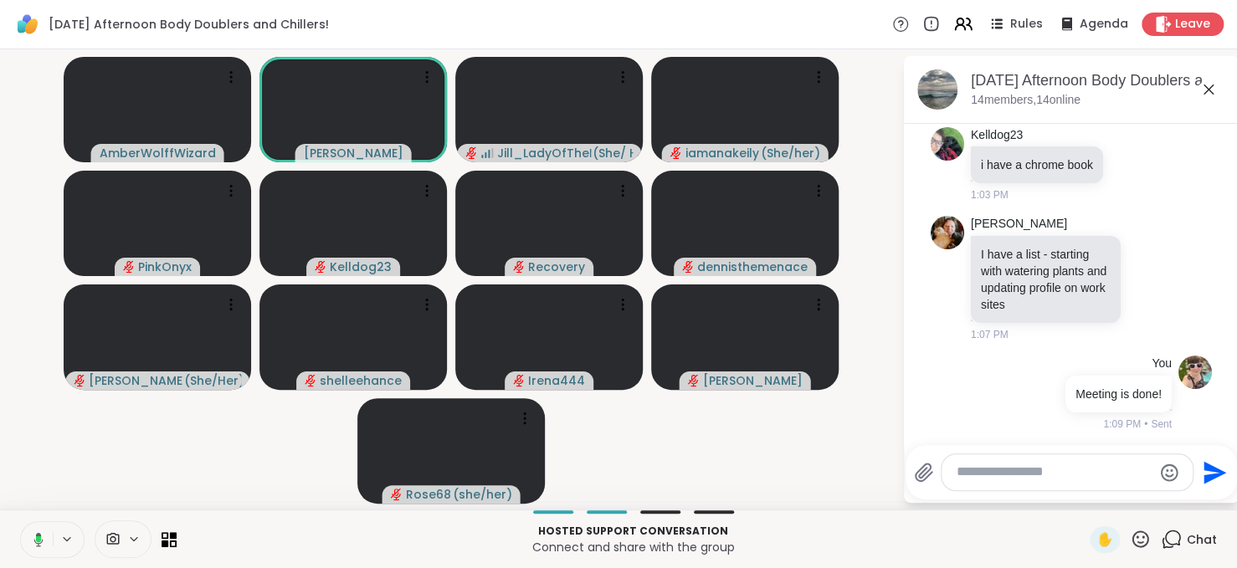
scroll to position [886, 0]
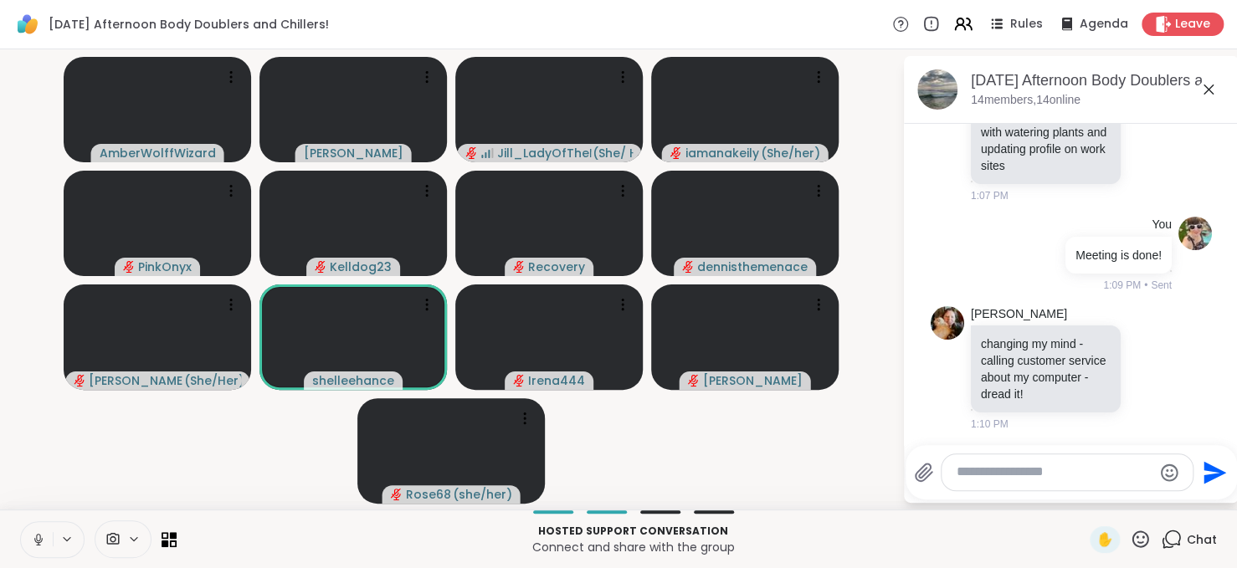
click at [36, 543] on icon at bounding box center [38, 539] width 15 height 15
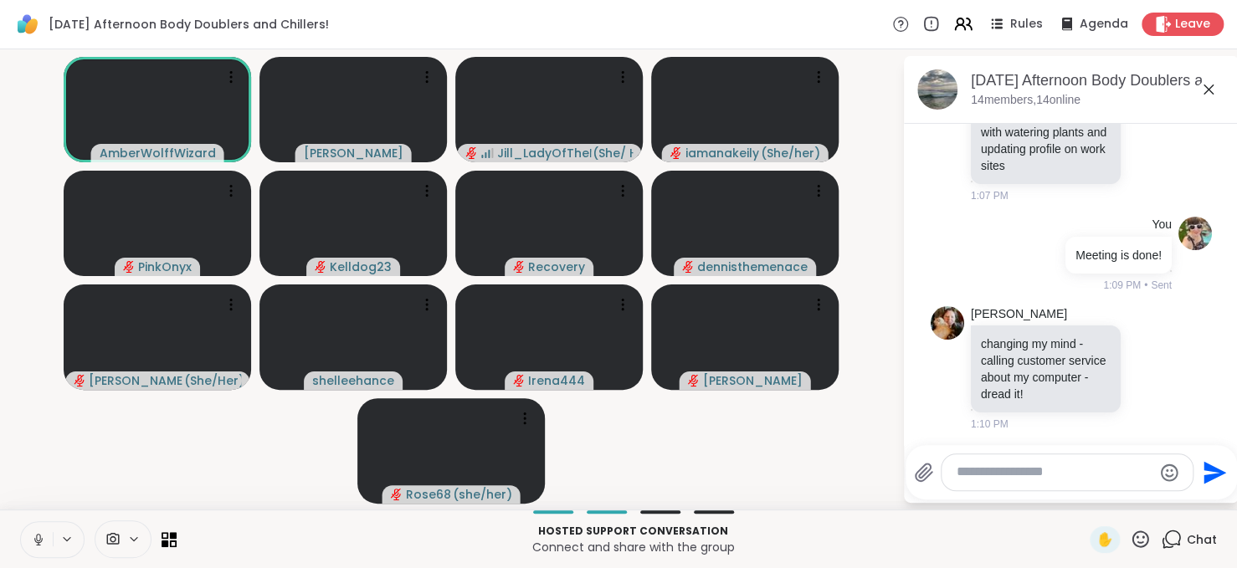
click at [39, 552] on button at bounding box center [37, 539] width 32 height 35
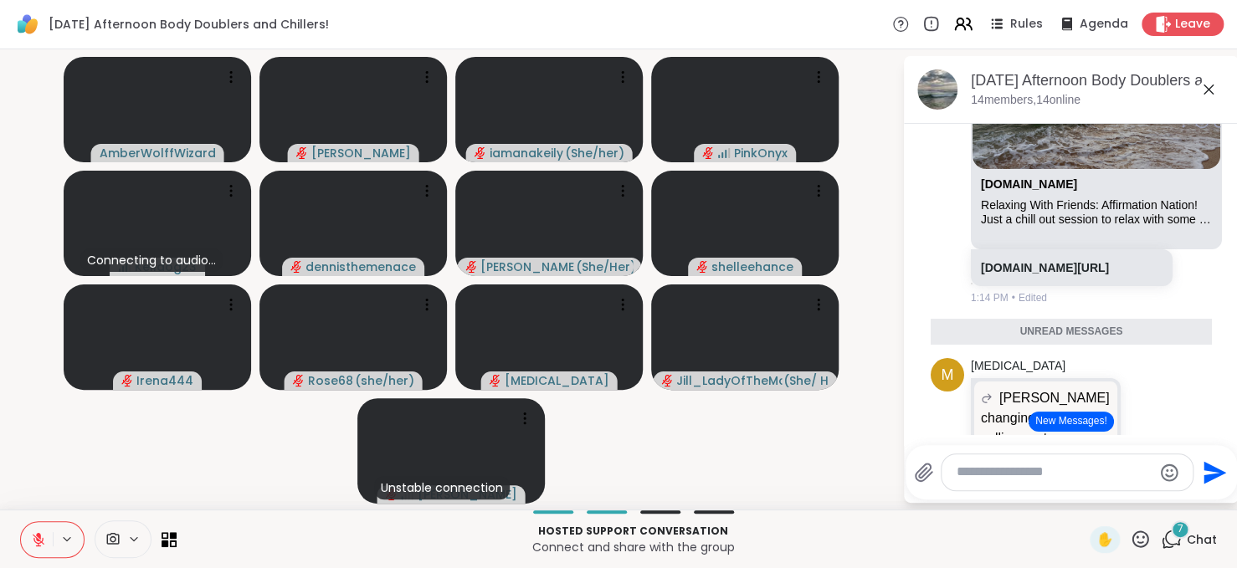
scroll to position [1456, 0]
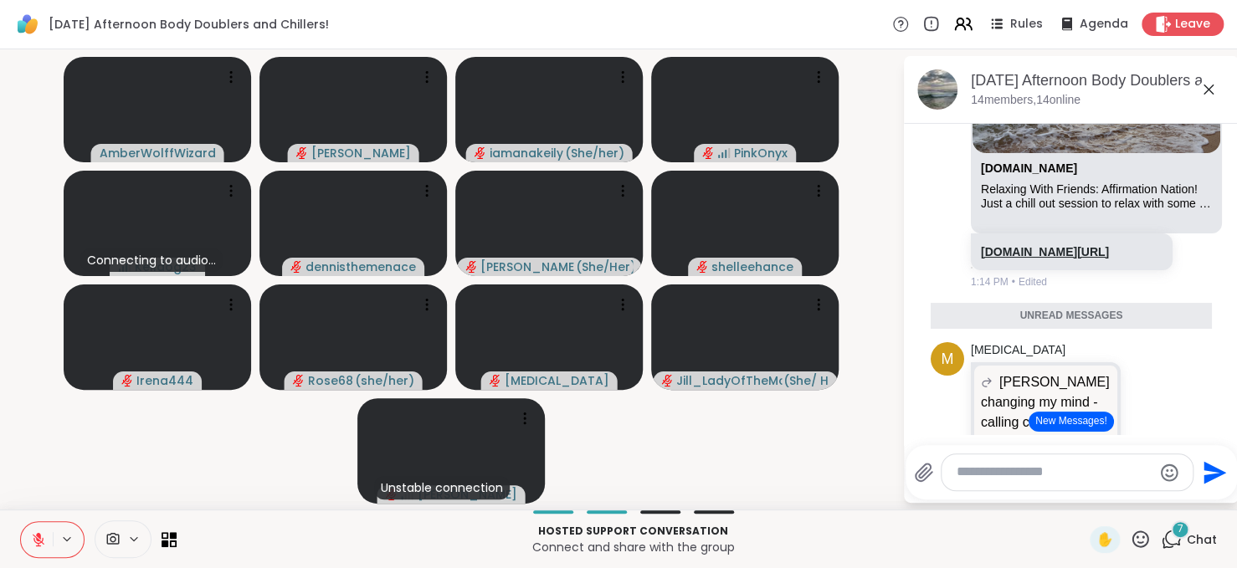
click at [1041, 258] on link "sharewellnow.com/session/73e0870f-52e4-4ff4-8f4d-5f6af3e3459d" at bounding box center [1045, 251] width 128 height 13
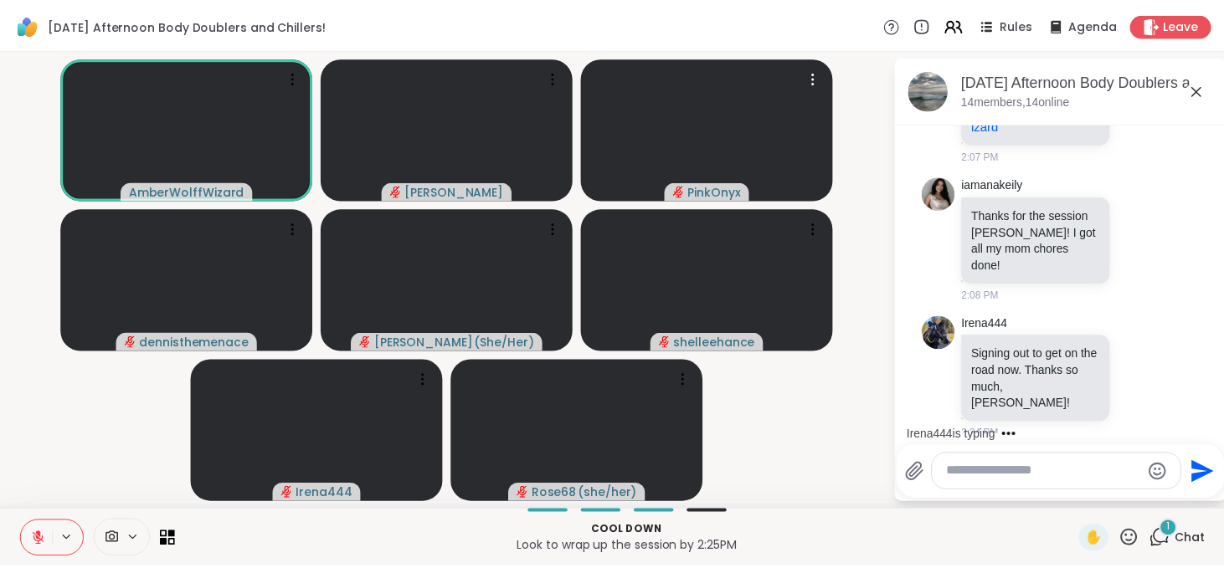
scroll to position [3003, 0]
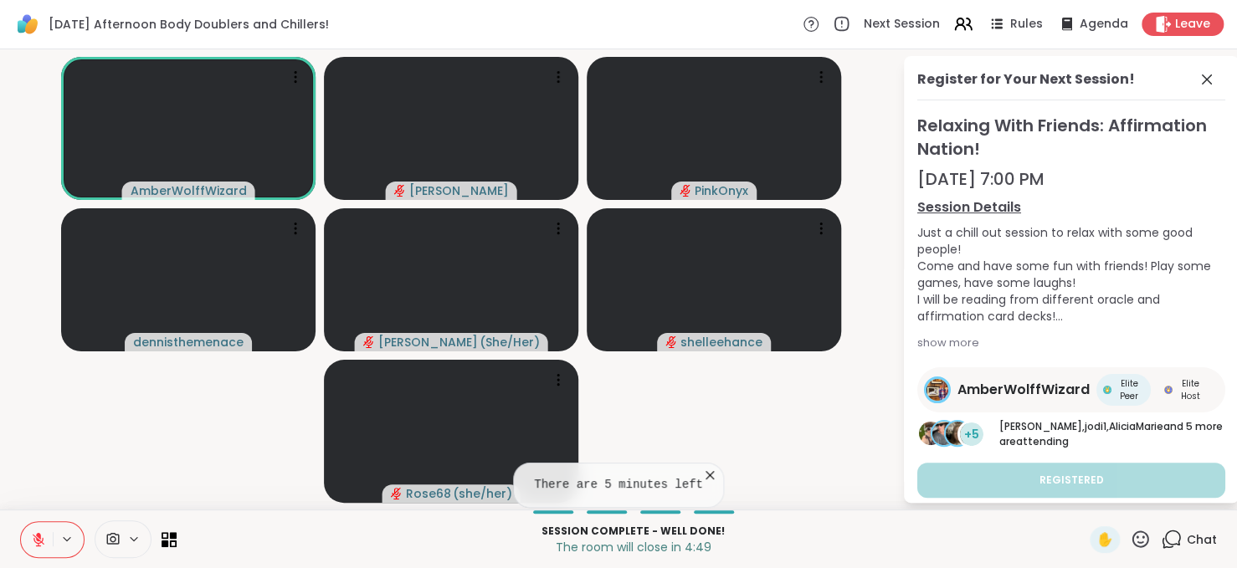
click at [34, 538] on icon at bounding box center [38, 539] width 15 height 15
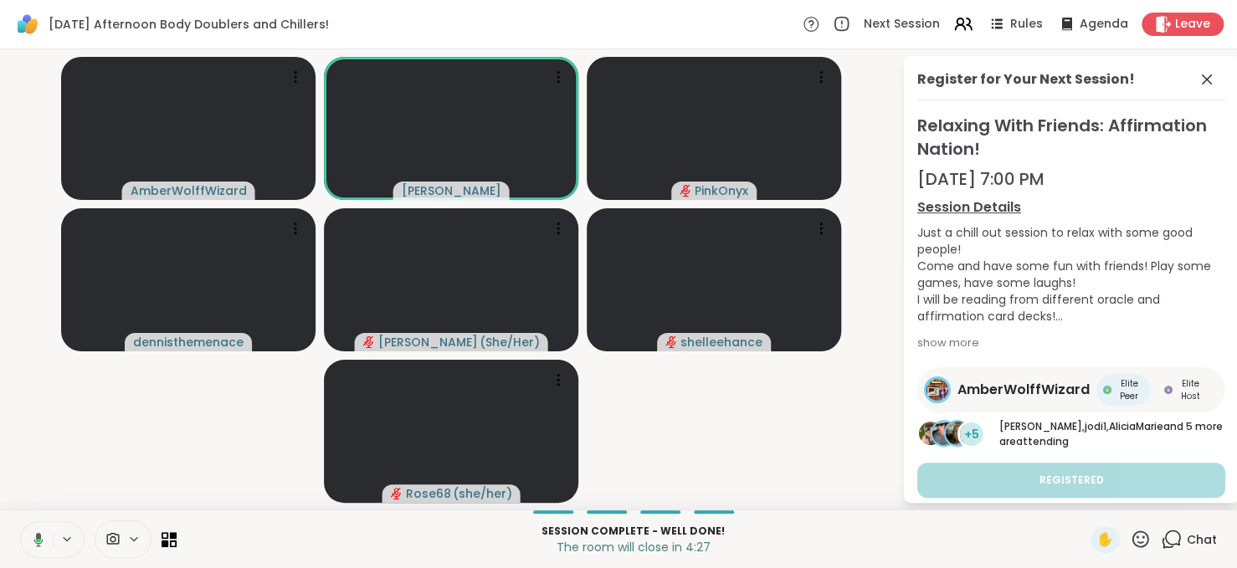
click at [34, 531] on button at bounding box center [35, 539] width 34 height 35
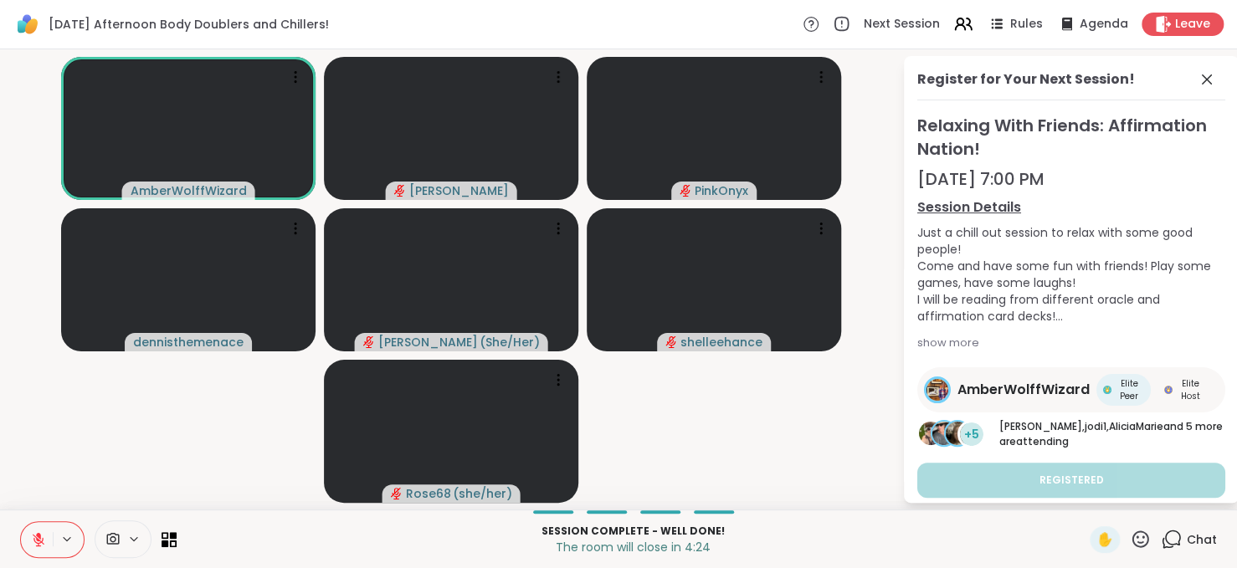
click at [35, 533] on icon at bounding box center [38, 539] width 15 height 15
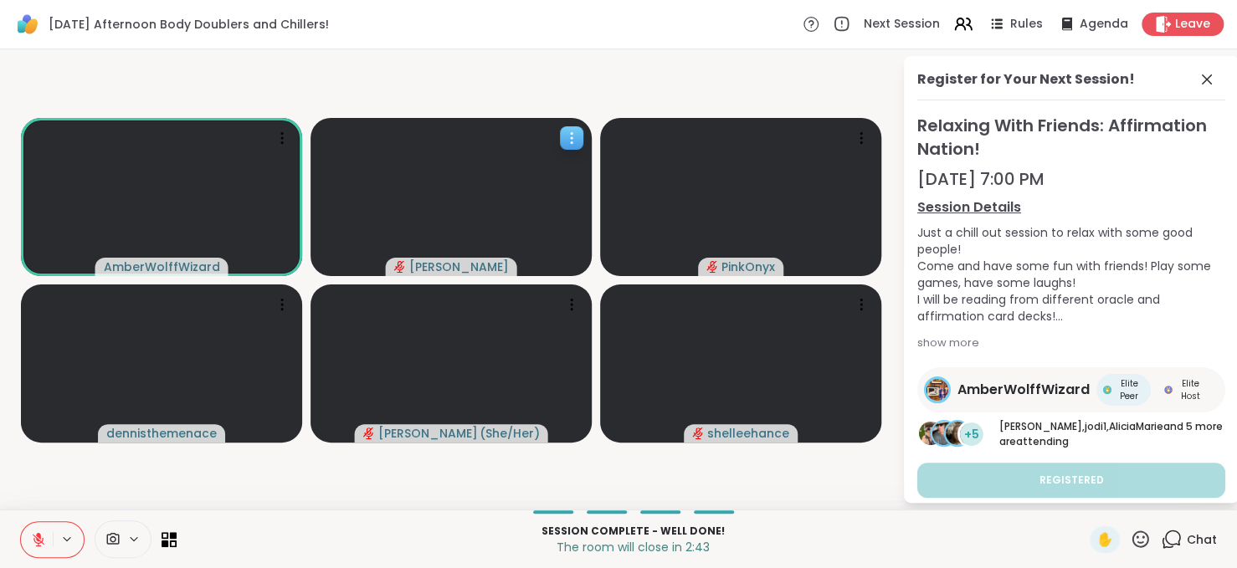
click at [482, 273] on span "[PERSON_NAME]" at bounding box center [459, 267] width 100 height 17
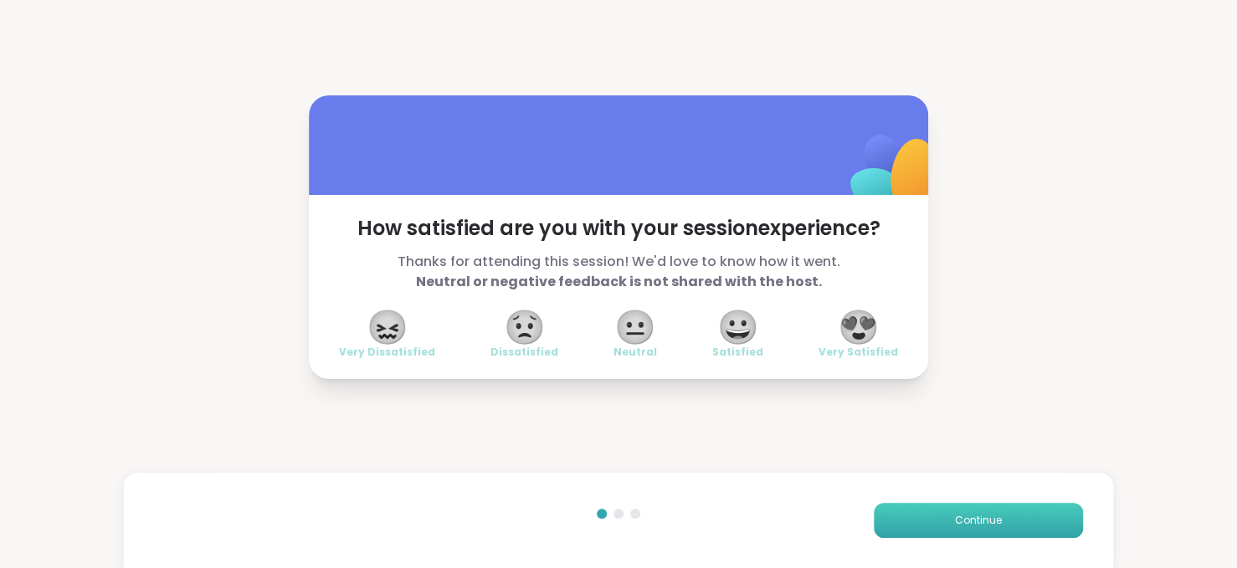
click at [1008, 528] on button "Continue" at bounding box center [978, 520] width 209 height 35
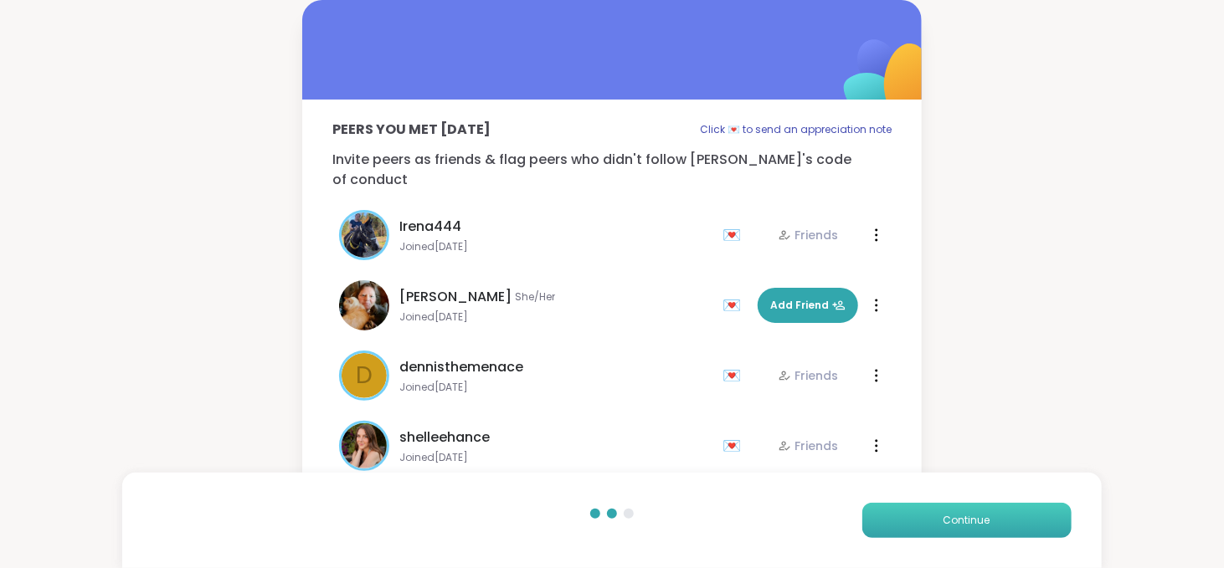
click at [1008, 528] on button "Continue" at bounding box center [966, 520] width 209 height 35
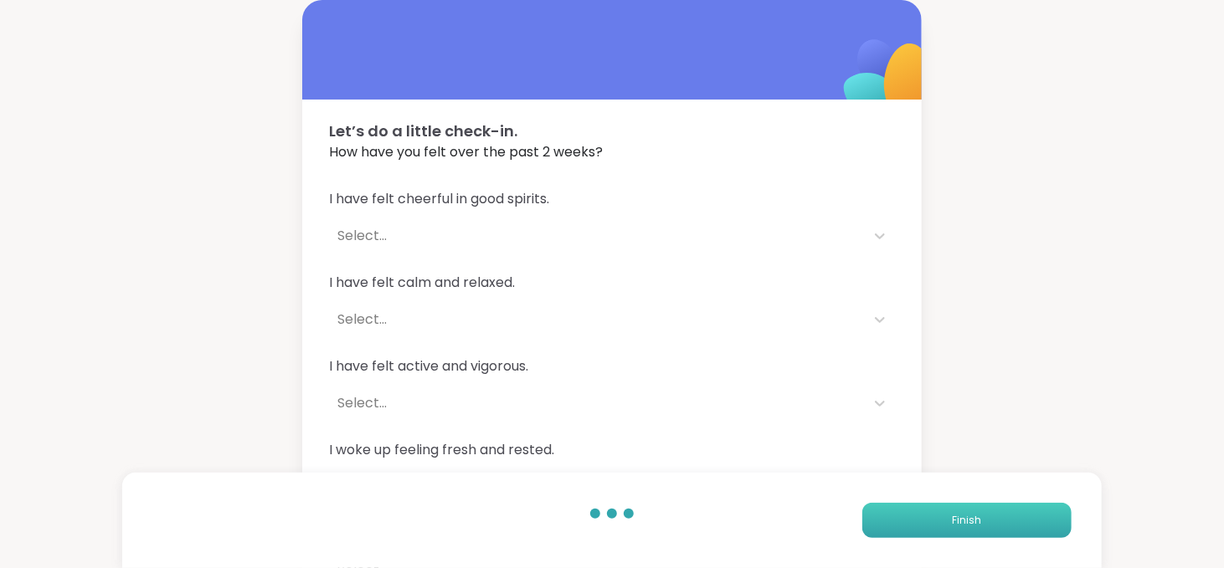
click at [1008, 528] on button "Finish" at bounding box center [966, 520] width 209 height 35
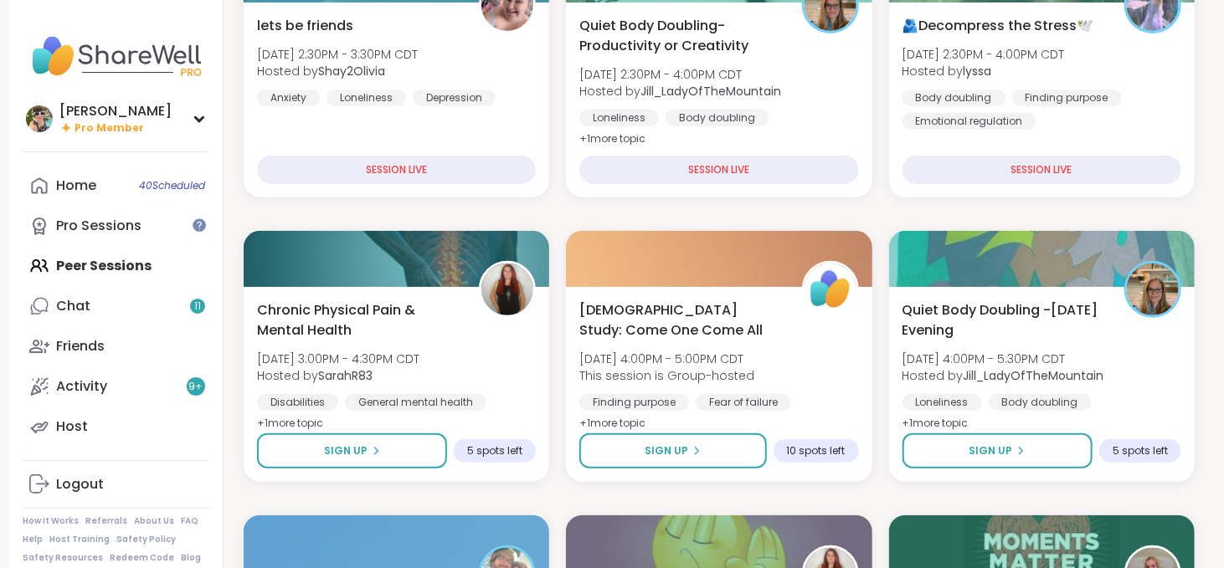
scroll to position [291, 0]
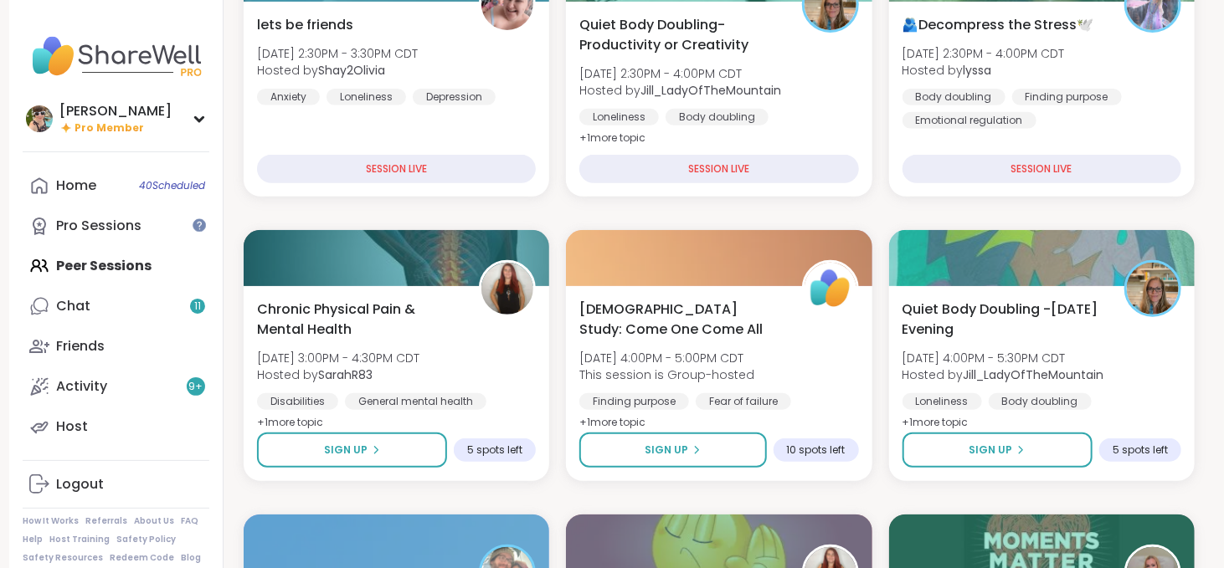
click at [764, 144] on div "Quiet Body Doubling- Productivity or Creativity Wed, Sep 10 | 2:30PM - 4:00PM C…" at bounding box center [719, 99] width 306 height 195
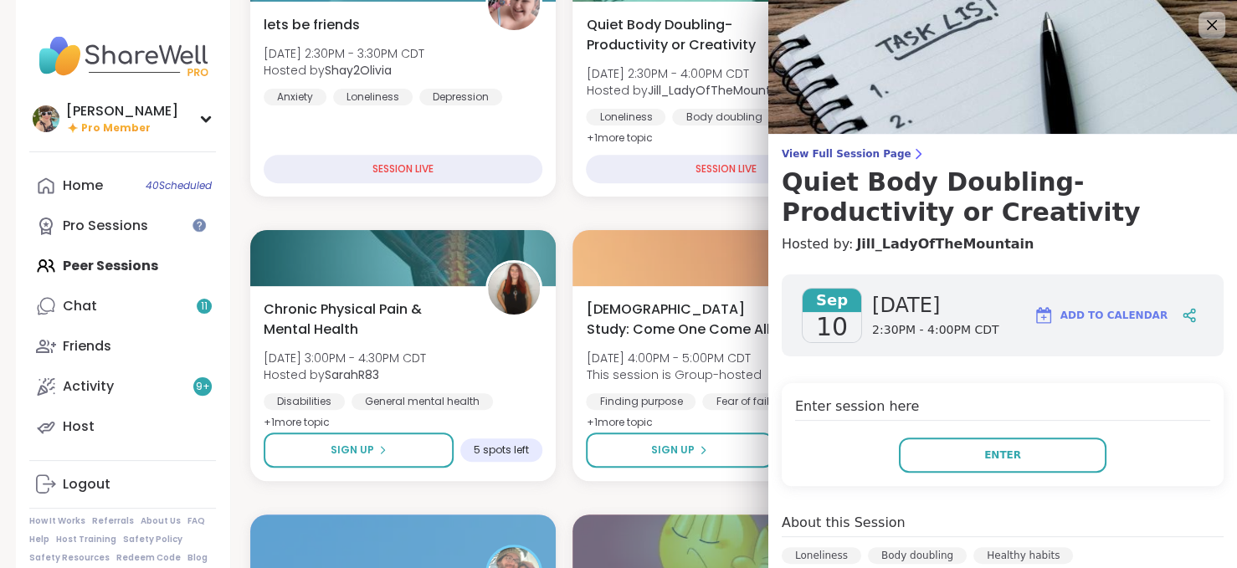
click at [981, 478] on div "Enter session here Enter" at bounding box center [1003, 434] width 442 height 103
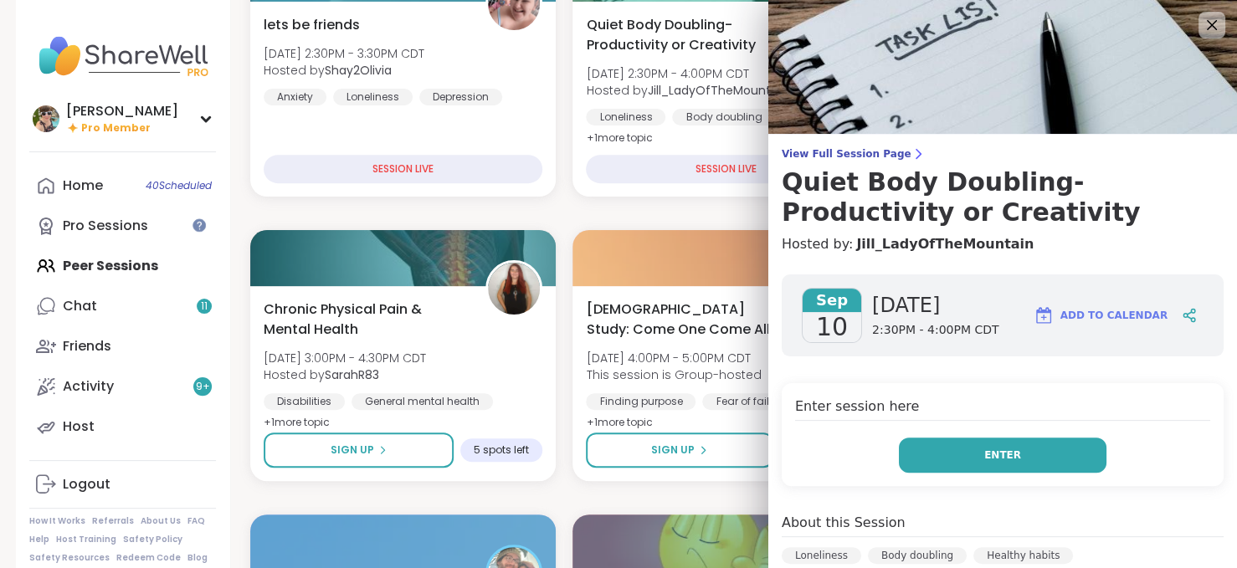
click at [985, 454] on span "Enter" at bounding box center [1003, 455] width 37 height 15
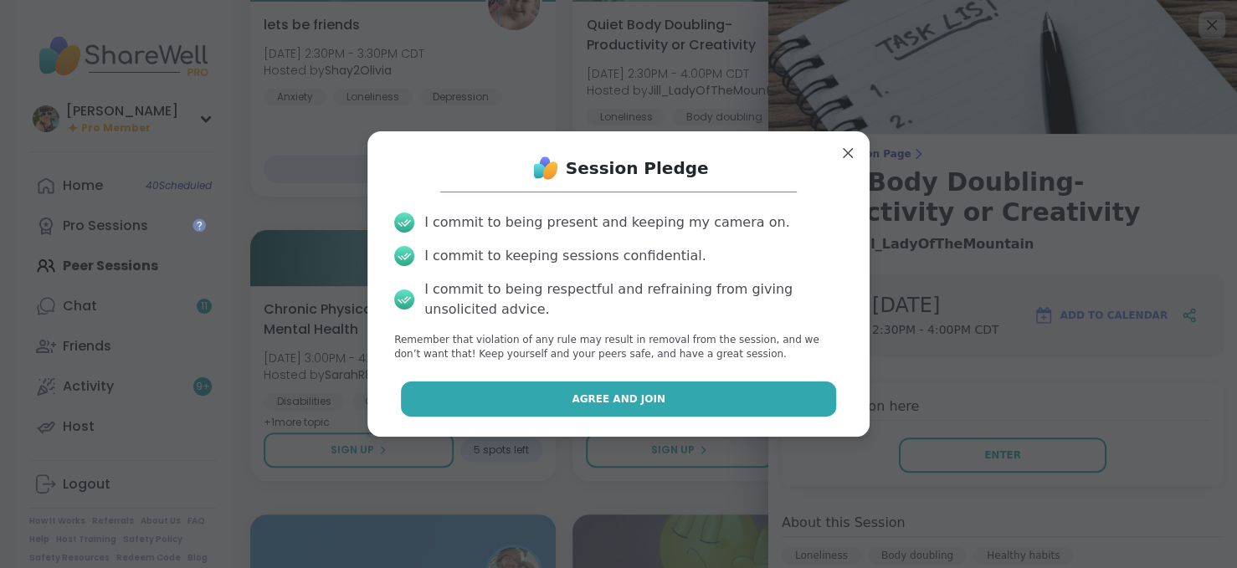
click at [640, 401] on span "Agree and Join" at bounding box center [619, 399] width 94 height 15
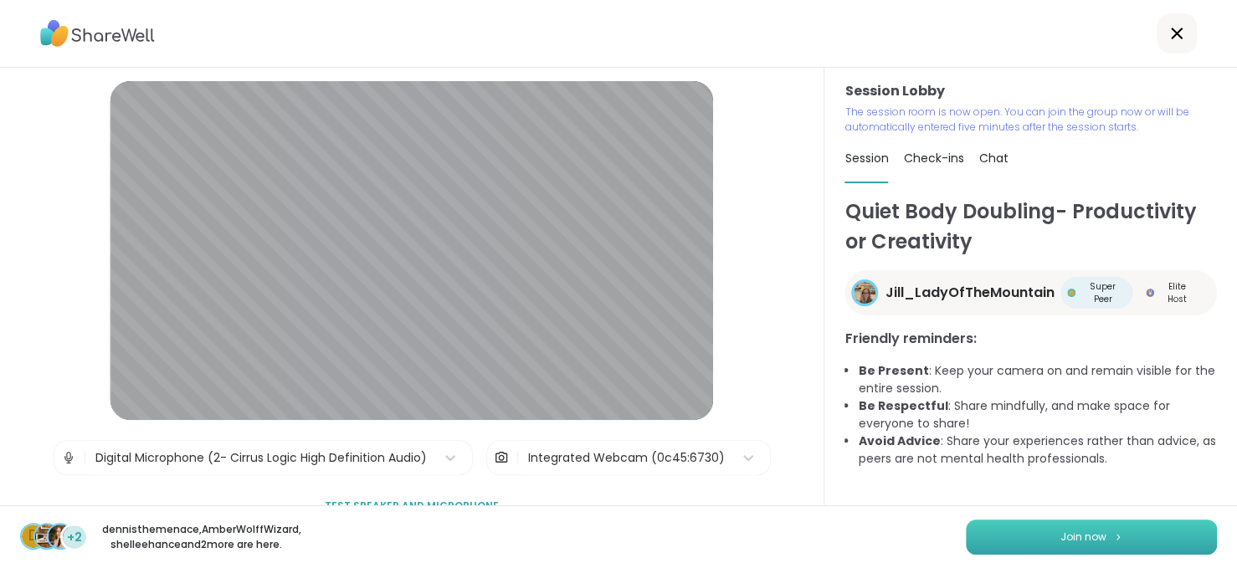
click at [966, 532] on button "Join now" at bounding box center [1091, 537] width 251 height 35
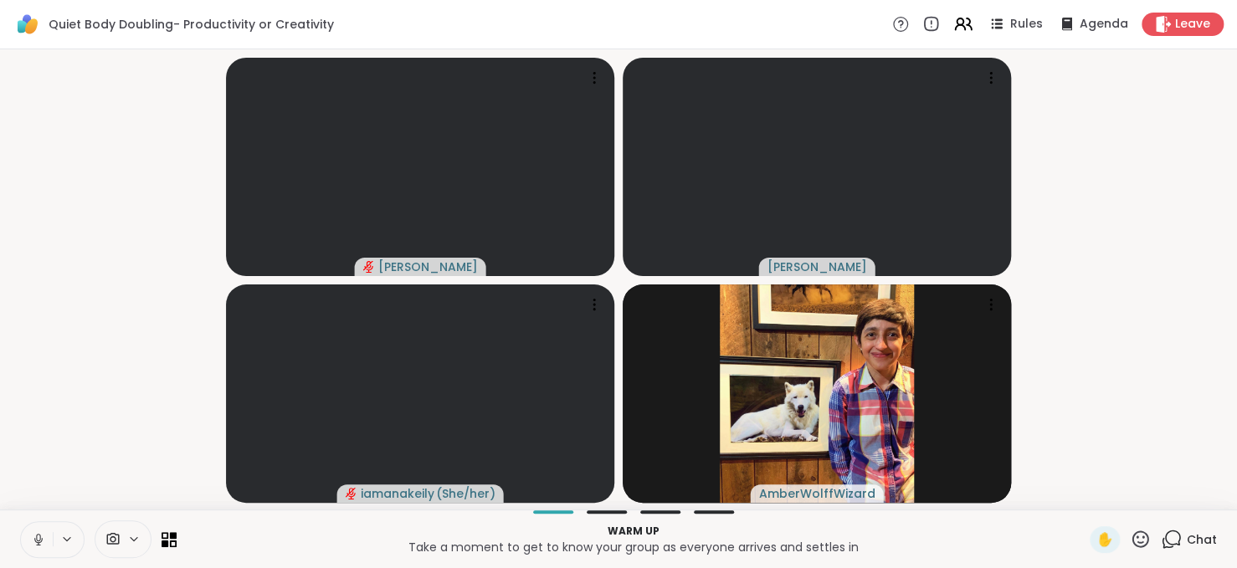
click at [40, 536] on icon at bounding box center [38, 539] width 15 height 15
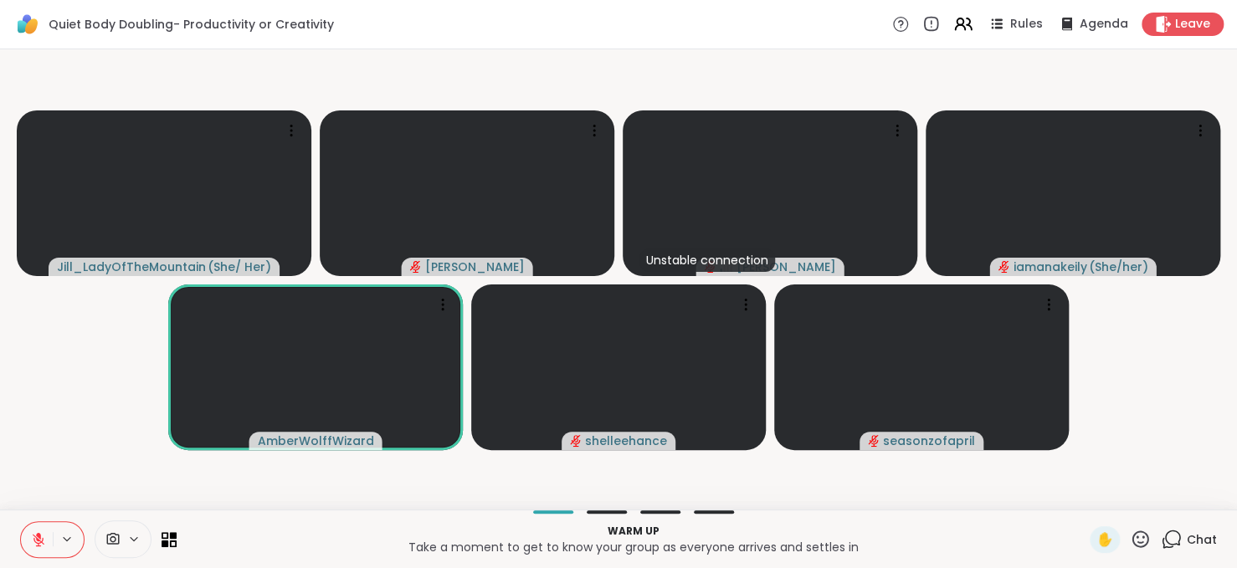
click at [1189, 538] on span "Chat" at bounding box center [1202, 540] width 30 height 17
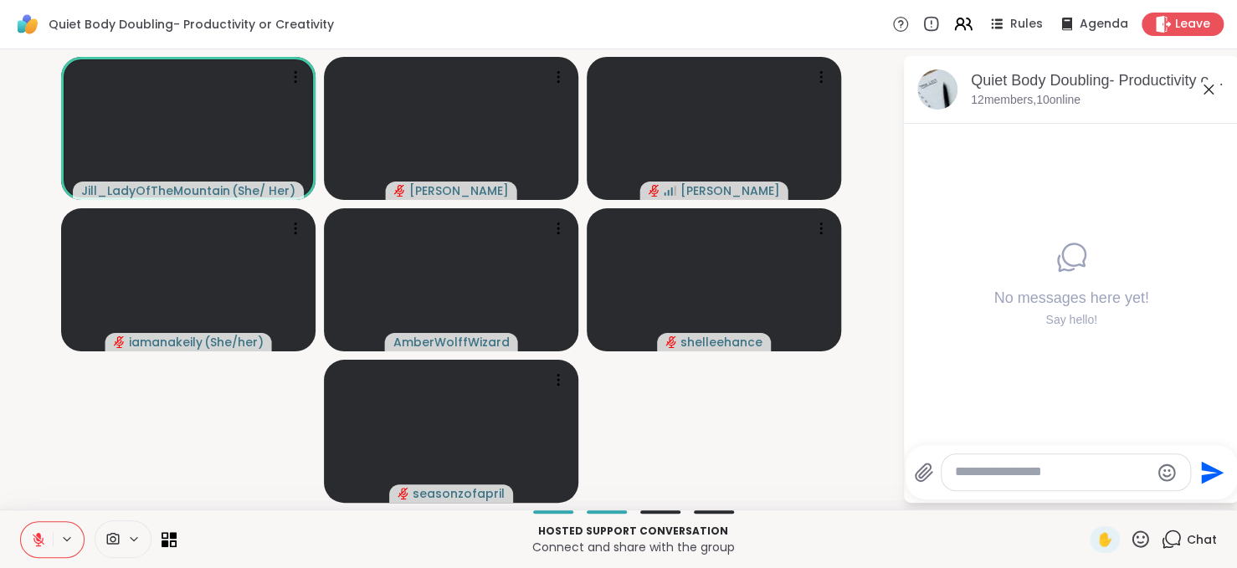
click at [30, 538] on button at bounding box center [37, 539] width 32 height 35
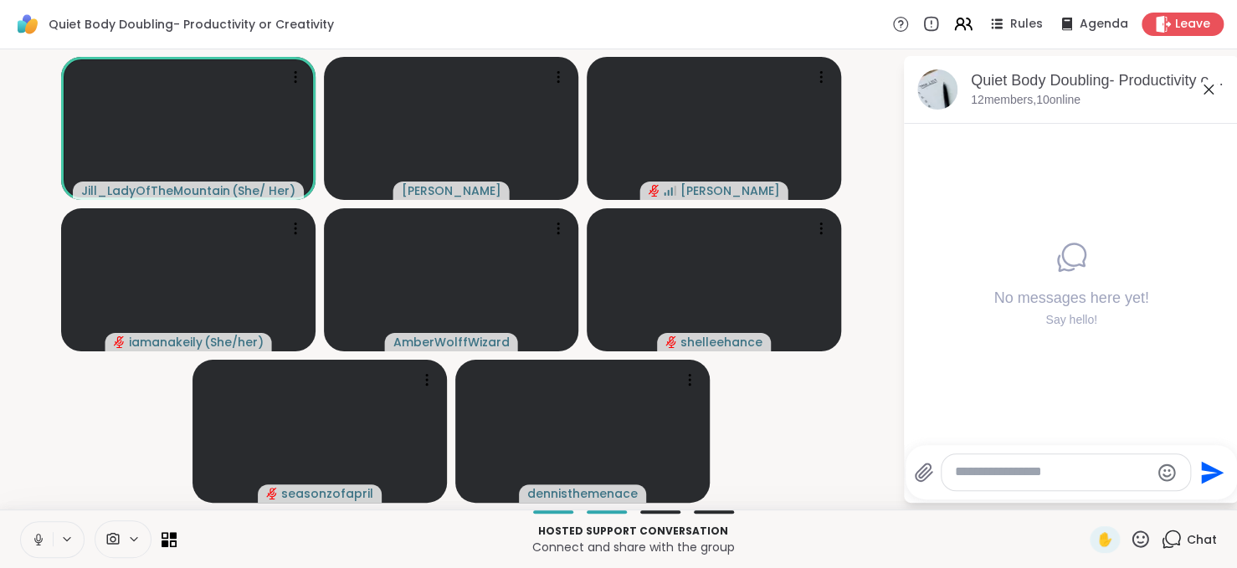
click at [33, 537] on icon at bounding box center [38, 539] width 15 height 15
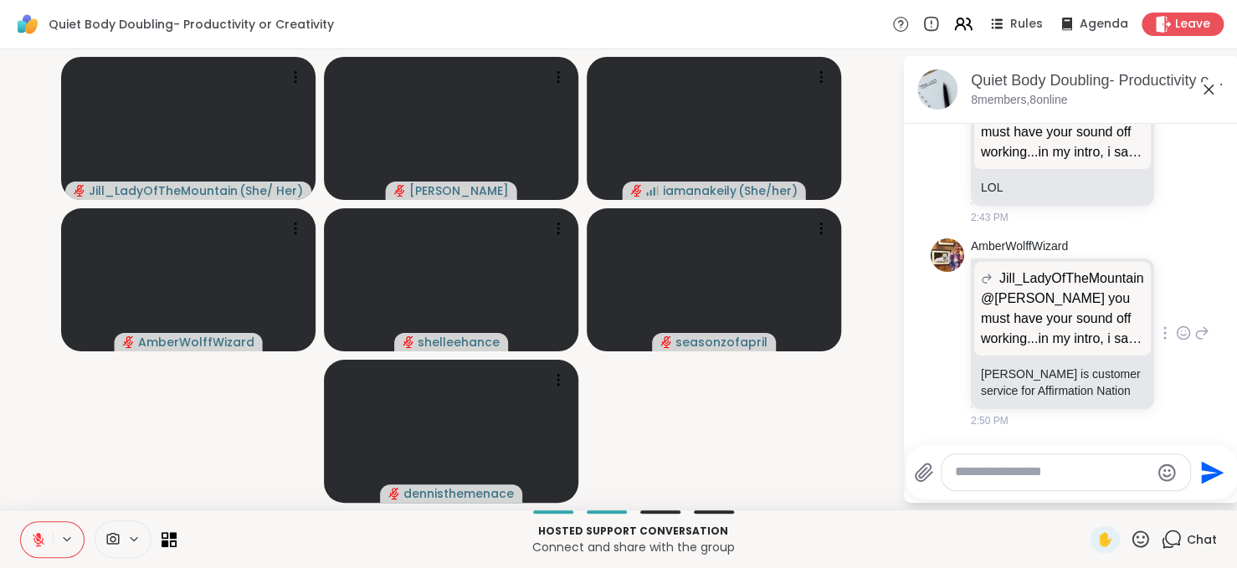
scroll to position [594, 0]
click at [1014, 478] on textarea "Type your message" at bounding box center [1052, 473] width 195 height 18
type textarea "*********"
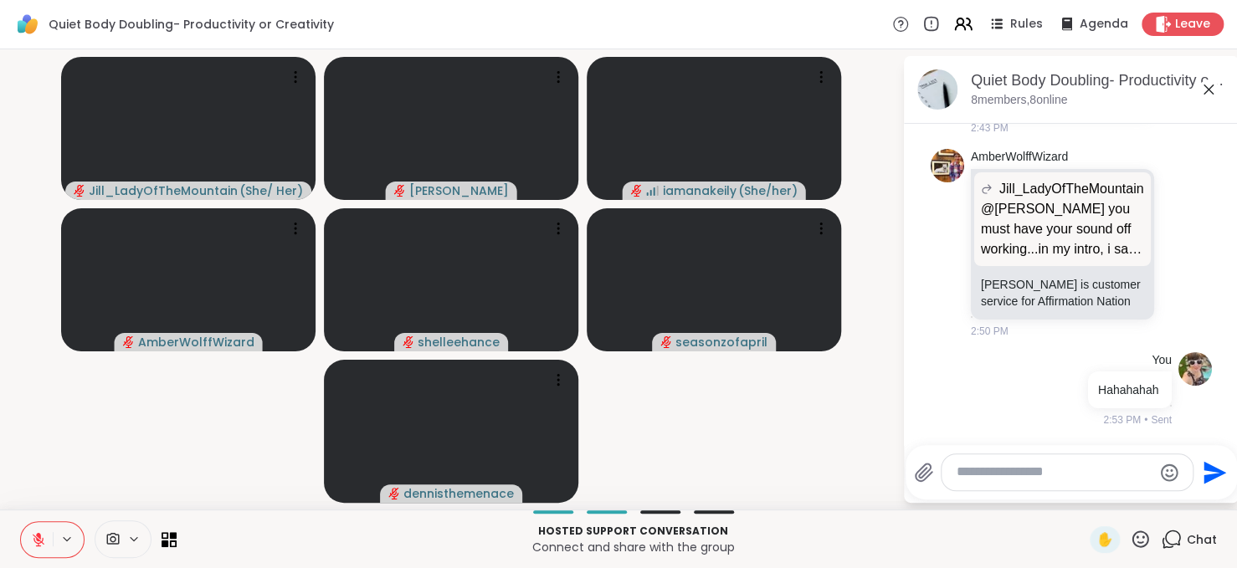
type textarea "*"
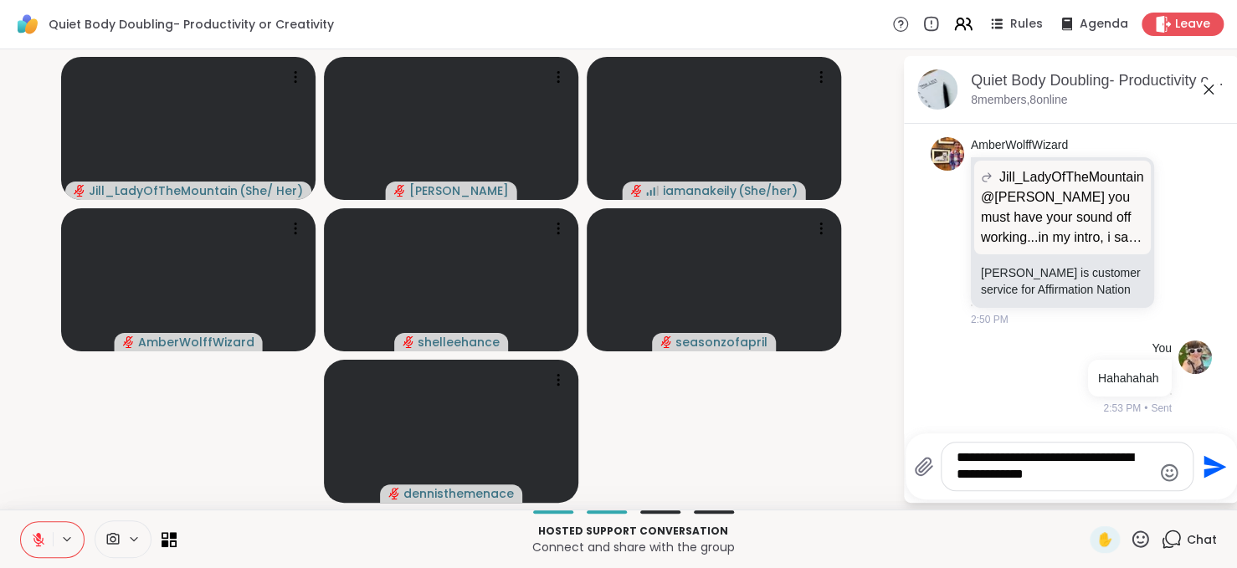
type textarea "**********"
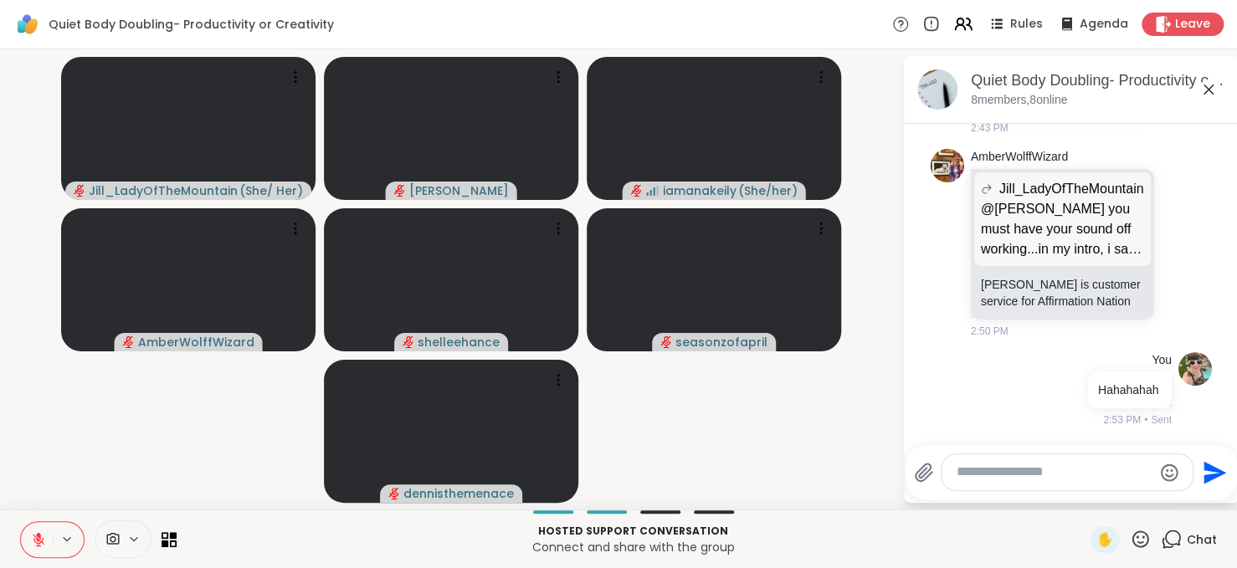
scroll to position [805, 0]
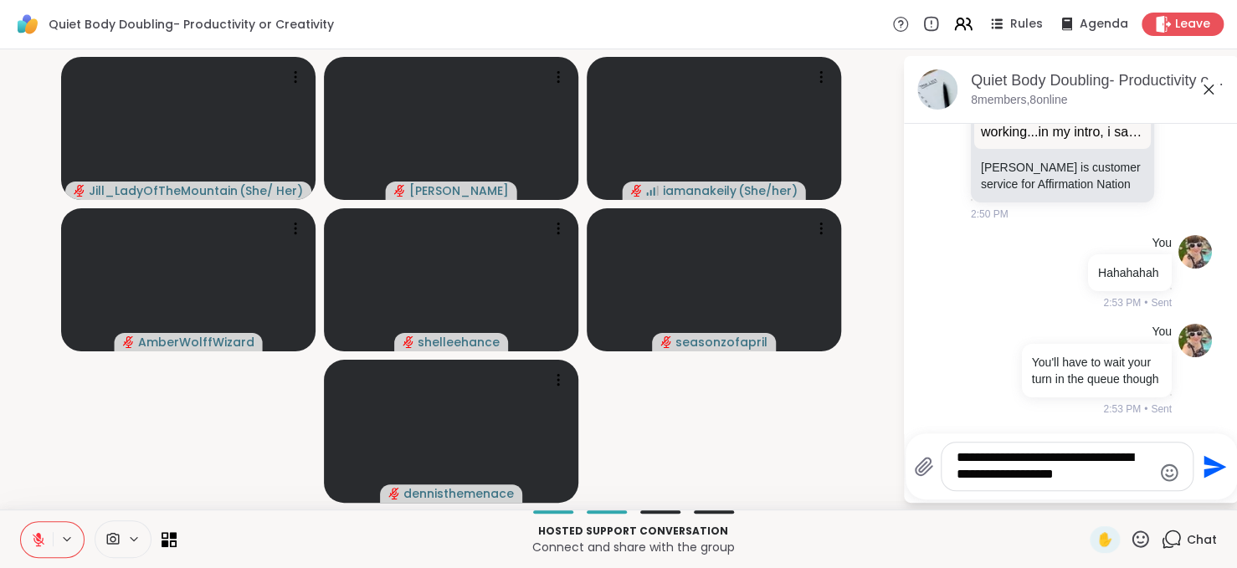
type textarea "**********"
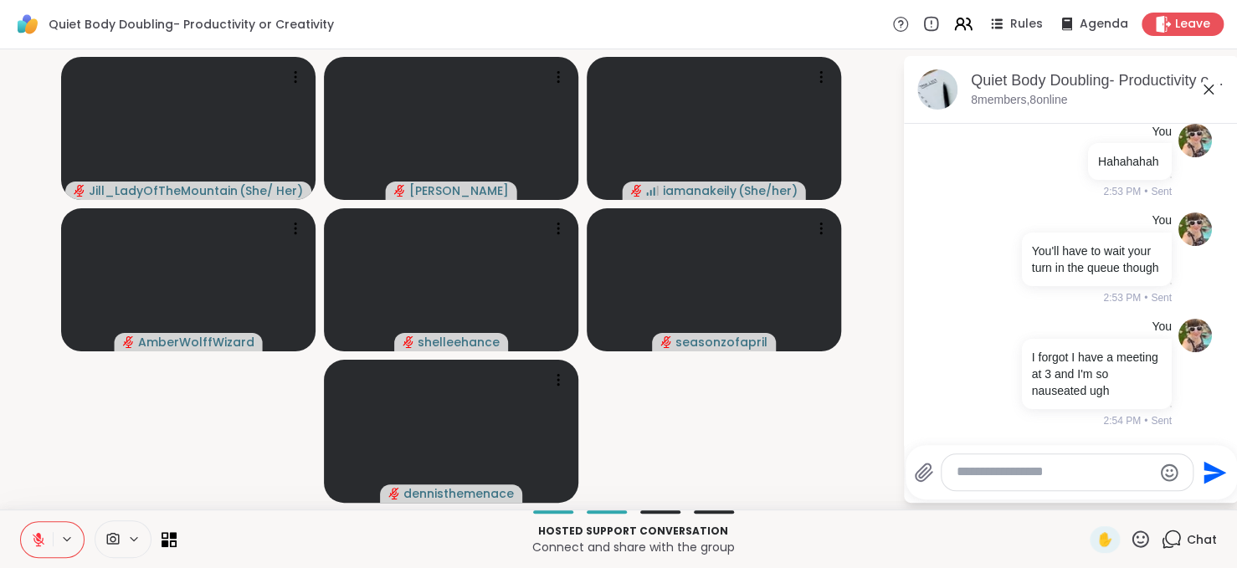
scroll to position [1067, 0]
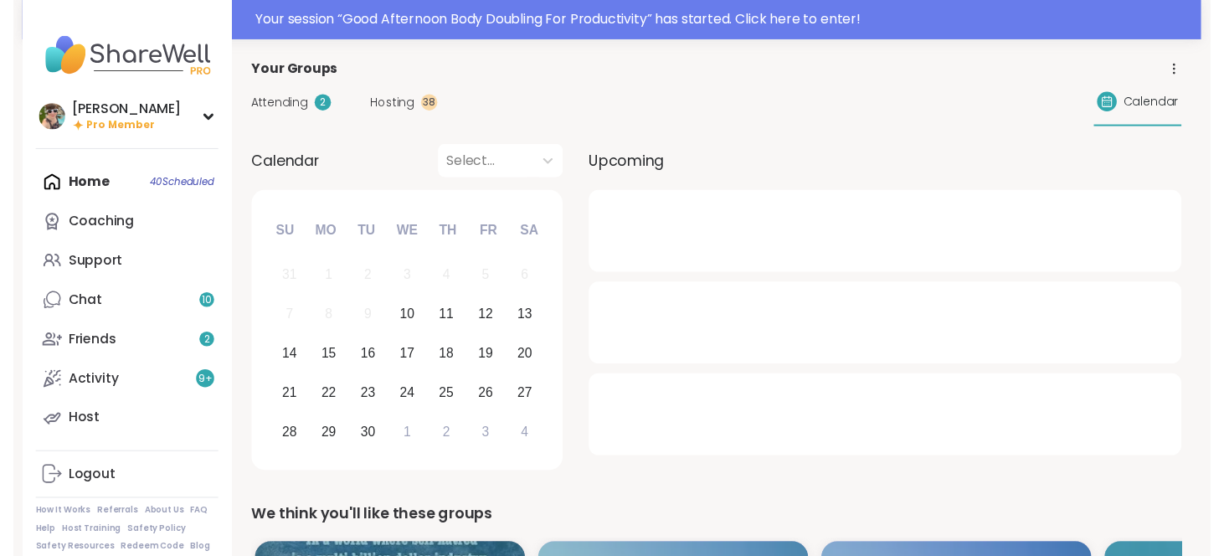
scroll to position [278, 0]
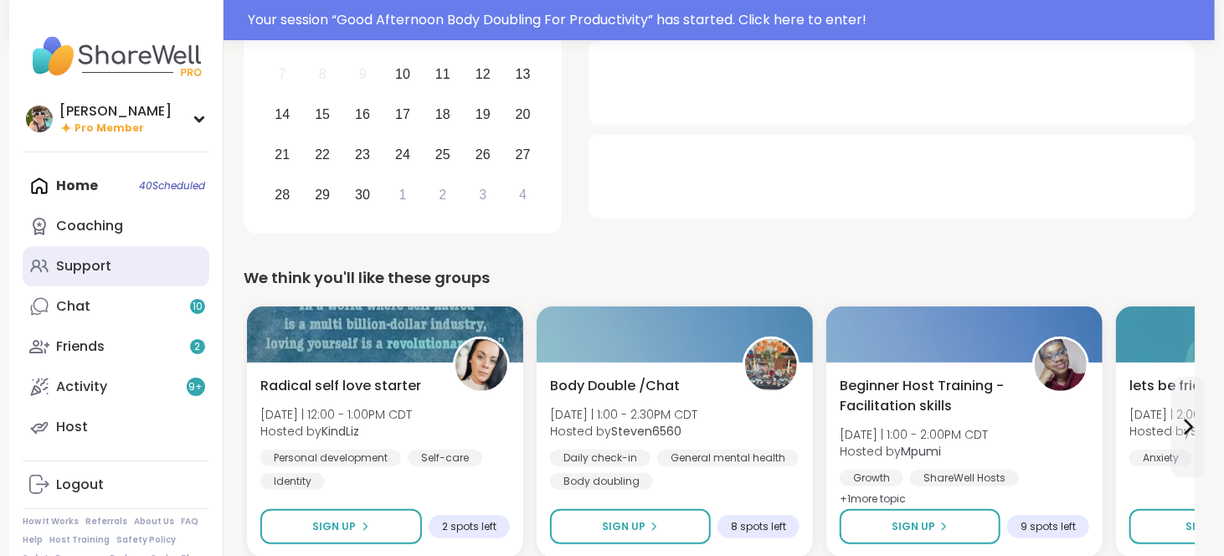
click at [126, 273] on link "Support" at bounding box center [116, 266] width 187 height 40
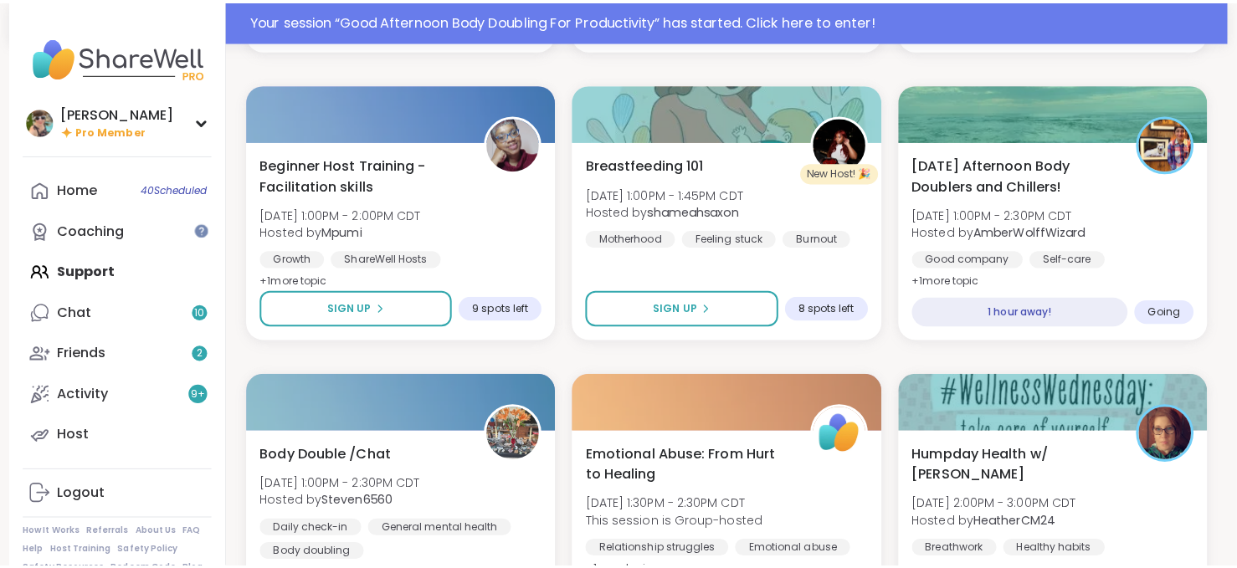
scroll to position [796, 0]
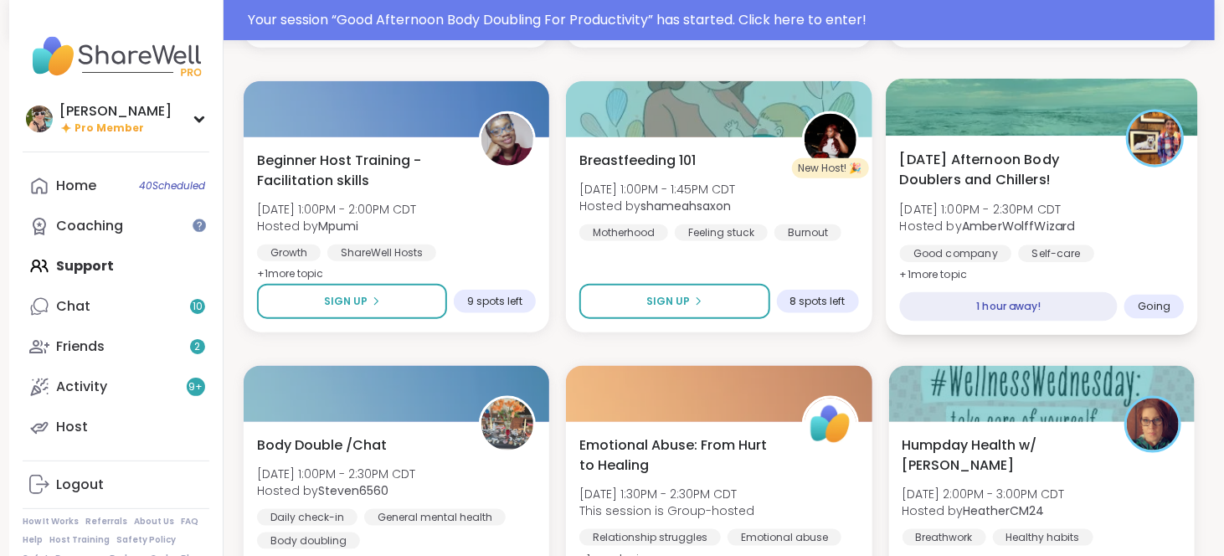
click at [1031, 203] on span "[DATE] 1:00PM - 2:30PM CDT" at bounding box center [986, 209] width 175 height 17
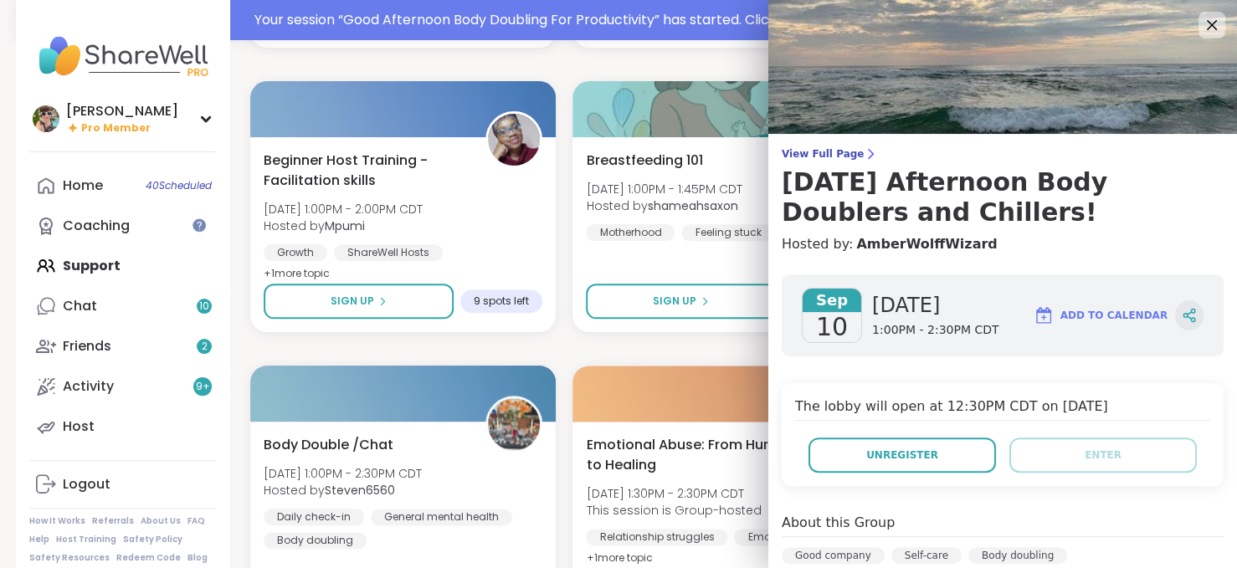
click at [1182, 314] on icon at bounding box center [1189, 315] width 15 height 15
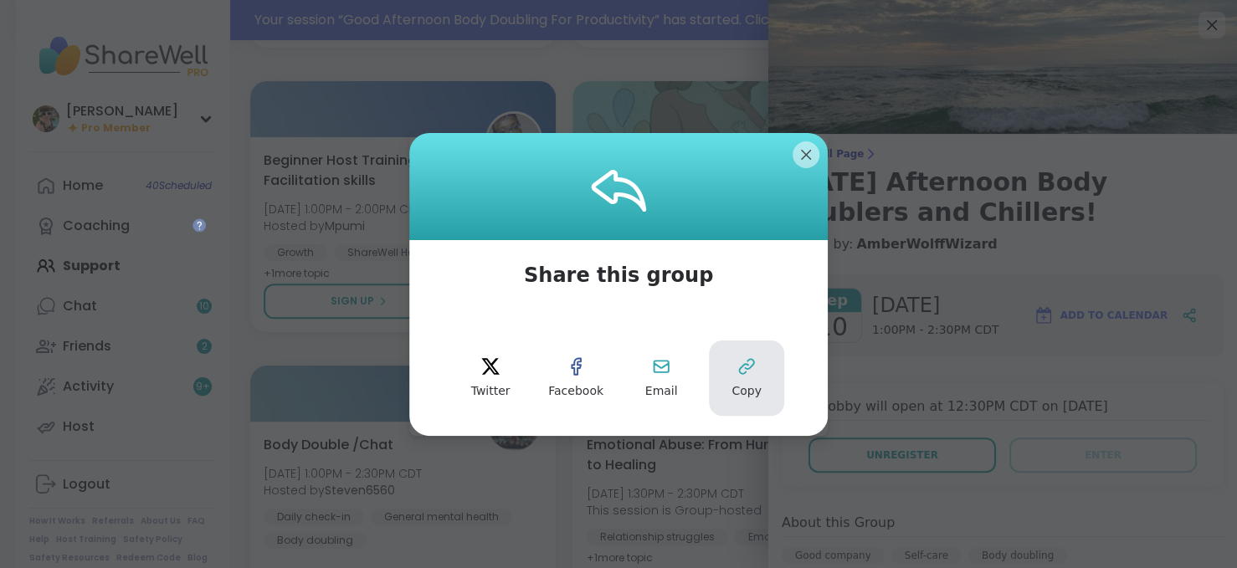
click at [723, 388] on button "Copy" at bounding box center [746, 378] width 75 height 75
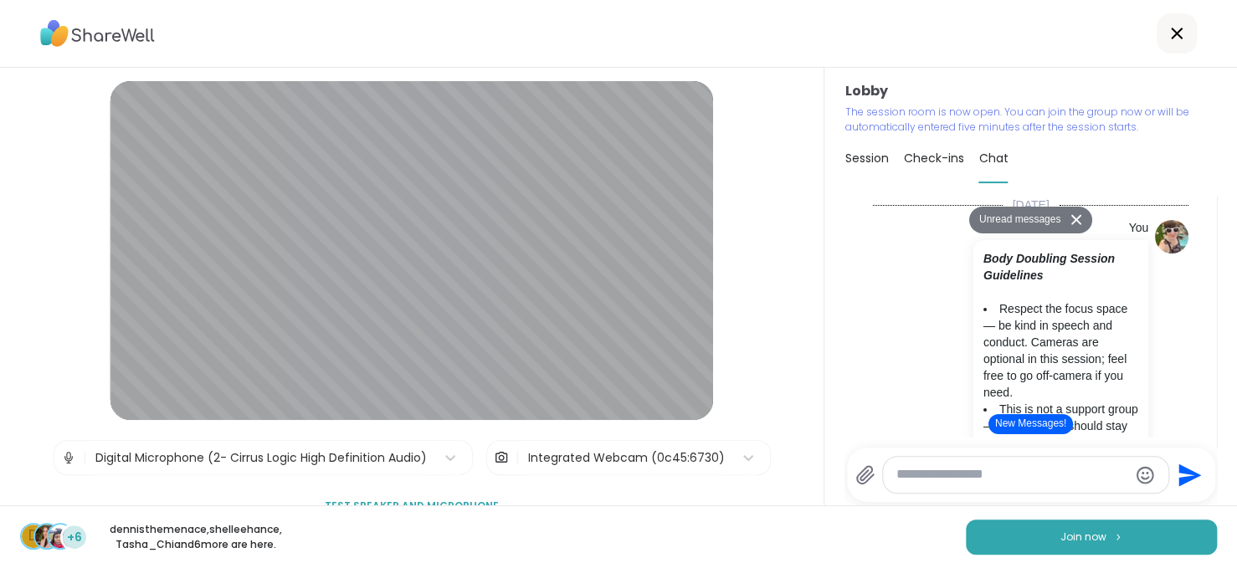
scroll to position [1799, 0]
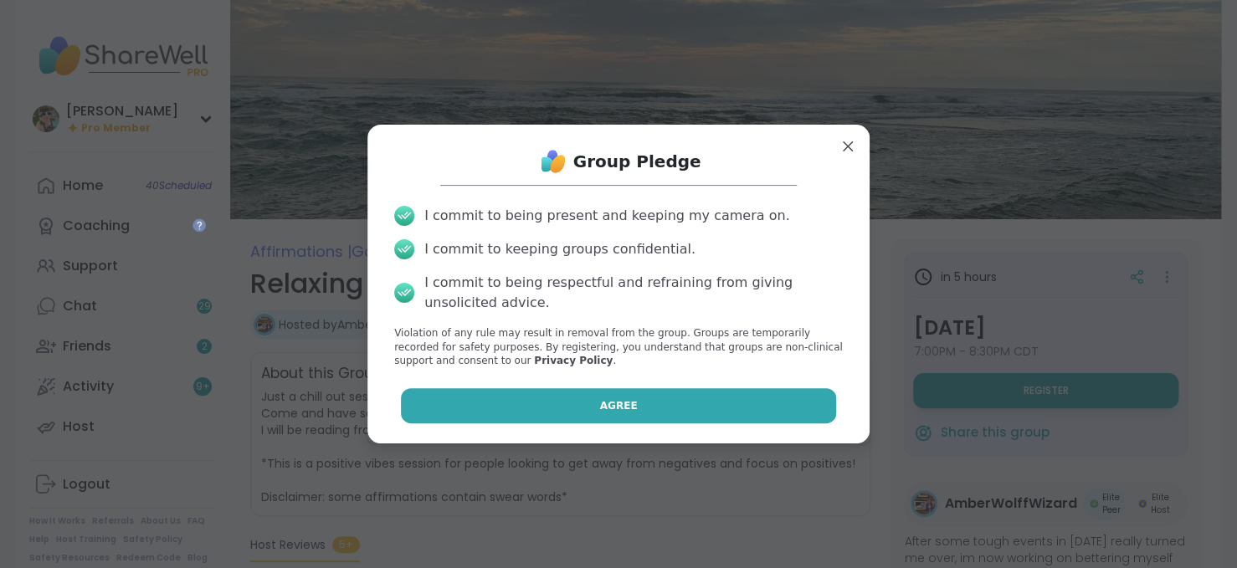
click at [692, 391] on button "Agree" at bounding box center [619, 405] width 436 height 35
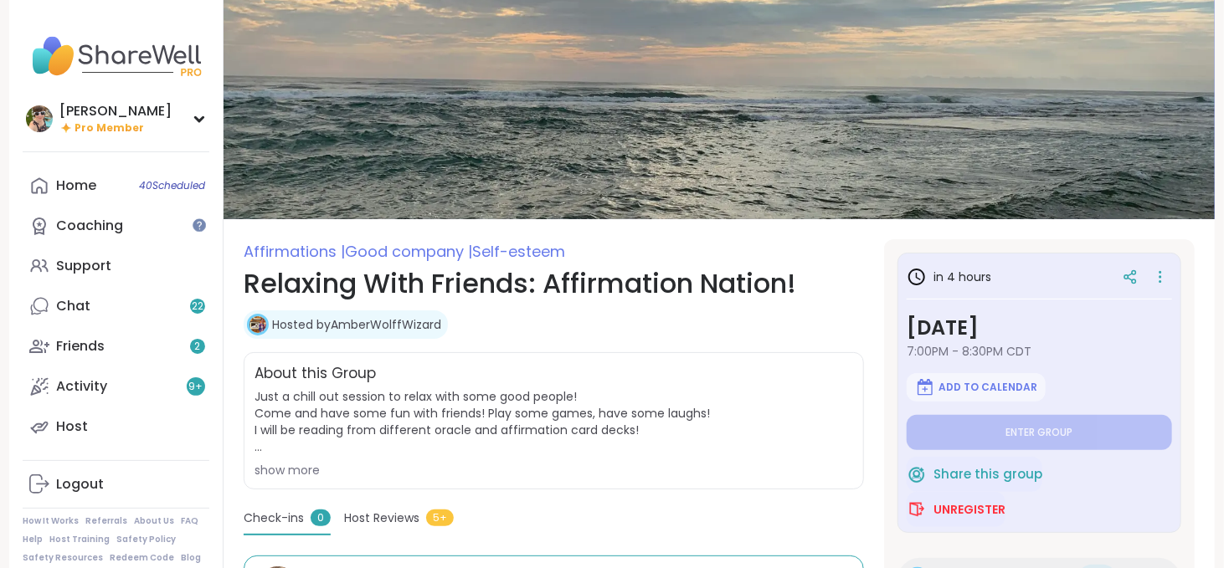
type textarea "*"
